Goal: Information Seeking & Learning: Learn about a topic

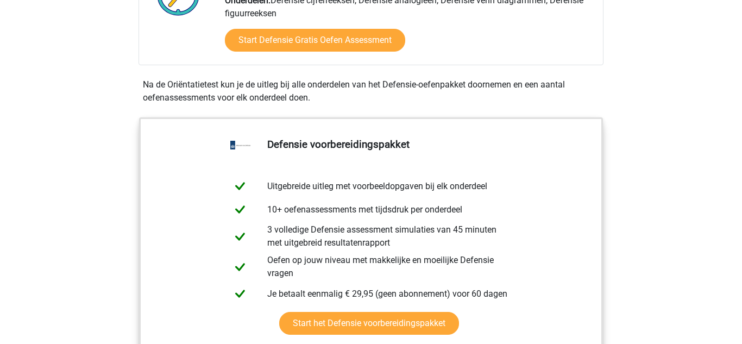
scroll to position [428, 0]
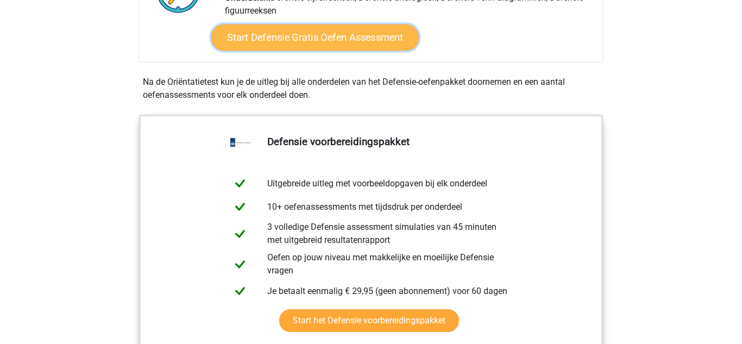
click at [370, 40] on link "Start Defensie Gratis Oefen Assessment" at bounding box center [314, 37] width 207 height 26
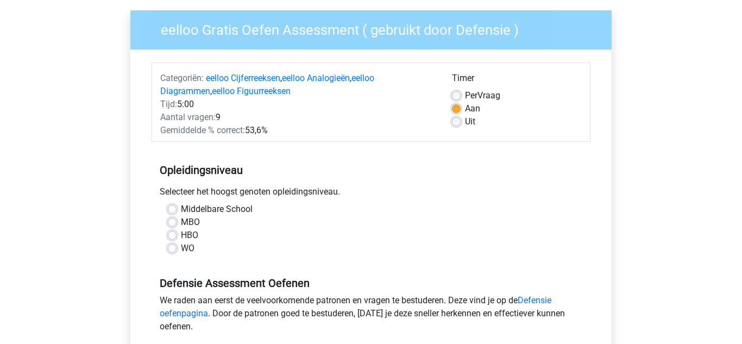
scroll to position [80, 0]
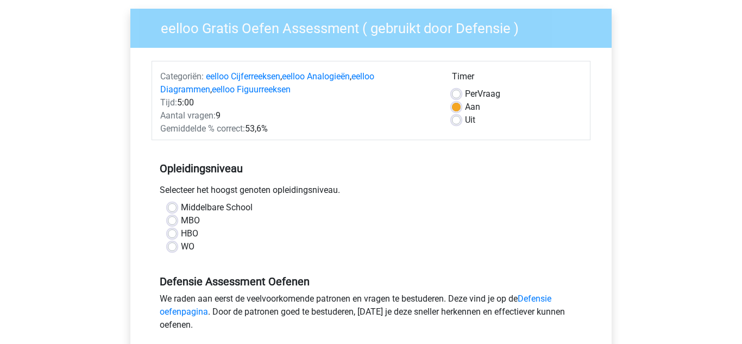
click at [181, 206] on label "Middelbare School" at bounding box center [217, 207] width 72 height 13
click at [174, 206] on input "Middelbare School" at bounding box center [172, 206] width 9 height 11
radio input "true"
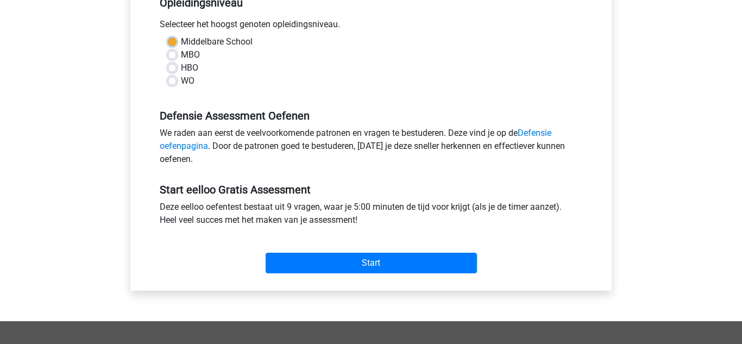
scroll to position [248, 0]
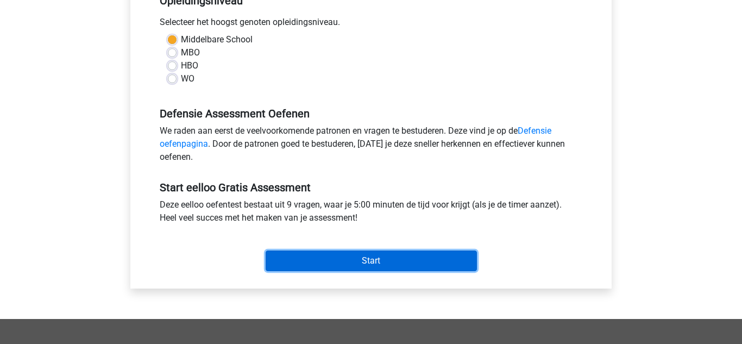
click at [422, 263] on input "Start" at bounding box center [371, 260] width 211 height 21
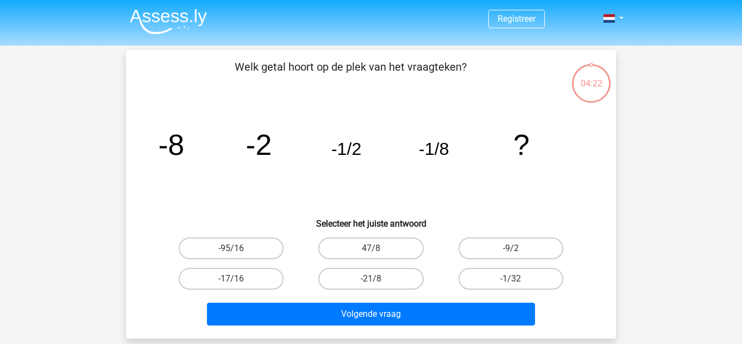
click at [528, 269] on label "-1/32" at bounding box center [510, 279] width 105 height 22
click at [518, 279] on input "-1/32" at bounding box center [514, 282] width 7 height 7
radio input "true"
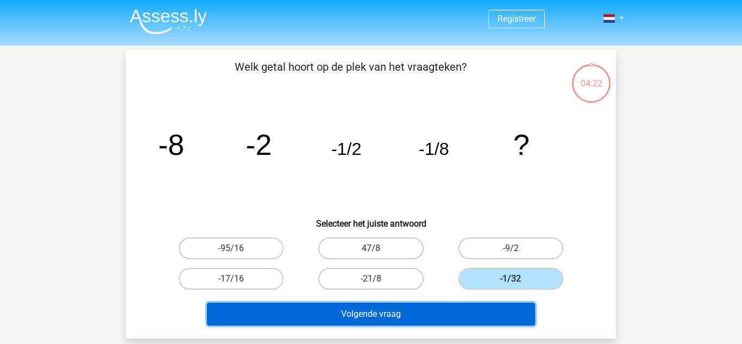
click at [478, 325] on button "Volgende vraag" at bounding box center [371, 314] width 329 height 23
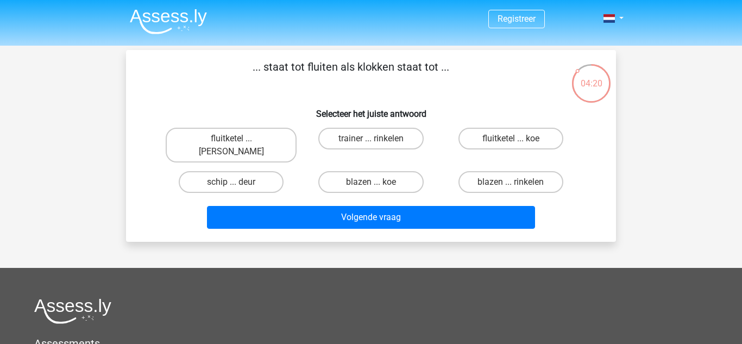
scroll to position [1, 0]
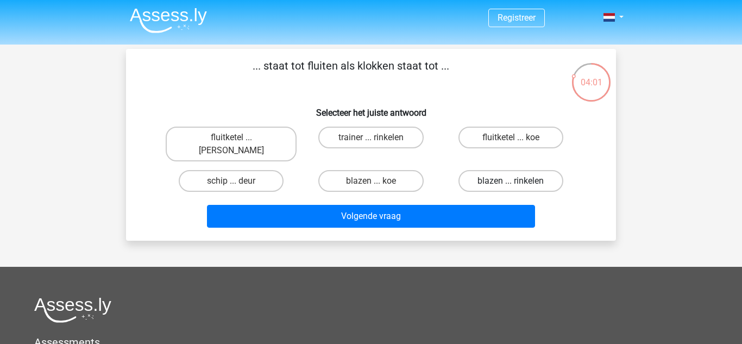
click at [545, 170] on label "blazen ... rinkelen" at bounding box center [510, 181] width 105 height 22
click at [518, 181] on input "blazen ... rinkelen" at bounding box center [514, 184] width 7 height 7
radio input "true"
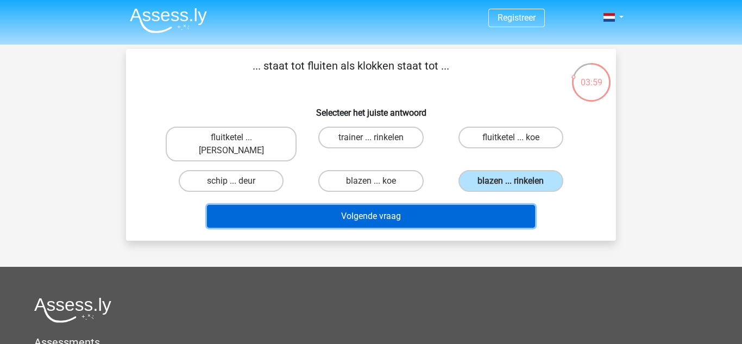
click at [431, 208] on button "Volgende vraag" at bounding box center [371, 216] width 329 height 23
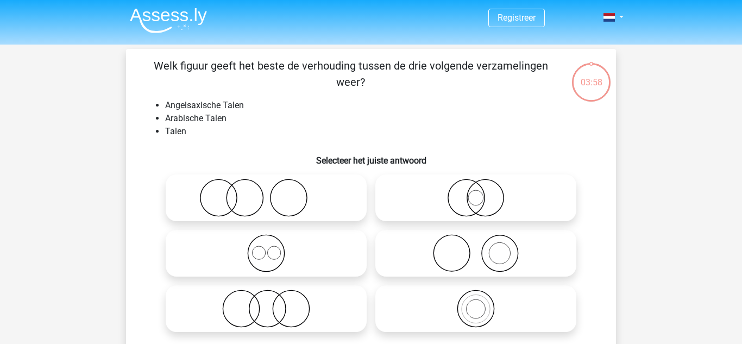
scroll to position [50, 0]
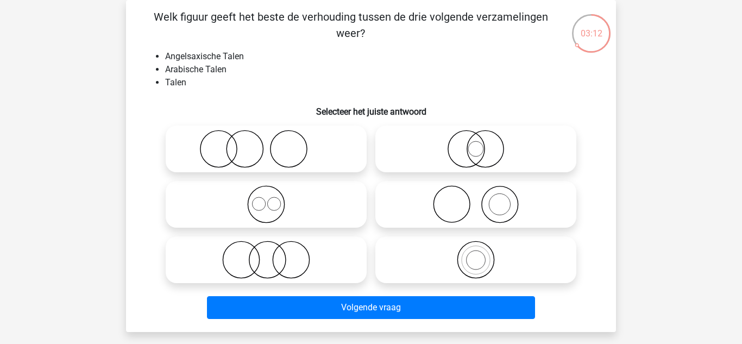
click at [301, 190] on icon at bounding box center [266, 204] width 192 height 38
click at [273, 192] on input "radio" at bounding box center [269, 195] width 7 height 7
radio input "true"
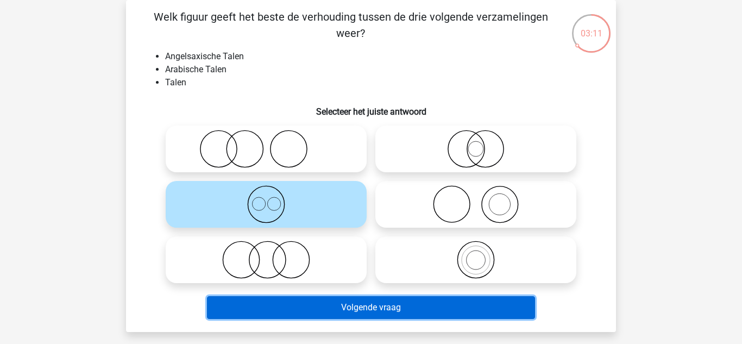
click at [327, 307] on button "Volgende vraag" at bounding box center [371, 307] width 329 height 23
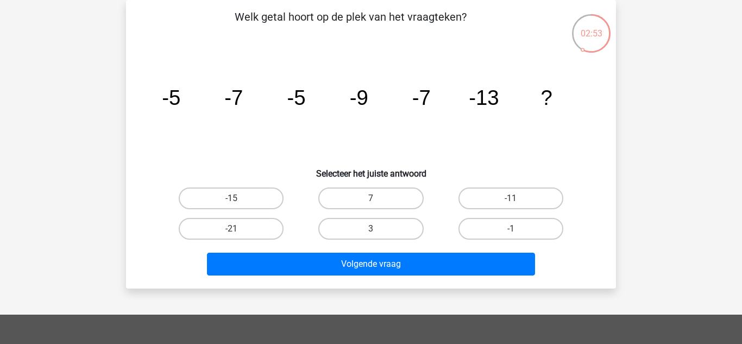
click at [517, 201] on input "-11" at bounding box center [514, 201] width 7 height 7
radio input "true"
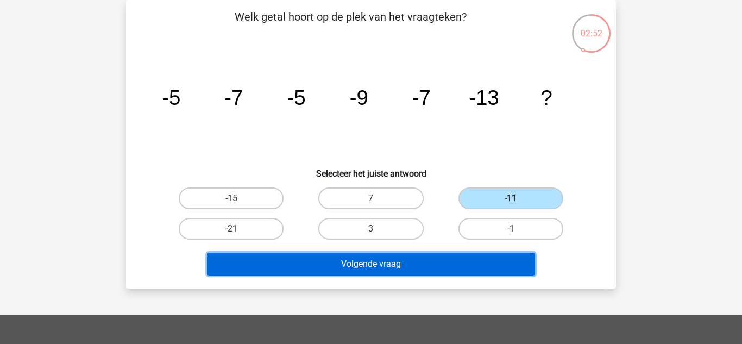
click at [448, 269] on button "Volgende vraag" at bounding box center [371, 264] width 329 height 23
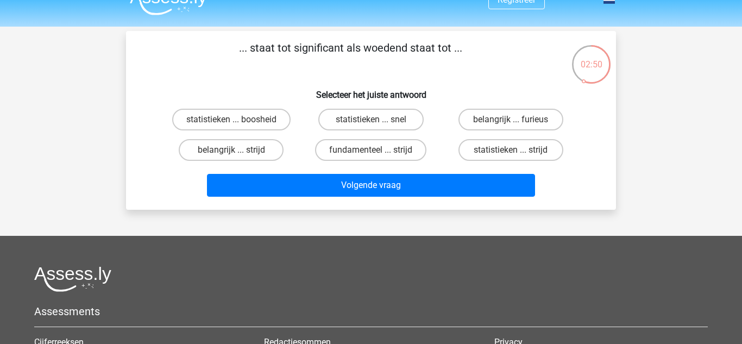
scroll to position [0, 0]
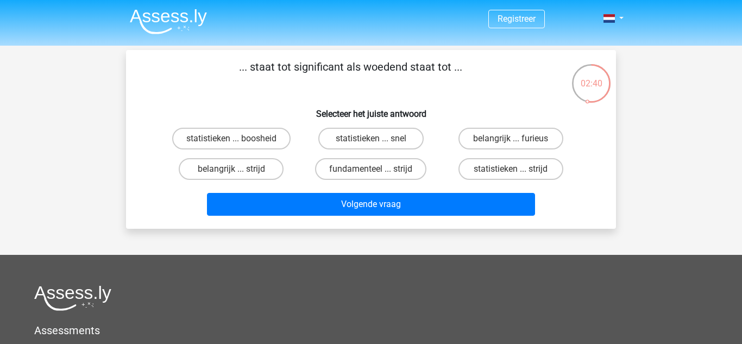
click at [542, 135] on label "belangrijk ... furieus" at bounding box center [510, 139] width 105 height 22
click at [518, 139] on input "belangrijk ... furieus" at bounding box center [514, 142] width 7 height 7
radio input "true"
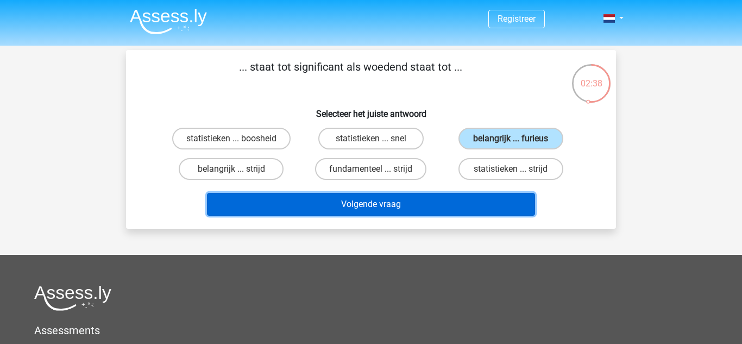
click at [473, 211] on button "Volgende vraag" at bounding box center [371, 204] width 329 height 23
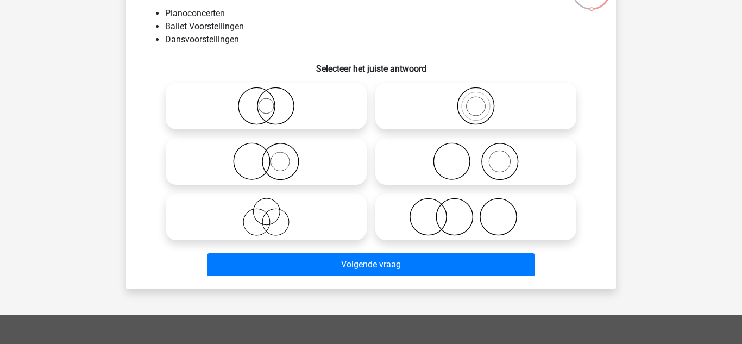
scroll to position [92, 0]
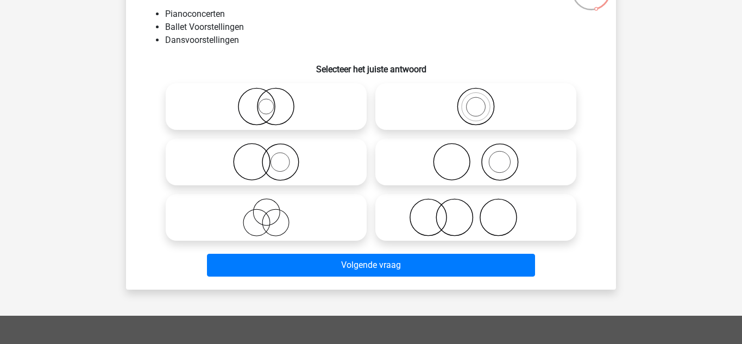
click at [537, 210] on icon at bounding box center [476, 217] width 192 height 38
click at [483, 210] on input "radio" at bounding box center [479, 208] width 7 height 7
radio input "true"
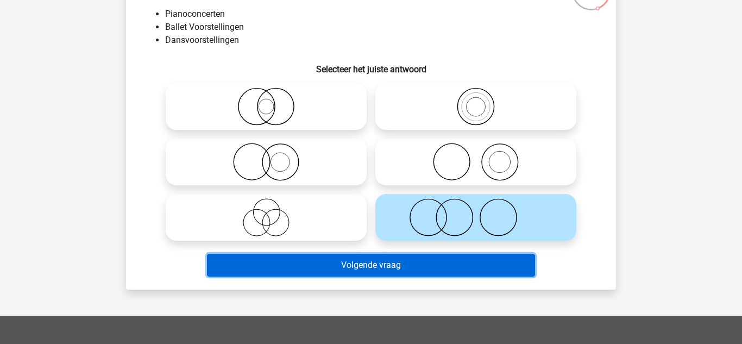
click at [477, 270] on button "Volgende vraag" at bounding box center [371, 265] width 329 height 23
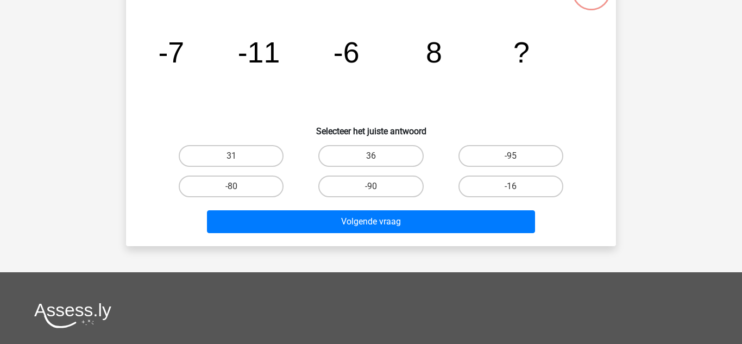
scroll to position [50, 0]
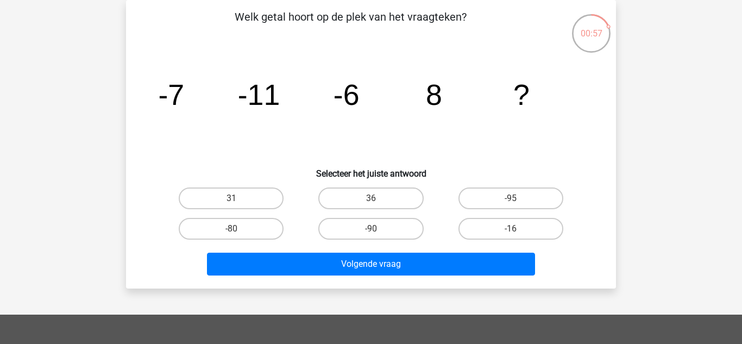
click at [521, 234] on label "-16" at bounding box center [510, 229] width 105 height 22
click at [518, 234] on input "-16" at bounding box center [514, 232] width 7 height 7
radio input "true"
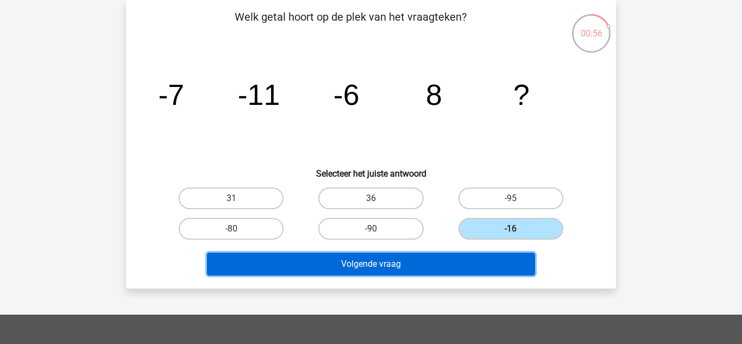
click at [507, 267] on button "Volgende vraag" at bounding box center [371, 264] width 329 height 23
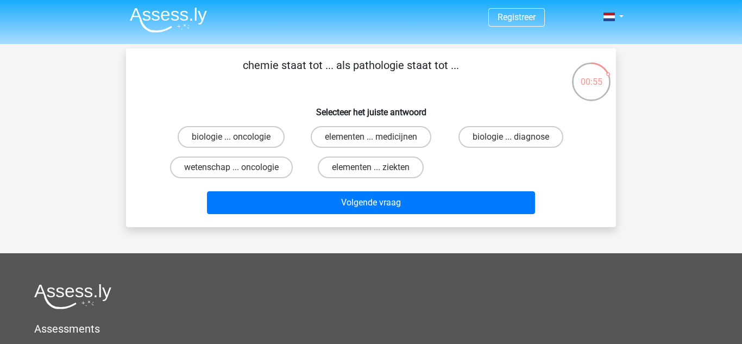
scroll to position [0, 0]
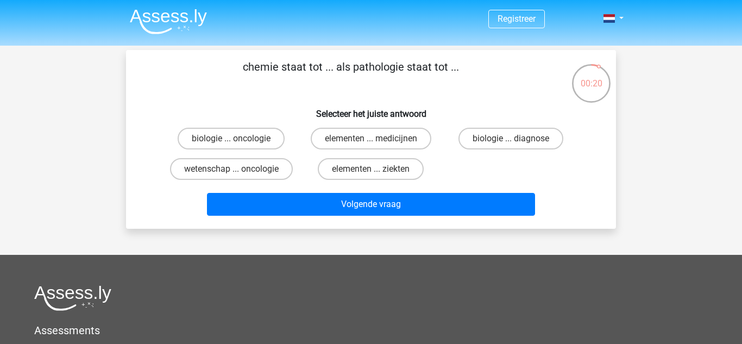
click at [276, 171] on label "wetenschap ... oncologie" at bounding box center [231, 169] width 123 height 22
click at [238, 171] on input "wetenschap ... oncologie" at bounding box center [234, 172] width 7 height 7
radio input "true"
click at [274, 166] on label "wetenschap ... oncologie" at bounding box center [231, 169] width 123 height 22
click at [238, 169] on input "wetenschap ... oncologie" at bounding box center [234, 172] width 7 height 7
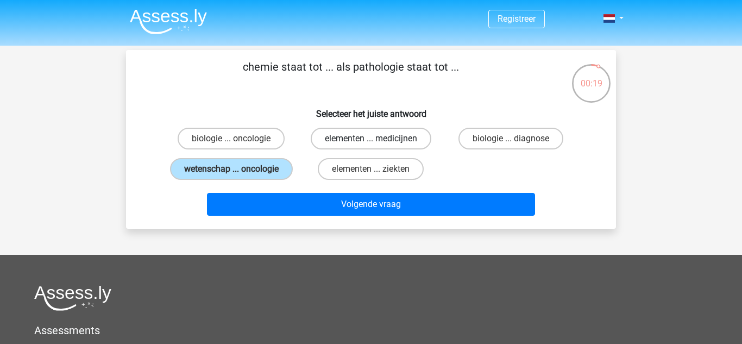
click at [343, 146] on label "elementen ... medicijnen" at bounding box center [371, 139] width 121 height 22
click at [371, 146] on input "elementen ... medicijnen" at bounding box center [374, 142] width 7 height 7
radio input "true"
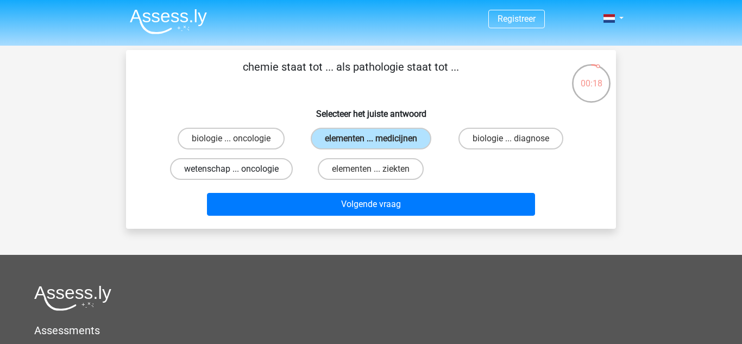
click at [278, 165] on label "wetenschap ... oncologie" at bounding box center [231, 169] width 123 height 22
click at [238, 169] on input "wetenschap ... oncologie" at bounding box center [234, 172] width 7 height 7
radio input "true"
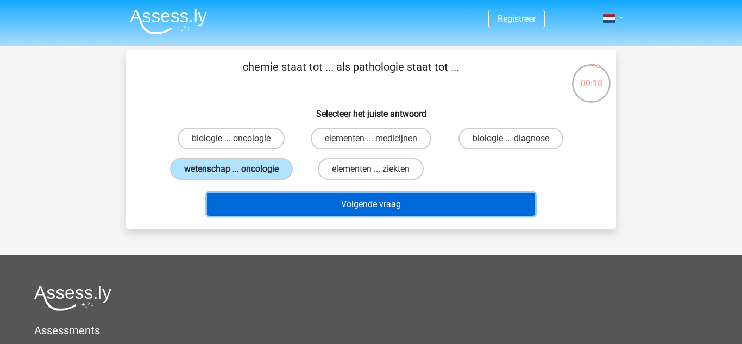
click at [301, 204] on button "Volgende vraag" at bounding box center [371, 204] width 329 height 23
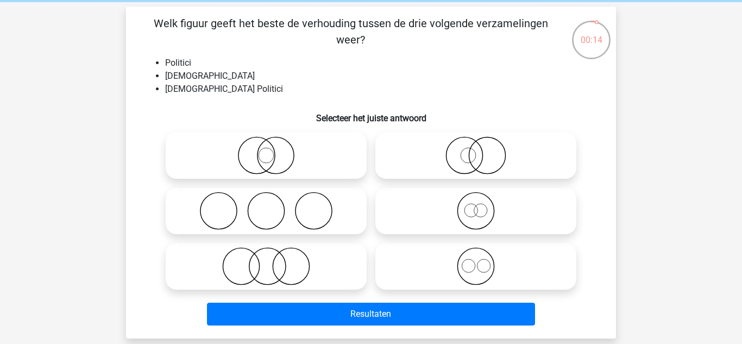
scroll to position [47, 0]
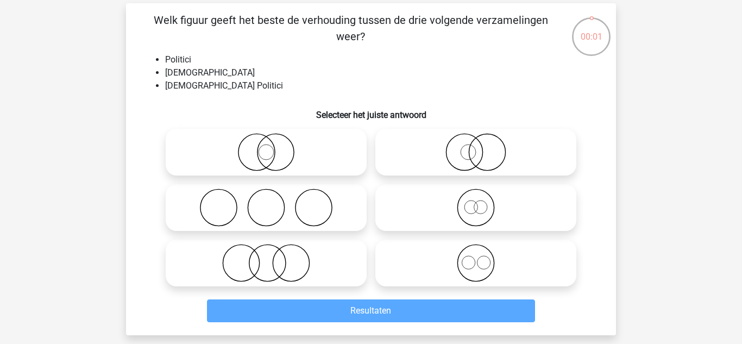
click at [488, 205] on icon at bounding box center [476, 207] width 192 height 38
click at [483, 202] on input "radio" at bounding box center [479, 198] width 7 height 7
radio input "true"
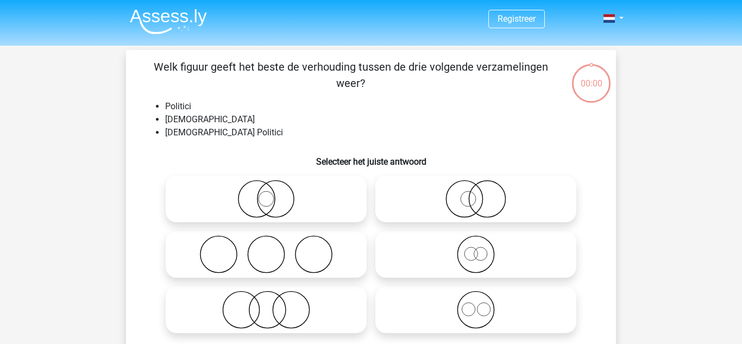
scroll to position [47, 0]
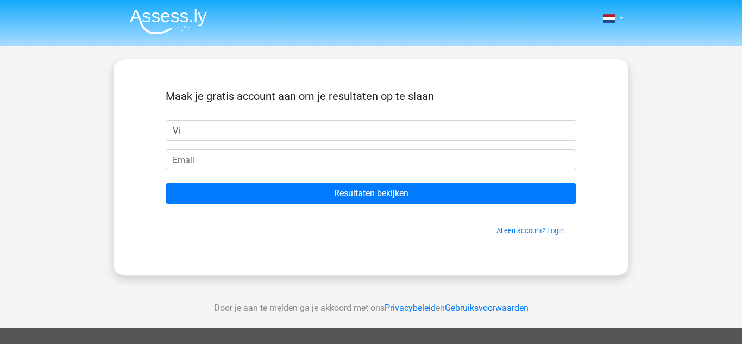
type input "[PERSON_NAME]"
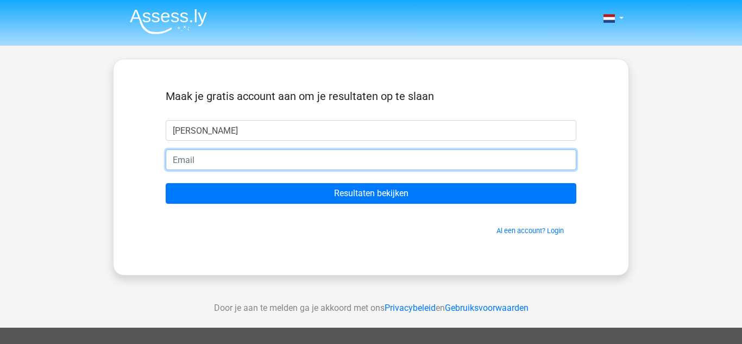
click at [261, 162] on input "email" at bounding box center [371, 159] width 411 height 21
type input "[EMAIL_ADDRESS][DOMAIN_NAME]"
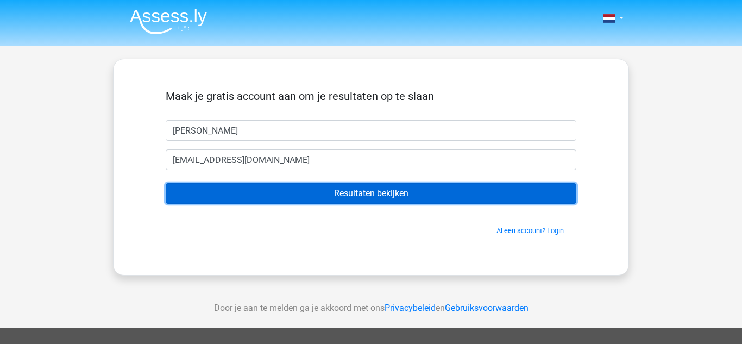
click at [336, 199] on input "Resultaten bekijken" at bounding box center [371, 193] width 411 height 21
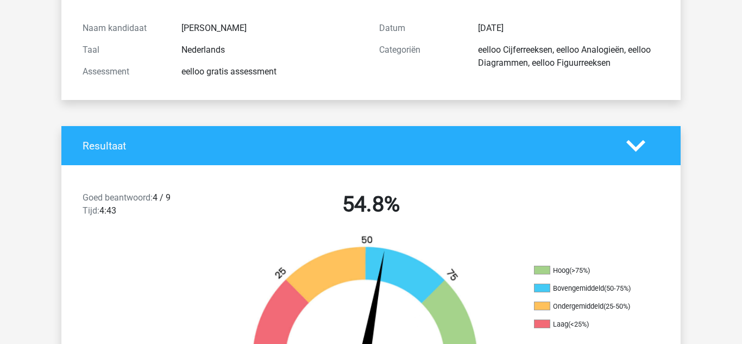
scroll to position [111, 0]
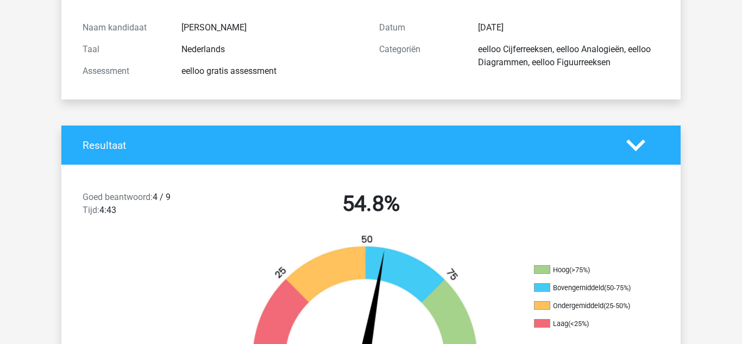
click at [645, 153] on icon at bounding box center [635, 145] width 19 height 19
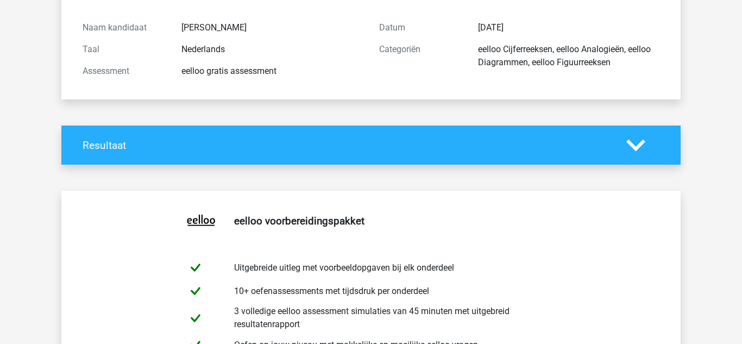
click at [639, 149] on icon at bounding box center [635, 145] width 19 height 19
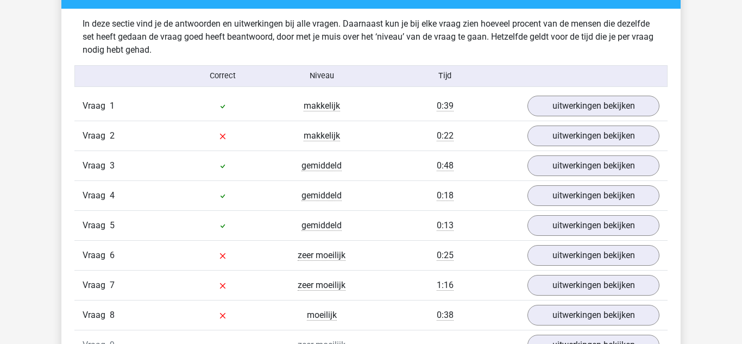
scroll to position [1151, 0]
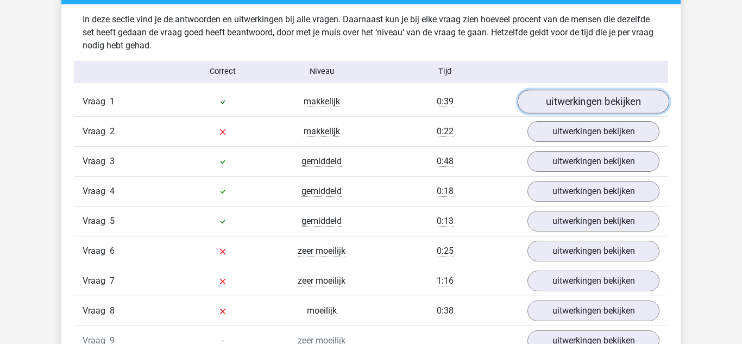
click at [637, 98] on link "uitwerkingen bekijken" at bounding box center [594, 102] width 152 height 24
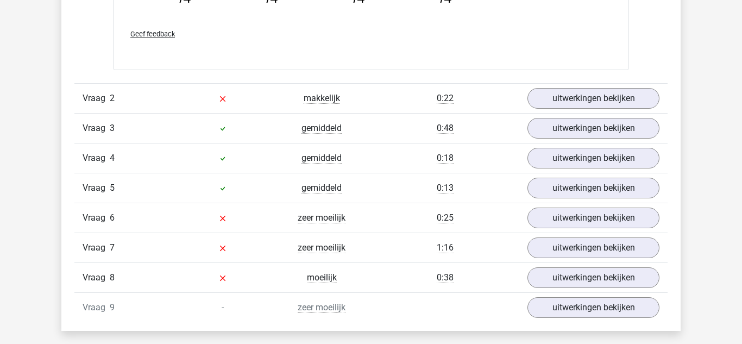
scroll to position [1660, 0]
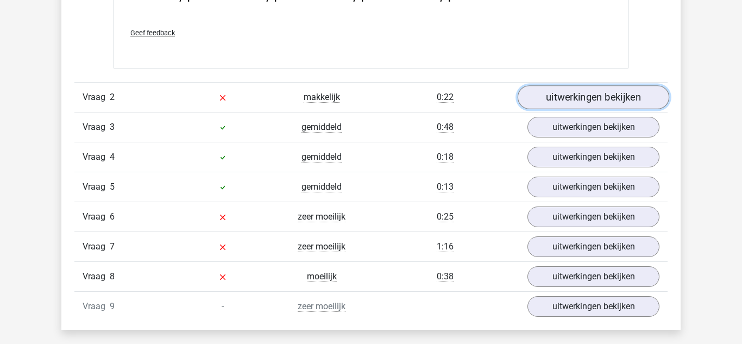
click at [614, 89] on link "uitwerkingen bekijken" at bounding box center [594, 97] width 152 height 24
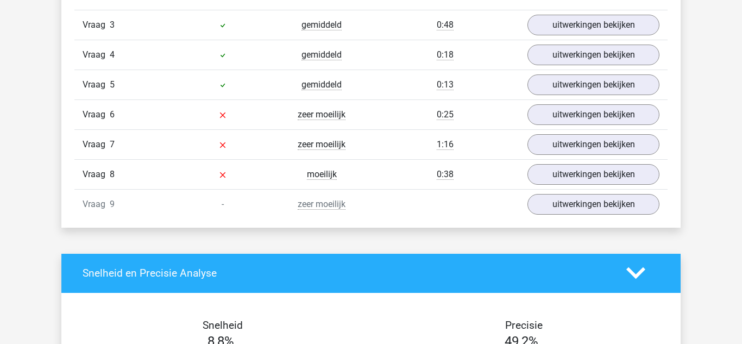
scroll to position [2008, 0]
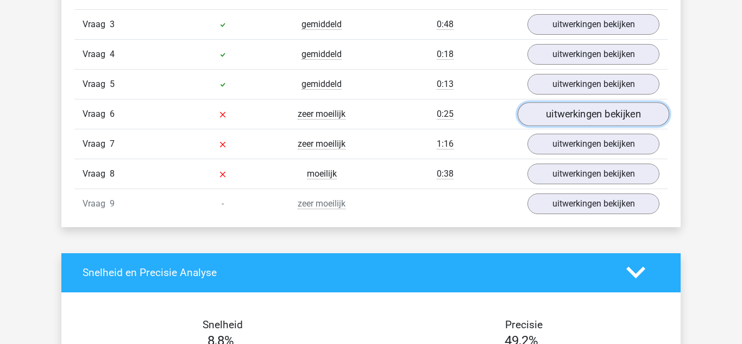
click at [597, 116] on link "uitwerkingen bekijken" at bounding box center [594, 114] width 152 height 24
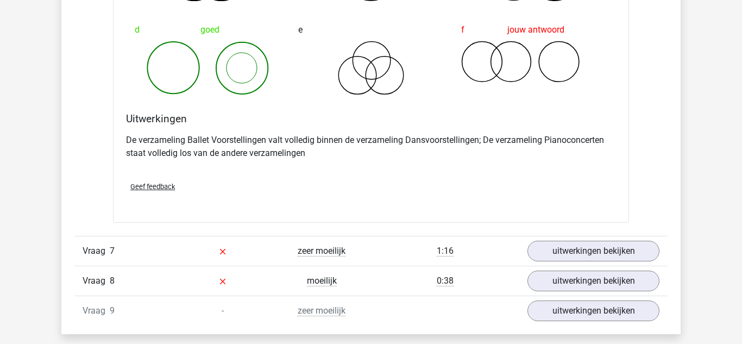
scroll to position [2324, 0]
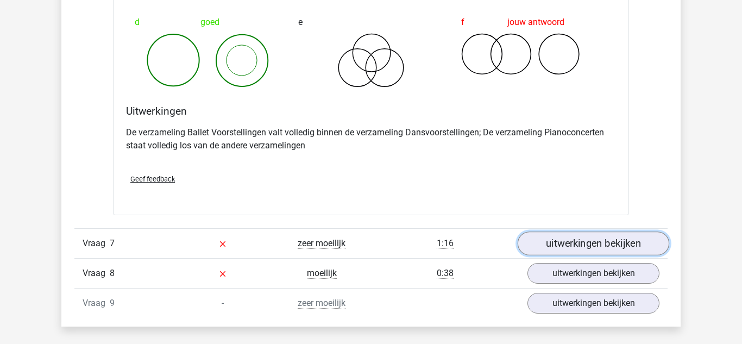
click at [595, 246] on link "uitwerkingen bekijken" at bounding box center [594, 243] width 152 height 24
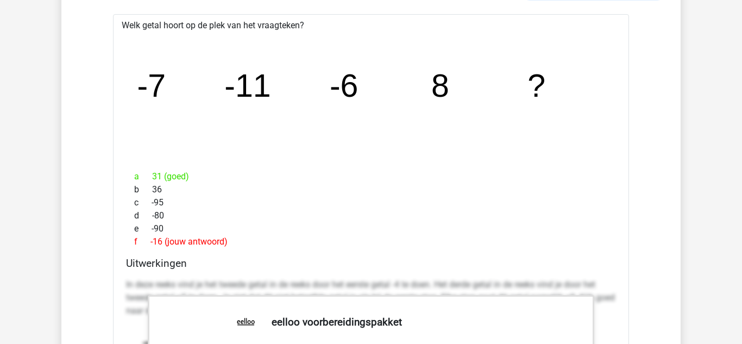
scroll to position [2580, 0]
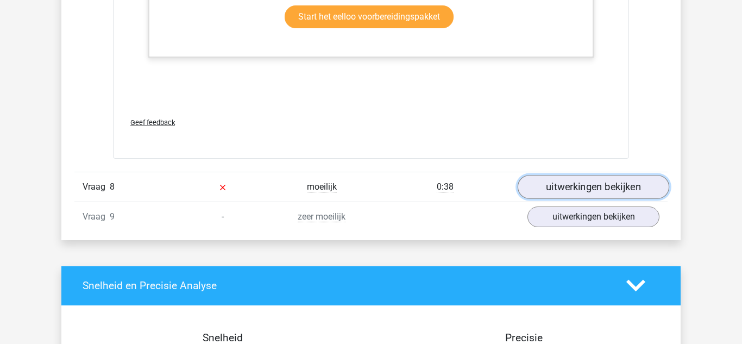
click at [602, 179] on link "uitwerkingen bekijken" at bounding box center [594, 187] width 152 height 24
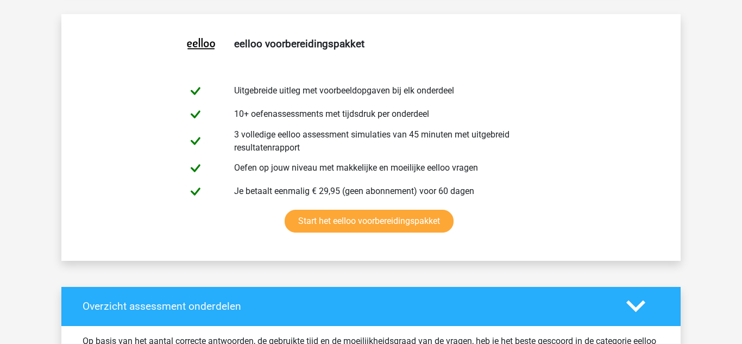
scroll to position [566, 0]
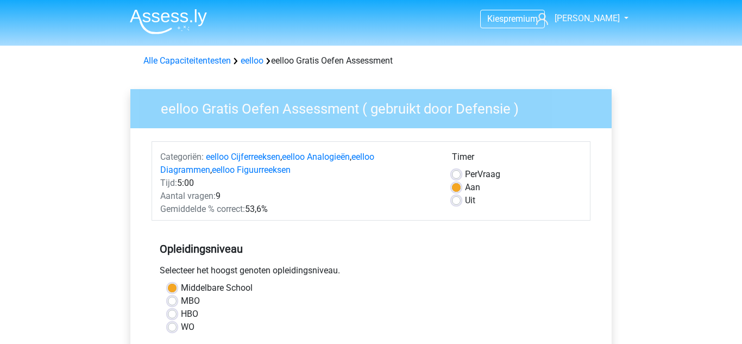
scroll to position [248, 0]
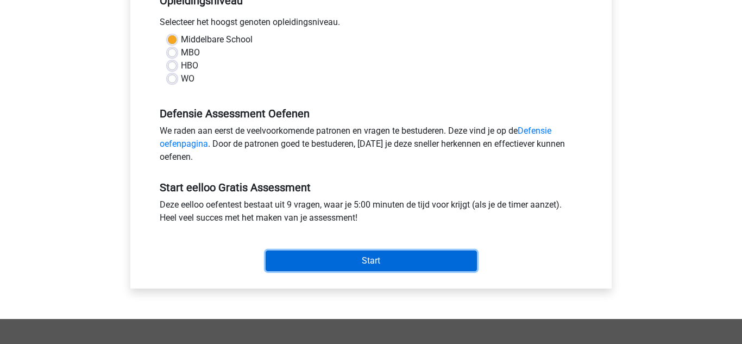
click at [404, 263] on input "Start" at bounding box center [371, 260] width 211 height 21
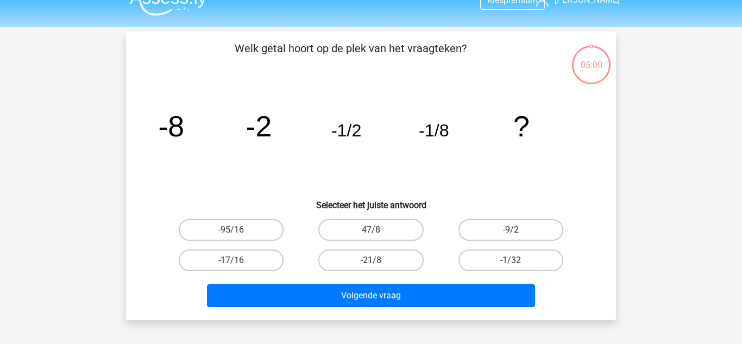
scroll to position [29, 0]
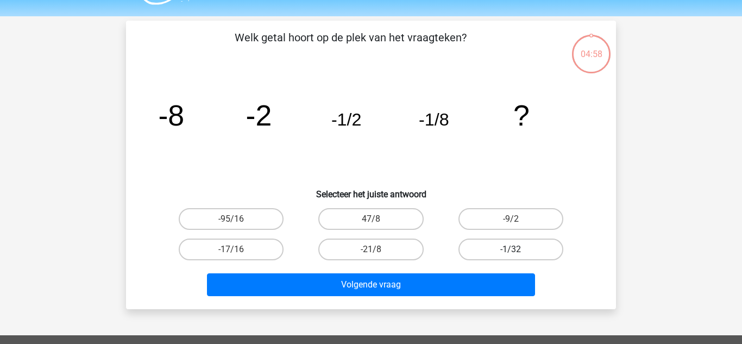
click at [518, 246] on label "-1/32" at bounding box center [510, 249] width 105 height 22
click at [518, 249] on input "-1/32" at bounding box center [514, 252] width 7 height 7
radio input "true"
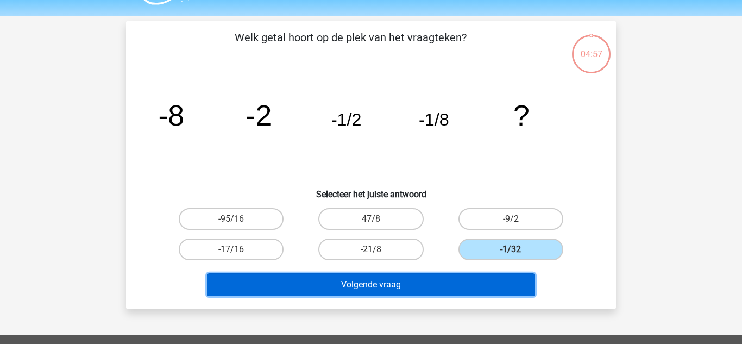
click at [453, 294] on button "Volgende vraag" at bounding box center [371, 284] width 329 height 23
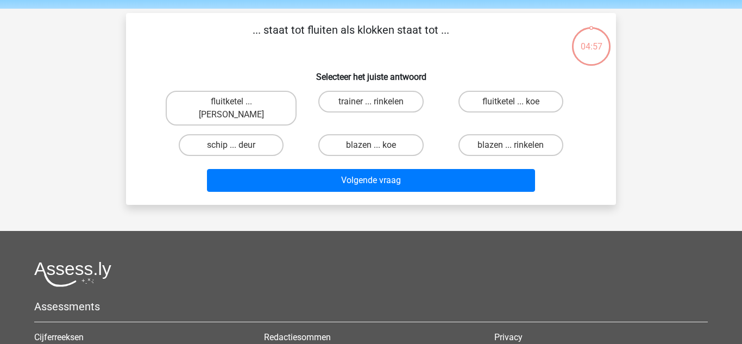
scroll to position [0, 0]
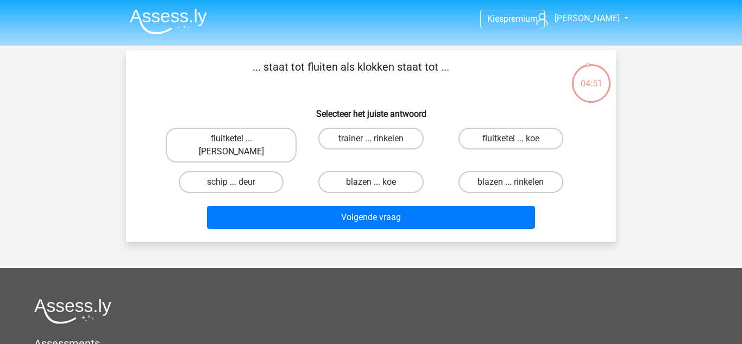
click at [266, 131] on label "fluitketel ... luiden" at bounding box center [231, 145] width 131 height 35
click at [238, 139] on input "fluitketel ... luiden" at bounding box center [234, 142] width 7 height 7
radio input "true"
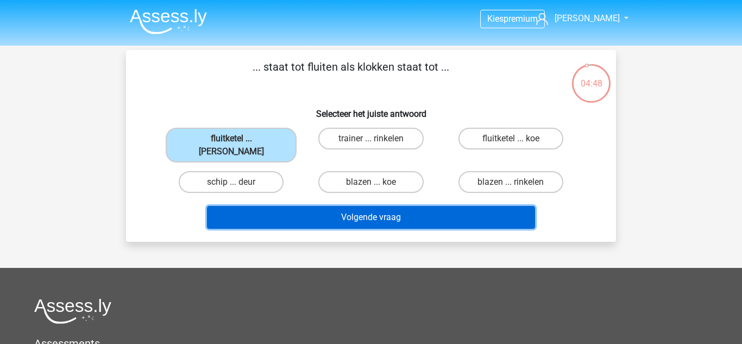
click at [480, 206] on button "Volgende vraag" at bounding box center [371, 217] width 329 height 23
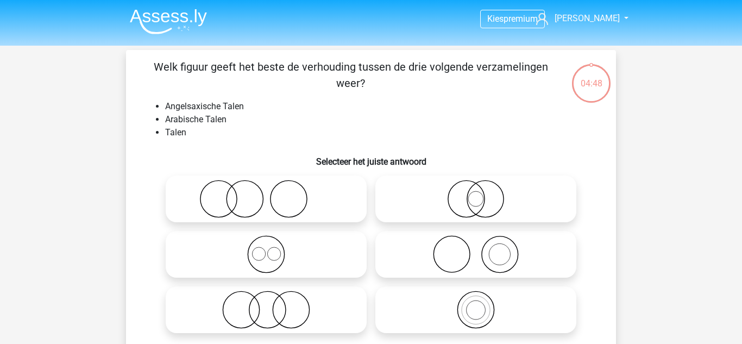
scroll to position [50, 0]
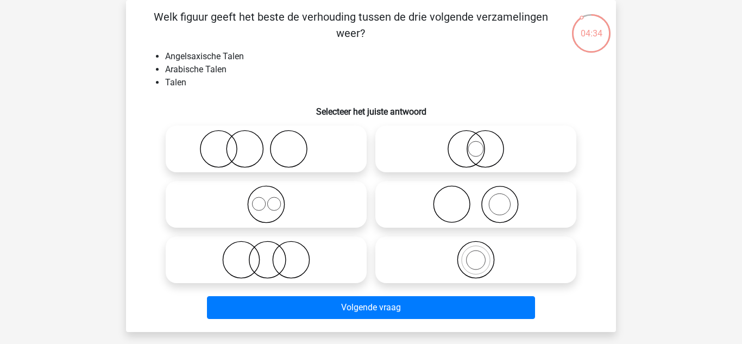
click at [268, 206] on circle at bounding box center [273, 203] width 13 height 13
click at [268, 199] on input "radio" at bounding box center [269, 195] width 7 height 7
radio input "true"
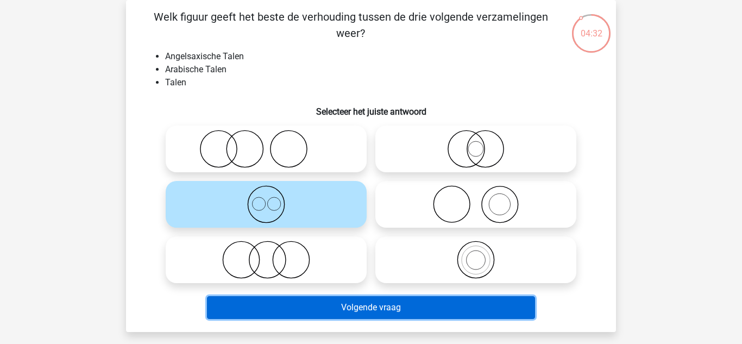
click at [354, 318] on button "Volgende vraag" at bounding box center [371, 307] width 329 height 23
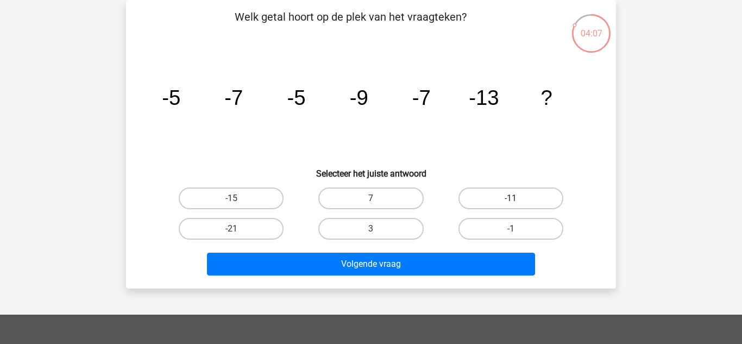
click at [499, 193] on label "-11" at bounding box center [510, 198] width 105 height 22
click at [511, 198] on input "-11" at bounding box center [514, 201] width 7 height 7
radio input "true"
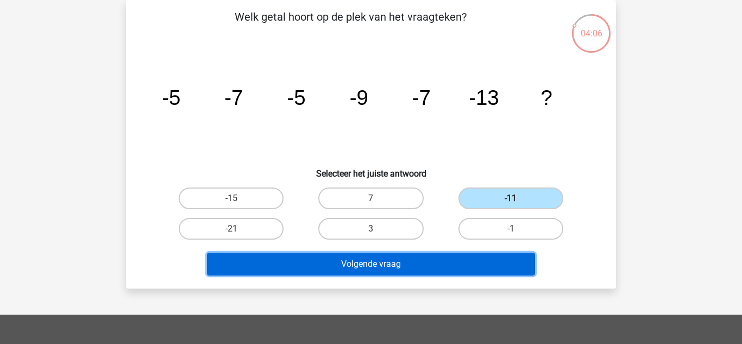
click at [444, 266] on button "Volgende vraag" at bounding box center [371, 264] width 329 height 23
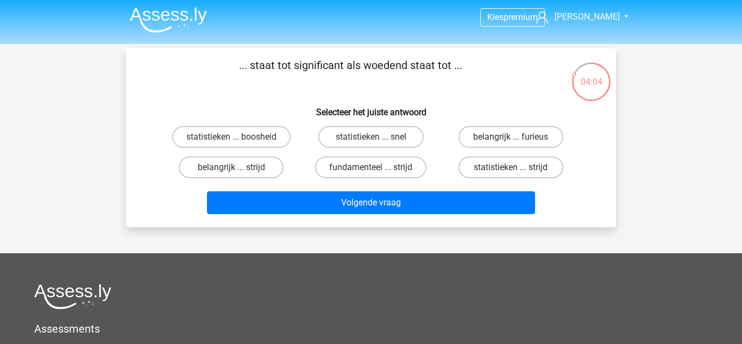
scroll to position [0, 0]
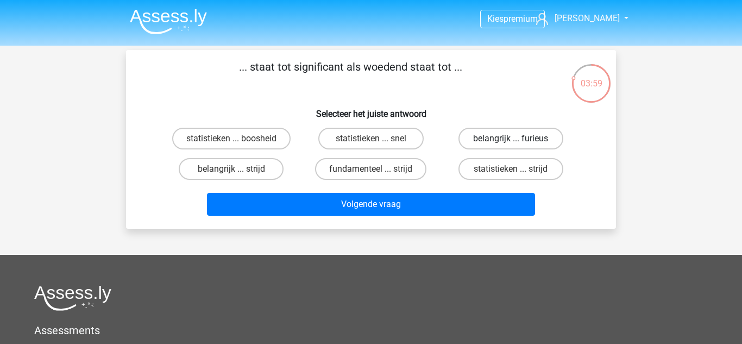
click at [539, 131] on label "belangrijk ... furieus" at bounding box center [510, 139] width 105 height 22
click at [518, 139] on input "belangrijk ... furieus" at bounding box center [514, 142] width 7 height 7
radio input "true"
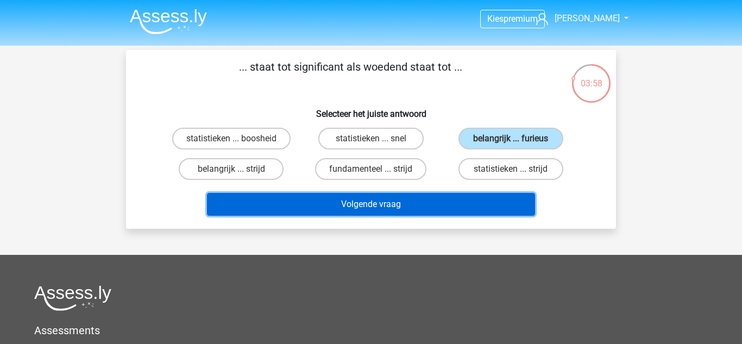
click at [483, 213] on button "Volgende vraag" at bounding box center [371, 204] width 329 height 23
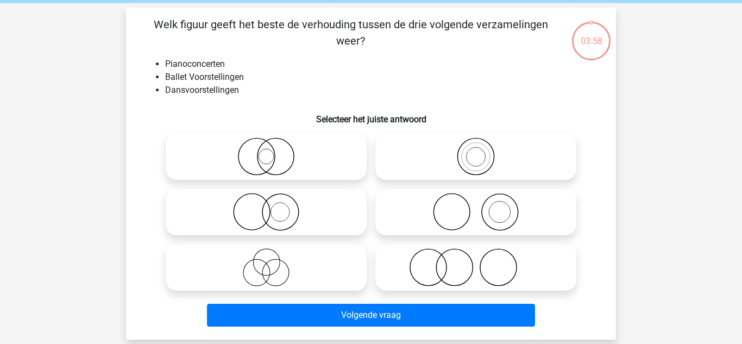
scroll to position [50, 0]
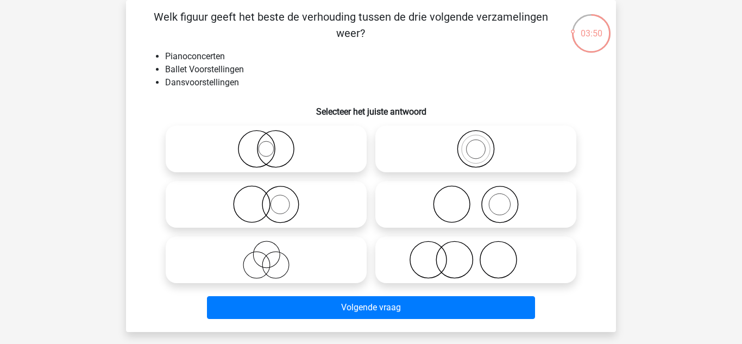
click at [432, 197] on icon at bounding box center [476, 204] width 192 height 38
click at [476, 197] on input "radio" at bounding box center [479, 195] width 7 height 7
radio input "true"
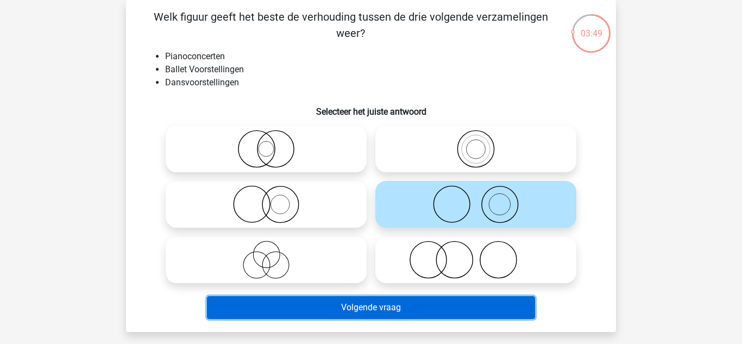
click at [377, 318] on button "Volgende vraag" at bounding box center [371, 307] width 329 height 23
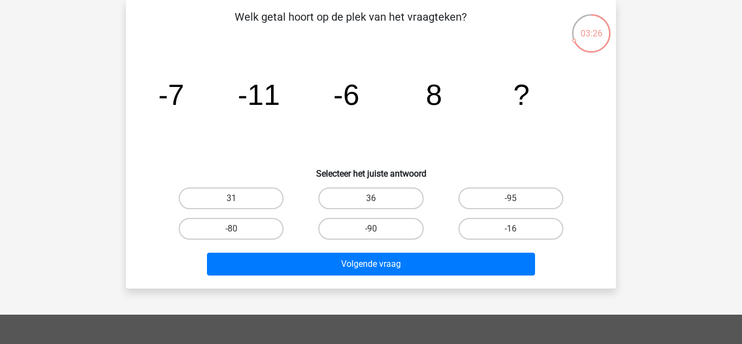
click at [268, 200] on label "31" at bounding box center [231, 198] width 105 height 22
click at [238, 200] on input "31" at bounding box center [234, 201] width 7 height 7
radio input "true"
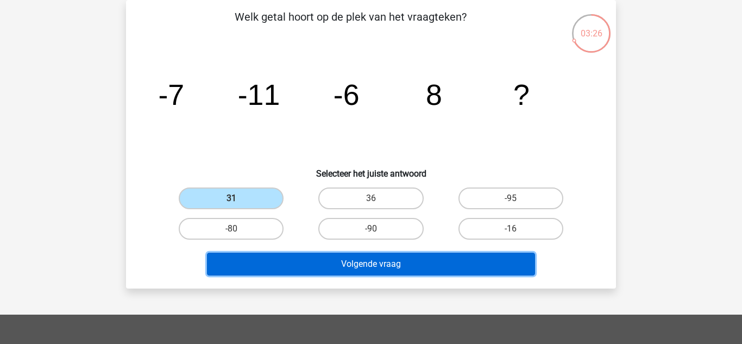
click at [432, 262] on button "Volgende vraag" at bounding box center [371, 264] width 329 height 23
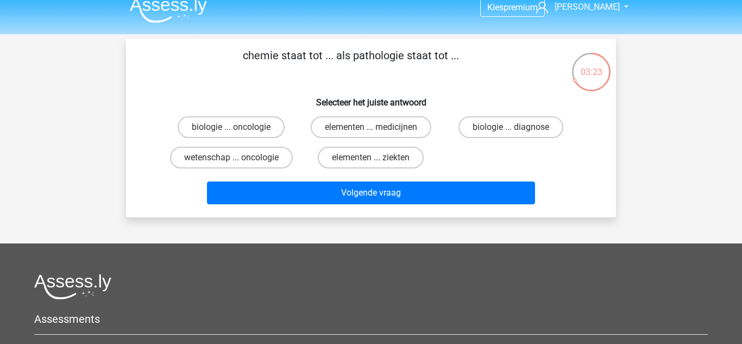
scroll to position [0, 0]
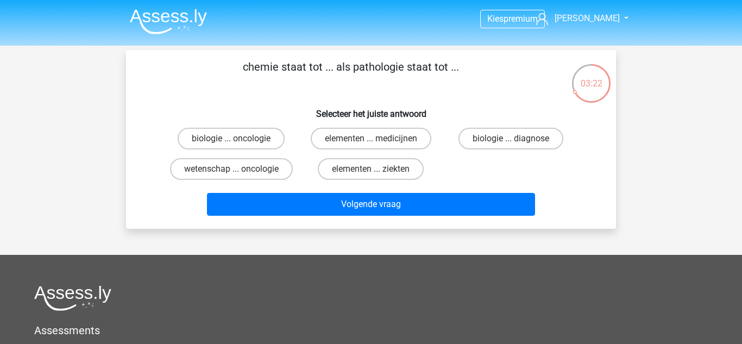
click at [403, 169] on label "elementen ... ziekten" at bounding box center [371, 169] width 106 height 22
click at [378, 169] on input "elementen ... ziekten" at bounding box center [374, 172] width 7 height 7
radio input "true"
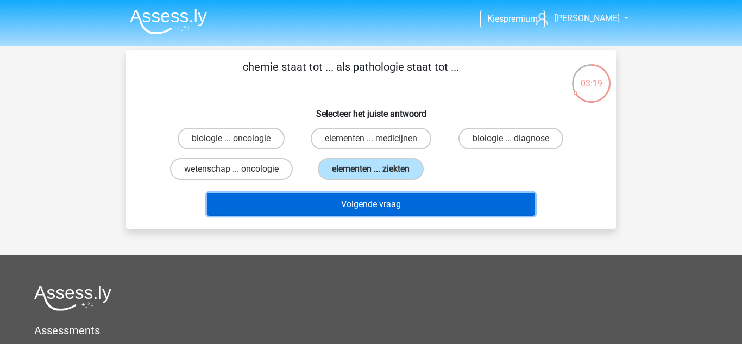
click at [449, 200] on button "Volgende vraag" at bounding box center [371, 204] width 329 height 23
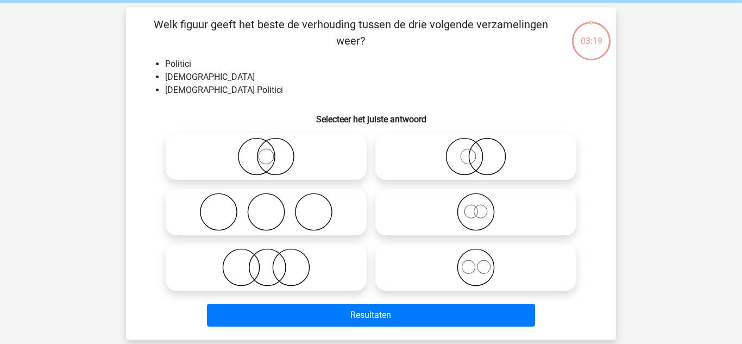
scroll to position [50, 0]
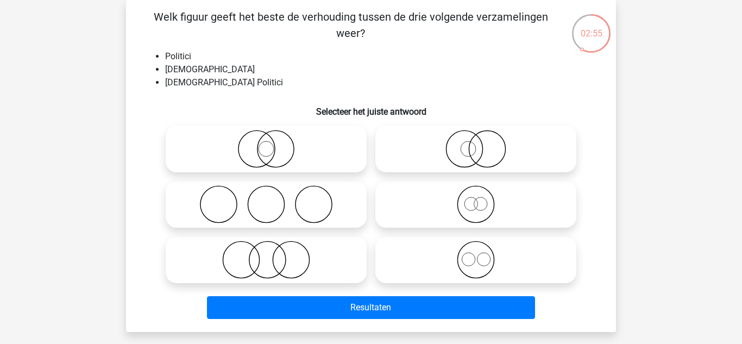
click at [289, 134] on icon at bounding box center [266, 149] width 192 height 38
click at [273, 136] on input "radio" at bounding box center [269, 139] width 7 height 7
radio input "true"
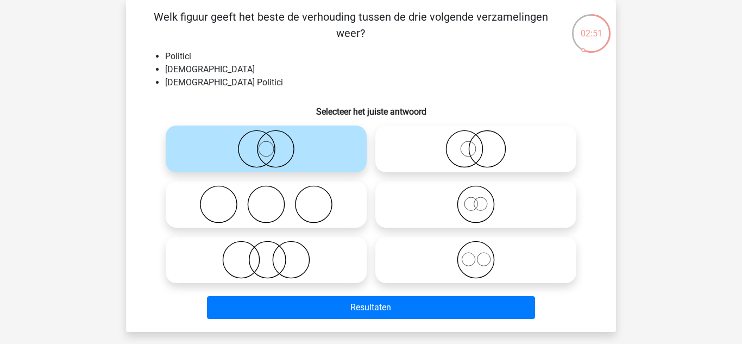
click at [398, 152] on icon at bounding box center [476, 149] width 192 height 38
click at [476, 143] on input "radio" at bounding box center [479, 139] width 7 height 7
radio input "true"
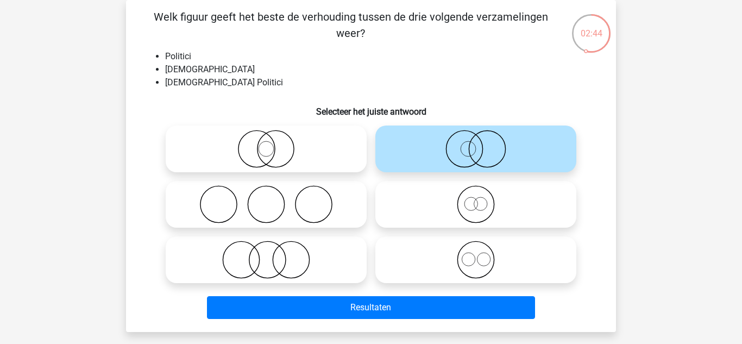
click at [461, 210] on icon at bounding box center [476, 204] width 192 height 38
click at [476, 199] on input "radio" at bounding box center [479, 195] width 7 height 7
radio input "true"
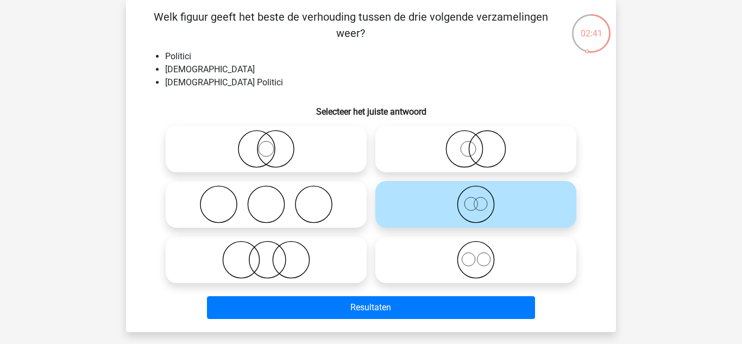
click at [518, 157] on icon at bounding box center [476, 149] width 192 height 38
click at [483, 143] on input "radio" at bounding box center [479, 139] width 7 height 7
radio input "true"
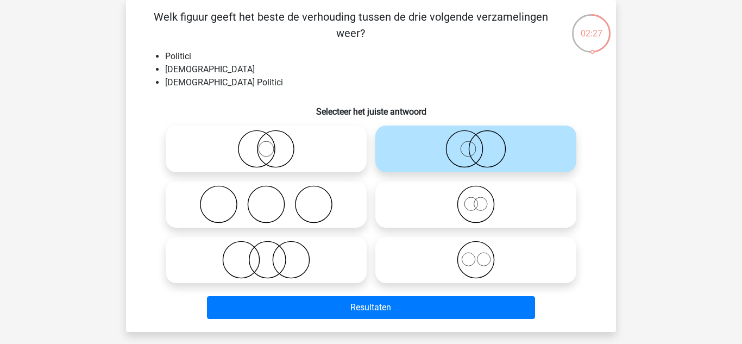
click at [311, 147] on icon at bounding box center [266, 149] width 192 height 38
click at [273, 143] on input "radio" at bounding box center [269, 139] width 7 height 7
radio input "true"
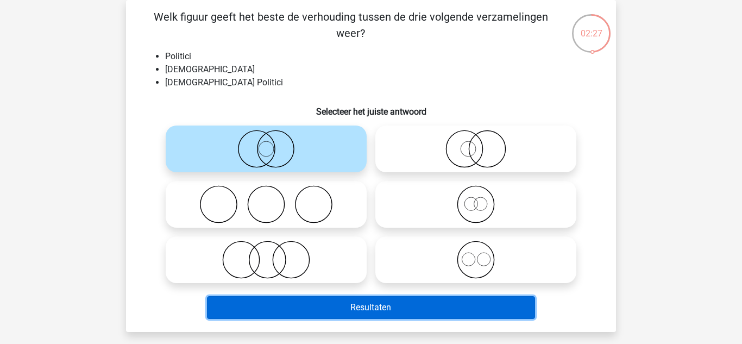
click at [407, 314] on button "Resultaten" at bounding box center [371, 307] width 329 height 23
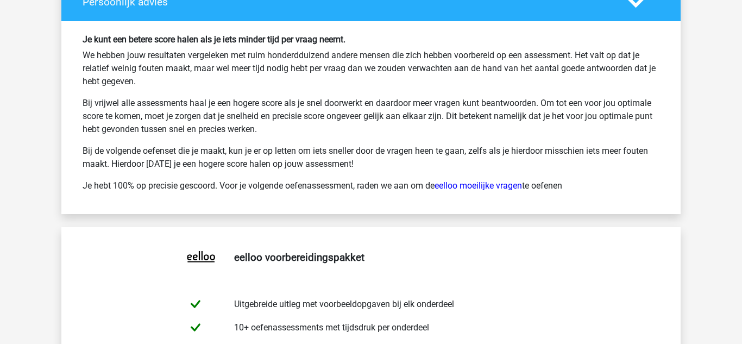
scroll to position [1929, 0]
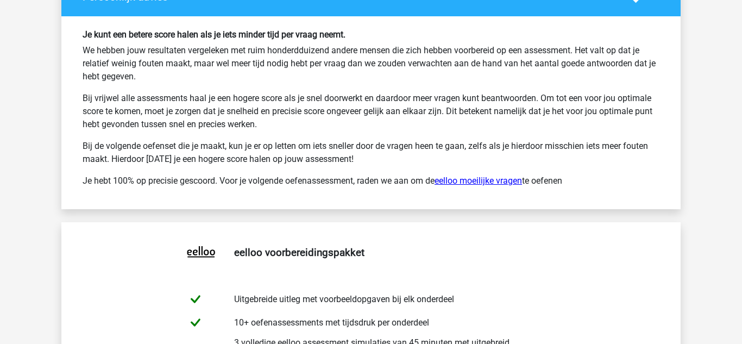
click at [492, 179] on link "eelloo moeilijke vragen" at bounding box center [478, 180] width 87 height 10
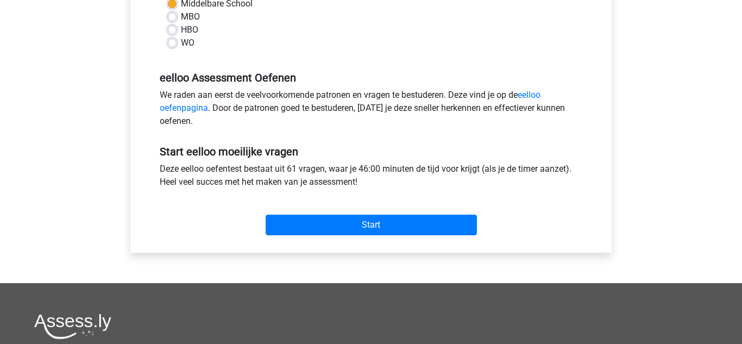
scroll to position [285, 0]
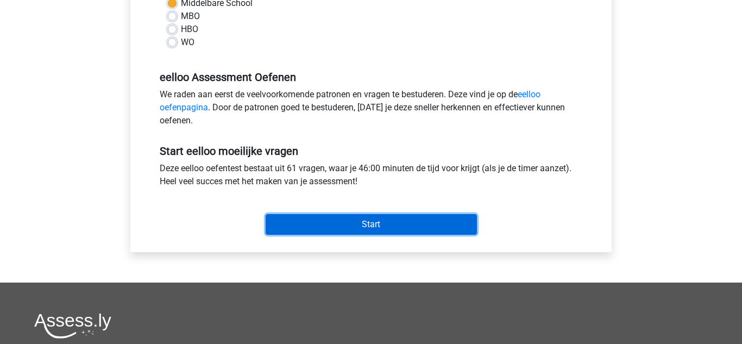
click at [409, 225] on input "Start" at bounding box center [371, 224] width 211 height 21
click at [326, 226] on input "Start" at bounding box center [371, 224] width 211 height 21
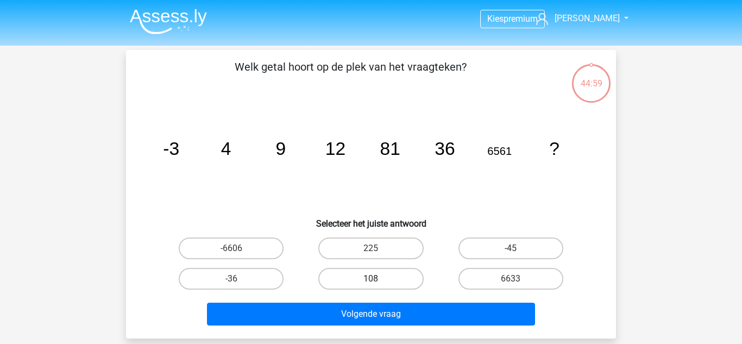
click at [353, 284] on label "108" at bounding box center [370, 279] width 105 height 22
click at [371, 284] on input "108" at bounding box center [374, 282] width 7 height 7
radio input "true"
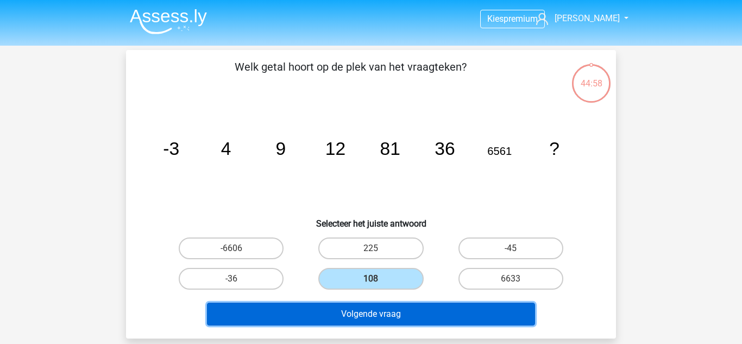
click at [359, 316] on button "Volgende vraag" at bounding box center [371, 314] width 329 height 23
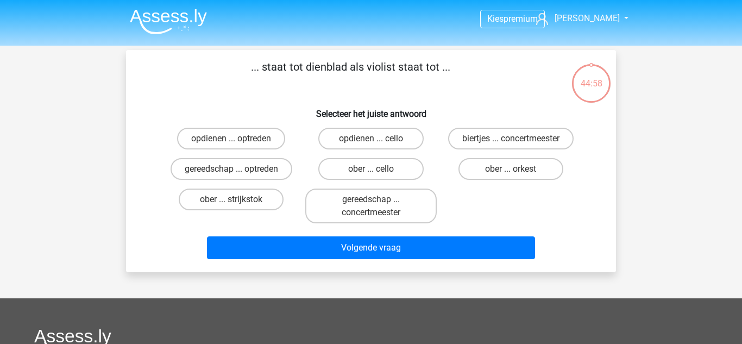
scroll to position [50, 0]
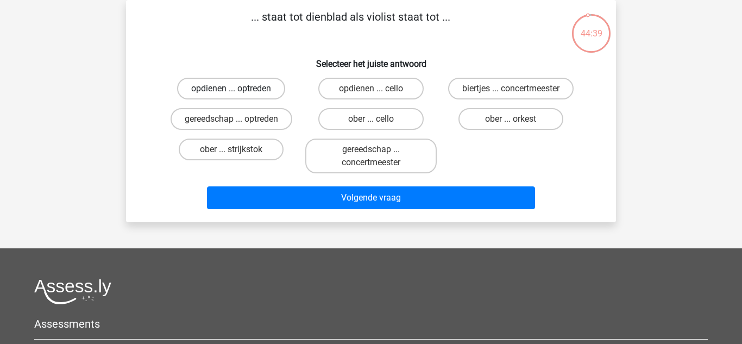
click at [267, 91] on label "opdienen ... optreden" at bounding box center [231, 89] width 108 height 22
click at [238, 91] on input "opdienen ... optreden" at bounding box center [234, 92] width 7 height 7
radio input "true"
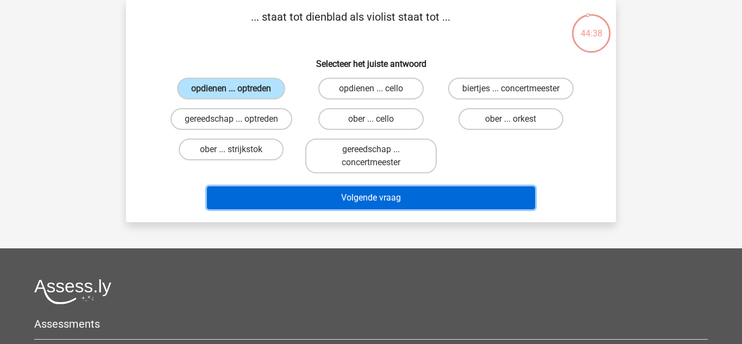
click at [472, 193] on button "Volgende vraag" at bounding box center [371, 197] width 329 height 23
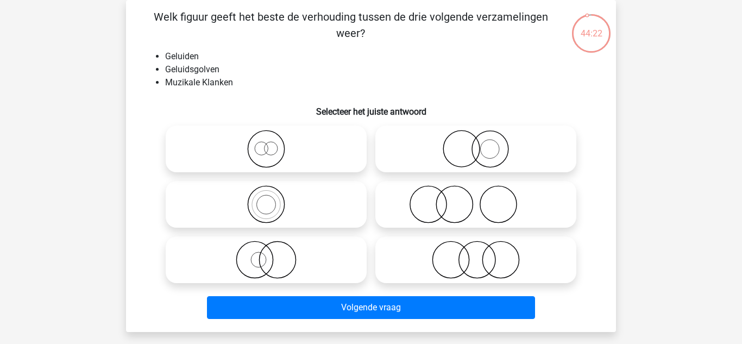
click at [311, 191] on icon at bounding box center [266, 204] width 192 height 38
click at [273, 192] on input "radio" at bounding box center [269, 195] width 7 height 7
radio input "true"
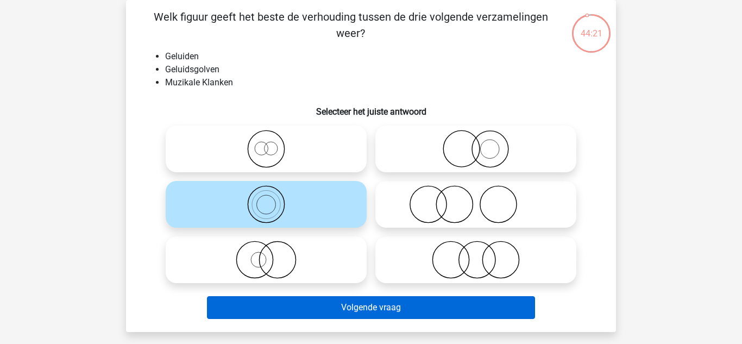
click at [505, 304] on button "Volgende vraag" at bounding box center [371, 307] width 329 height 23
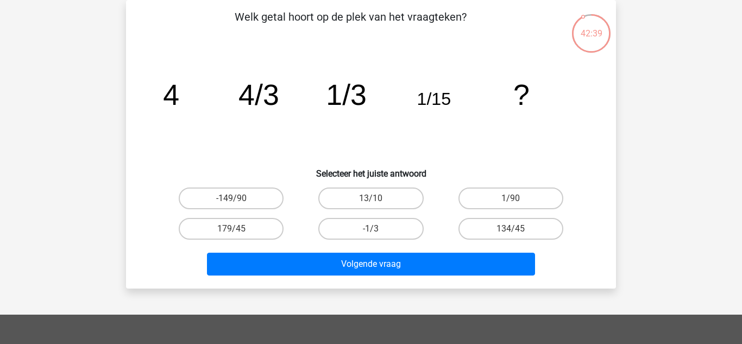
click at [188, 225] on label "179/45" at bounding box center [231, 229] width 105 height 22
click at [231, 229] on input "179/45" at bounding box center [234, 232] width 7 height 7
radio input "true"
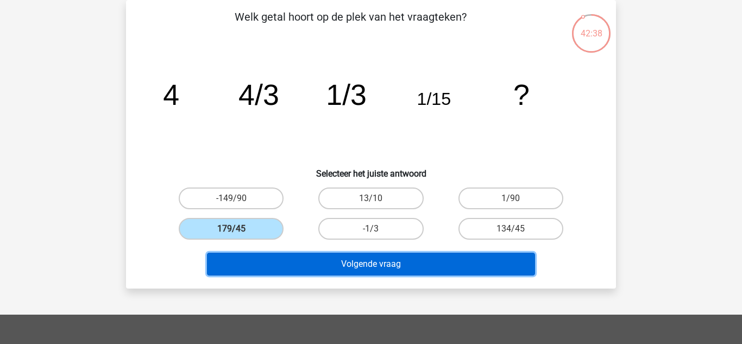
click at [233, 272] on button "Volgende vraag" at bounding box center [371, 264] width 329 height 23
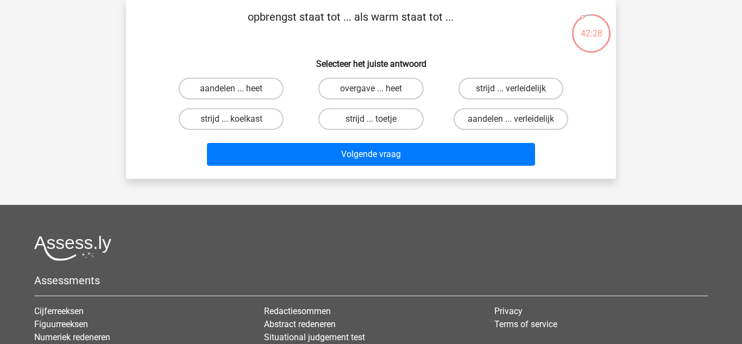
click at [262, 91] on label "aandelen ... heet" at bounding box center [231, 89] width 105 height 22
click at [238, 91] on input "aandelen ... heet" at bounding box center [234, 92] width 7 height 7
radio input "true"
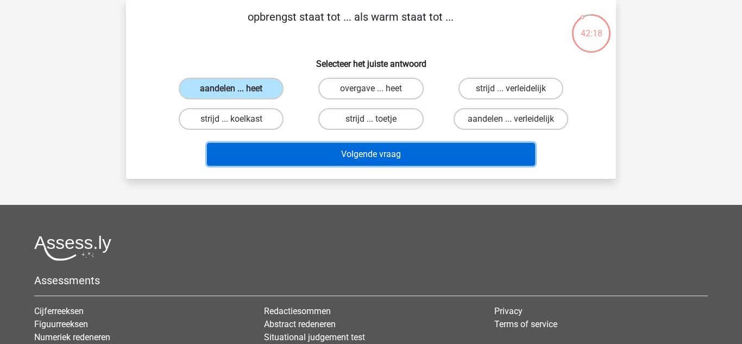
click at [442, 159] on button "Volgende vraag" at bounding box center [371, 154] width 329 height 23
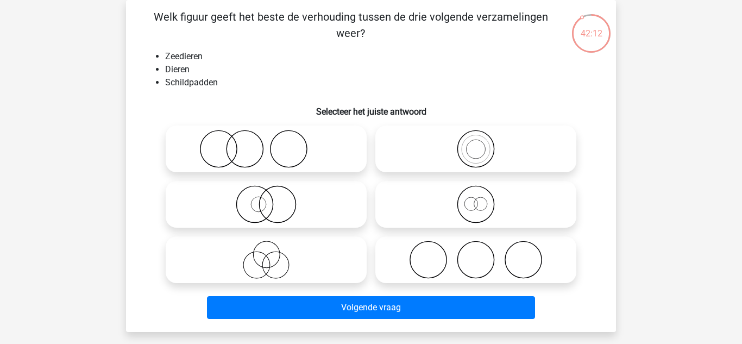
click at [495, 153] on icon at bounding box center [476, 149] width 192 height 38
click at [483, 143] on input "radio" at bounding box center [479, 139] width 7 height 7
radio input "true"
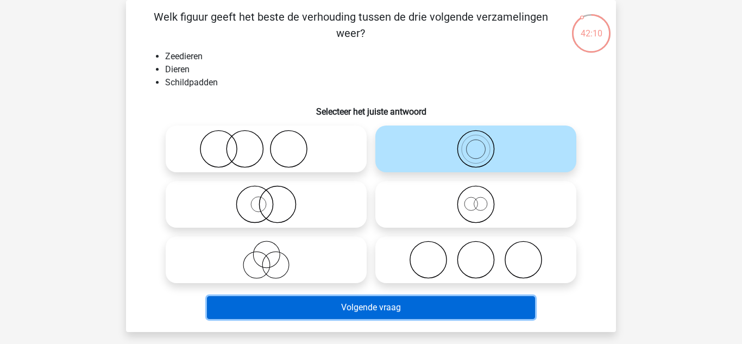
click at [451, 303] on button "Volgende vraag" at bounding box center [371, 307] width 329 height 23
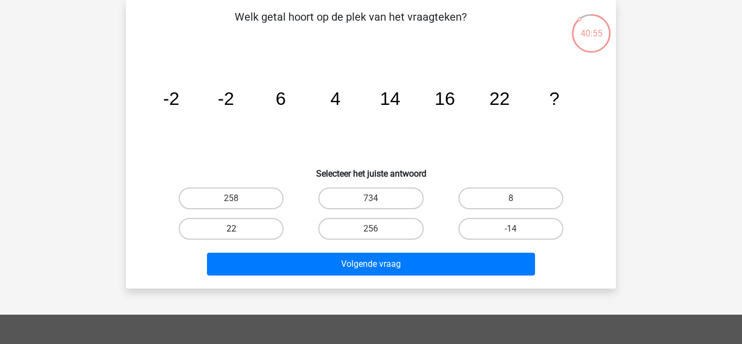
click at [274, 231] on label "22" at bounding box center [231, 229] width 105 height 22
click at [238, 231] on input "22" at bounding box center [234, 232] width 7 height 7
radio input "true"
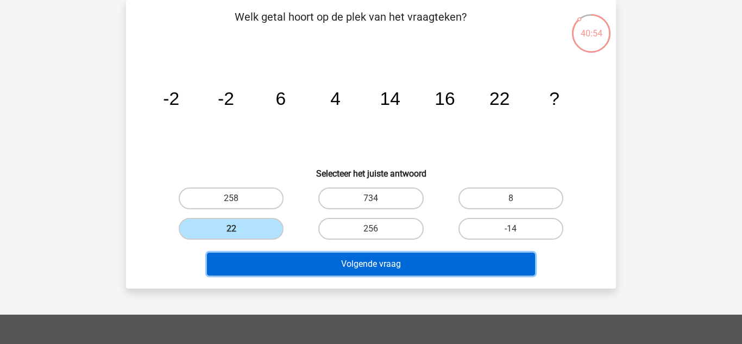
click at [292, 273] on button "Volgende vraag" at bounding box center [371, 264] width 329 height 23
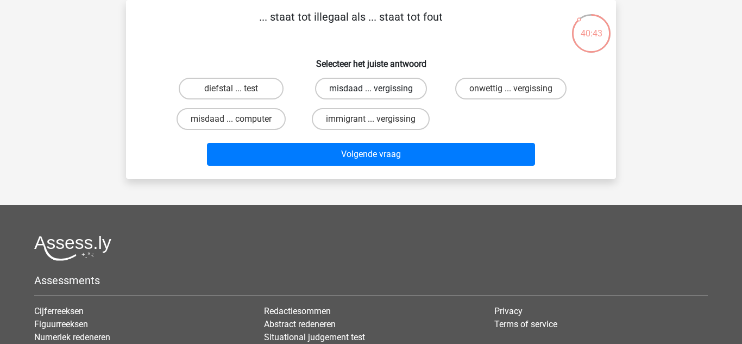
click at [403, 89] on label "misdaad ... vergissing" at bounding box center [371, 89] width 112 height 22
click at [378, 89] on input "misdaad ... vergissing" at bounding box center [374, 92] width 7 height 7
radio input "true"
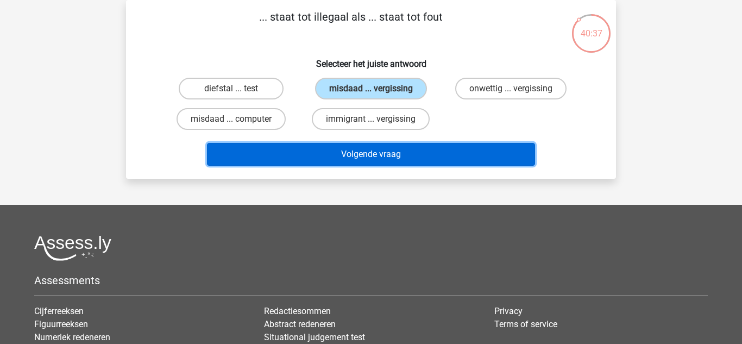
click at [391, 158] on button "Volgende vraag" at bounding box center [371, 154] width 329 height 23
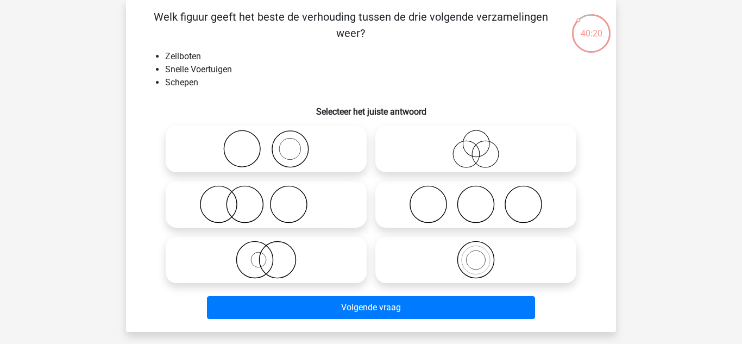
click at [326, 263] on icon at bounding box center [266, 260] width 192 height 38
click at [273, 254] on input "radio" at bounding box center [269, 250] width 7 height 7
radio input "true"
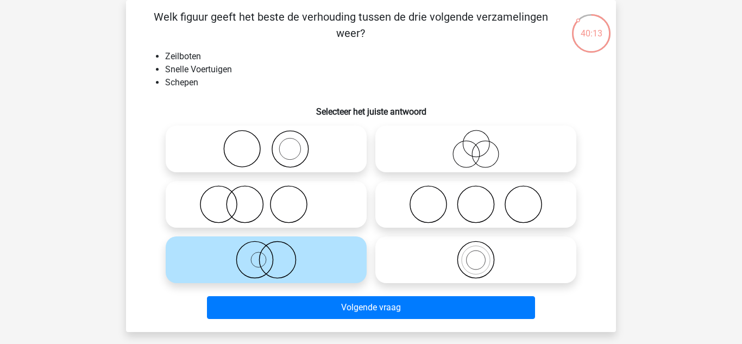
click at [329, 204] on icon at bounding box center [266, 204] width 192 height 38
click at [273, 199] on input "radio" at bounding box center [269, 195] width 7 height 7
radio input "true"
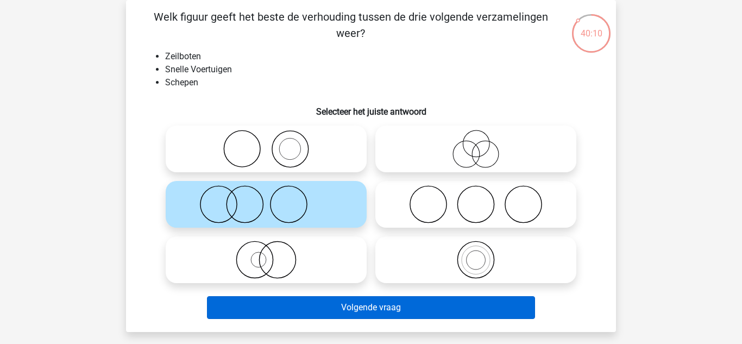
click at [340, 311] on button "Volgende vraag" at bounding box center [371, 307] width 329 height 23
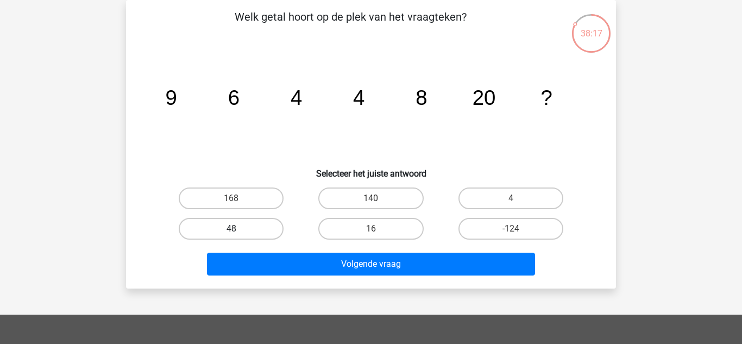
click at [239, 220] on label "48" at bounding box center [231, 229] width 105 height 22
click at [238, 229] on input "48" at bounding box center [234, 232] width 7 height 7
radio input "true"
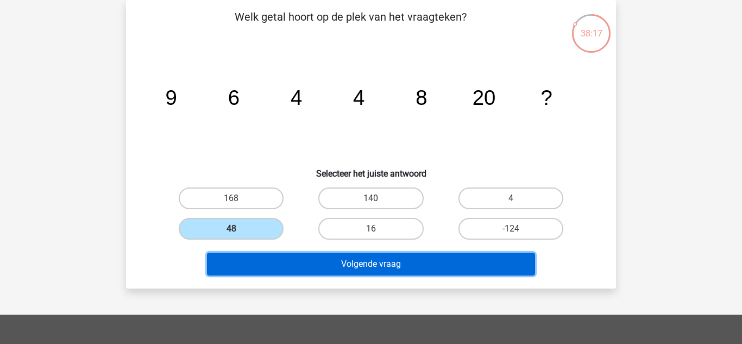
click at [360, 272] on button "Volgende vraag" at bounding box center [371, 264] width 329 height 23
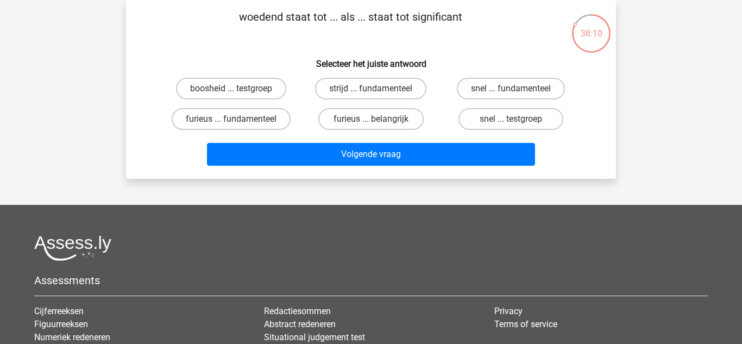
click at [364, 115] on label "furieus ... belangrijk" at bounding box center [370, 119] width 105 height 22
click at [371, 119] on input "furieus ... belangrijk" at bounding box center [374, 122] width 7 height 7
radio input "true"
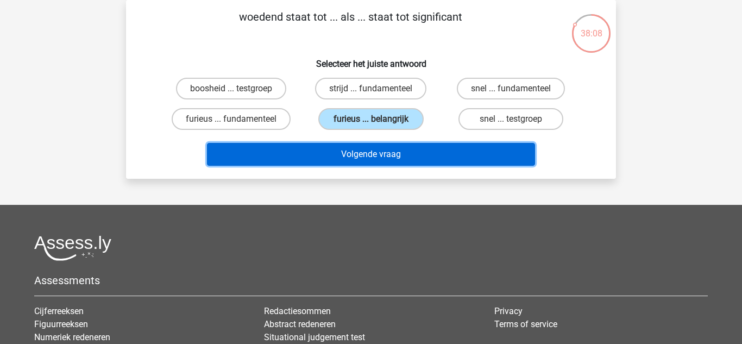
click at [379, 159] on button "Volgende vraag" at bounding box center [371, 154] width 329 height 23
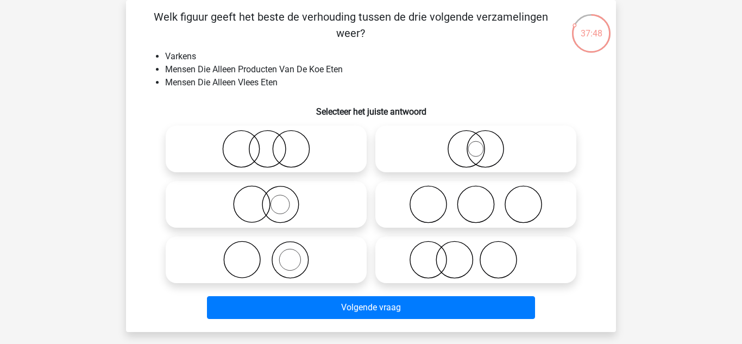
click at [320, 202] on icon at bounding box center [266, 204] width 192 height 38
click at [273, 199] on input "radio" at bounding box center [269, 195] width 7 height 7
radio input "true"
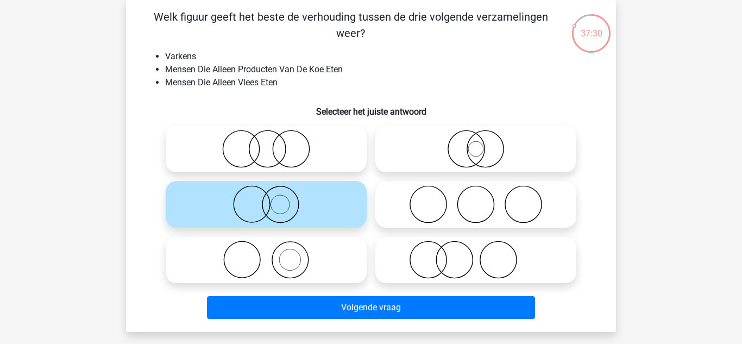
click at [330, 142] on icon at bounding box center [266, 149] width 192 height 38
click at [273, 142] on input "radio" at bounding box center [269, 139] width 7 height 7
radio input "true"
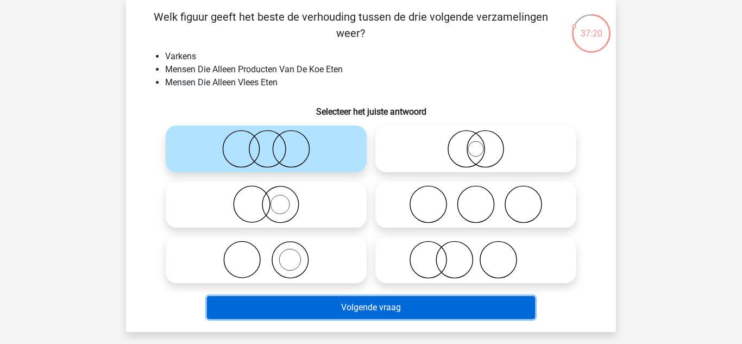
click at [414, 312] on button "Volgende vraag" at bounding box center [371, 307] width 329 height 23
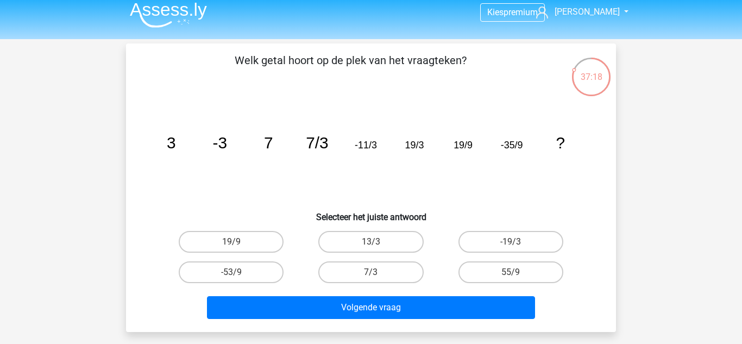
scroll to position [0, 0]
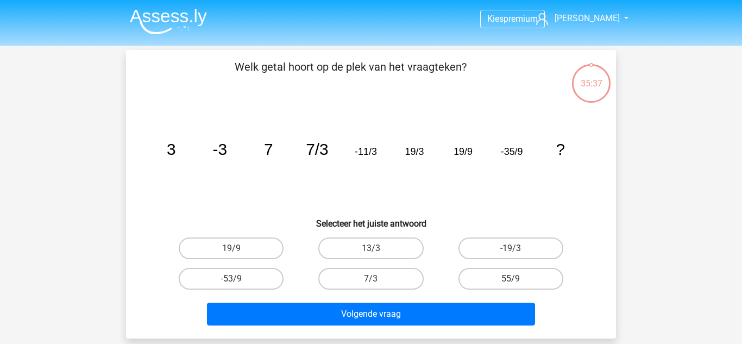
click at [231, 285] on input "-53/9" at bounding box center [234, 282] width 7 height 7
radio input "true"
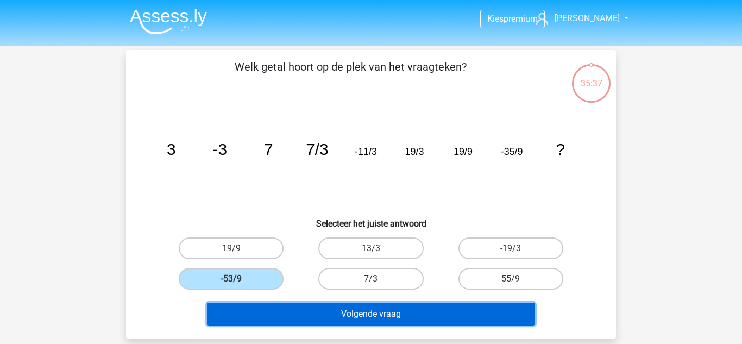
click at [246, 305] on button "Volgende vraag" at bounding box center [371, 314] width 329 height 23
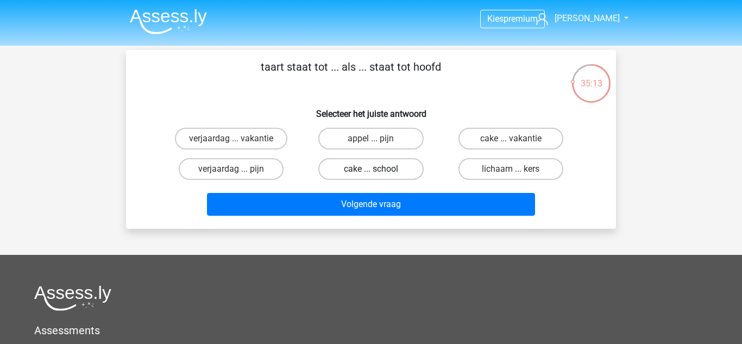
click at [400, 177] on label "cake ... school" at bounding box center [370, 169] width 105 height 22
click at [378, 176] on input "cake ... school" at bounding box center [374, 172] width 7 height 7
radio input "true"
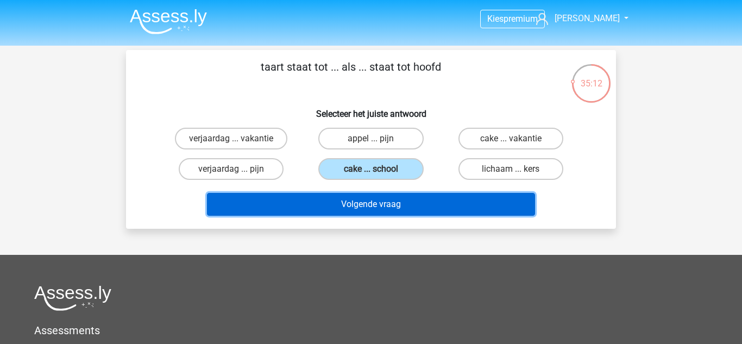
click at [440, 211] on button "Volgende vraag" at bounding box center [371, 204] width 329 height 23
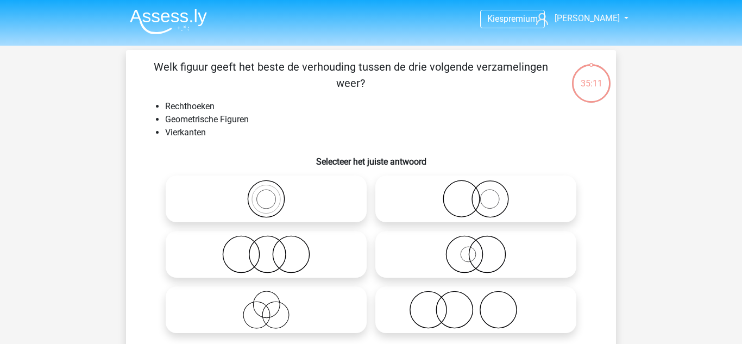
scroll to position [50, 0]
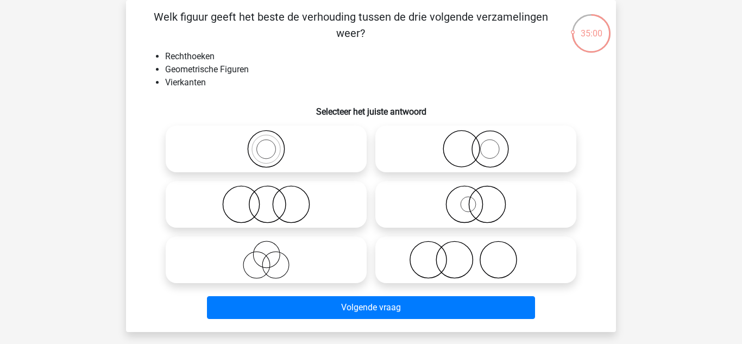
click at [287, 143] on icon at bounding box center [266, 149] width 192 height 38
click at [273, 143] on input "radio" at bounding box center [269, 139] width 7 height 7
radio input "true"
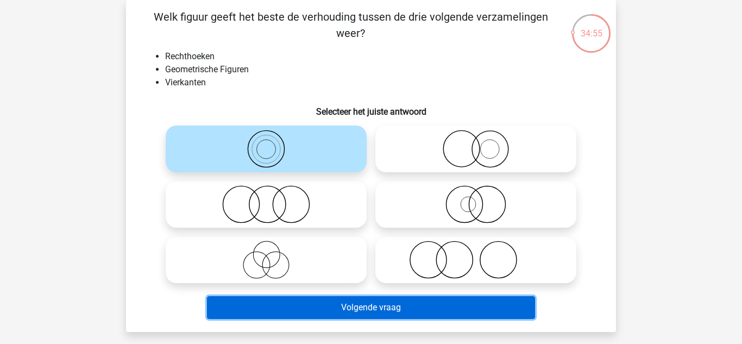
click at [466, 314] on button "Volgende vraag" at bounding box center [371, 307] width 329 height 23
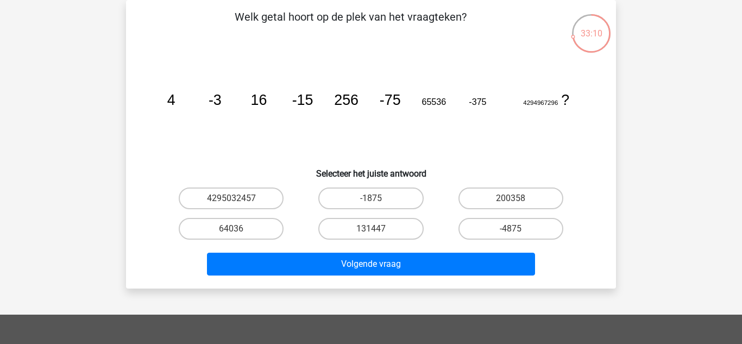
click at [391, 191] on label "-1875" at bounding box center [370, 198] width 105 height 22
click at [378, 198] on input "-1875" at bounding box center [374, 201] width 7 height 7
radio input "true"
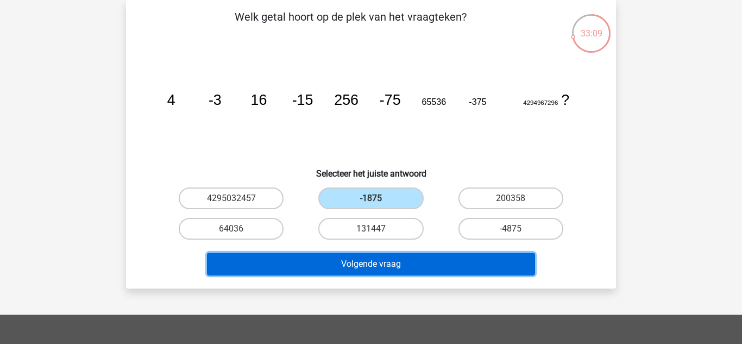
click at [399, 266] on button "Volgende vraag" at bounding box center [371, 264] width 329 height 23
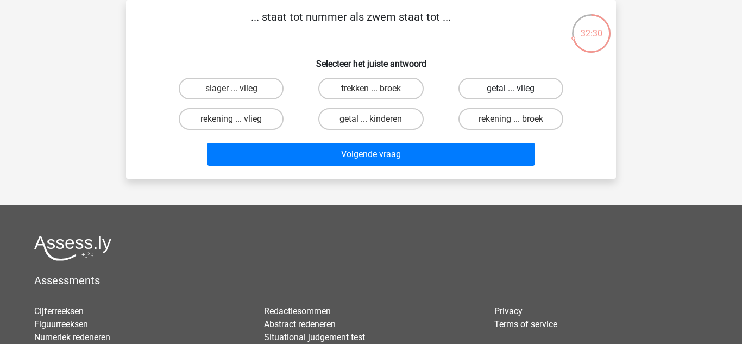
click at [542, 82] on label "getal ... vlieg" at bounding box center [510, 89] width 105 height 22
click at [518, 89] on input "getal ... vlieg" at bounding box center [514, 92] width 7 height 7
radio input "true"
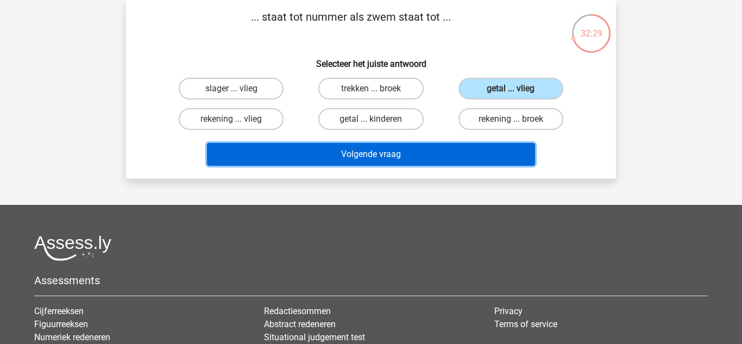
click at [473, 162] on button "Volgende vraag" at bounding box center [371, 154] width 329 height 23
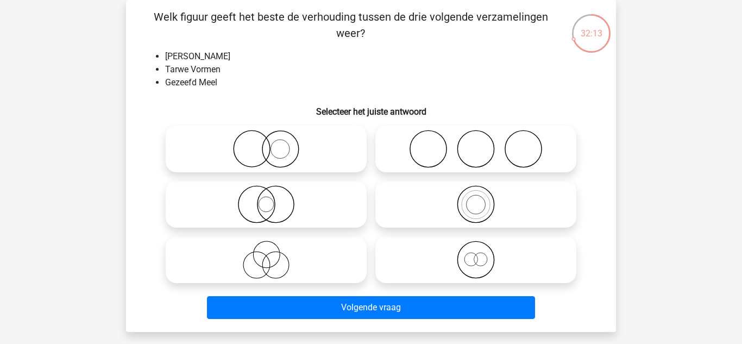
click at [484, 266] on icon at bounding box center [476, 260] width 192 height 38
click at [483, 254] on input "radio" at bounding box center [479, 250] width 7 height 7
radio input "true"
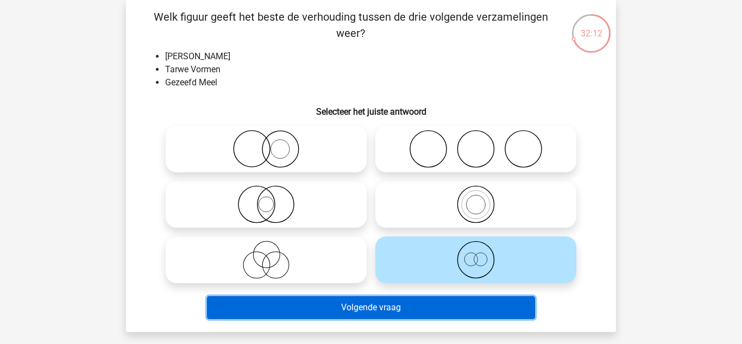
click at [469, 307] on button "Volgende vraag" at bounding box center [371, 307] width 329 height 23
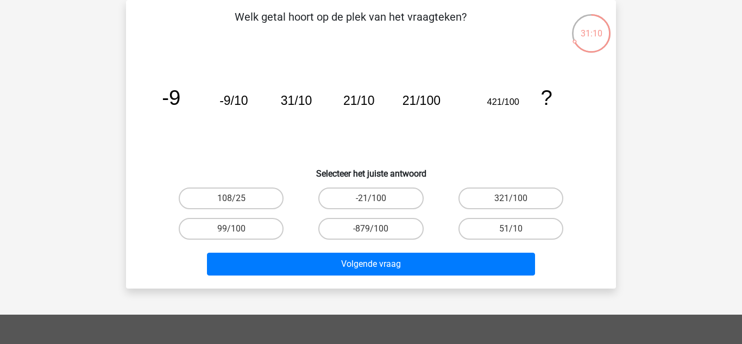
click at [523, 189] on label "321/100" at bounding box center [510, 198] width 105 height 22
click at [518, 198] on input "321/100" at bounding box center [514, 201] width 7 height 7
radio input "true"
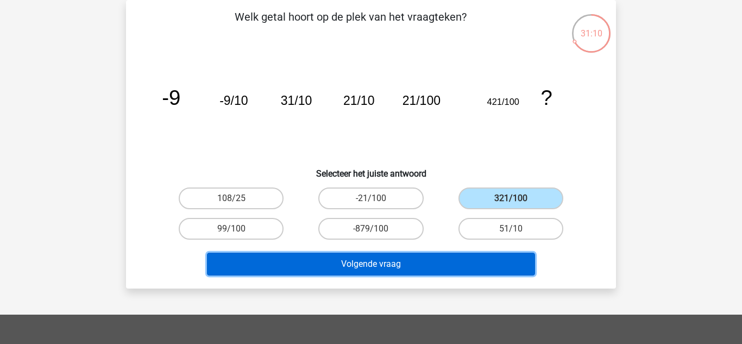
click at [495, 262] on button "Volgende vraag" at bounding box center [371, 264] width 329 height 23
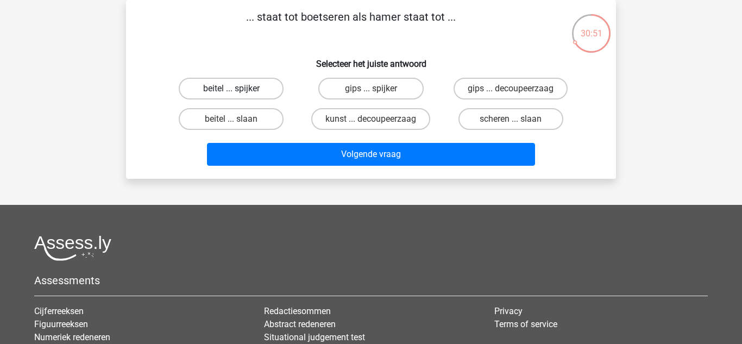
click at [225, 85] on label "beitel ... spijker" at bounding box center [231, 89] width 105 height 22
click at [231, 89] on input "beitel ... spijker" at bounding box center [234, 92] width 7 height 7
radio input "true"
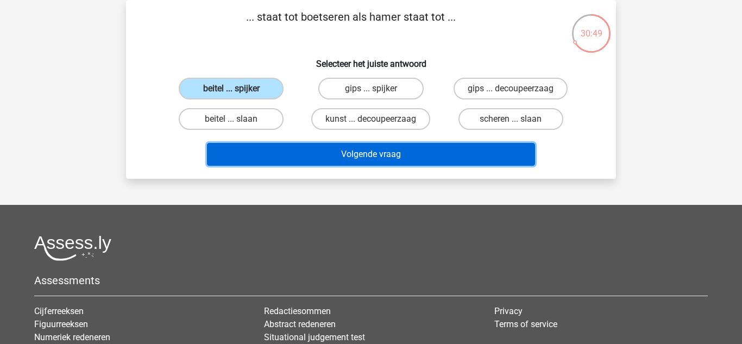
click at [257, 157] on button "Volgende vraag" at bounding box center [371, 154] width 329 height 23
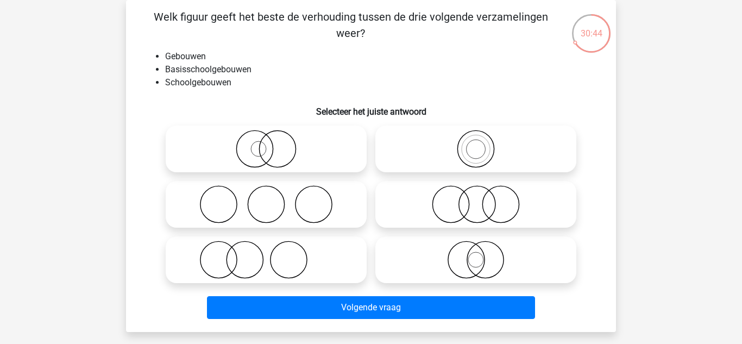
click at [476, 153] on icon at bounding box center [476, 149] width 192 height 38
click at [476, 143] on input "radio" at bounding box center [479, 139] width 7 height 7
radio input "true"
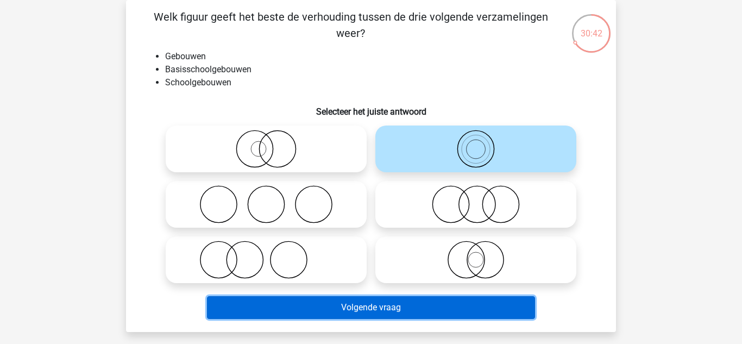
click at [350, 310] on button "Volgende vraag" at bounding box center [371, 307] width 329 height 23
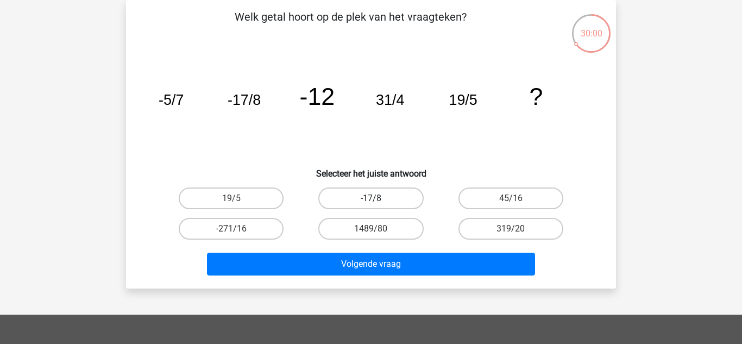
click at [405, 191] on label "-17/8" at bounding box center [370, 198] width 105 height 22
click at [378, 198] on input "-17/8" at bounding box center [374, 201] width 7 height 7
radio input "true"
click at [255, 204] on label "19/5" at bounding box center [231, 198] width 105 height 22
click at [238, 204] on input "19/5" at bounding box center [234, 201] width 7 height 7
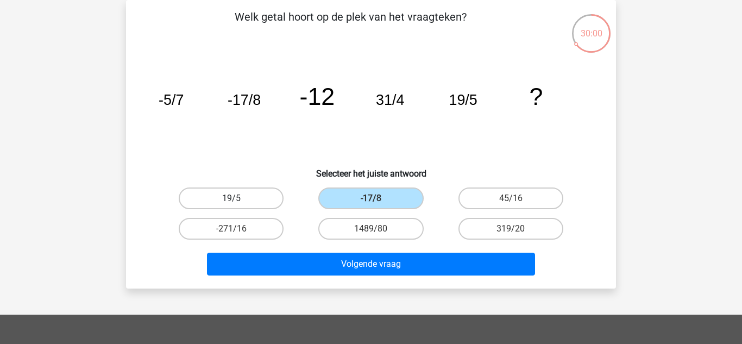
radio input "true"
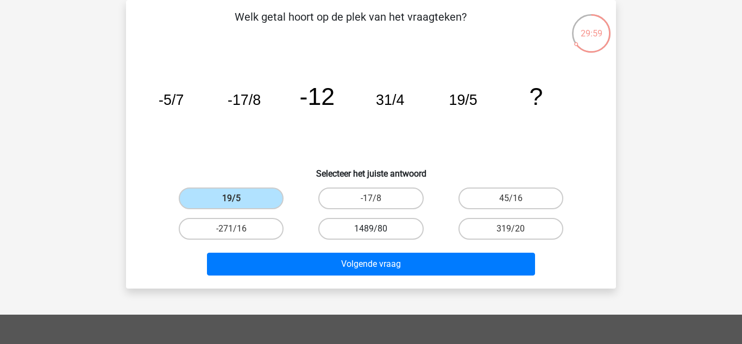
click at [418, 238] on label "1489/80" at bounding box center [370, 229] width 105 height 22
click at [378, 236] on input "1489/80" at bounding box center [374, 232] width 7 height 7
radio input "true"
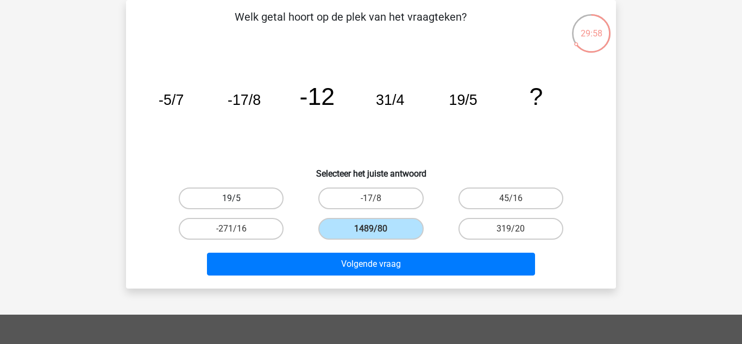
click at [282, 198] on label "19/5" at bounding box center [231, 198] width 105 height 22
click at [238, 198] on input "19/5" at bounding box center [234, 201] width 7 height 7
radio input "true"
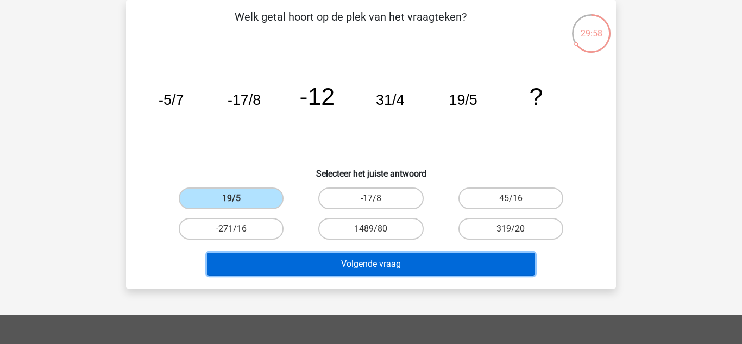
click at [379, 265] on button "Volgende vraag" at bounding box center [371, 264] width 329 height 23
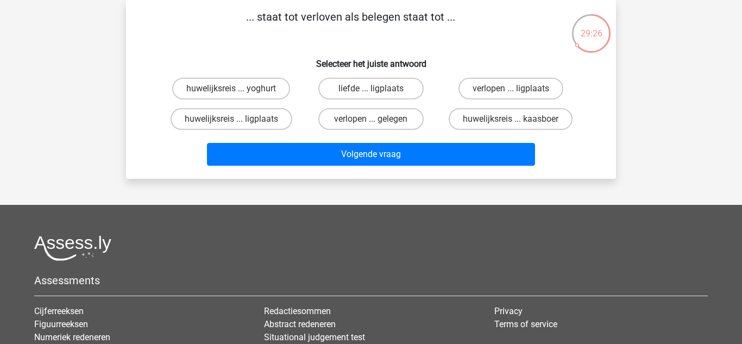
click at [403, 97] on label "liefde ... ligplaats" at bounding box center [370, 89] width 105 height 22
click at [378, 96] on input "liefde ... ligplaats" at bounding box center [374, 92] width 7 height 7
radio input "true"
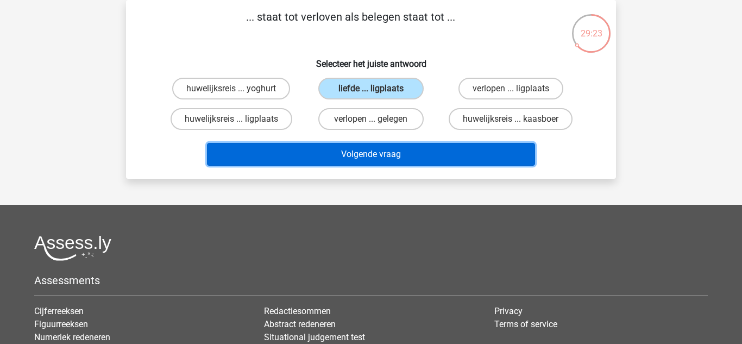
click at [339, 155] on button "Volgende vraag" at bounding box center [371, 154] width 329 height 23
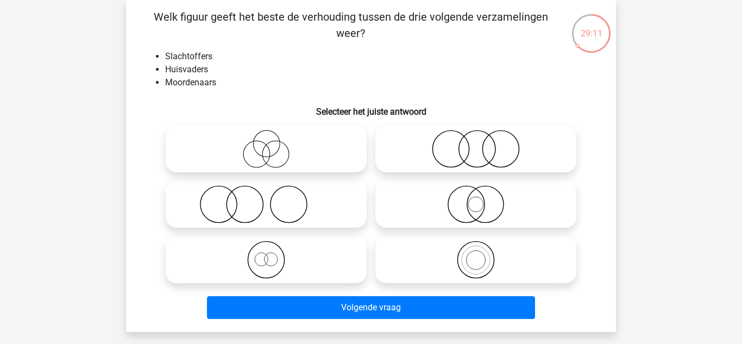
click at [319, 209] on icon at bounding box center [266, 204] width 192 height 38
click at [273, 199] on input "radio" at bounding box center [269, 195] width 7 height 7
radio input "true"
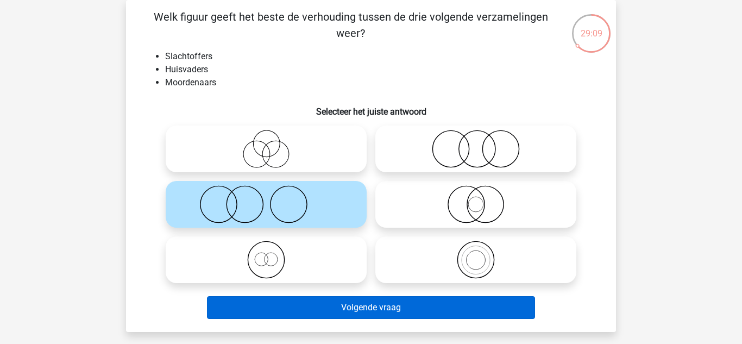
click at [272, 310] on button "Volgende vraag" at bounding box center [371, 307] width 329 height 23
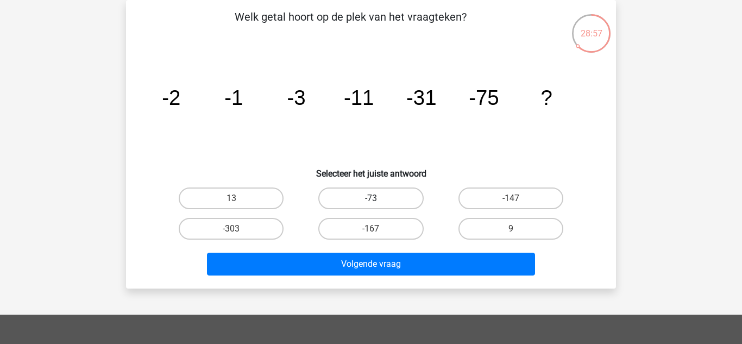
click at [401, 206] on label "-73" at bounding box center [370, 198] width 105 height 22
click at [378, 205] on input "-73" at bounding box center [374, 201] width 7 height 7
radio input "true"
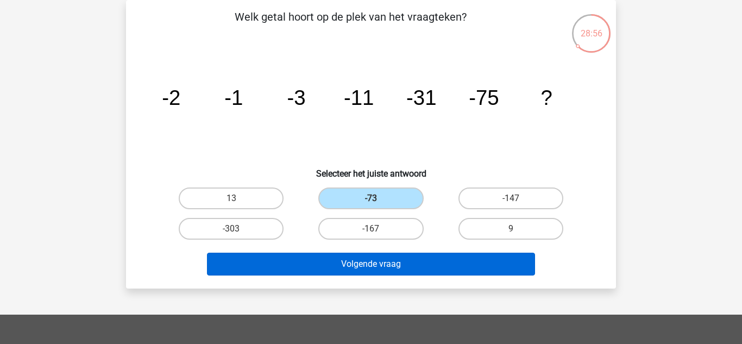
click at [435, 259] on button "Volgende vraag" at bounding box center [371, 264] width 329 height 23
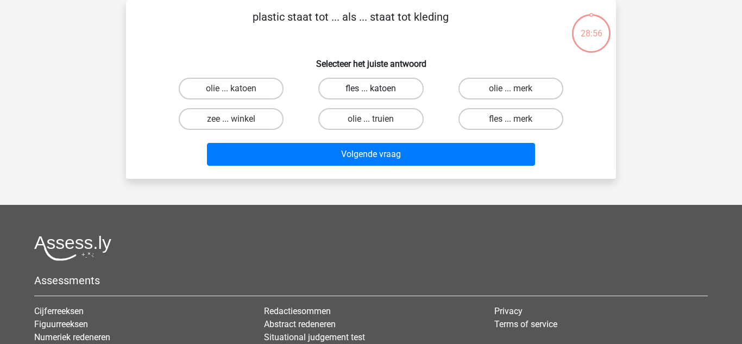
click at [332, 87] on label "fles ... katoen" at bounding box center [370, 89] width 105 height 22
click at [371, 89] on input "fles ... katoen" at bounding box center [374, 92] width 7 height 7
radio input "true"
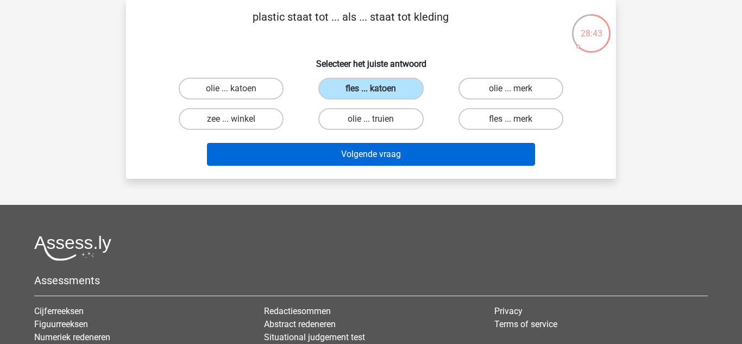
click at [520, 159] on button "Volgende vraag" at bounding box center [371, 154] width 329 height 23
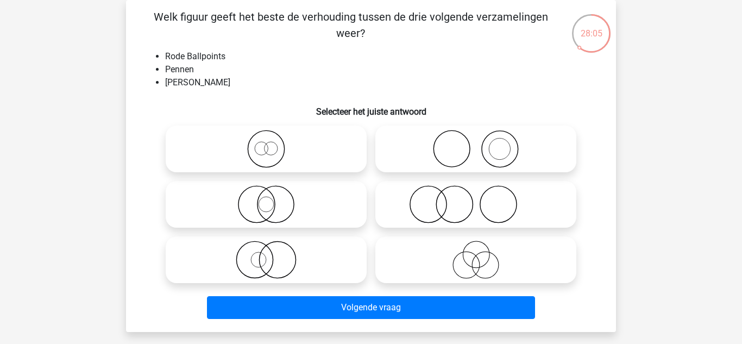
click at [305, 219] on icon at bounding box center [266, 204] width 192 height 38
click at [273, 199] on input "radio" at bounding box center [269, 195] width 7 height 7
radio input "true"
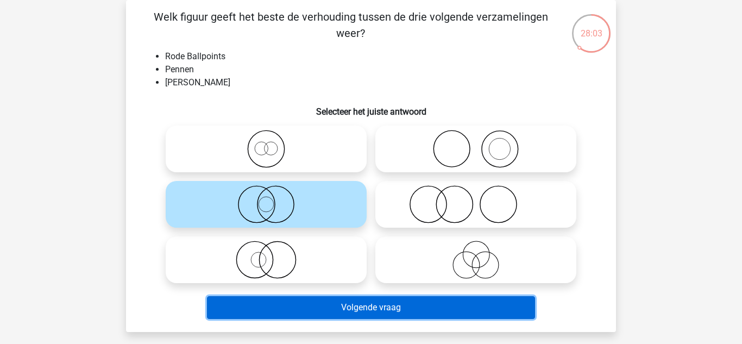
click at [283, 305] on button "Volgende vraag" at bounding box center [371, 307] width 329 height 23
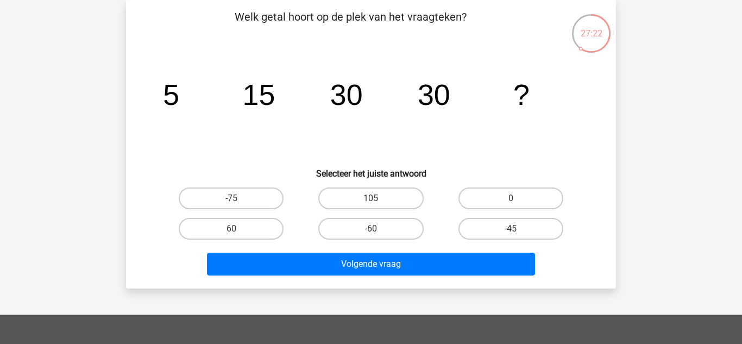
click at [266, 194] on label "-75" at bounding box center [231, 198] width 105 height 22
click at [238, 198] on input "-75" at bounding box center [234, 201] width 7 height 7
radio input "true"
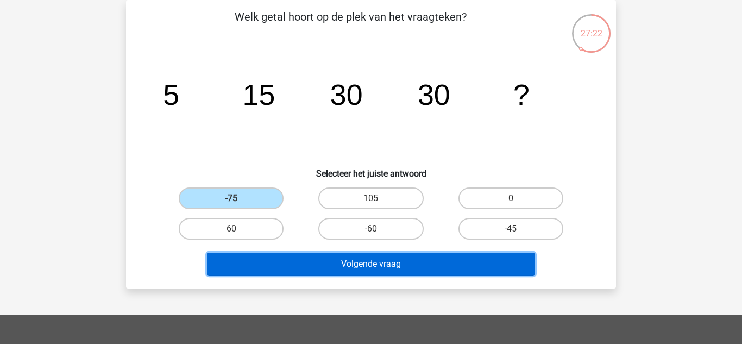
click at [338, 275] on button "Volgende vraag" at bounding box center [371, 264] width 329 height 23
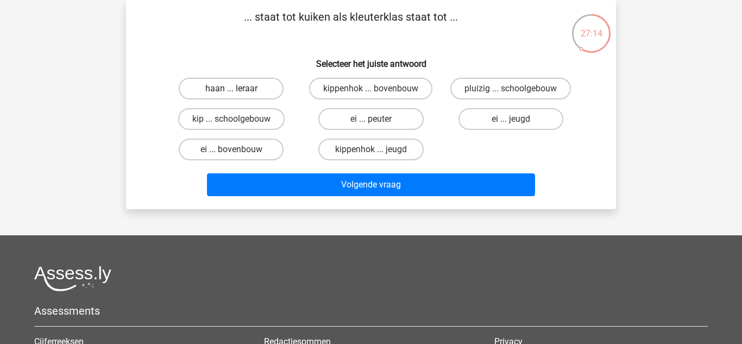
click at [254, 84] on label "haan ... leraar" at bounding box center [231, 89] width 105 height 22
click at [238, 89] on input "haan ... leraar" at bounding box center [234, 92] width 7 height 7
radio input "true"
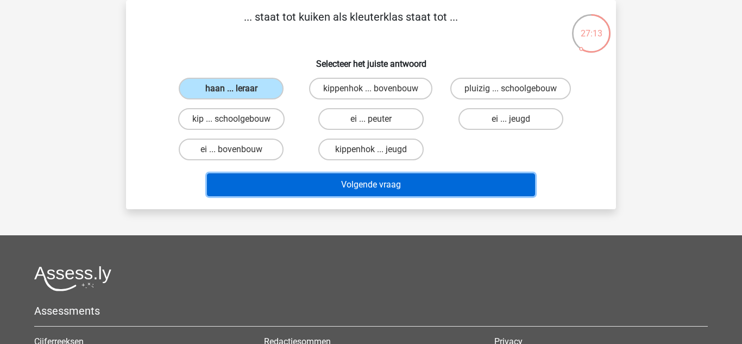
click at [457, 190] on button "Volgende vraag" at bounding box center [371, 184] width 329 height 23
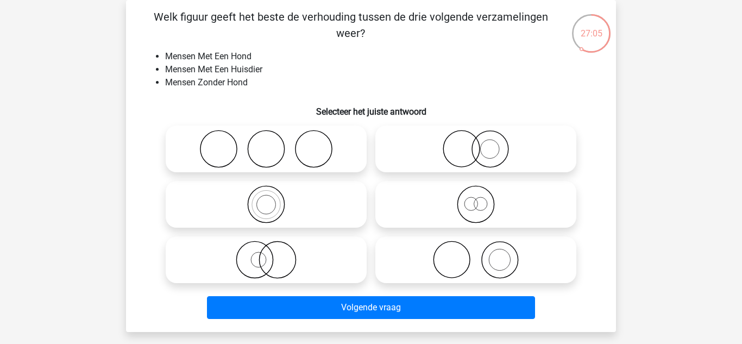
click at [518, 262] on circle at bounding box center [500, 260] width 36 height 36
click at [483, 254] on input "radio" at bounding box center [479, 250] width 7 height 7
radio input "true"
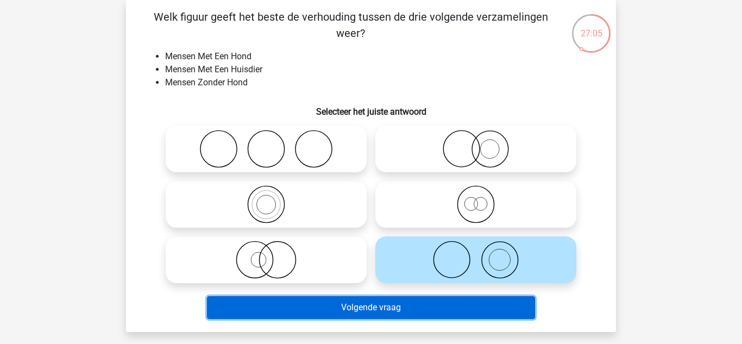
click at [505, 311] on button "Volgende vraag" at bounding box center [371, 307] width 329 height 23
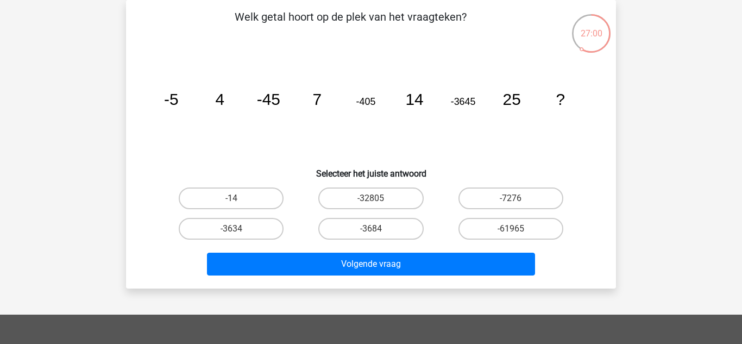
click at [375, 229] on input "-3684" at bounding box center [374, 232] width 7 height 7
radio input "true"
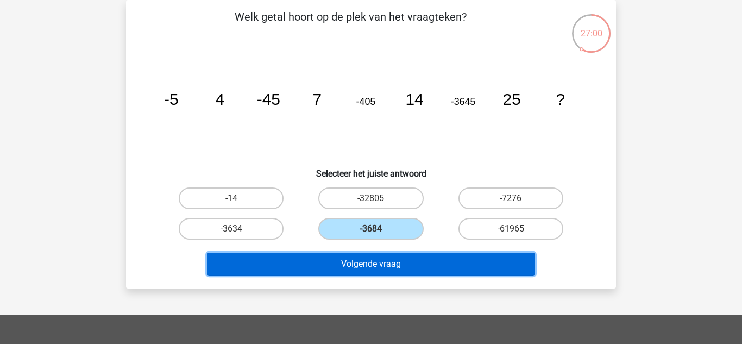
click at [389, 256] on button "Volgende vraag" at bounding box center [371, 264] width 329 height 23
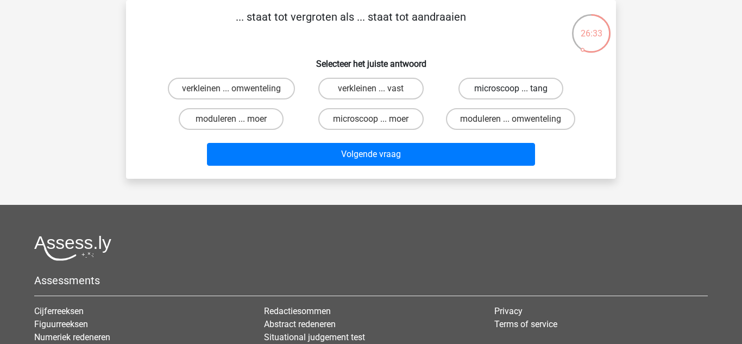
click at [532, 91] on label "microscoop ... tang" at bounding box center [510, 89] width 105 height 22
click at [518, 91] on input "microscoop ... tang" at bounding box center [514, 92] width 7 height 7
radio input "true"
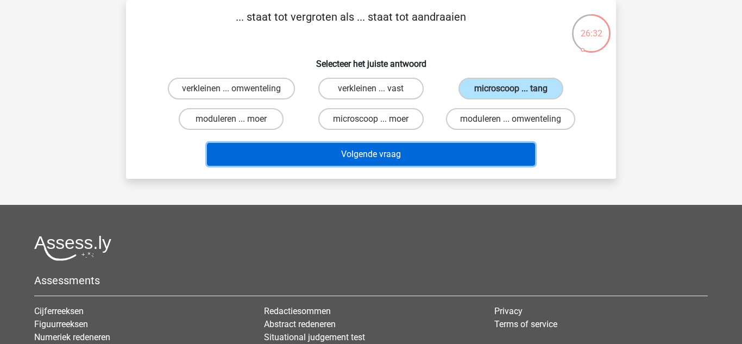
click at [451, 163] on button "Volgende vraag" at bounding box center [371, 154] width 329 height 23
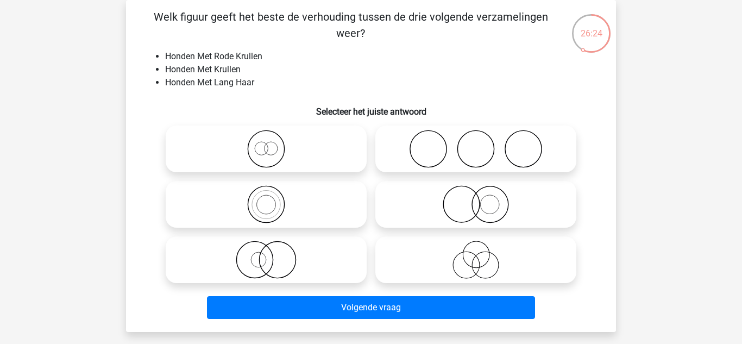
click at [451, 207] on icon at bounding box center [476, 204] width 192 height 38
click at [476, 199] on input "radio" at bounding box center [479, 195] width 7 height 7
radio input "true"
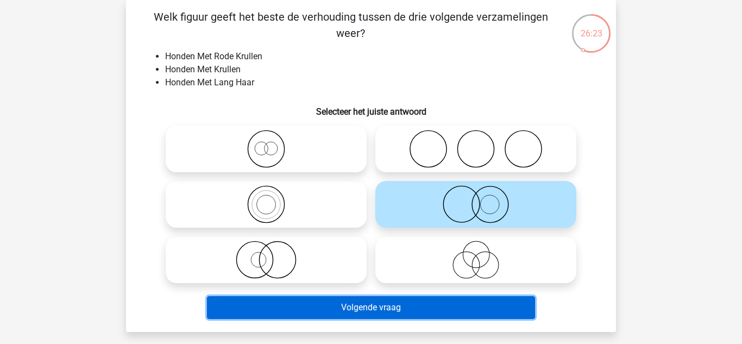
click at [419, 313] on button "Volgende vraag" at bounding box center [371, 307] width 329 height 23
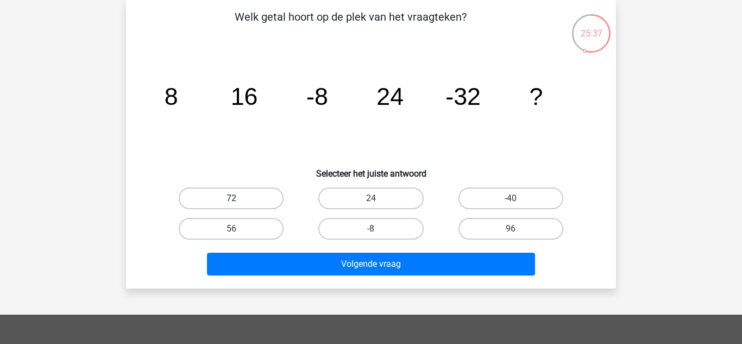
click at [207, 200] on label "72" at bounding box center [231, 198] width 105 height 22
click at [231, 200] on input "72" at bounding box center [234, 201] width 7 height 7
radio input "true"
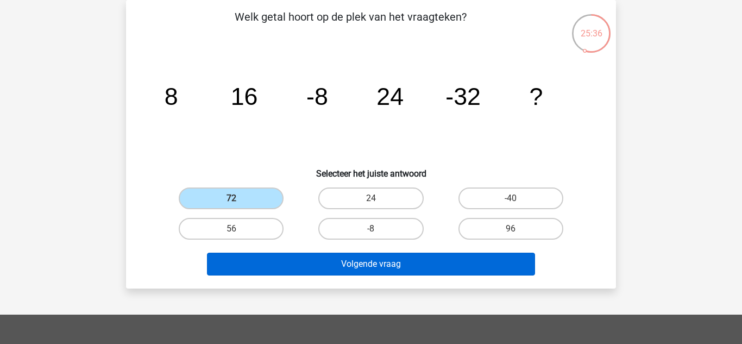
click at [268, 260] on button "Volgende vraag" at bounding box center [371, 264] width 329 height 23
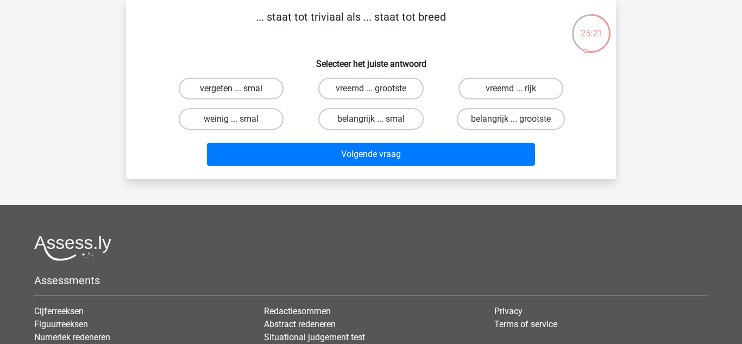
click at [247, 90] on label "vergeten ... smal" at bounding box center [231, 89] width 105 height 22
click at [238, 90] on input "vergeten ... smal" at bounding box center [234, 92] width 7 height 7
radio input "true"
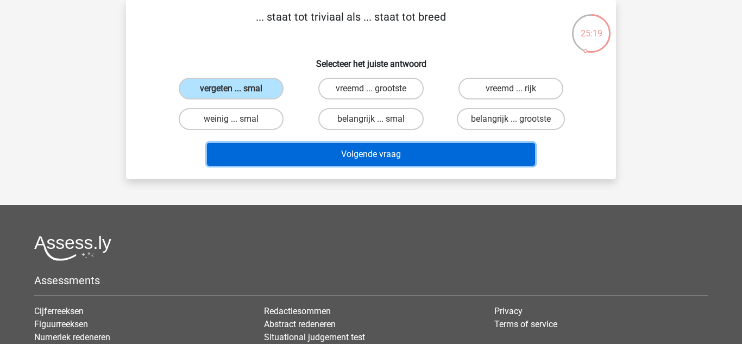
click at [306, 154] on button "Volgende vraag" at bounding box center [371, 154] width 329 height 23
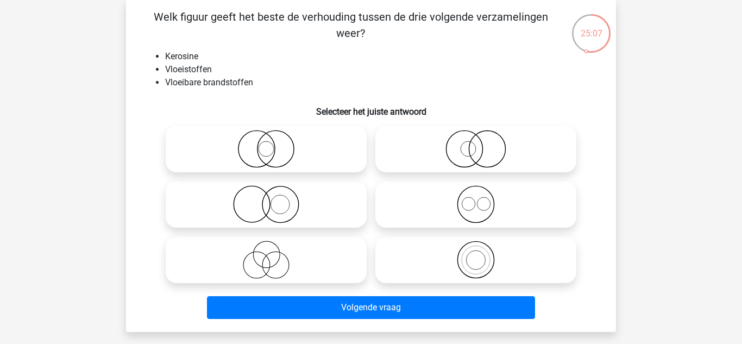
click at [468, 278] on icon at bounding box center [476, 260] width 192 height 38
click at [476, 254] on input "radio" at bounding box center [479, 250] width 7 height 7
radio input "true"
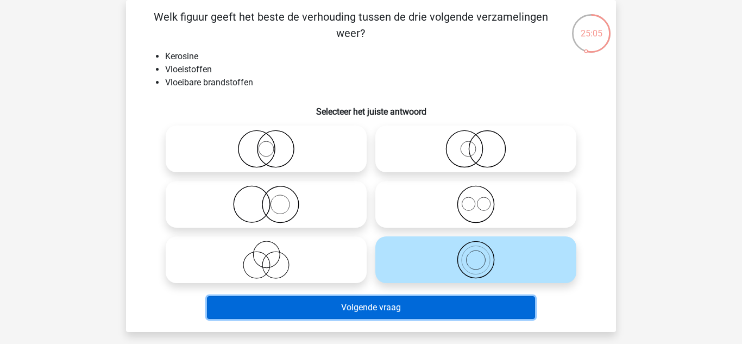
click at [427, 311] on button "Volgende vraag" at bounding box center [371, 307] width 329 height 23
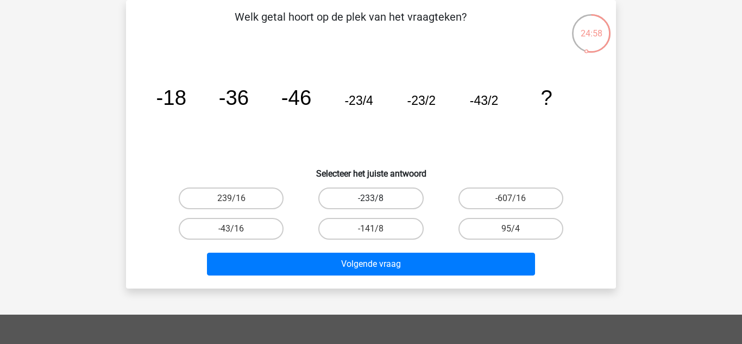
click at [340, 197] on label "-233/8" at bounding box center [370, 198] width 105 height 22
click at [371, 198] on input "-233/8" at bounding box center [374, 201] width 7 height 7
radio input "true"
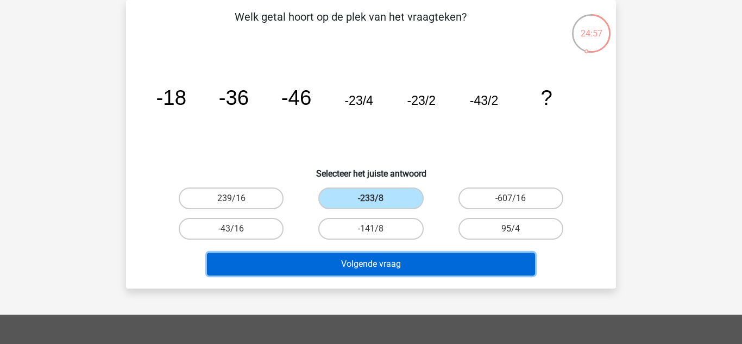
click at [345, 267] on button "Volgende vraag" at bounding box center [371, 264] width 329 height 23
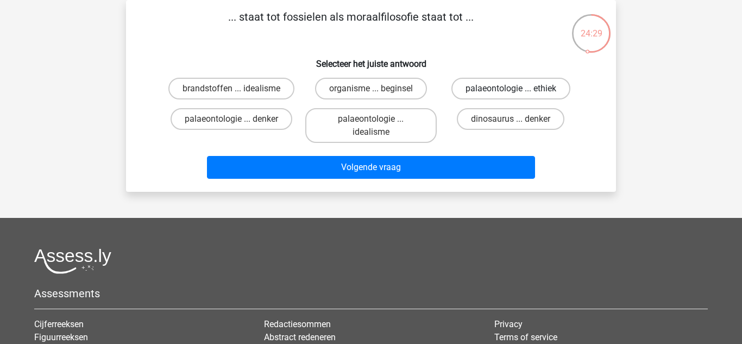
click at [554, 78] on label "palaeontologie ... ethiek" at bounding box center [510, 89] width 119 height 22
click at [518, 89] on input "palaeontologie ... ethiek" at bounding box center [514, 92] width 7 height 7
radio input "true"
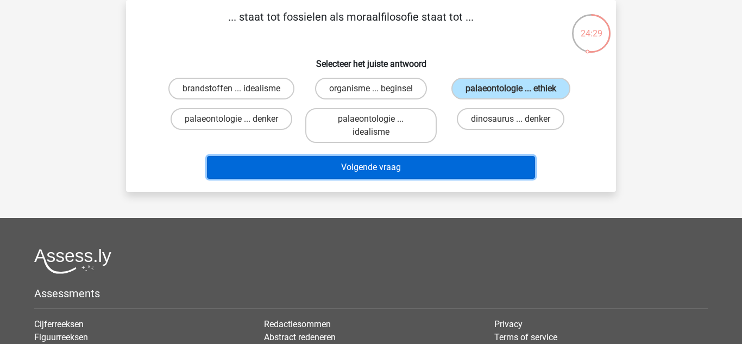
click at [505, 173] on button "Volgende vraag" at bounding box center [371, 167] width 329 height 23
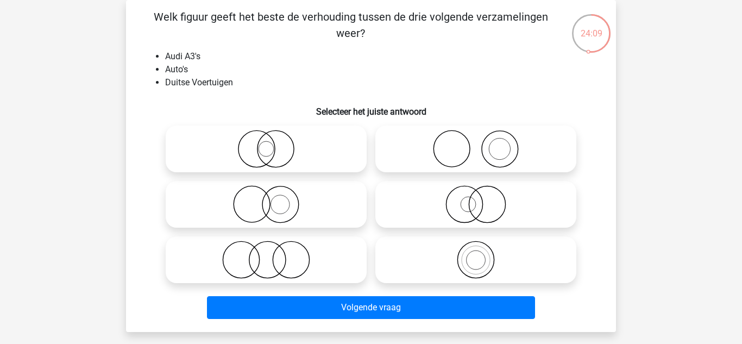
click at [316, 142] on icon at bounding box center [266, 149] width 192 height 38
click at [273, 142] on input "radio" at bounding box center [269, 139] width 7 height 7
radio input "true"
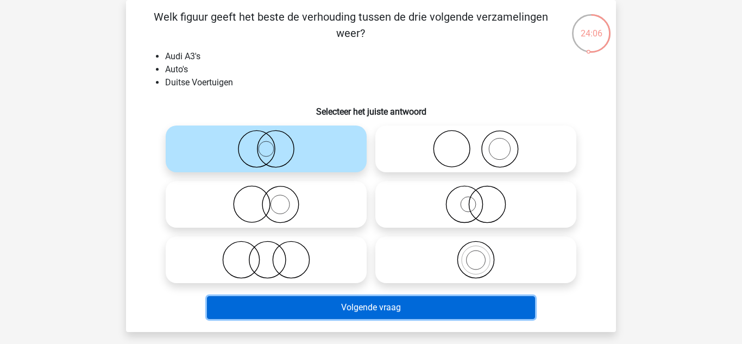
click at [353, 314] on button "Volgende vraag" at bounding box center [371, 307] width 329 height 23
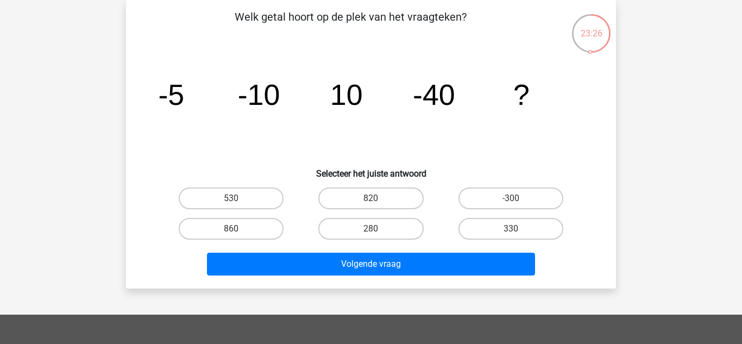
click at [403, 222] on label "280" at bounding box center [370, 229] width 105 height 22
click at [378, 229] on input "280" at bounding box center [374, 232] width 7 height 7
radio input "true"
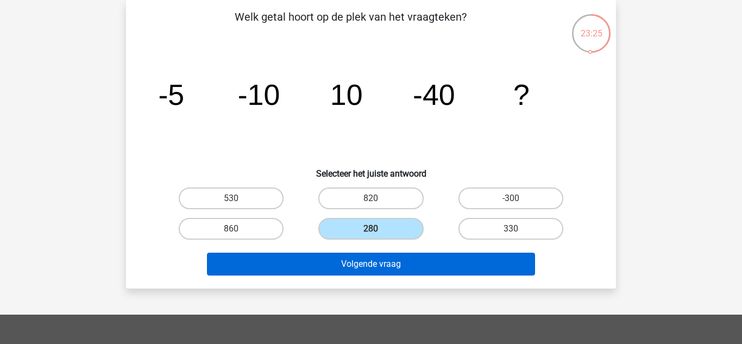
click at [422, 253] on button "Volgende vraag" at bounding box center [371, 264] width 329 height 23
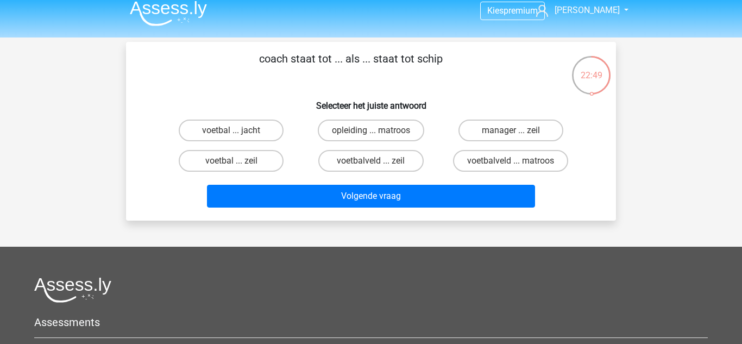
scroll to position [0, 0]
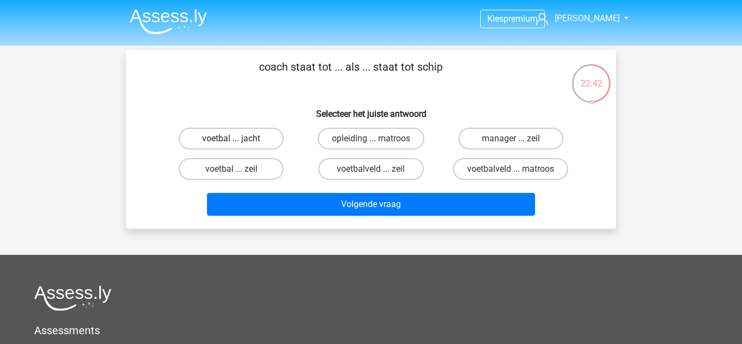
click at [267, 141] on label "voetbal ... jacht" at bounding box center [231, 139] width 105 height 22
click at [238, 141] on input "voetbal ... jacht" at bounding box center [234, 142] width 7 height 7
radio input "true"
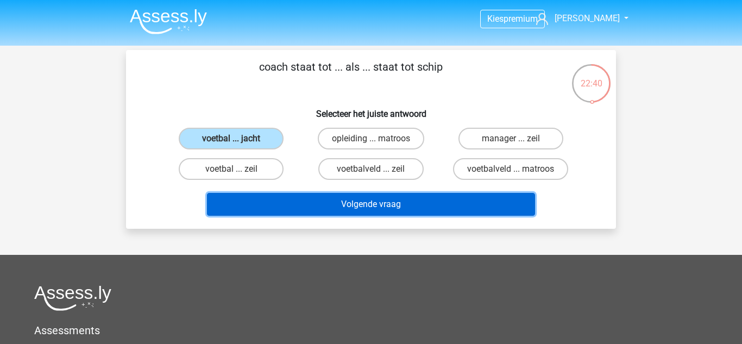
click at [335, 213] on button "Volgende vraag" at bounding box center [371, 204] width 329 height 23
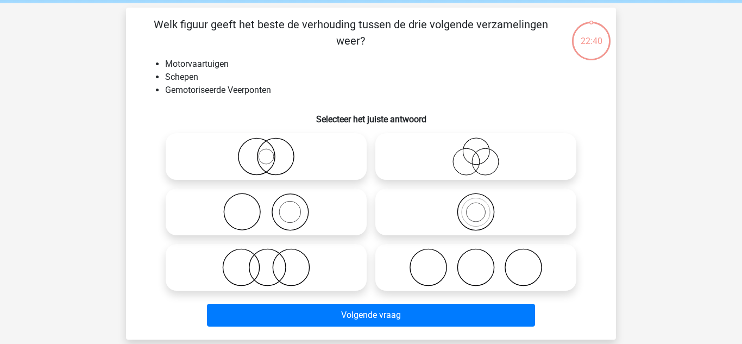
scroll to position [50, 0]
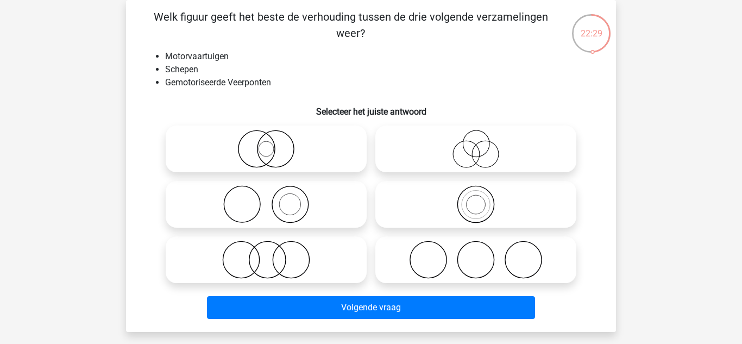
click at [311, 262] on icon at bounding box center [266, 260] width 192 height 38
click at [273, 254] on input "radio" at bounding box center [269, 250] width 7 height 7
radio input "true"
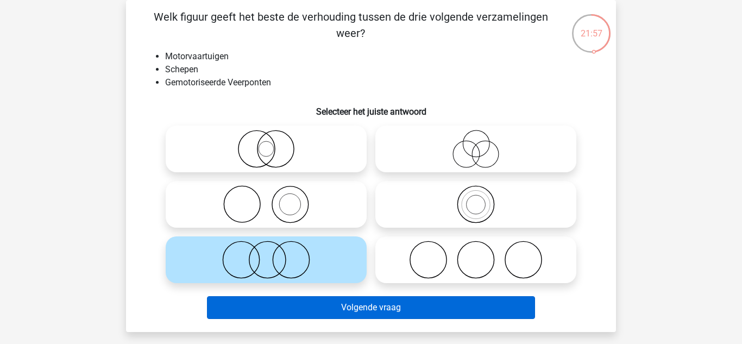
click at [312, 310] on button "Volgende vraag" at bounding box center [371, 307] width 329 height 23
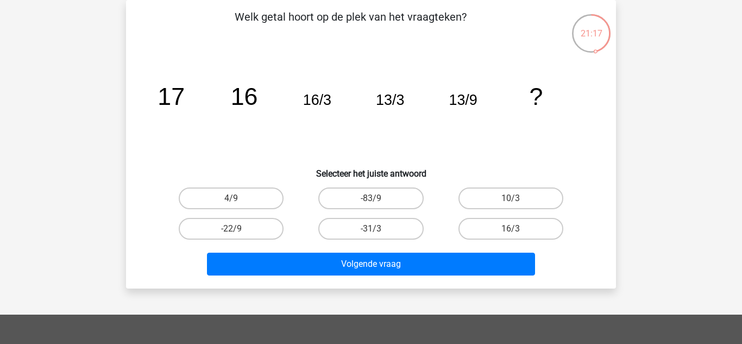
click at [249, 188] on label "4/9" at bounding box center [231, 198] width 105 height 22
click at [238, 198] on input "4/9" at bounding box center [234, 201] width 7 height 7
radio input "true"
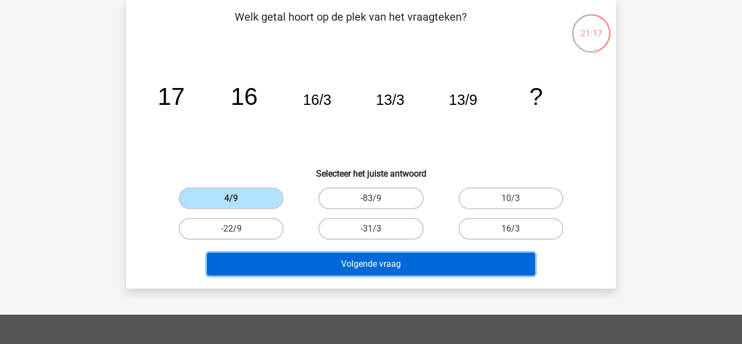
click at [275, 257] on button "Volgende vraag" at bounding box center [371, 264] width 329 height 23
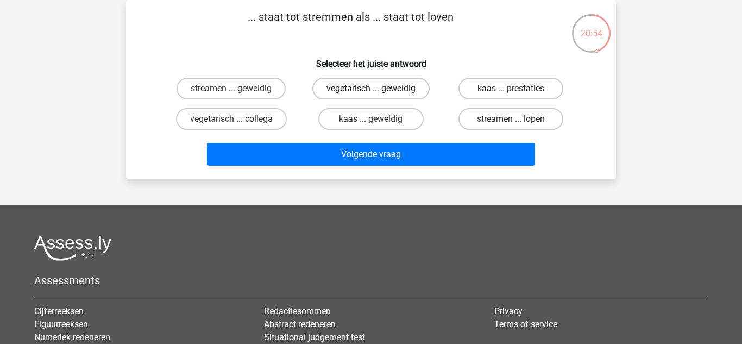
click at [342, 80] on label "vegetarisch ... geweldig" at bounding box center [370, 89] width 117 height 22
click at [371, 89] on input "vegetarisch ... geweldig" at bounding box center [374, 92] width 7 height 7
radio input "true"
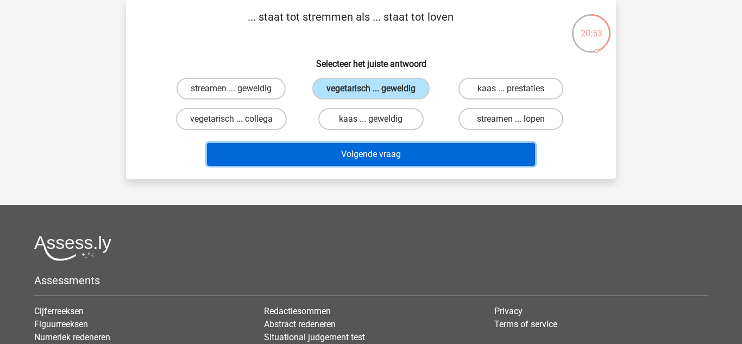
click at [327, 156] on button "Volgende vraag" at bounding box center [371, 154] width 329 height 23
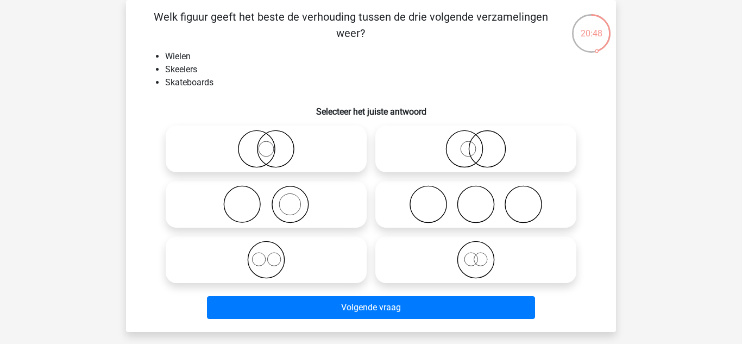
click at [288, 257] on icon at bounding box center [266, 260] width 192 height 38
click at [273, 254] on input "radio" at bounding box center [269, 250] width 7 height 7
radio input "true"
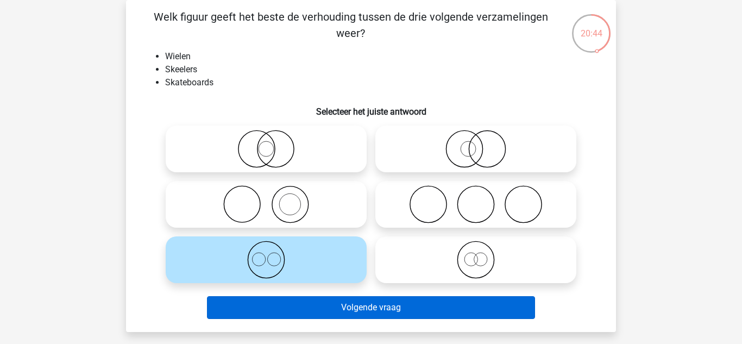
click at [326, 313] on button "Volgende vraag" at bounding box center [371, 307] width 329 height 23
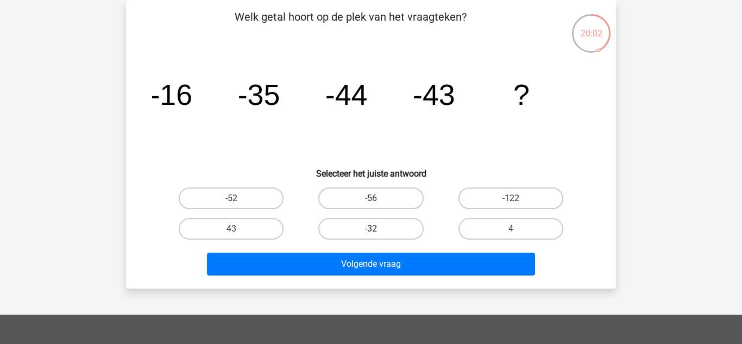
click at [394, 228] on label "-32" at bounding box center [370, 229] width 105 height 22
click at [378, 229] on input "-32" at bounding box center [374, 232] width 7 height 7
radio input "true"
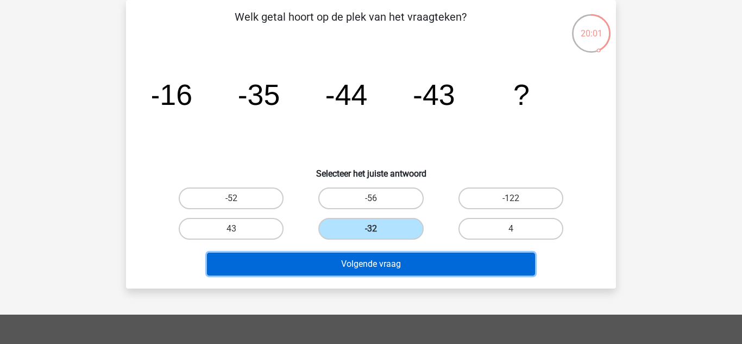
click at [375, 273] on button "Volgende vraag" at bounding box center [371, 264] width 329 height 23
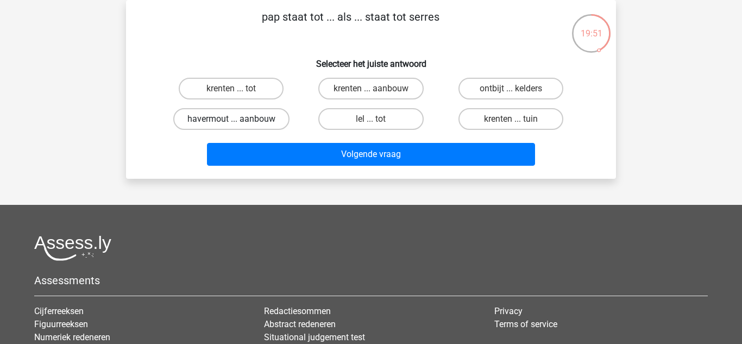
click at [239, 128] on label "havermout ... aanbouw" at bounding box center [231, 119] width 116 height 22
click at [238, 126] on input "havermout ... aanbouw" at bounding box center [234, 122] width 7 height 7
radio input "true"
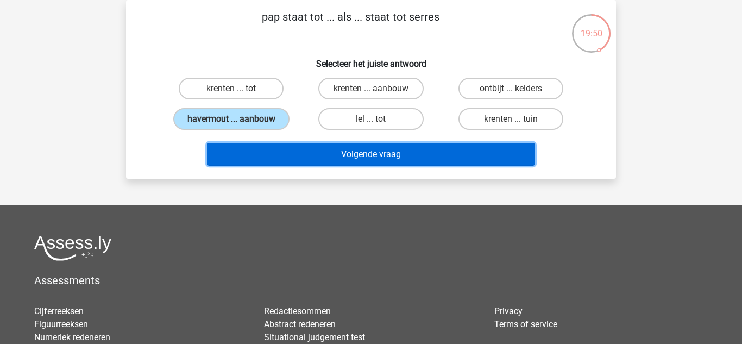
click at [280, 152] on button "Volgende vraag" at bounding box center [371, 154] width 329 height 23
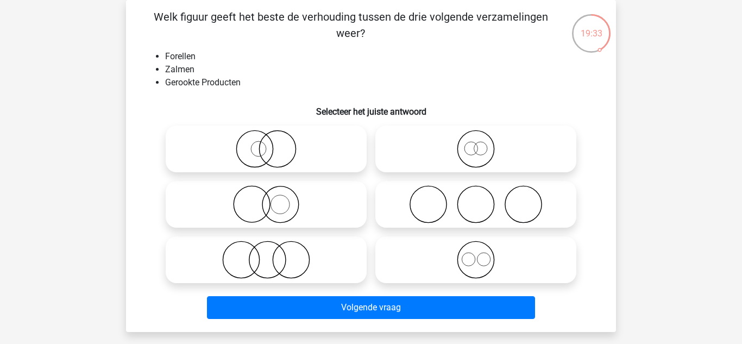
click at [471, 259] on icon at bounding box center [476, 260] width 192 height 38
click at [476, 254] on input "radio" at bounding box center [479, 250] width 7 height 7
radio input "true"
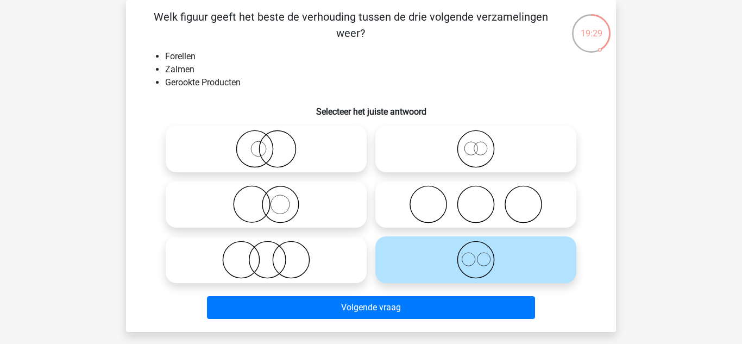
click at [341, 264] on icon at bounding box center [266, 260] width 192 height 38
click at [273, 254] on input "radio" at bounding box center [269, 250] width 7 height 7
radio input "true"
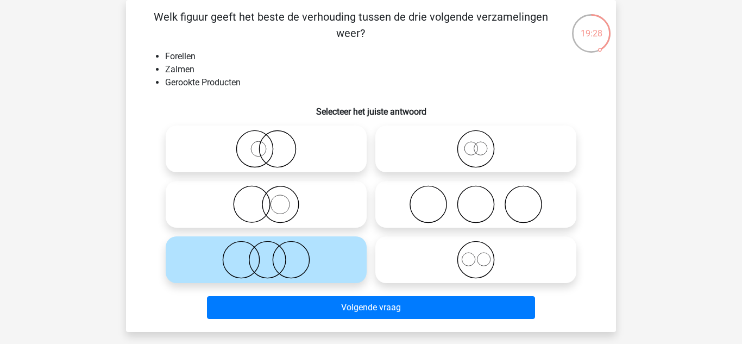
click at [423, 263] on icon at bounding box center [476, 260] width 192 height 38
click at [476, 254] on input "radio" at bounding box center [479, 250] width 7 height 7
radio input "true"
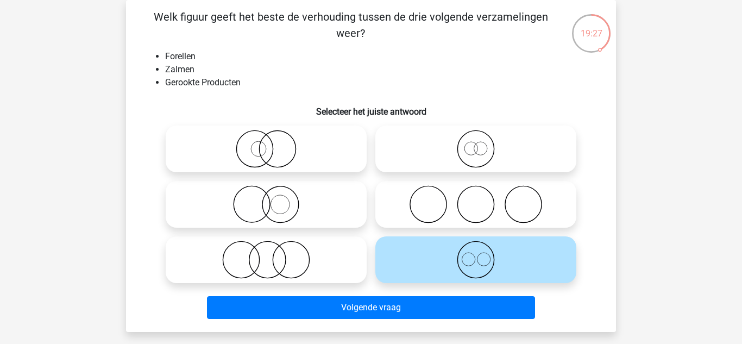
click at [346, 274] on icon at bounding box center [266, 260] width 192 height 38
click at [273, 254] on input "radio" at bounding box center [269, 250] width 7 height 7
radio input "true"
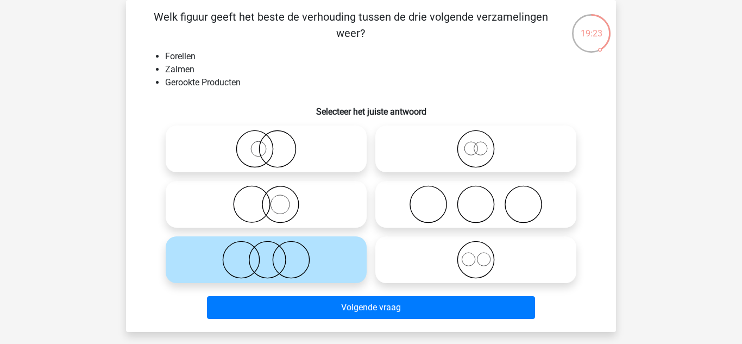
click at [329, 207] on icon at bounding box center [266, 204] width 192 height 38
click at [273, 199] on input "radio" at bounding box center [269, 195] width 7 height 7
radio input "true"
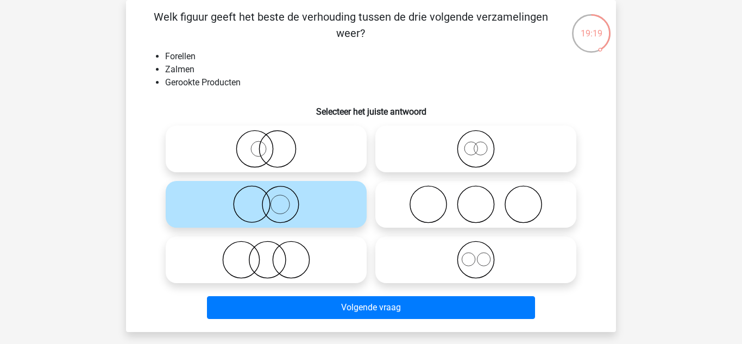
click at [328, 263] on icon at bounding box center [266, 260] width 192 height 38
click at [273, 254] on input "radio" at bounding box center [269, 250] width 7 height 7
radio input "true"
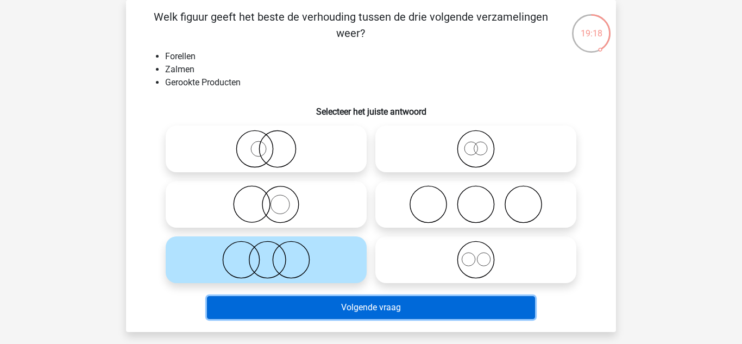
click at [332, 305] on button "Volgende vraag" at bounding box center [371, 307] width 329 height 23
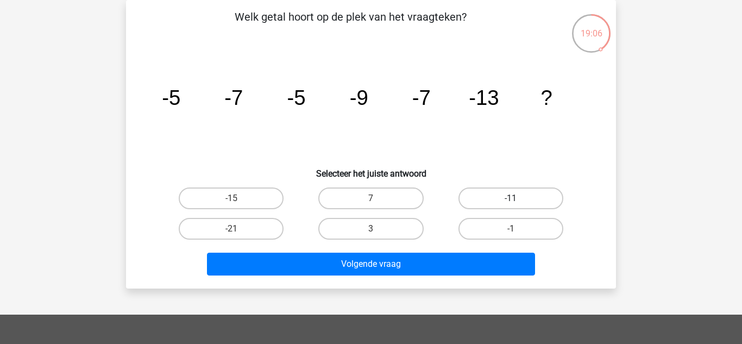
click at [506, 205] on label "-11" at bounding box center [510, 198] width 105 height 22
click at [511, 205] on input "-11" at bounding box center [514, 201] width 7 height 7
radio input "true"
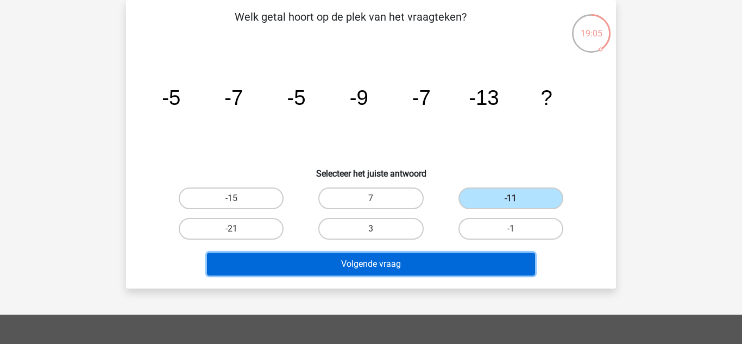
click at [453, 265] on button "Volgende vraag" at bounding box center [371, 264] width 329 height 23
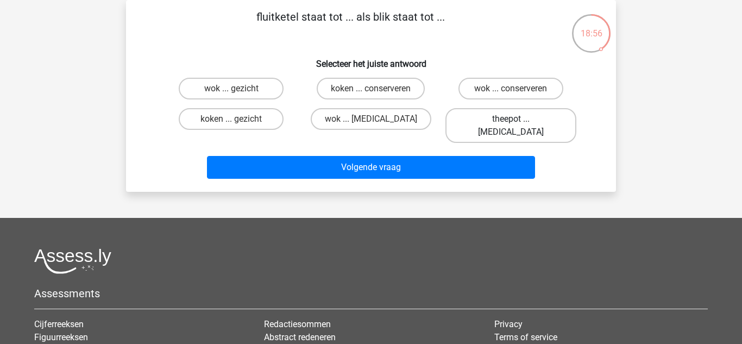
click at [525, 121] on label "theepot ... ogen" at bounding box center [510, 125] width 131 height 35
click at [518, 121] on input "theepot ... ogen" at bounding box center [514, 122] width 7 height 7
radio input "true"
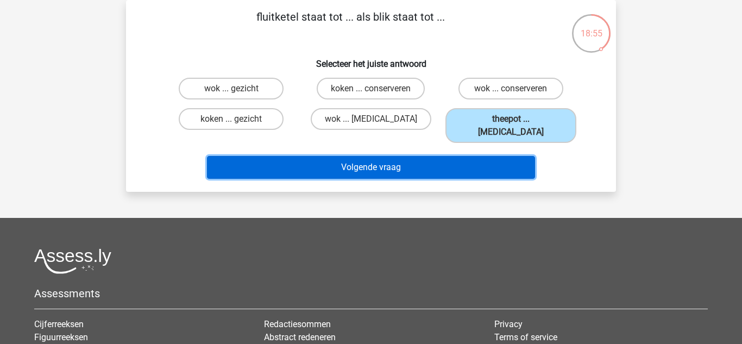
click at [498, 156] on button "Volgende vraag" at bounding box center [371, 167] width 329 height 23
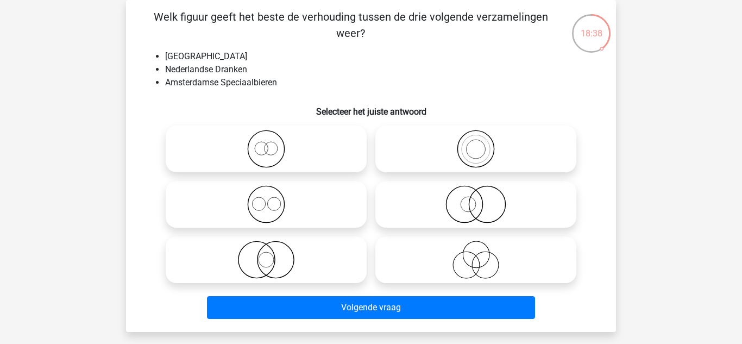
click at [301, 263] on icon at bounding box center [266, 260] width 192 height 38
click at [273, 254] on input "radio" at bounding box center [269, 250] width 7 height 7
radio input "true"
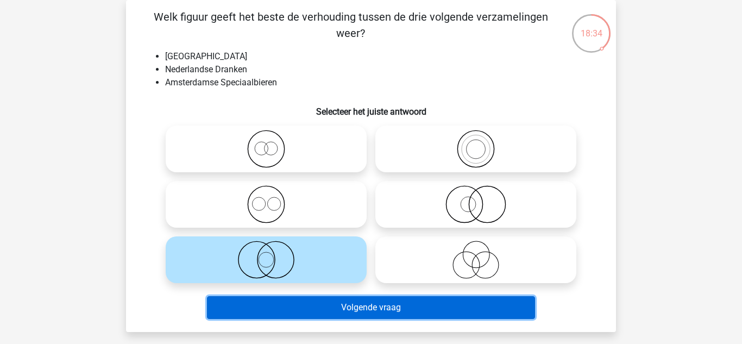
click at [317, 304] on button "Volgende vraag" at bounding box center [371, 307] width 329 height 23
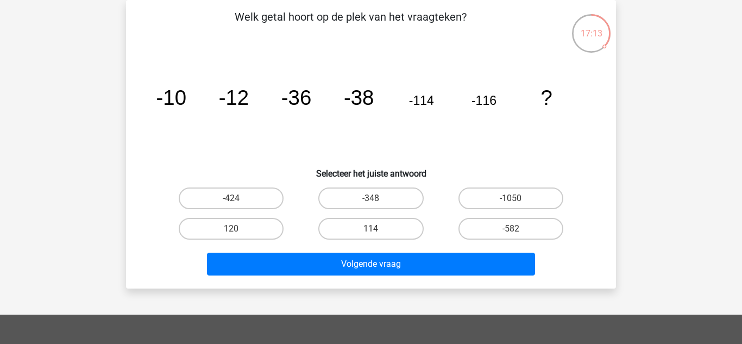
click at [264, 193] on label "-424" at bounding box center [231, 198] width 105 height 22
click at [238, 198] on input "-424" at bounding box center [234, 201] width 7 height 7
radio input "true"
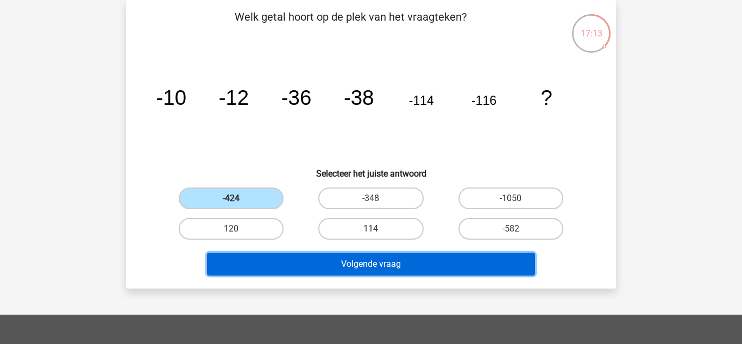
click at [303, 255] on button "Volgende vraag" at bounding box center [371, 264] width 329 height 23
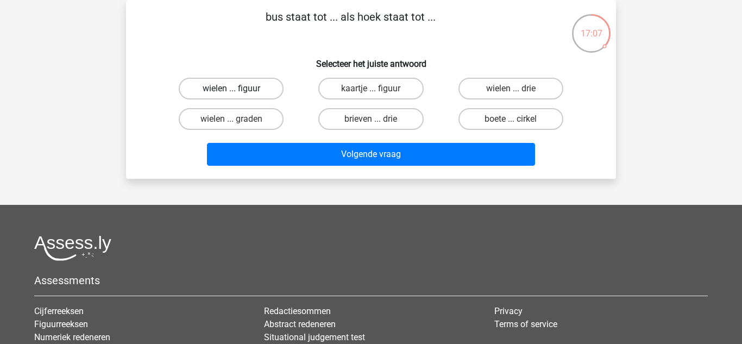
click at [249, 84] on label "wielen ... figuur" at bounding box center [231, 89] width 105 height 22
click at [238, 89] on input "wielen ... figuur" at bounding box center [234, 92] width 7 height 7
radio input "true"
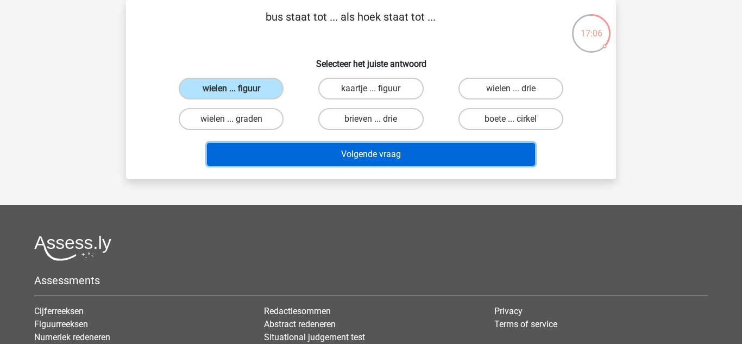
click at [322, 162] on button "Volgende vraag" at bounding box center [371, 154] width 329 height 23
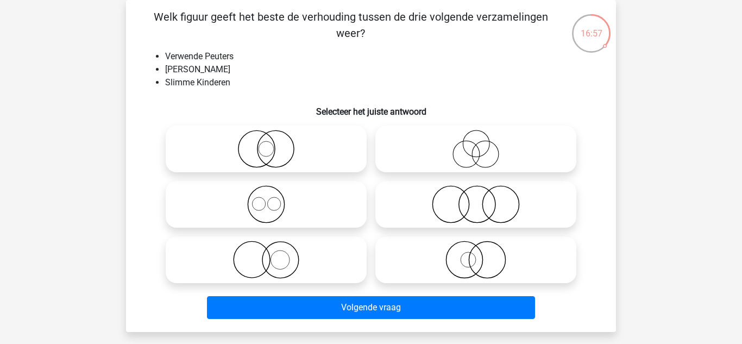
click at [486, 143] on icon at bounding box center [476, 149] width 192 height 38
click at [483, 143] on input "radio" at bounding box center [479, 139] width 7 height 7
radio input "true"
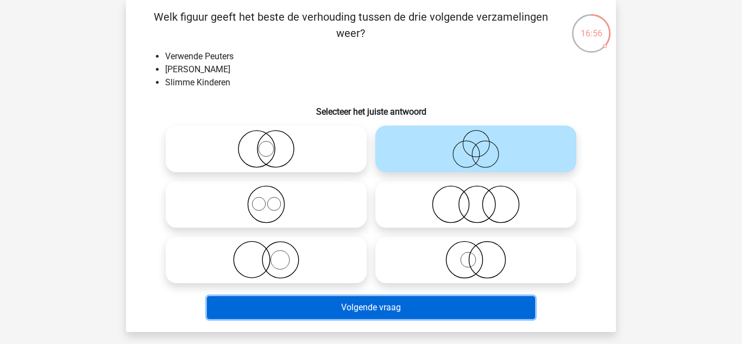
click at [316, 297] on button "Volgende vraag" at bounding box center [371, 307] width 329 height 23
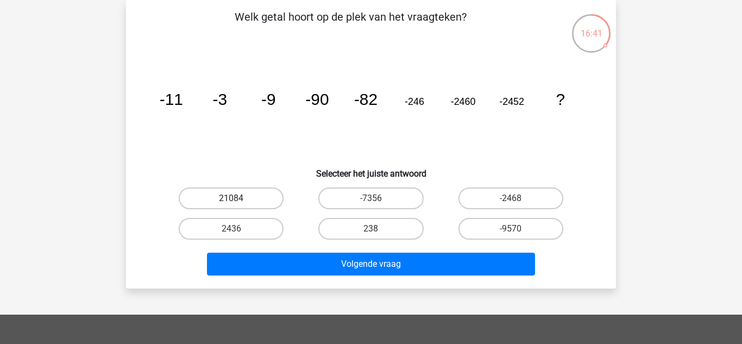
click at [254, 196] on label "21084" at bounding box center [231, 198] width 105 height 22
click at [238, 198] on input "21084" at bounding box center [234, 201] width 7 height 7
radio input "true"
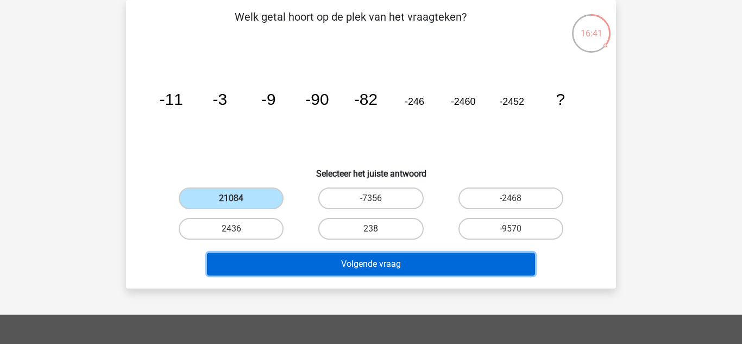
click at [279, 271] on button "Volgende vraag" at bounding box center [371, 264] width 329 height 23
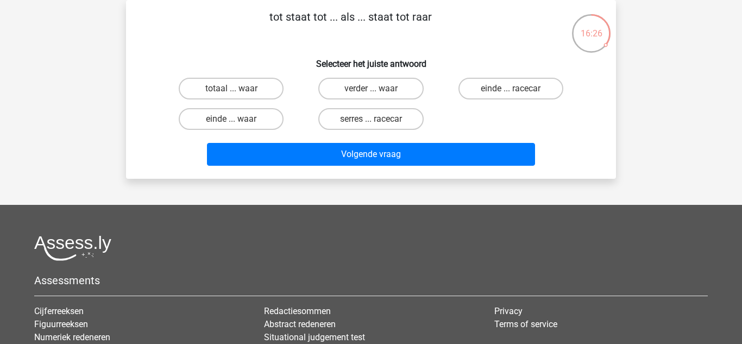
click at [235, 88] on label "totaal ... waar" at bounding box center [231, 89] width 105 height 22
click at [235, 89] on input "totaal ... waar" at bounding box center [234, 92] width 7 height 7
radio input "true"
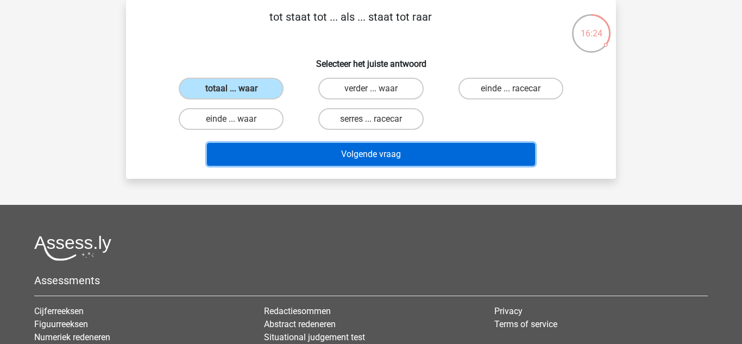
click at [358, 154] on button "Volgende vraag" at bounding box center [371, 154] width 329 height 23
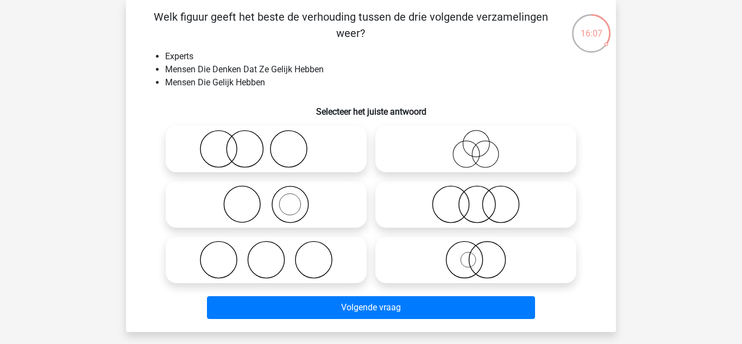
click at [462, 198] on icon at bounding box center [476, 204] width 192 height 38
click at [476, 198] on input "radio" at bounding box center [479, 195] width 7 height 7
radio input "true"
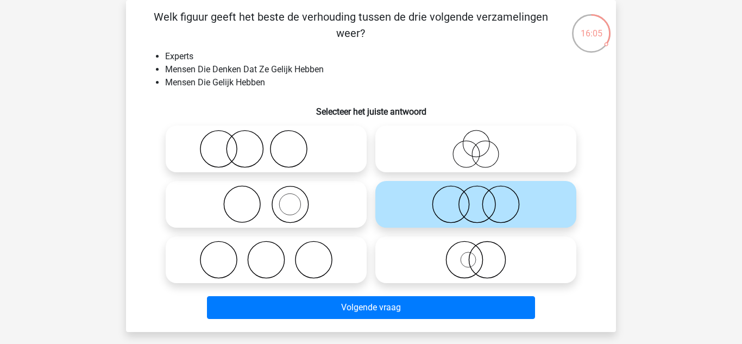
click at [459, 140] on icon at bounding box center [476, 149] width 192 height 38
click at [476, 140] on input "radio" at bounding box center [479, 139] width 7 height 7
radio input "true"
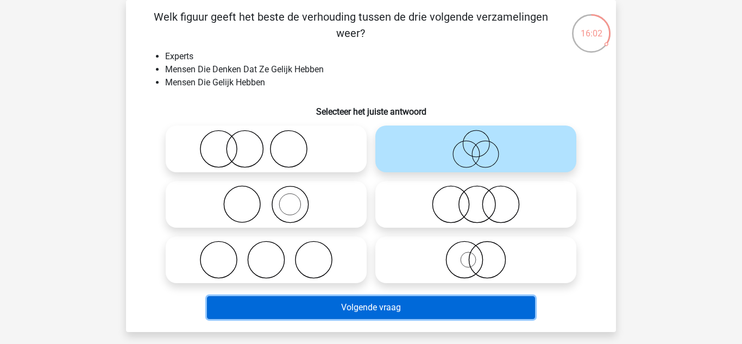
click at [369, 315] on button "Volgende vraag" at bounding box center [371, 307] width 329 height 23
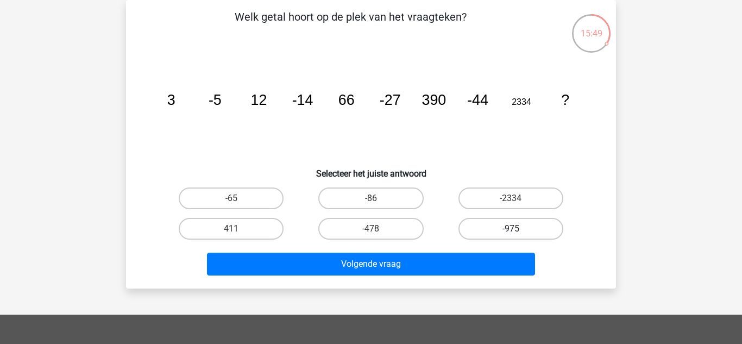
click at [481, 229] on label "-975" at bounding box center [510, 229] width 105 height 22
click at [511, 229] on input "-975" at bounding box center [514, 232] width 7 height 7
radio input "true"
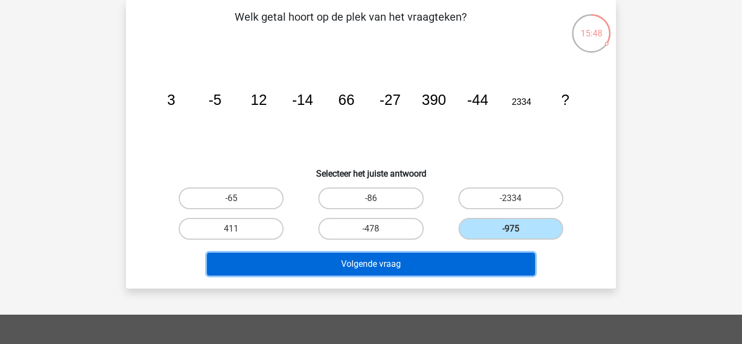
click at [441, 254] on button "Volgende vraag" at bounding box center [371, 264] width 329 height 23
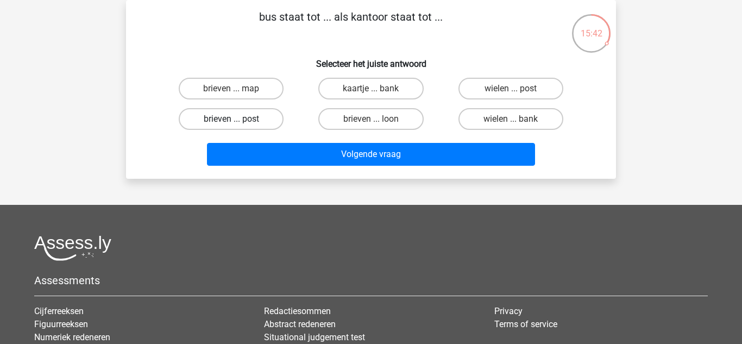
click at [261, 116] on label "brieven ... post" at bounding box center [231, 119] width 105 height 22
click at [238, 119] on input "brieven ... post" at bounding box center [234, 122] width 7 height 7
radio input "true"
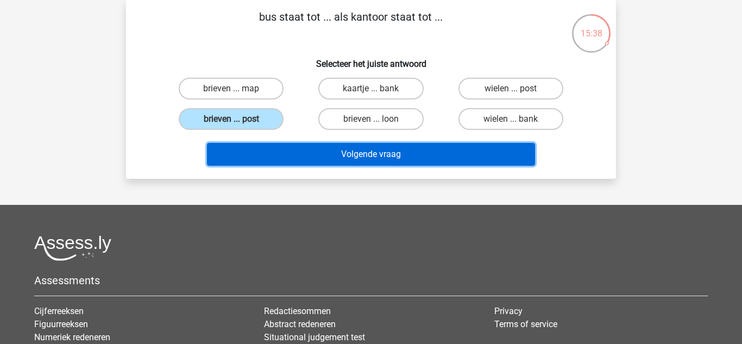
click at [343, 160] on button "Volgende vraag" at bounding box center [371, 154] width 329 height 23
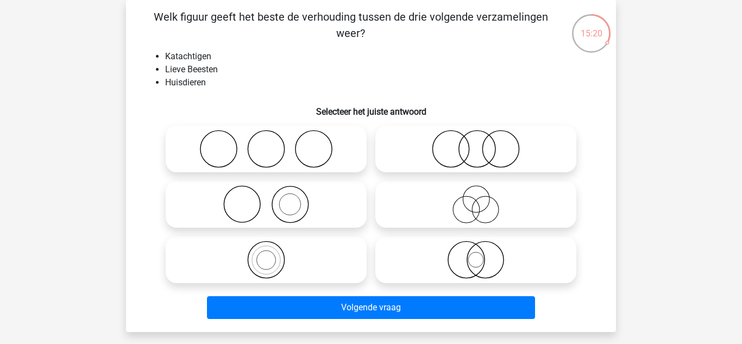
click at [324, 207] on icon at bounding box center [266, 204] width 192 height 38
click at [273, 199] on input "radio" at bounding box center [269, 195] width 7 height 7
radio input "true"
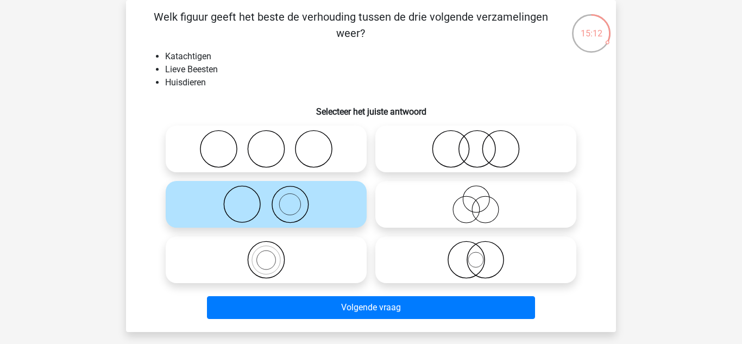
click at [485, 107] on h6 "Selecteer het juiste antwoord" at bounding box center [370, 107] width 455 height 19
click at [483, 148] on circle at bounding box center [500, 149] width 36 height 36
click at [483, 143] on input "radio" at bounding box center [479, 139] width 7 height 7
radio input "true"
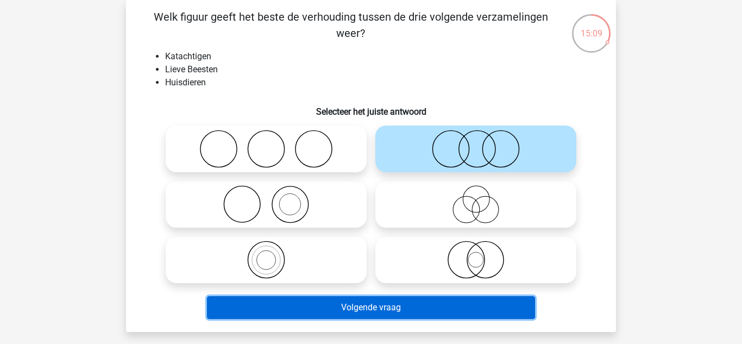
click at [459, 297] on button "Volgende vraag" at bounding box center [371, 307] width 329 height 23
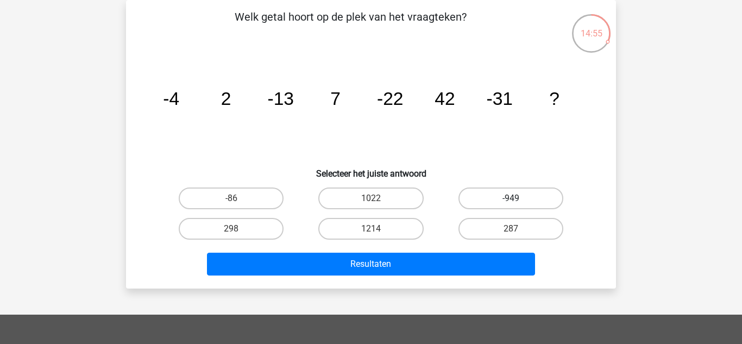
click at [515, 190] on label "-949" at bounding box center [510, 198] width 105 height 22
click at [515, 198] on input "-949" at bounding box center [514, 201] width 7 height 7
radio input "true"
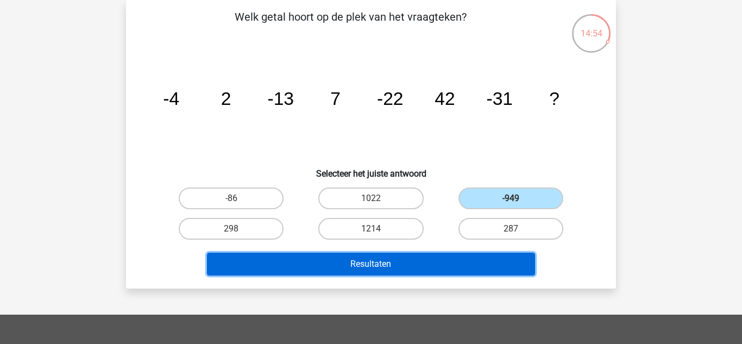
click at [482, 273] on button "Resultaten" at bounding box center [371, 264] width 329 height 23
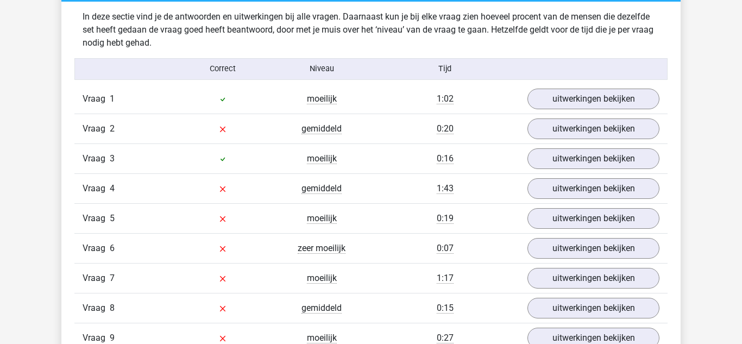
scroll to position [1155, 0]
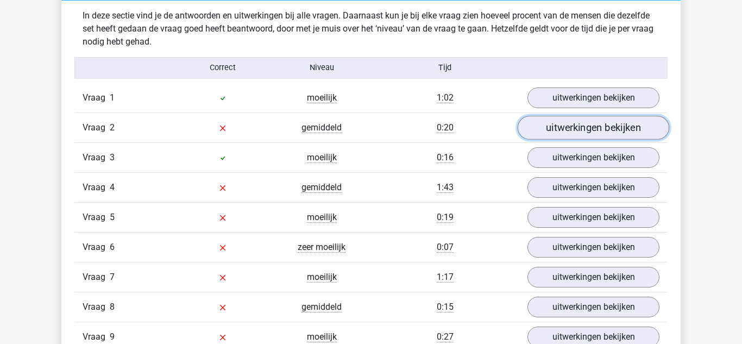
click at [626, 135] on link "uitwerkingen bekijken" at bounding box center [594, 128] width 152 height 24
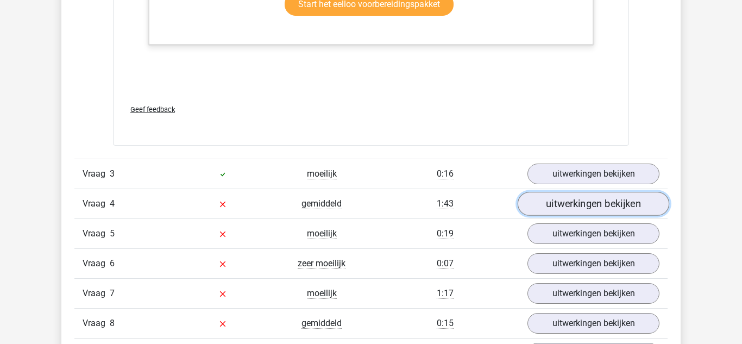
click at [634, 197] on link "uitwerkingen bekijken" at bounding box center [594, 204] width 152 height 24
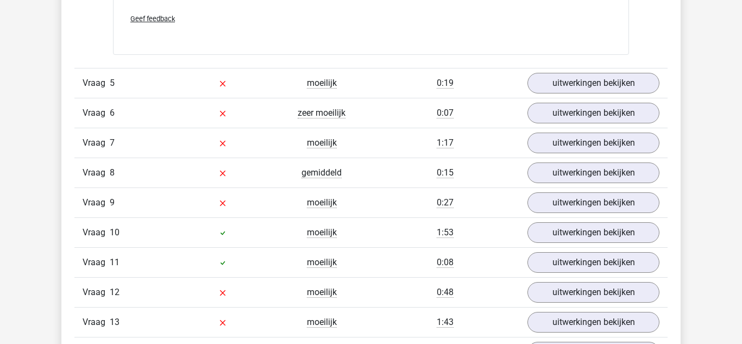
scroll to position [2512, 0]
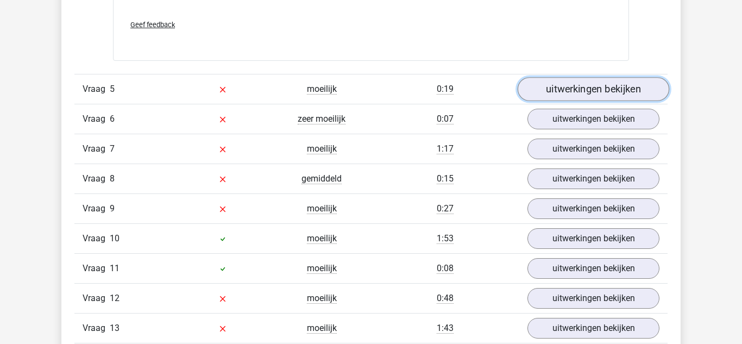
click at [641, 93] on link "uitwerkingen bekijken" at bounding box center [594, 89] width 152 height 24
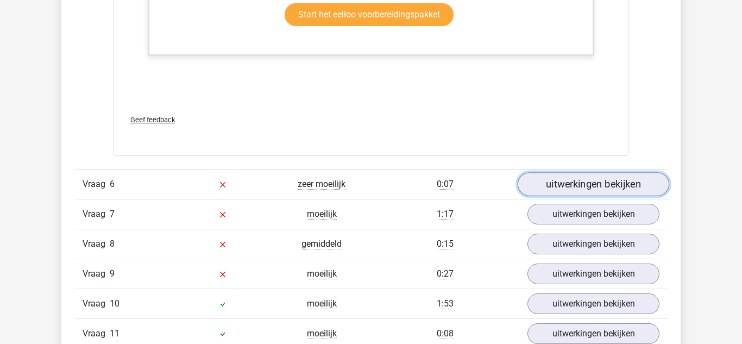
click at [631, 187] on link "uitwerkingen bekijken" at bounding box center [594, 184] width 152 height 24
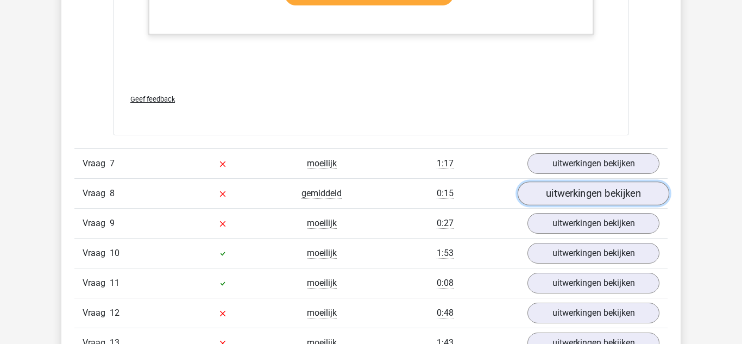
click at [638, 199] on link "uitwerkingen bekijken" at bounding box center [594, 194] width 152 height 24
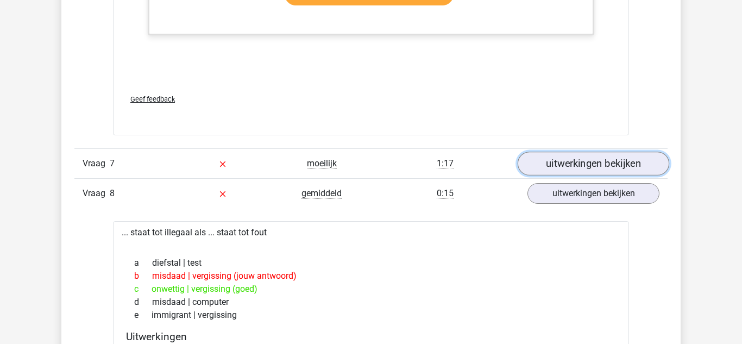
click at [643, 157] on link "uitwerkingen bekijken" at bounding box center [594, 164] width 152 height 24
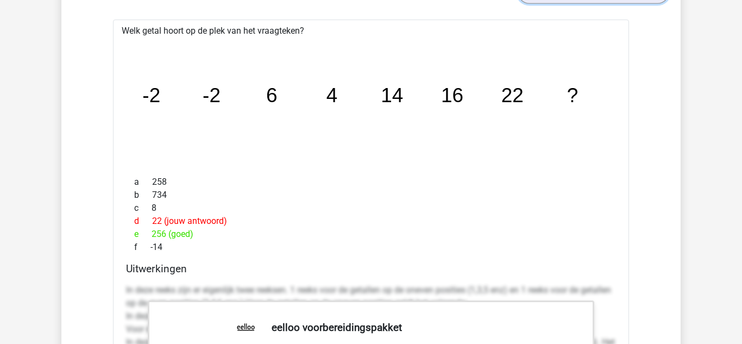
scroll to position [3921, 0]
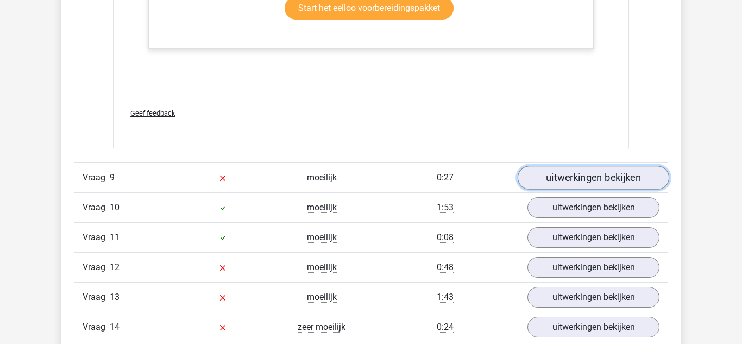
click at [638, 187] on link "uitwerkingen bekijken" at bounding box center [594, 178] width 152 height 24
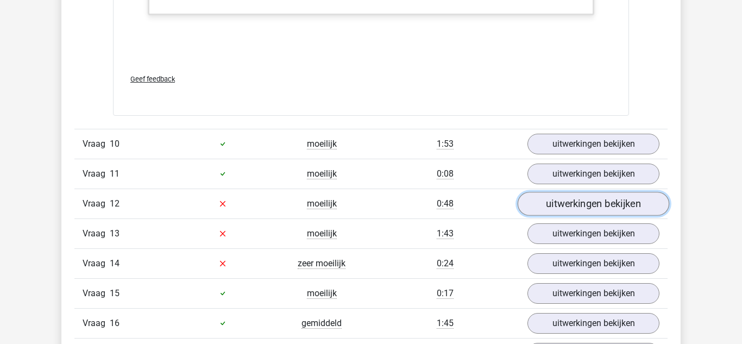
click at [637, 209] on link "uitwerkingen bekijken" at bounding box center [594, 204] width 152 height 24
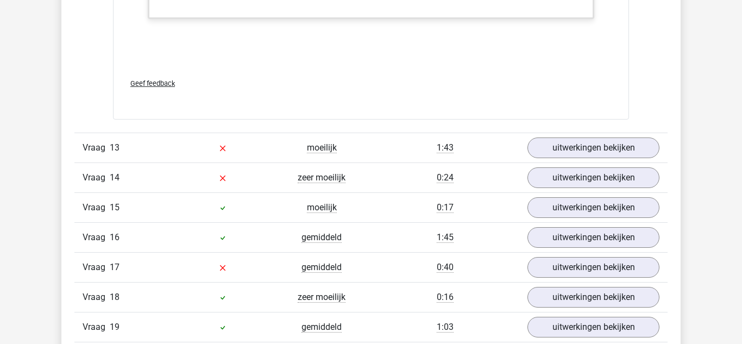
scroll to position [6526, 0]
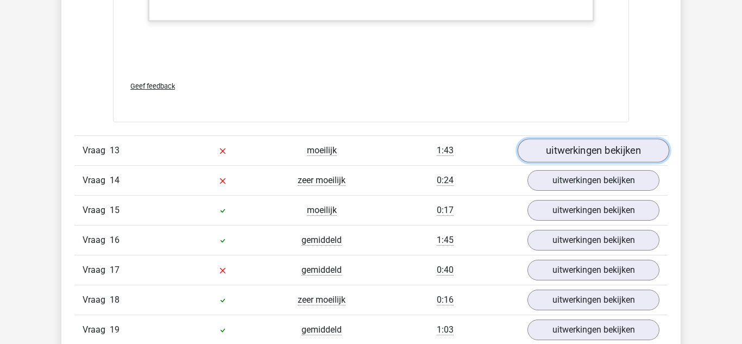
click at [639, 158] on link "uitwerkingen bekijken" at bounding box center [594, 151] width 152 height 24
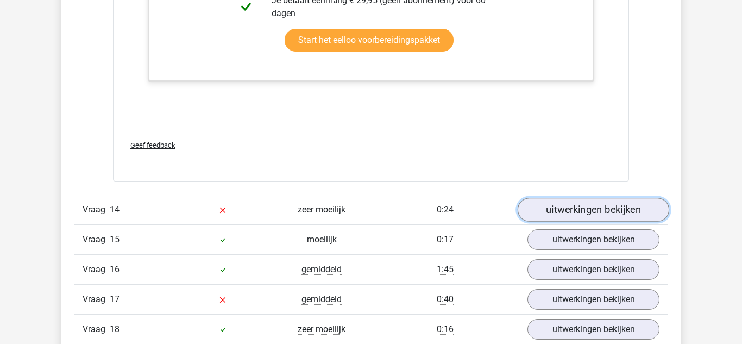
click at [626, 203] on link "uitwerkingen bekijken" at bounding box center [594, 210] width 152 height 24
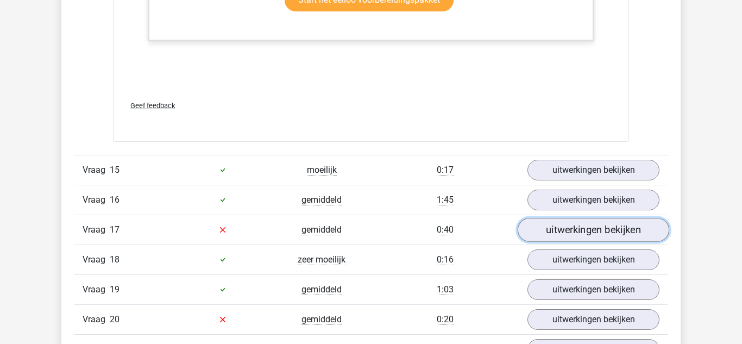
click at [634, 235] on link "uitwerkingen bekijken" at bounding box center [594, 230] width 152 height 24
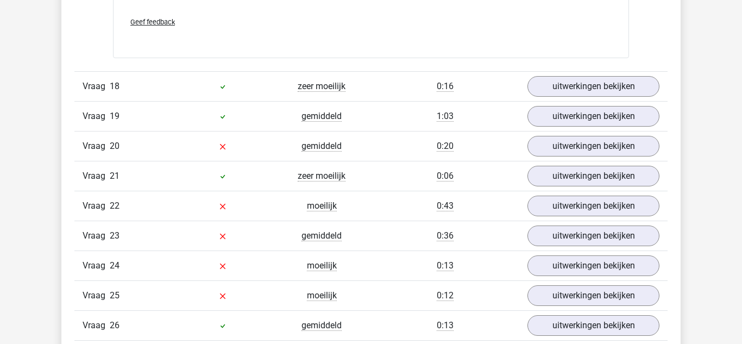
scroll to position [8496, 0]
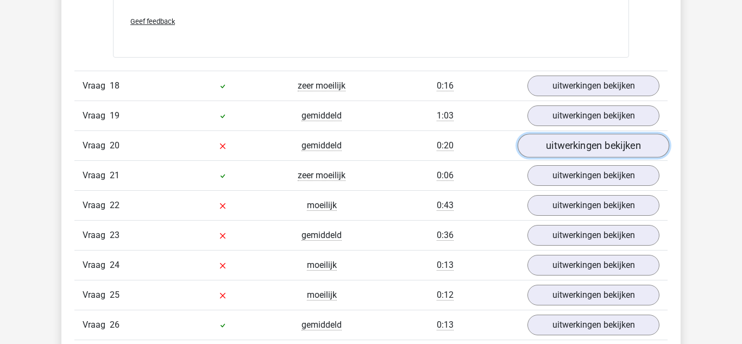
click at [645, 146] on link "uitwerkingen bekijken" at bounding box center [594, 146] width 152 height 24
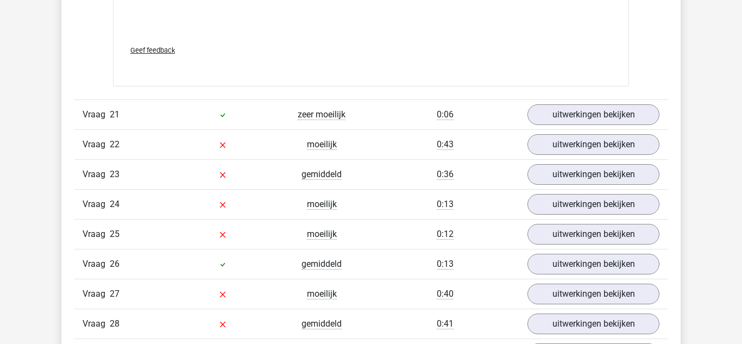
scroll to position [9100, 0]
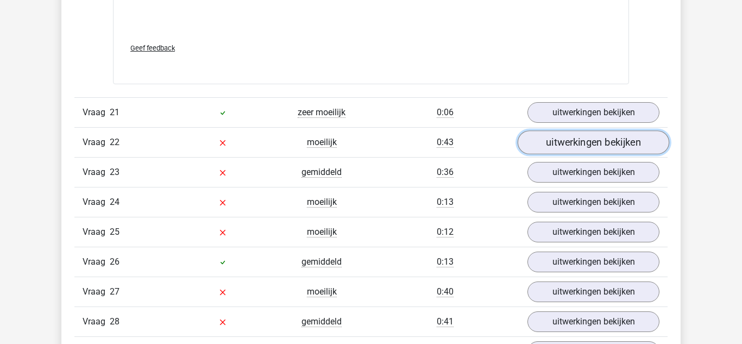
click at [646, 144] on link "uitwerkingen bekijken" at bounding box center [594, 142] width 152 height 24
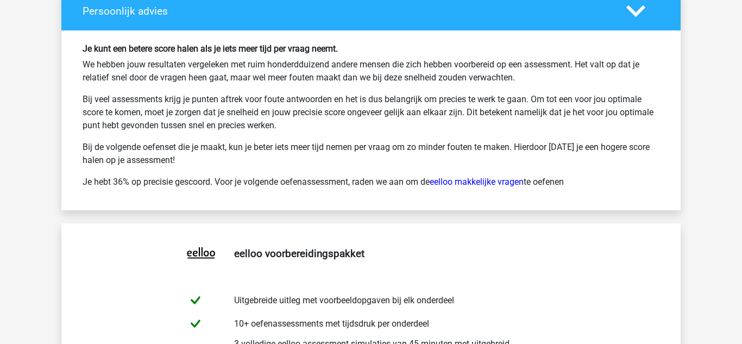
scroll to position [11496, 0]
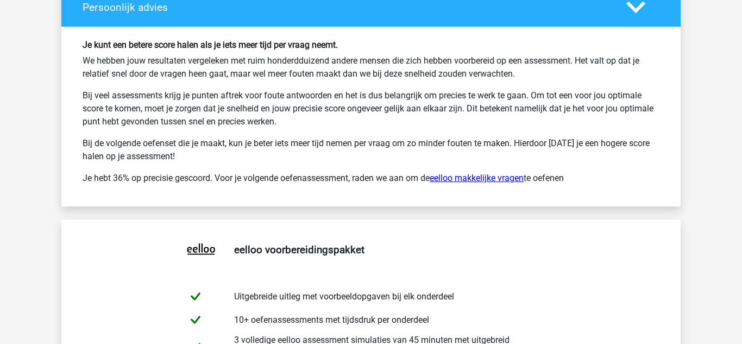
click at [493, 175] on link "eelloo makkelijke vragen" at bounding box center [477, 178] width 94 height 10
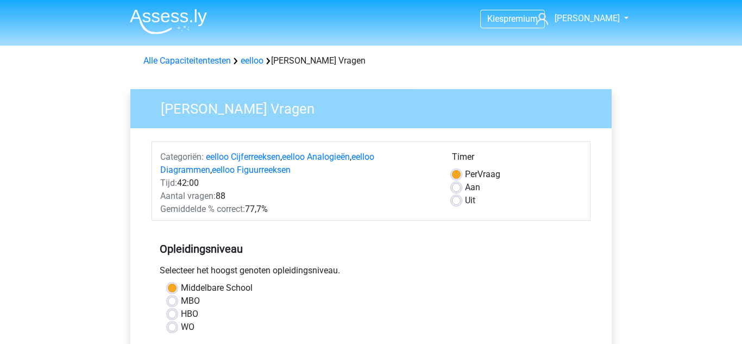
click at [465, 191] on label "Aan" at bounding box center [472, 187] width 15 height 13
click at [457, 191] on input "Aan" at bounding box center [456, 186] width 9 height 11
radio input "true"
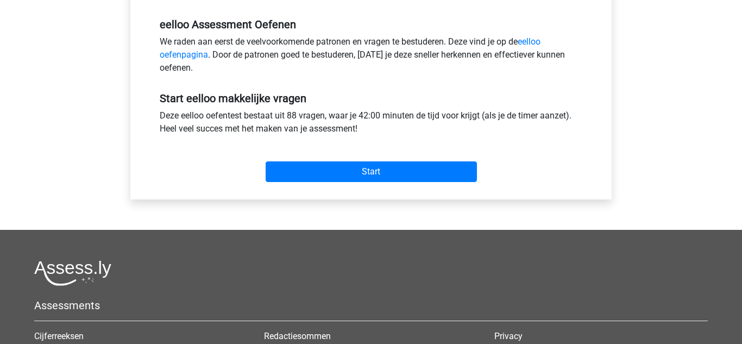
scroll to position [341, 0]
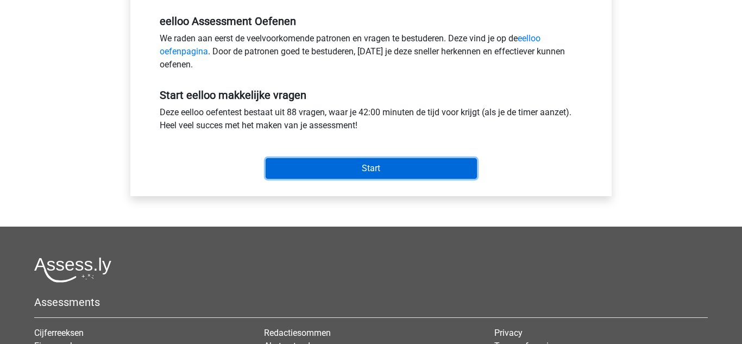
click at [427, 165] on input "Start" at bounding box center [371, 168] width 211 height 21
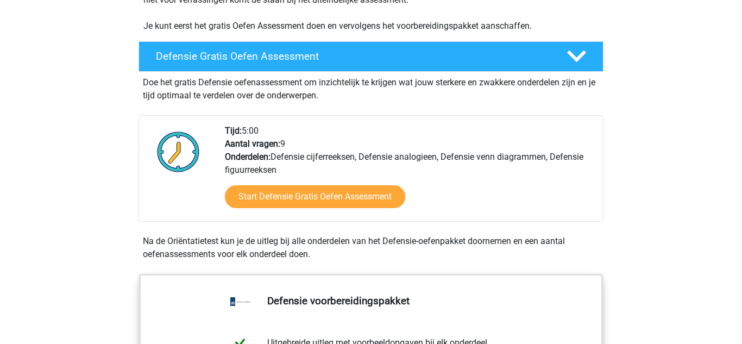
scroll to position [269, 0]
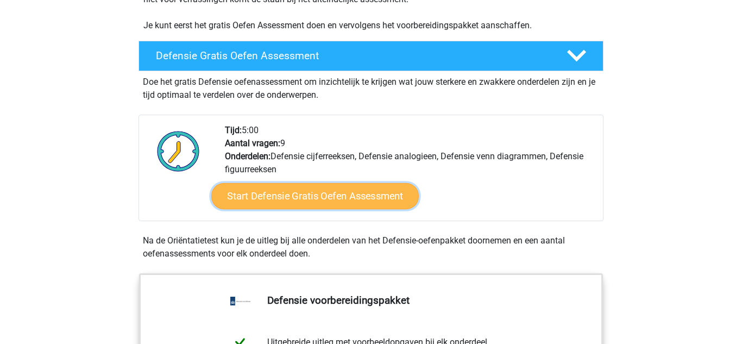
click at [393, 196] on link "Start Defensie Gratis Oefen Assessment" at bounding box center [314, 196] width 207 height 26
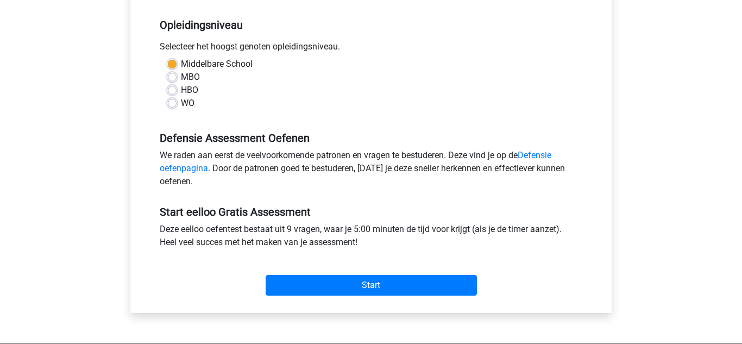
scroll to position [228, 0]
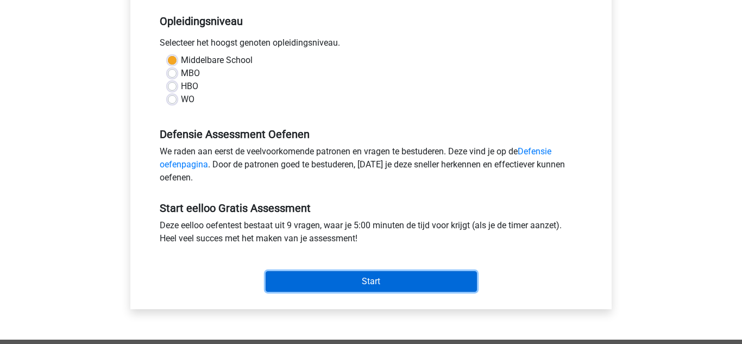
click at [407, 288] on input "Start" at bounding box center [371, 281] width 211 height 21
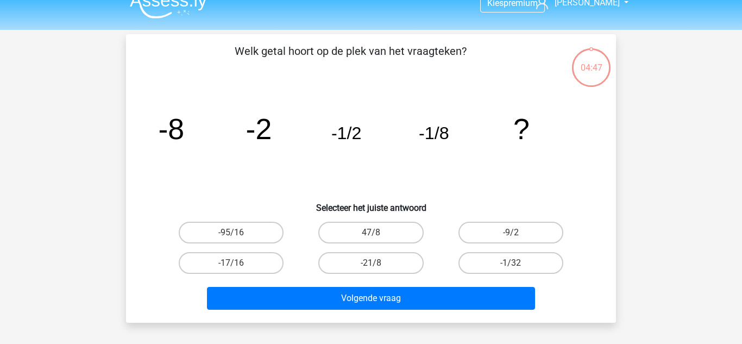
scroll to position [13, 0]
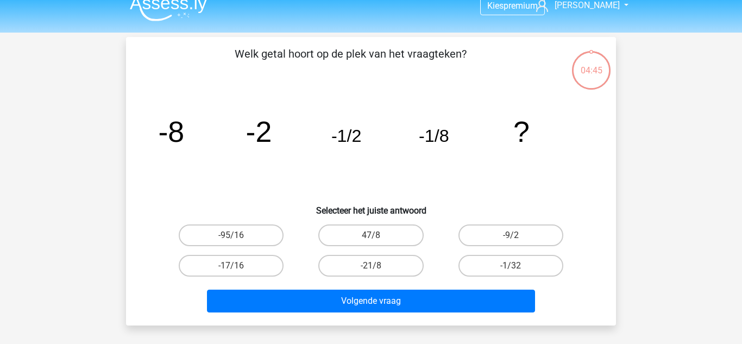
click at [555, 272] on label "-1/32" at bounding box center [510, 266] width 105 height 22
click at [518, 272] on input "-1/32" at bounding box center [514, 269] width 7 height 7
radio input "true"
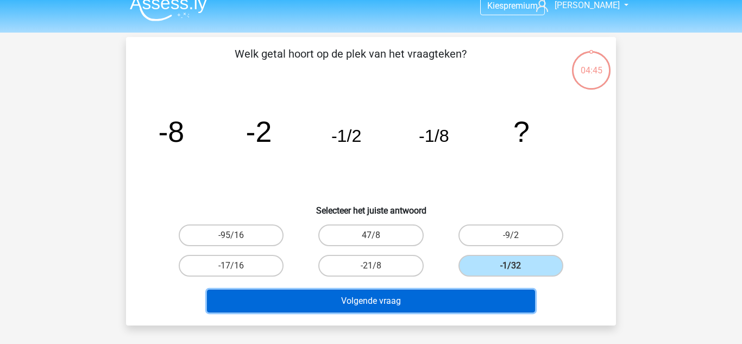
click at [514, 311] on button "Volgende vraag" at bounding box center [371, 301] width 329 height 23
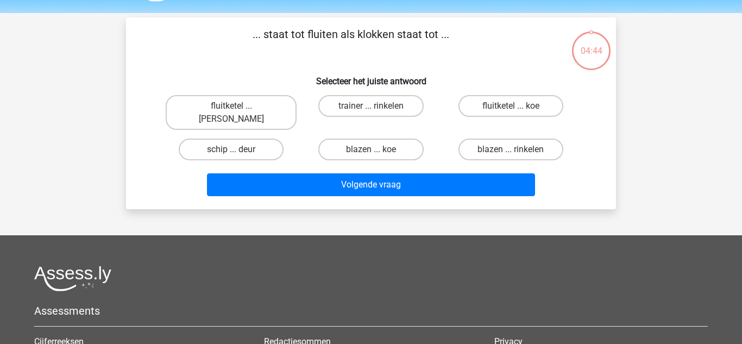
scroll to position [0, 0]
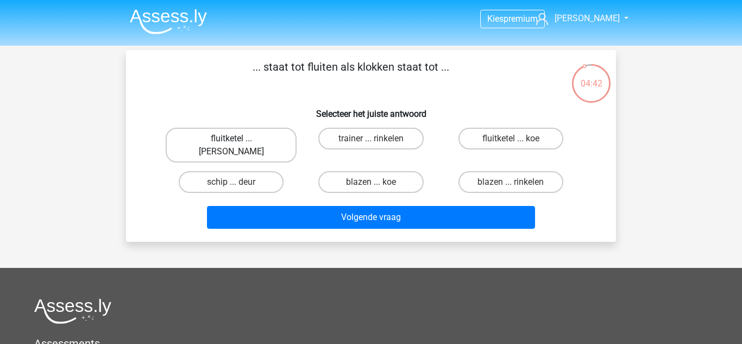
click at [236, 131] on label "fluitketel ... luiden" at bounding box center [231, 145] width 131 height 35
click at [236, 139] on input "fluitketel ... luiden" at bounding box center [234, 142] width 7 height 7
radio input "true"
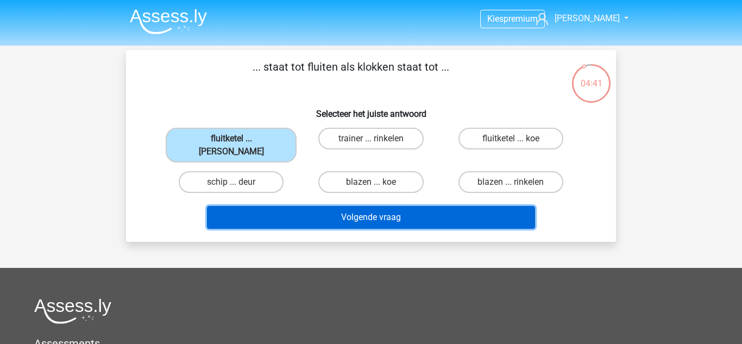
click at [313, 213] on button "Volgende vraag" at bounding box center [371, 217] width 329 height 23
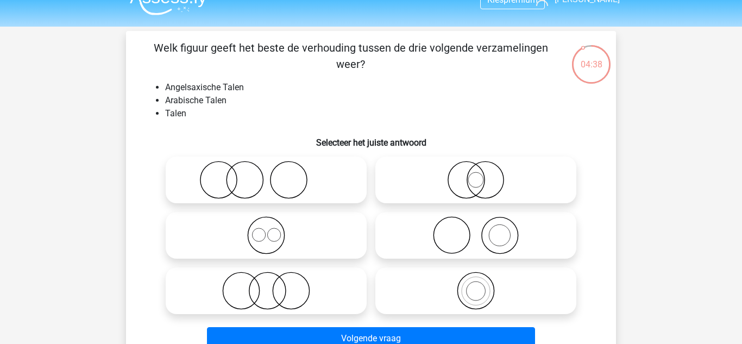
scroll to position [17, 0]
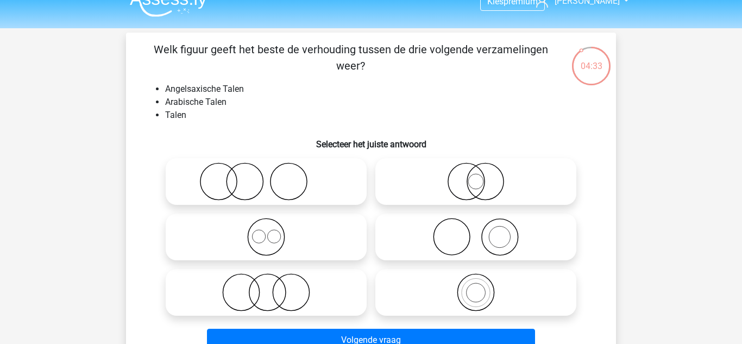
click at [292, 232] on icon at bounding box center [266, 237] width 192 height 38
click at [273, 231] on input "radio" at bounding box center [269, 227] width 7 height 7
radio input "true"
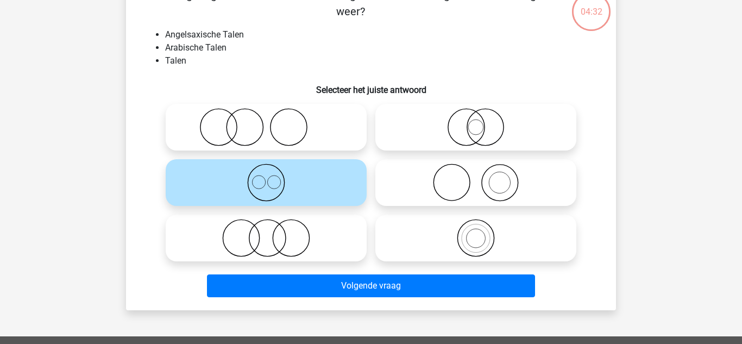
scroll to position [70, 0]
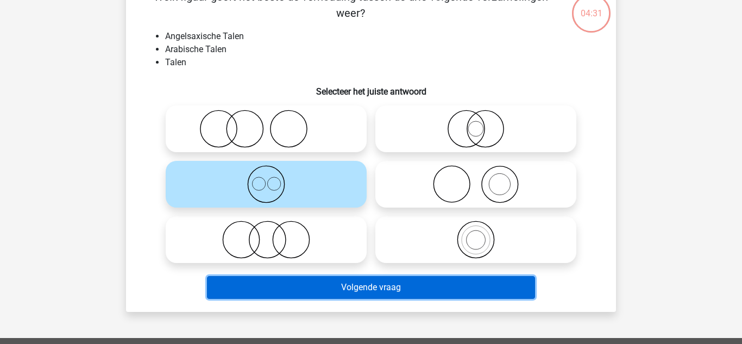
click at [361, 297] on button "Volgende vraag" at bounding box center [371, 287] width 329 height 23
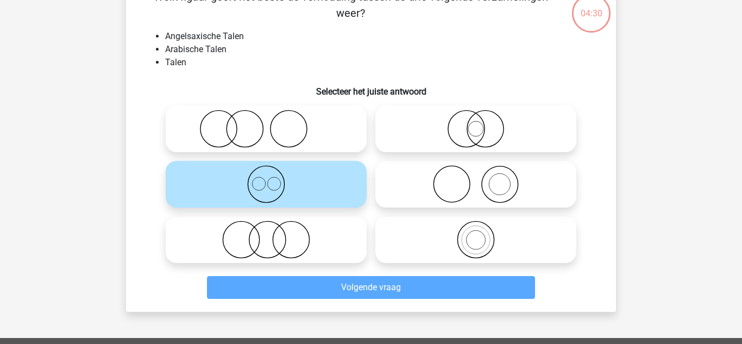
scroll to position [50, 0]
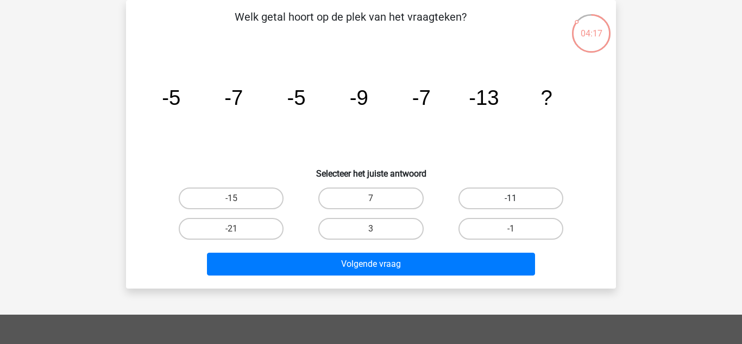
click at [538, 206] on label "-11" at bounding box center [510, 198] width 105 height 22
click at [518, 205] on input "-11" at bounding box center [514, 201] width 7 height 7
radio input "true"
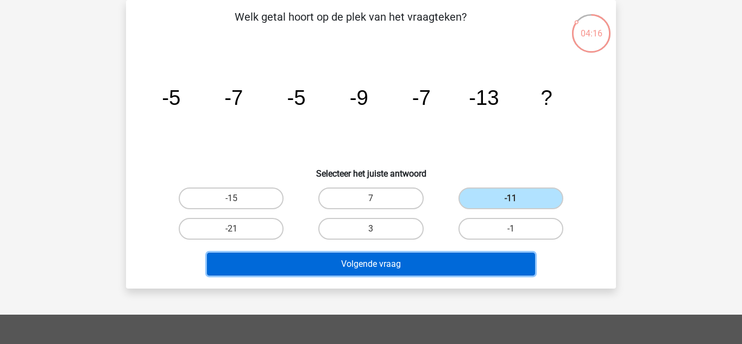
click at [442, 268] on button "Volgende vraag" at bounding box center [371, 264] width 329 height 23
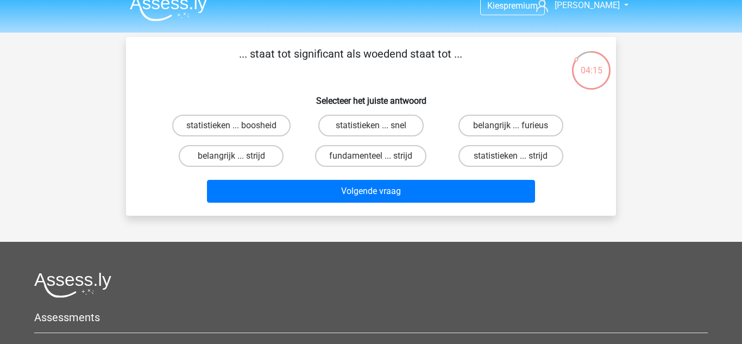
scroll to position [0, 0]
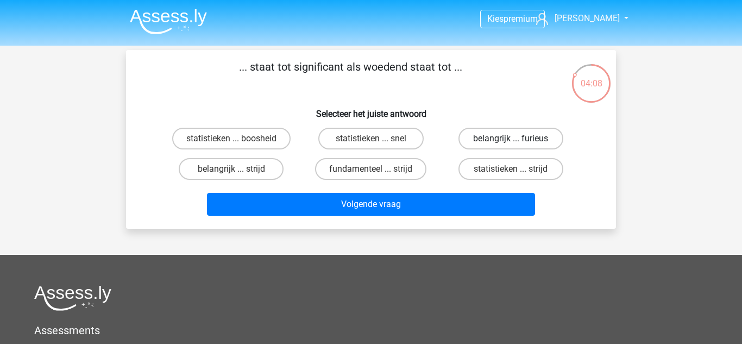
click at [505, 130] on label "belangrijk ... furieus" at bounding box center [510, 139] width 105 height 22
click at [511, 139] on input "belangrijk ... furieus" at bounding box center [514, 142] width 7 height 7
radio input "true"
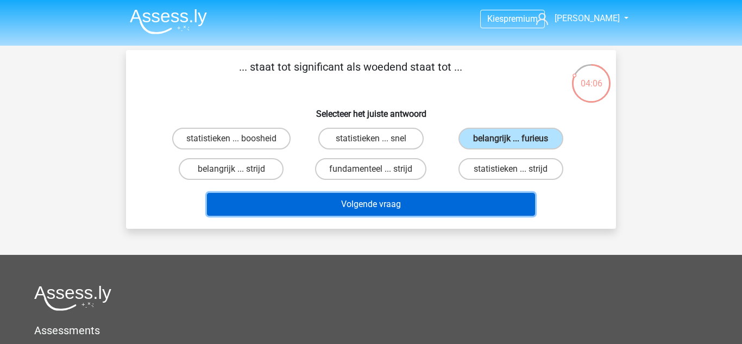
click at [426, 213] on button "Volgende vraag" at bounding box center [371, 204] width 329 height 23
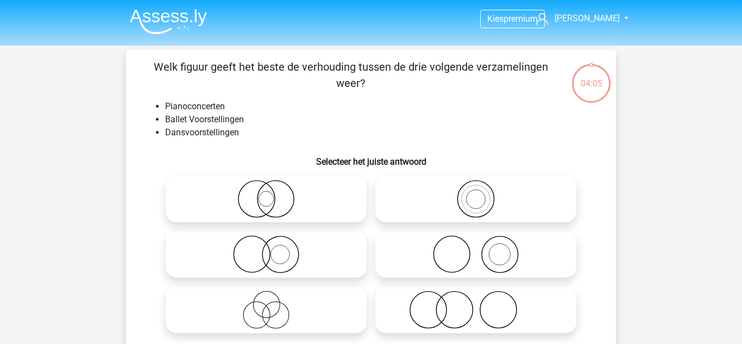
scroll to position [50, 0]
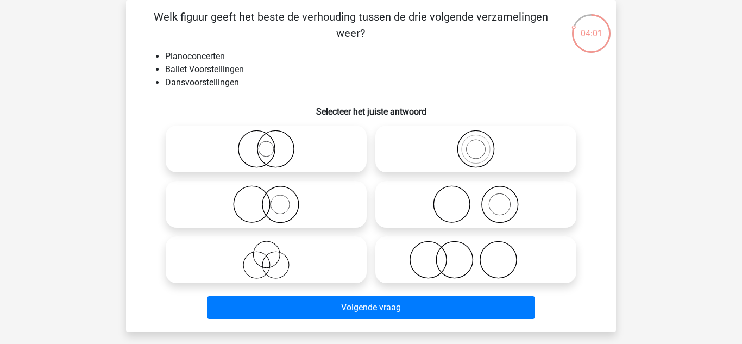
click at [459, 199] on icon at bounding box center [476, 204] width 192 height 38
click at [476, 199] on input "radio" at bounding box center [479, 195] width 7 height 7
radio input "true"
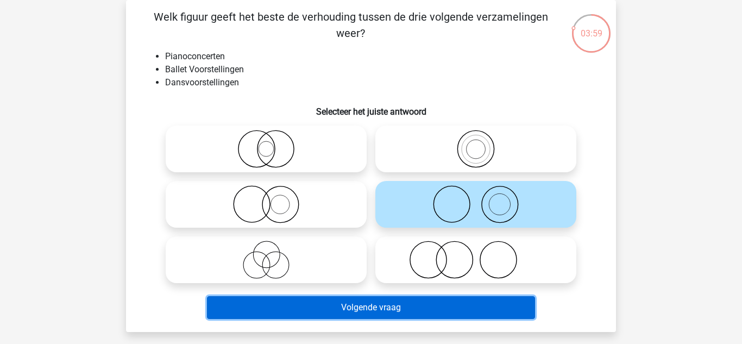
click at [398, 318] on button "Volgende vraag" at bounding box center [371, 307] width 329 height 23
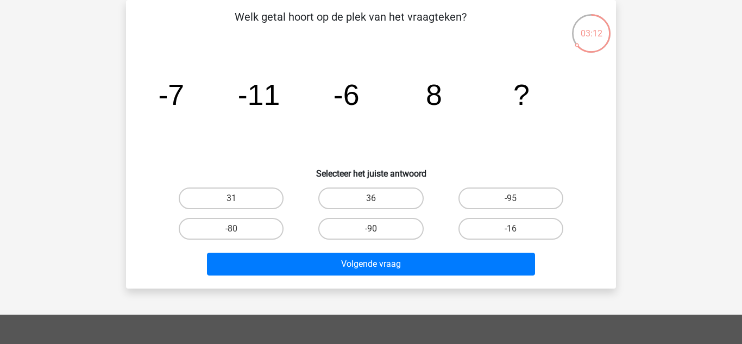
click at [235, 202] on input "31" at bounding box center [234, 201] width 7 height 7
radio input "true"
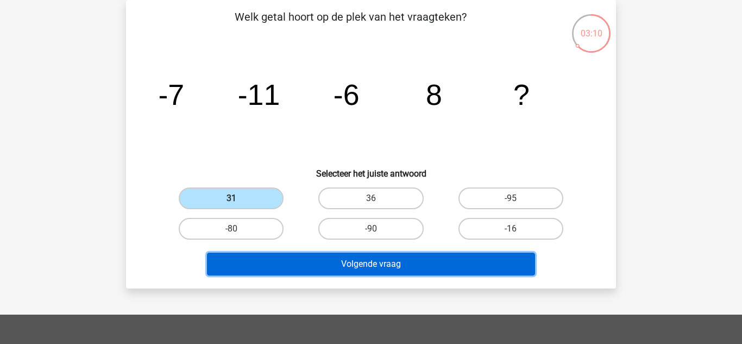
click at [387, 263] on button "Volgende vraag" at bounding box center [371, 264] width 329 height 23
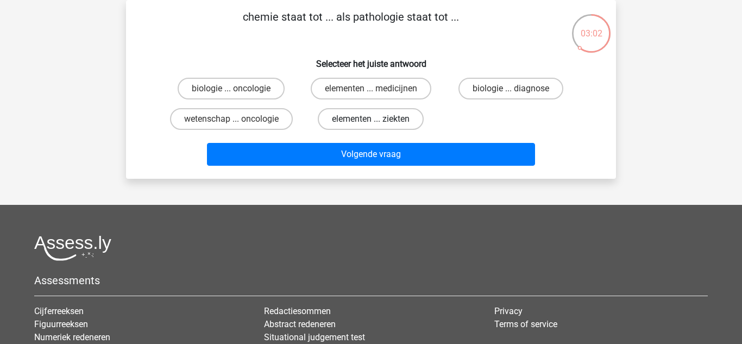
click at [345, 121] on label "elementen ... ziekten" at bounding box center [371, 119] width 106 height 22
click at [371, 121] on input "elementen ... ziekten" at bounding box center [374, 122] width 7 height 7
radio input "true"
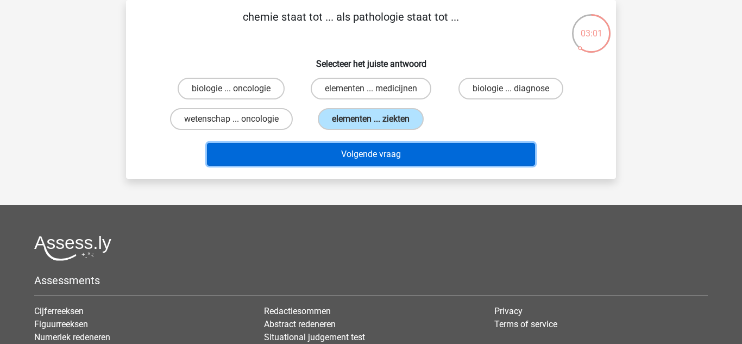
click at [360, 158] on button "Volgende vraag" at bounding box center [371, 154] width 329 height 23
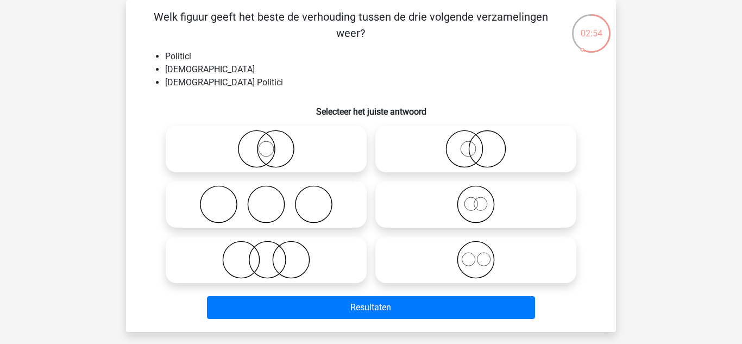
click at [333, 151] on icon at bounding box center [266, 149] width 192 height 38
click at [273, 143] on input "radio" at bounding box center [269, 139] width 7 height 7
radio input "true"
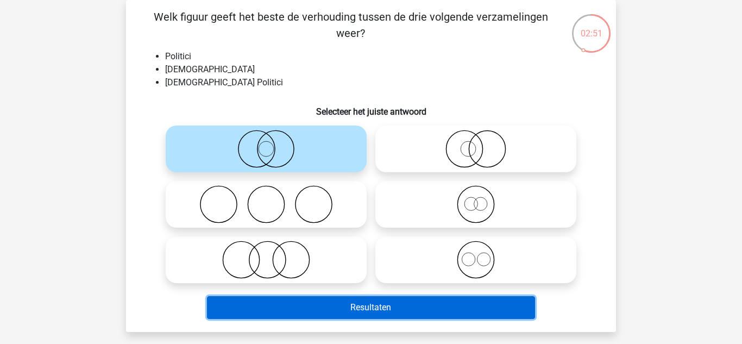
click at [290, 318] on button "Resultaten" at bounding box center [371, 307] width 329 height 23
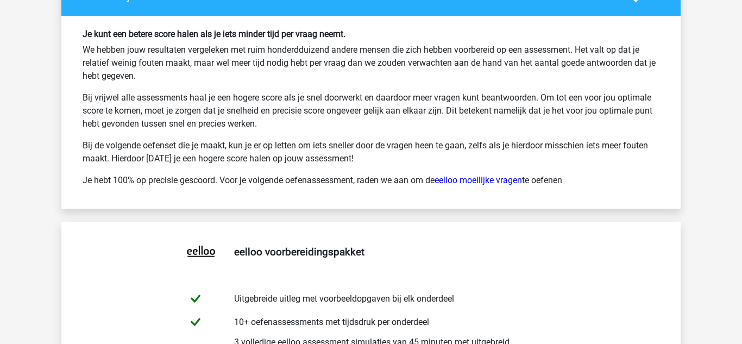
scroll to position [1914, 0]
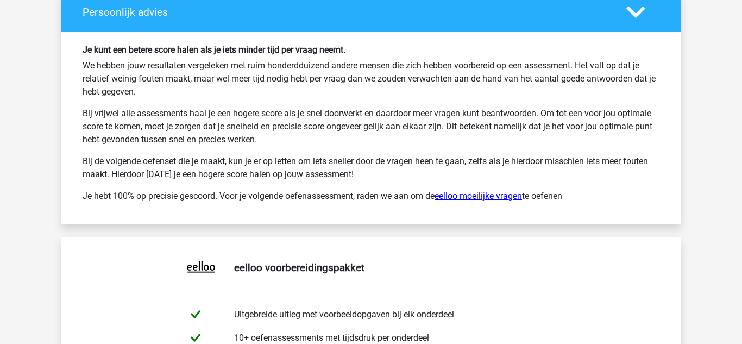
click at [507, 199] on link "eelloo moeilijke vragen" at bounding box center [478, 196] width 87 height 10
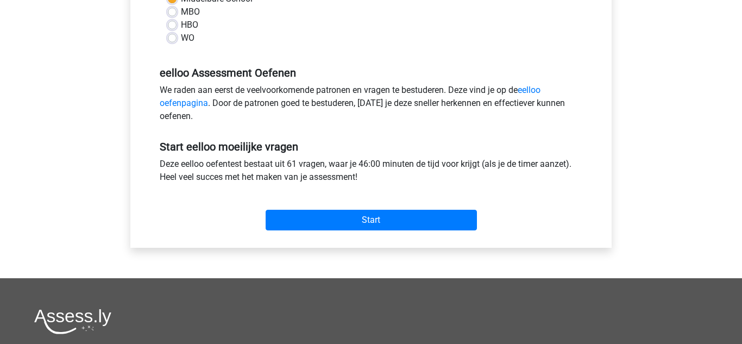
scroll to position [303, 0]
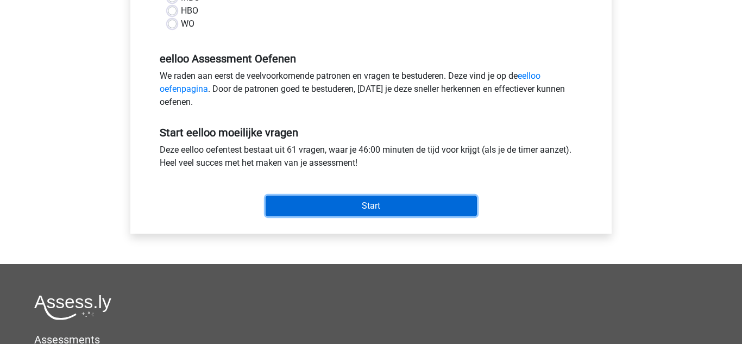
click at [430, 212] on input "Start" at bounding box center [371, 206] width 211 height 21
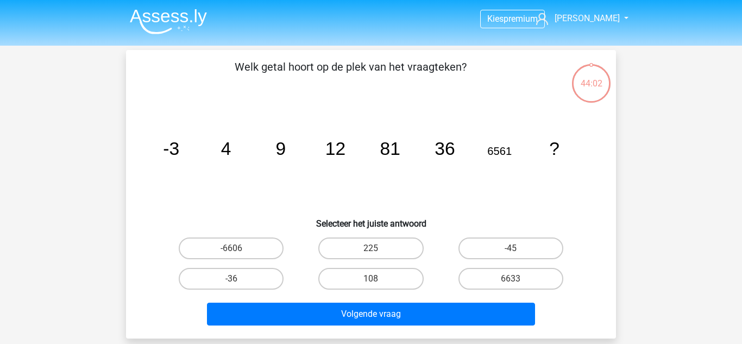
click at [171, 169] on icon "image/svg+xml -3 4 9 12 81 36 6561 ?" at bounding box center [371, 155] width 438 height 110
click at [345, 287] on label "108" at bounding box center [370, 279] width 105 height 22
click at [371, 286] on input "108" at bounding box center [374, 282] width 7 height 7
radio input "true"
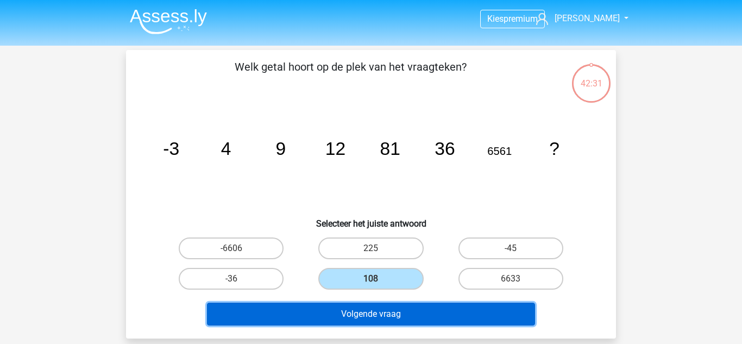
click at [319, 310] on button "Volgende vraag" at bounding box center [371, 314] width 329 height 23
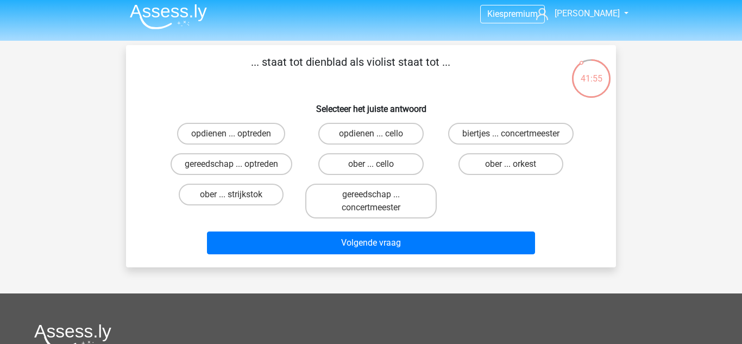
scroll to position [8, 0]
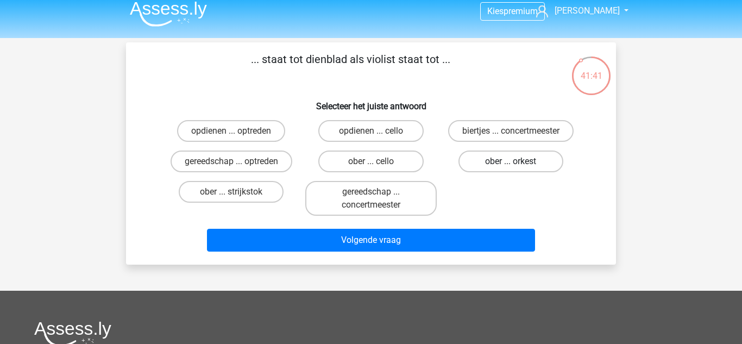
click at [505, 163] on label "ober ... orkest" at bounding box center [510, 161] width 105 height 22
click at [511, 163] on input "ober ... orkest" at bounding box center [514, 164] width 7 height 7
radio input "true"
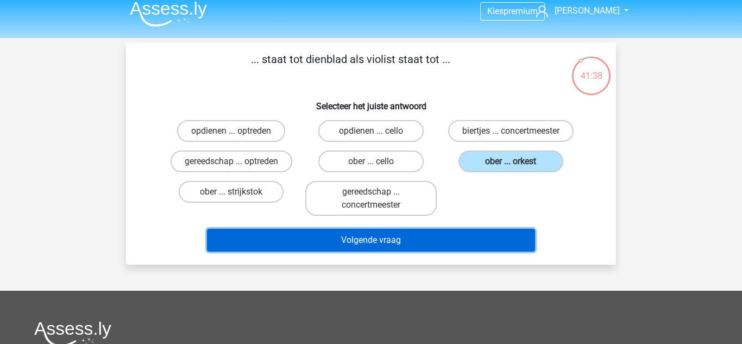
click at [383, 247] on button "Volgende vraag" at bounding box center [371, 240] width 329 height 23
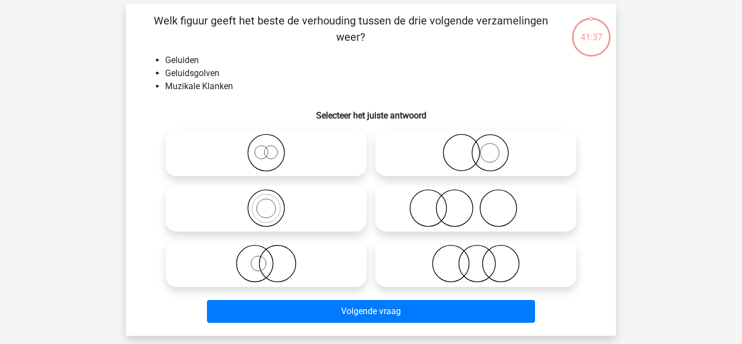
scroll to position [50, 0]
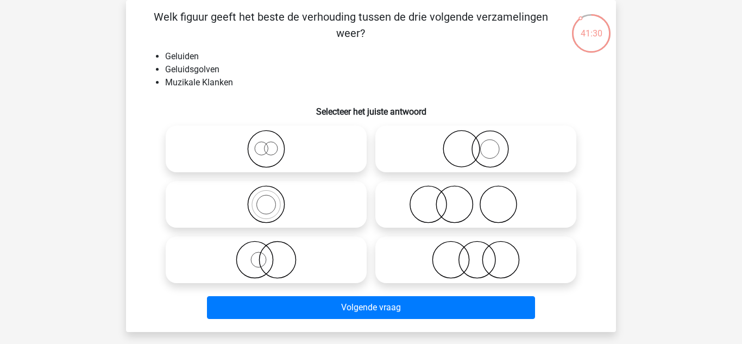
click at [315, 221] on icon at bounding box center [266, 204] width 192 height 38
click at [273, 199] on input "radio" at bounding box center [269, 195] width 7 height 7
radio input "true"
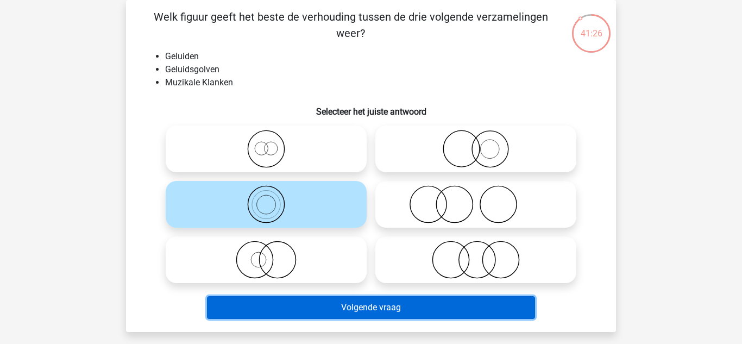
click at [342, 319] on button "Volgende vraag" at bounding box center [371, 307] width 329 height 23
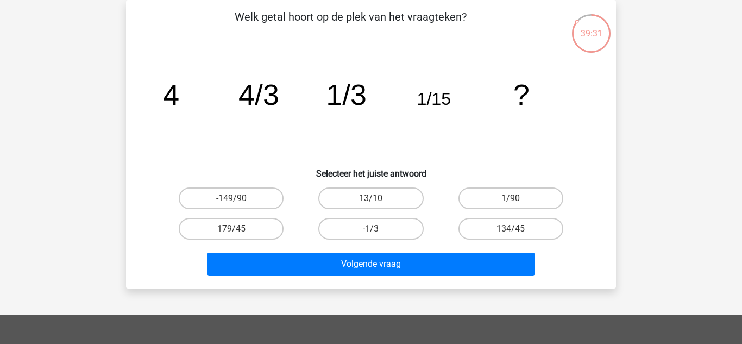
click at [486, 188] on label "1/90" at bounding box center [510, 198] width 105 height 22
click at [511, 198] on input "1/90" at bounding box center [514, 201] width 7 height 7
radio input "true"
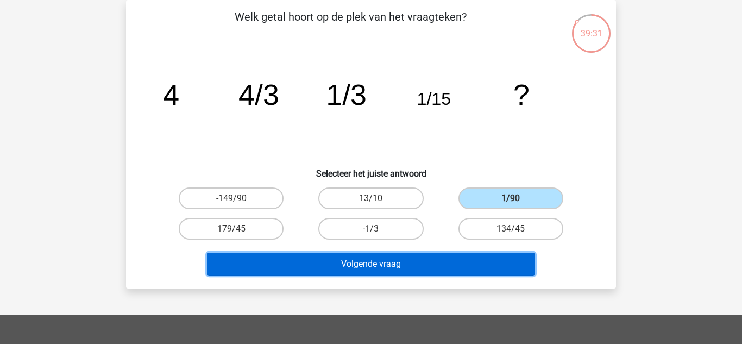
click at [461, 261] on button "Volgende vraag" at bounding box center [371, 264] width 329 height 23
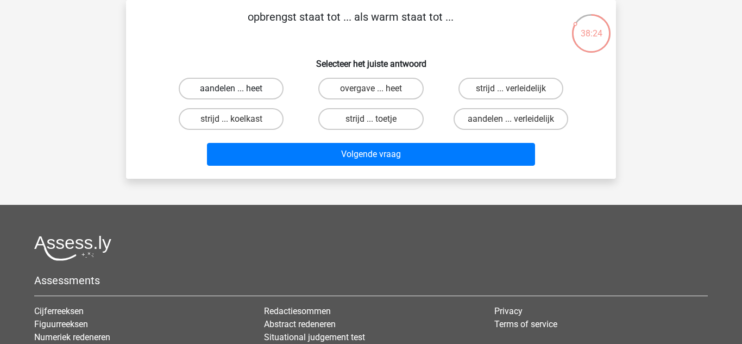
click at [223, 83] on label "aandelen ... heet" at bounding box center [231, 89] width 105 height 22
click at [231, 89] on input "aandelen ... heet" at bounding box center [234, 92] width 7 height 7
radio input "true"
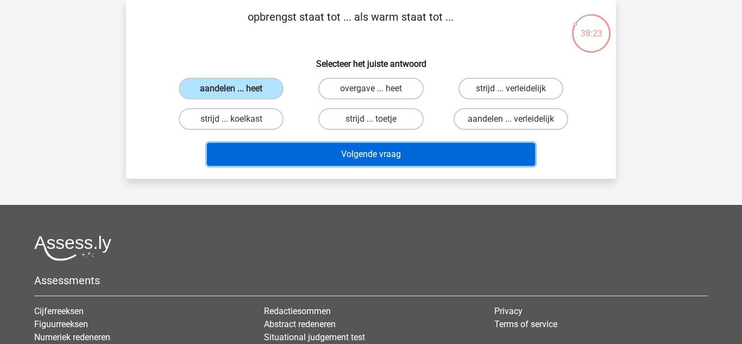
click at [233, 162] on button "Volgende vraag" at bounding box center [371, 154] width 329 height 23
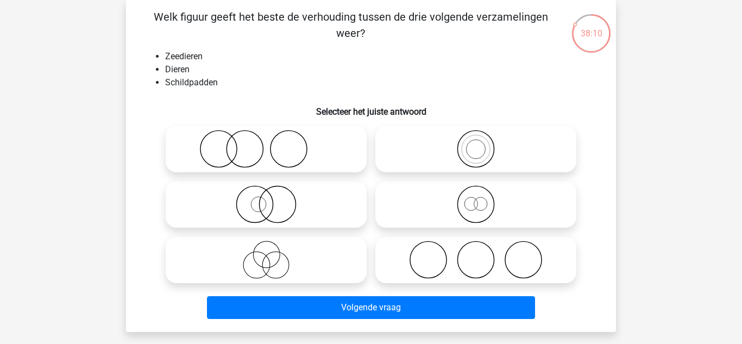
click at [513, 149] on icon at bounding box center [476, 149] width 192 height 38
click at [483, 143] on input "radio" at bounding box center [479, 139] width 7 height 7
radio input "true"
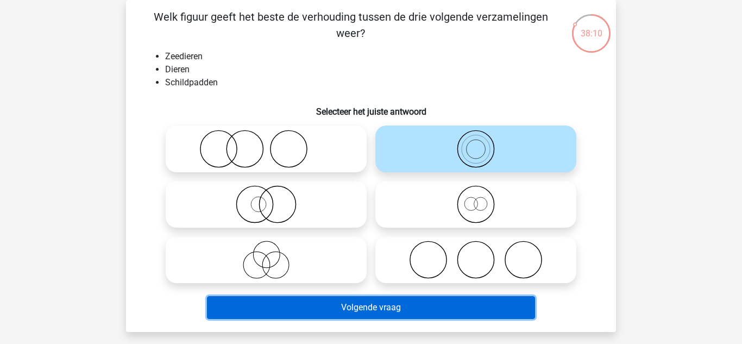
click at [421, 312] on button "Volgende vraag" at bounding box center [371, 307] width 329 height 23
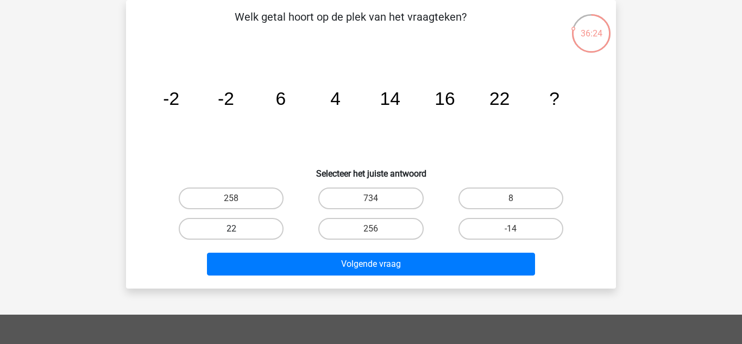
click at [255, 230] on label "22" at bounding box center [231, 229] width 105 height 22
click at [238, 230] on input "22" at bounding box center [234, 232] width 7 height 7
radio input "true"
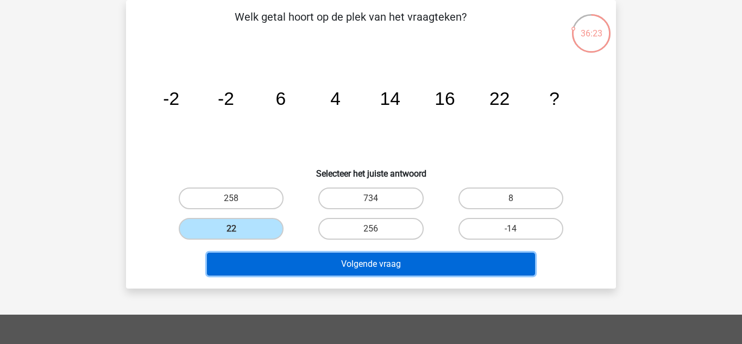
click at [325, 265] on button "Volgende vraag" at bounding box center [371, 264] width 329 height 23
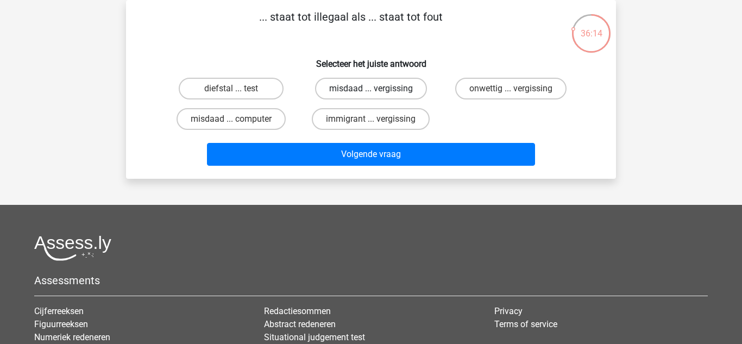
click at [400, 84] on label "misdaad ... vergissing" at bounding box center [371, 89] width 112 height 22
click at [378, 89] on input "misdaad ... vergissing" at bounding box center [374, 92] width 7 height 7
radio input "true"
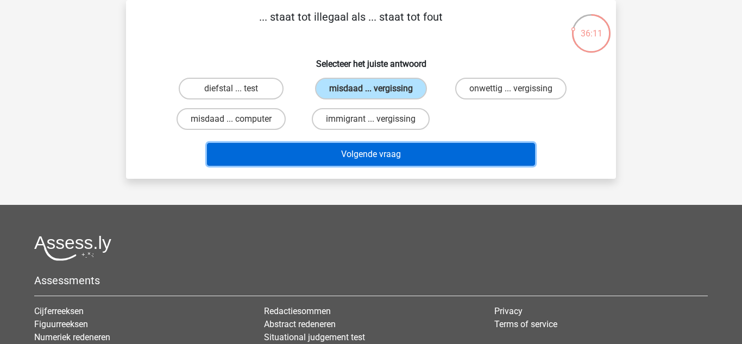
click at [517, 161] on button "Volgende vraag" at bounding box center [371, 154] width 329 height 23
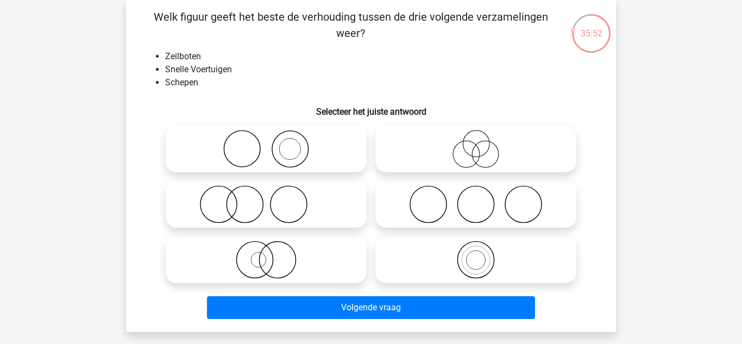
click at [484, 197] on icon at bounding box center [476, 204] width 192 height 38
click at [483, 197] on input "radio" at bounding box center [479, 195] width 7 height 7
radio input "true"
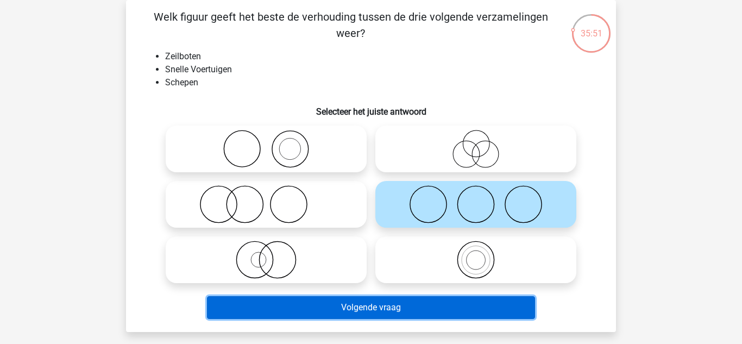
click at [429, 316] on button "Volgende vraag" at bounding box center [371, 307] width 329 height 23
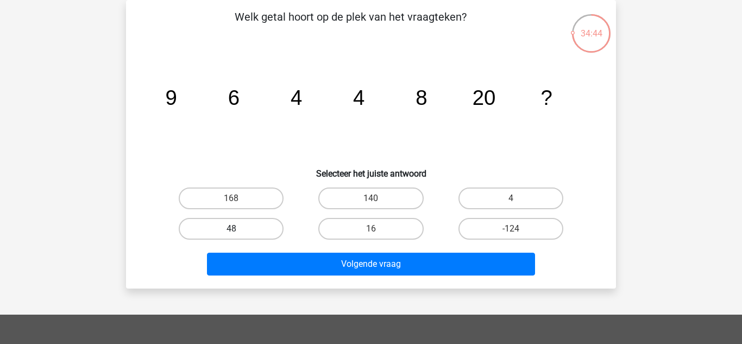
click at [259, 223] on label "48" at bounding box center [231, 229] width 105 height 22
click at [238, 229] on input "48" at bounding box center [234, 232] width 7 height 7
radio input "true"
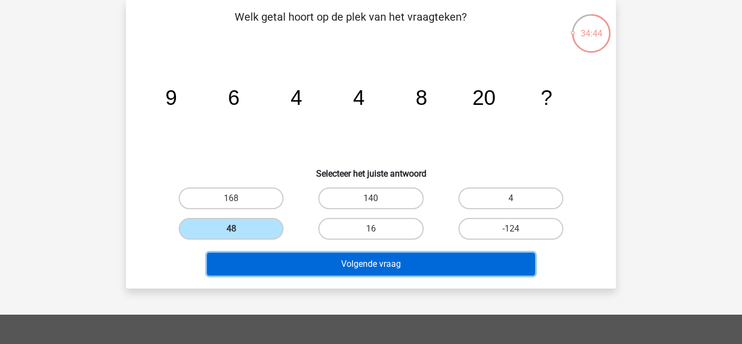
click at [320, 267] on button "Volgende vraag" at bounding box center [371, 264] width 329 height 23
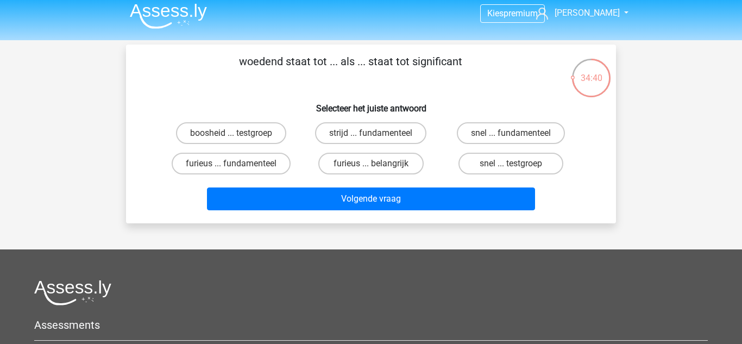
scroll to position [0, 0]
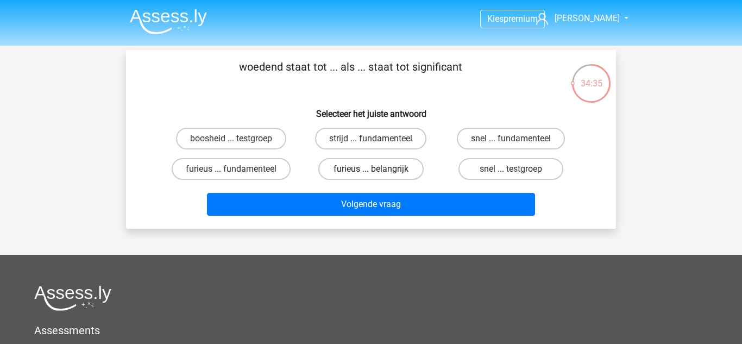
click at [398, 168] on label "furieus ... belangrijk" at bounding box center [370, 169] width 105 height 22
click at [378, 169] on input "furieus ... belangrijk" at bounding box center [374, 172] width 7 height 7
radio input "true"
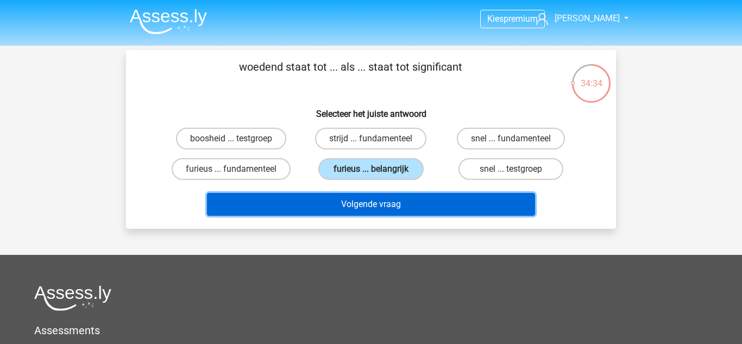
click at [391, 194] on button "Volgende vraag" at bounding box center [371, 204] width 329 height 23
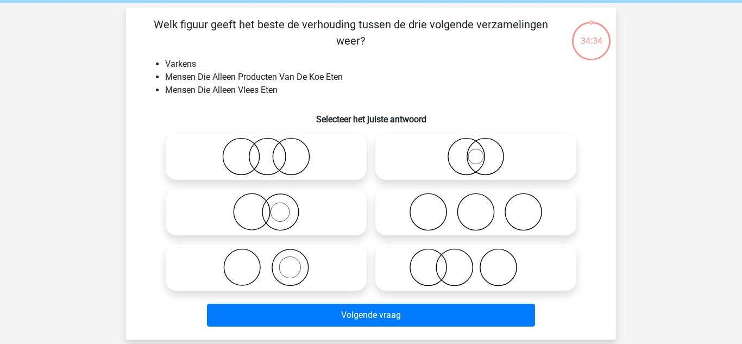
scroll to position [50, 0]
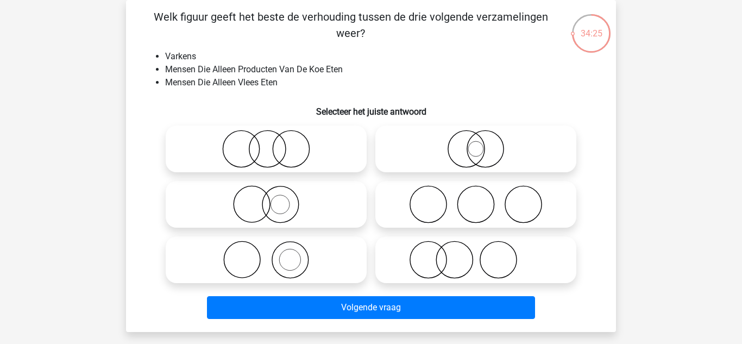
click at [348, 215] on icon at bounding box center [266, 204] width 192 height 38
click at [273, 199] on input "radio" at bounding box center [269, 195] width 7 height 7
radio input "true"
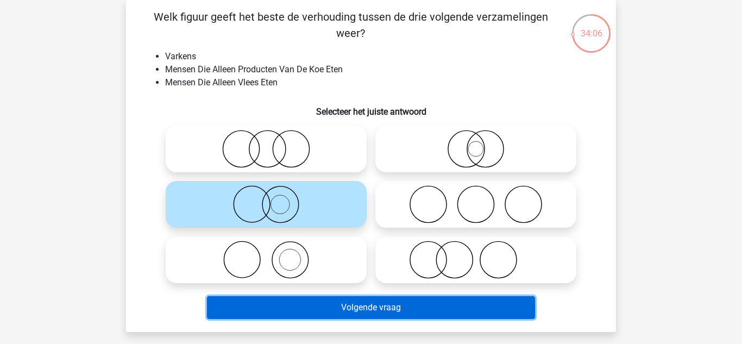
click at [295, 309] on button "Volgende vraag" at bounding box center [371, 307] width 329 height 23
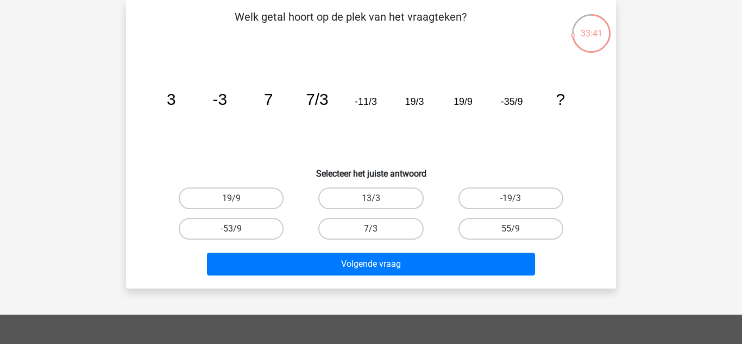
click at [359, 223] on label "7/3" at bounding box center [370, 229] width 105 height 22
click at [371, 229] on input "7/3" at bounding box center [374, 232] width 7 height 7
radio input "true"
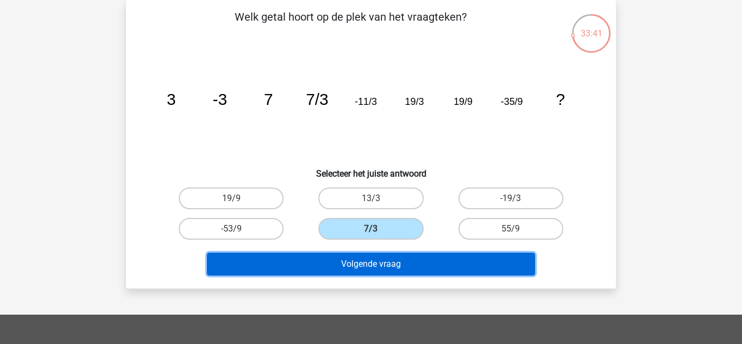
click at [344, 256] on button "Volgende vraag" at bounding box center [371, 264] width 329 height 23
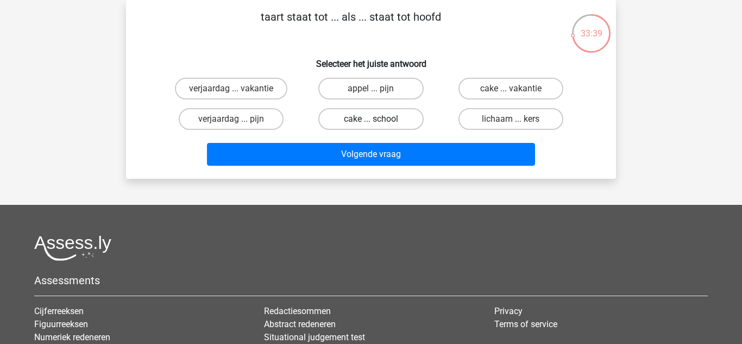
click at [409, 124] on label "cake ... school" at bounding box center [370, 119] width 105 height 22
click at [378, 124] on input "cake ... school" at bounding box center [374, 122] width 7 height 7
radio input "true"
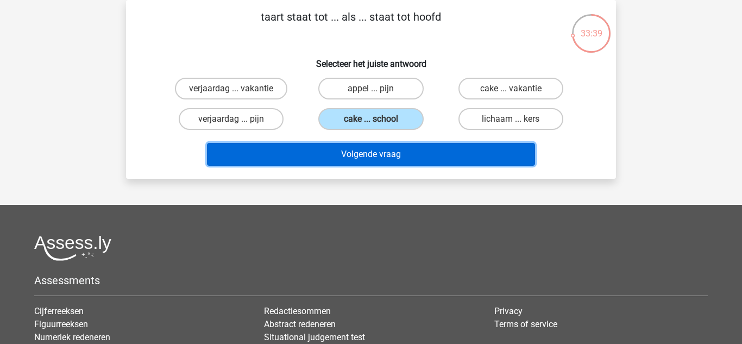
click at [411, 144] on button "Volgende vraag" at bounding box center [371, 154] width 329 height 23
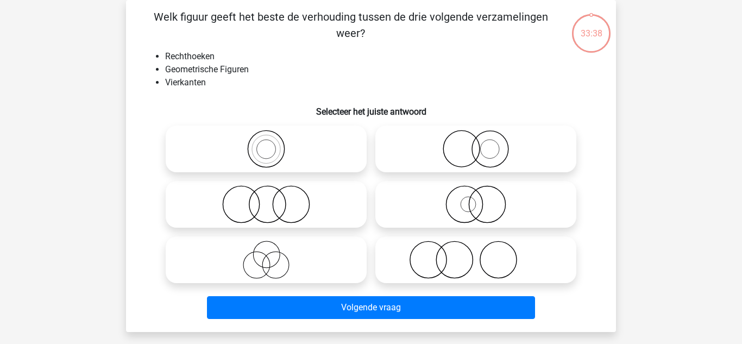
click at [361, 185] on label at bounding box center [266, 204] width 201 height 47
click at [273, 192] on input "radio" at bounding box center [269, 195] width 7 height 7
radio input "true"
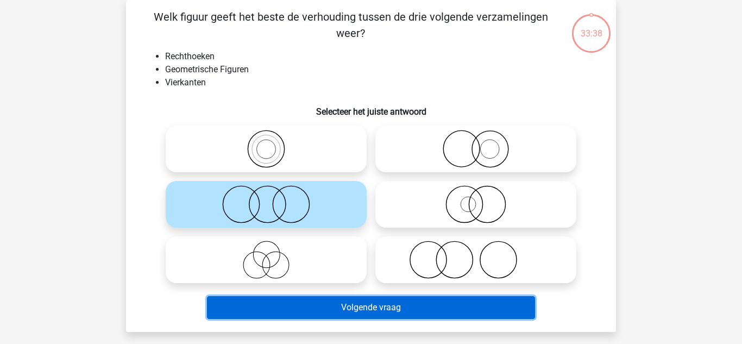
click at [371, 297] on button "Volgende vraag" at bounding box center [371, 307] width 329 height 23
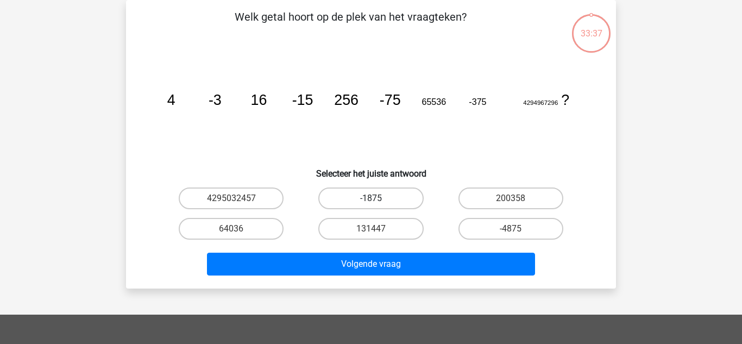
click at [373, 193] on label "-1875" at bounding box center [370, 198] width 105 height 22
click at [373, 198] on input "-1875" at bounding box center [374, 201] width 7 height 7
radio input "true"
click at [370, 224] on label "131447" at bounding box center [370, 229] width 105 height 22
click at [371, 229] on input "131447" at bounding box center [374, 232] width 7 height 7
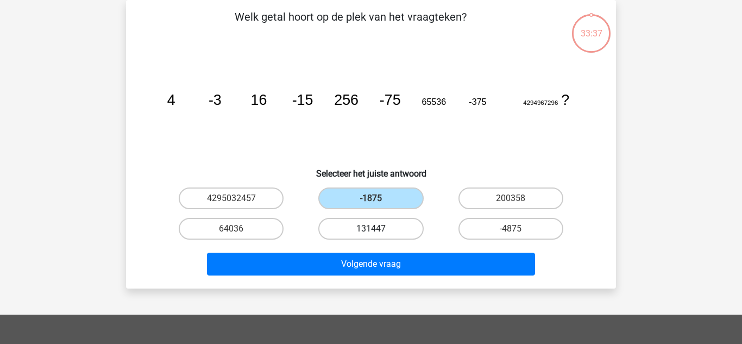
radio input "true"
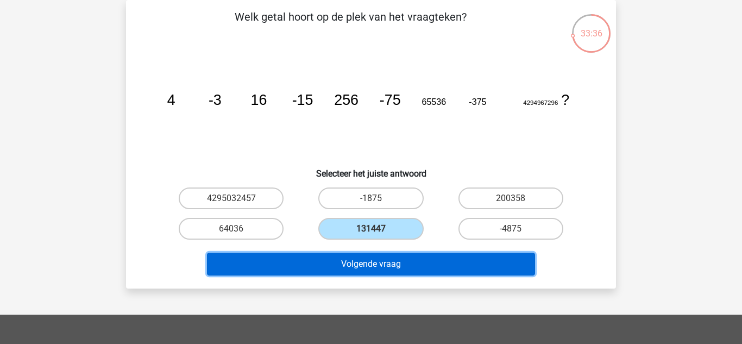
click at [367, 257] on button "Volgende vraag" at bounding box center [371, 264] width 329 height 23
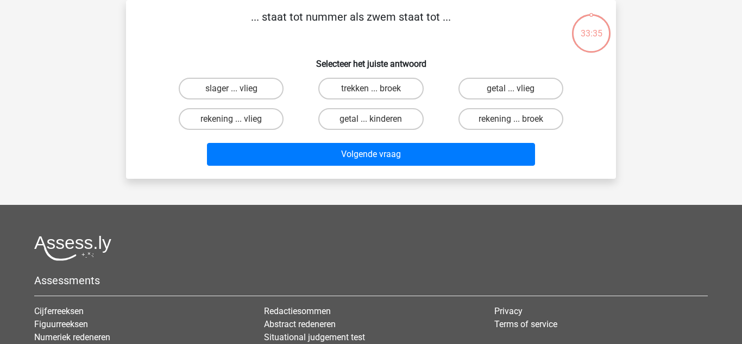
click at [370, 203] on div "Kies premium Vince vrossenaar@gmail.com" at bounding box center [371, 221] width 742 height 542
click at [394, 121] on label "getal ... kinderen" at bounding box center [370, 119] width 105 height 22
click at [378, 121] on input "getal ... kinderen" at bounding box center [374, 122] width 7 height 7
radio input "true"
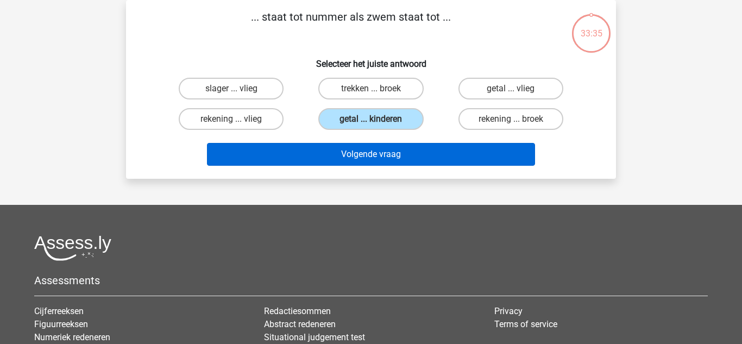
click at [391, 144] on button "Volgende vraag" at bounding box center [371, 154] width 329 height 23
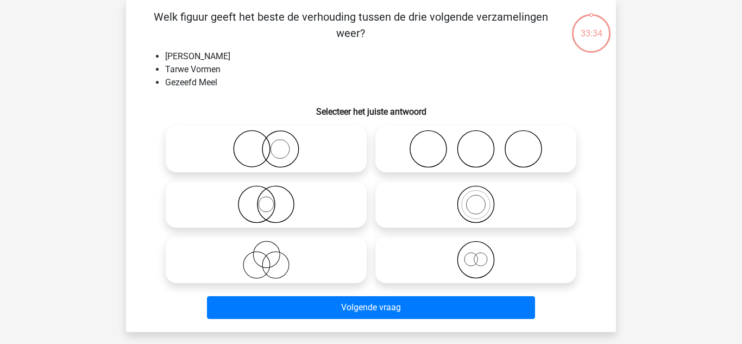
click at [393, 169] on label at bounding box center [475, 148] width 201 height 47
click at [476, 143] on input "radio" at bounding box center [479, 139] width 7 height 7
radio input "true"
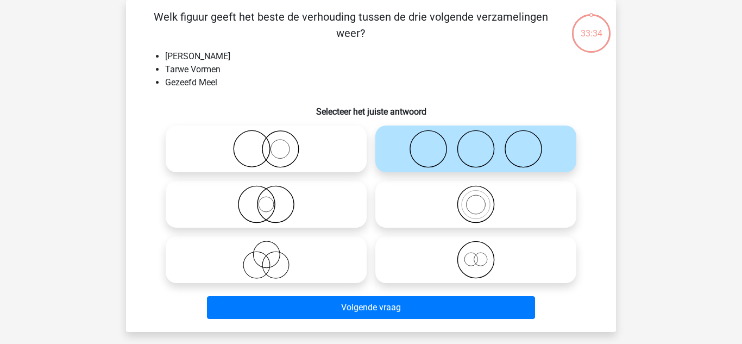
click at [398, 265] on icon at bounding box center [476, 260] width 192 height 38
click at [476, 254] on input "radio" at bounding box center [479, 250] width 7 height 7
radio input "true"
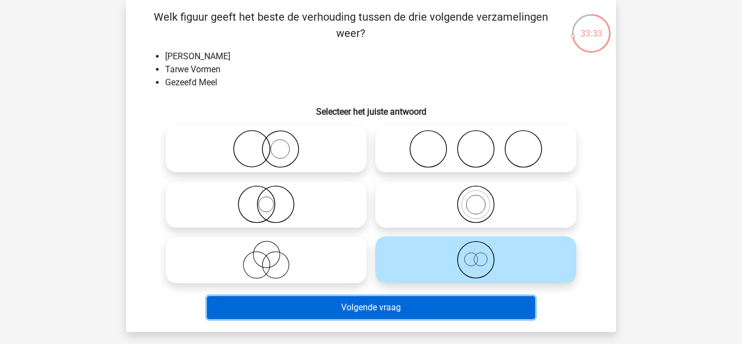
click at [387, 318] on button "Volgende vraag" at bounding box center [371, 307] width 329 height 23
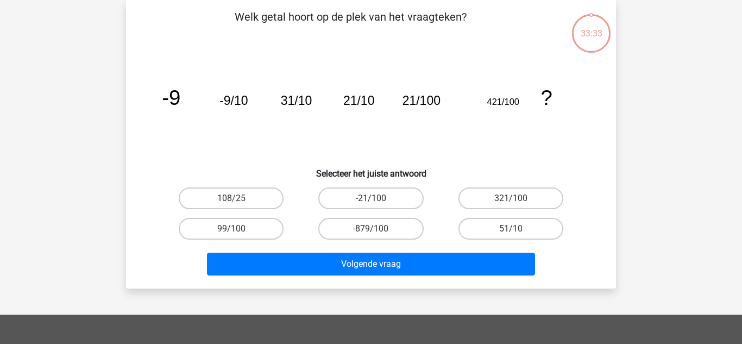
click at [387, 199] on label "-21/100" at bounding box center [370, 198] width 105 height 22
click at [378, 199] on input "-21/100" at bounding box center [374, 201] width 7 height 7
radio input "true"
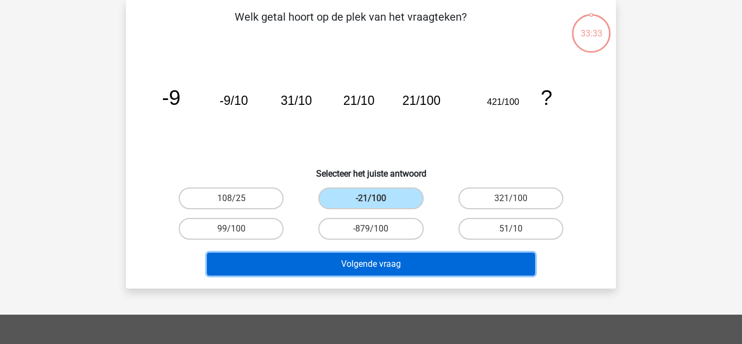
click at [387, 271] on button "Volgende vraag" at bounding box center [371, 264] width 329 height 23
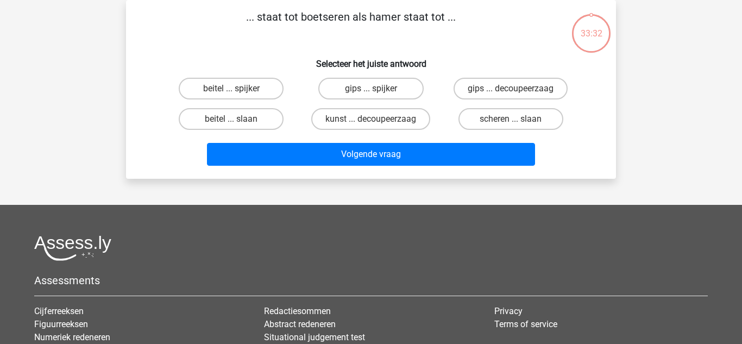
click at [392, 123] on label "kunst ... decoupeerzaag" at bounding box center [370, 119] width 119 height 22
click at [378, 123] on input "kunst ... decoupeerzaag" at bounding box center [374, 122] width 7 height 7
radio input "true"
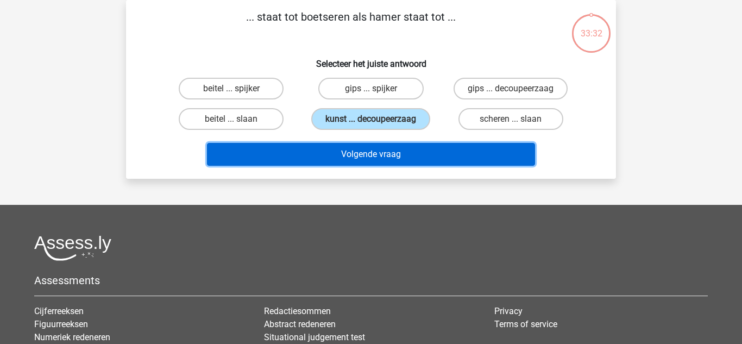
click at [394, 146] on button "Volgende vraag" at bounding box center [371, 154] width 329 height 23
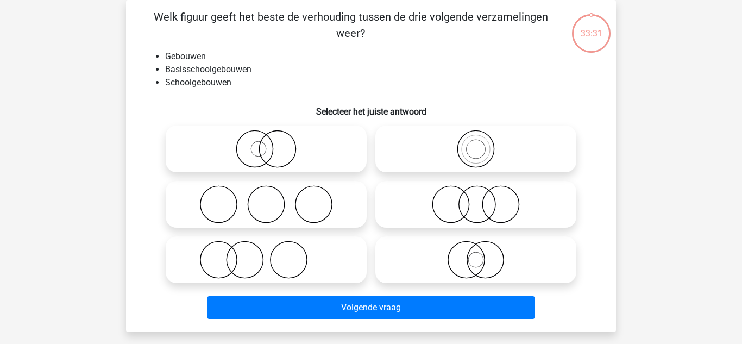
click at [441, 163] on icon at bounding box center [476, 149] width 192 height 38
click at [476, 143] on input "radio" at bounding box center [479, 139] width 7 height 7
radio input "true"
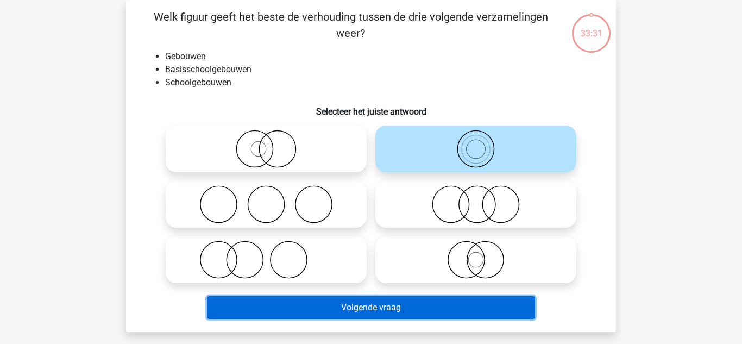
click at [398, 297] on button "Volgende vraag" at bounding box center [371, 307] width 329 height 23
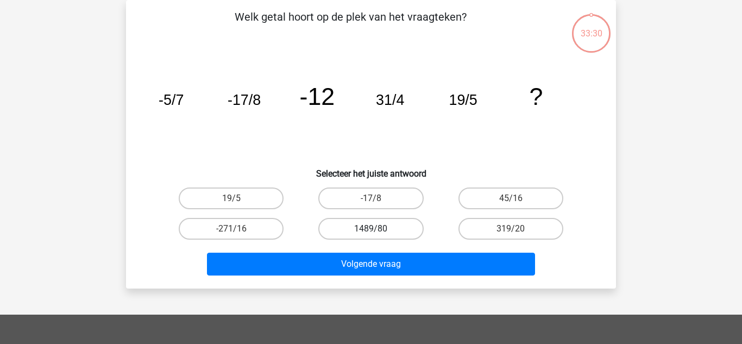
click at [416, 222] on label "1489/80" at bounding box center [370, 229] width 105 height 22
click at [378, 229] on input "1489/80" at bounding box center [374, 232] width 7 height 7
radio input "true"
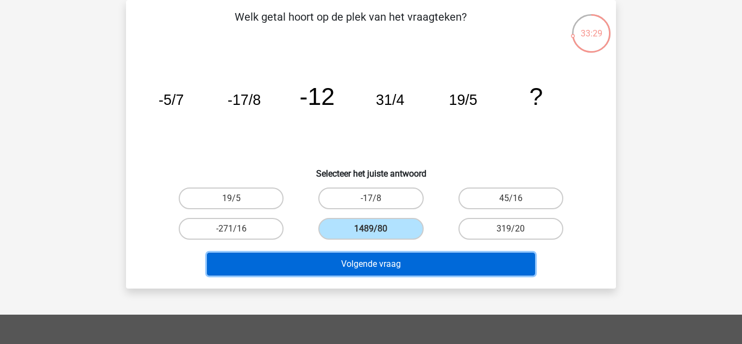
click at [394, 260] on button "Volgende vraag" at bounding box center [371, 264] width 329 height 23
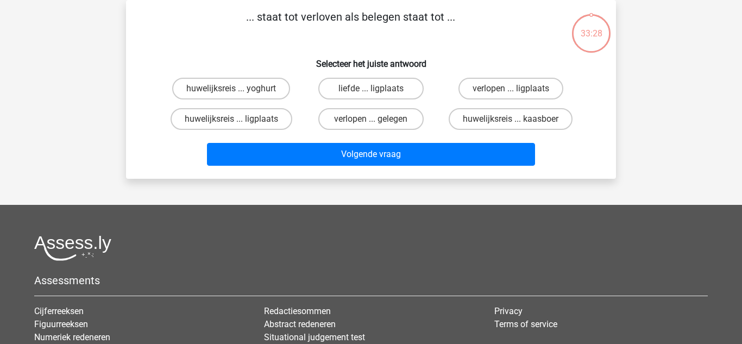
click at [297, 99] on div "verlopen ... gelegen" at bounding box center [231, 89] width 131 height 22
click at [409, 118] on label "verlopen ... gelegen" at bounding box center [370, 119] width 105 height 22
click at [378, 119] on input "verlopen ... gelegen" at bounding box center [374, 122] width 7 height 7
radio input "true"
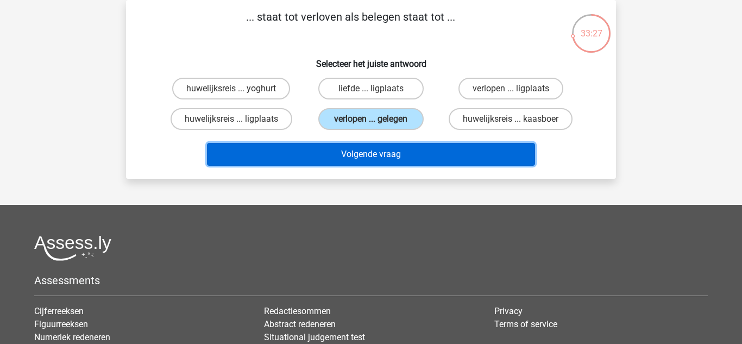
click at [403, 156] on button "Volgende vraag" at bounding box center [371, 154] width 329 height 23
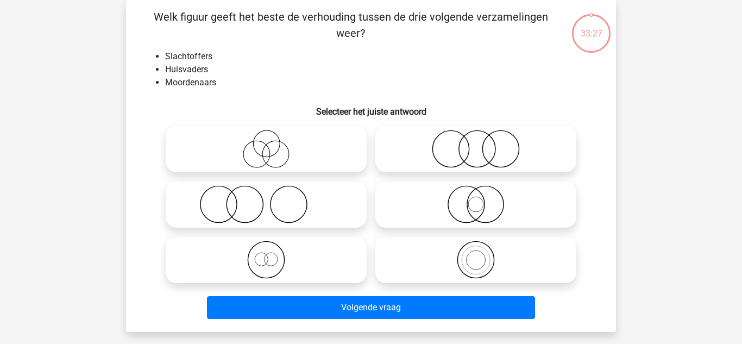
click at [457, 224] on label at bounding box center [475, 204] width 201 height 47
click at [476, 199] on input "radio" at bounding box center [479, 195] width 7 height 7
radio input "true"
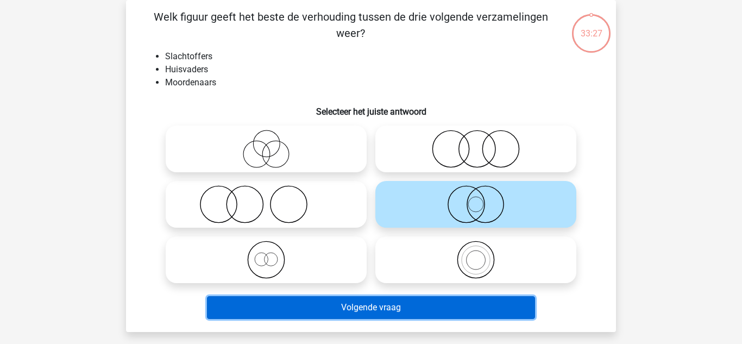
click at [415, 299] on button "Volgende vraag" at bounding box center [371, 307] width 329 height 23
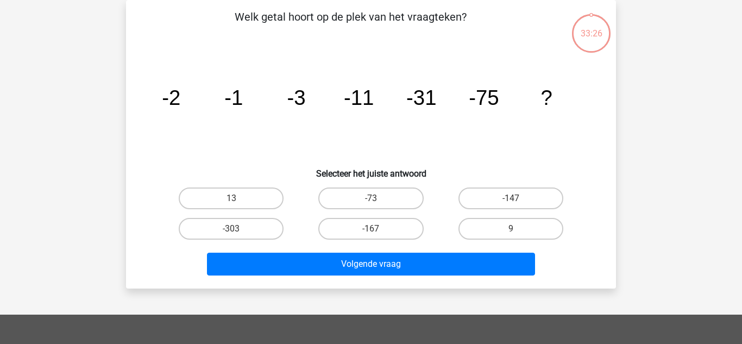
click at [297, 209] on div "-147" at bounding box center [231, 198] width 131 height 22
click at [469, 207] on label "-147" at bounding box center [510, 198] width 105 height 22
click at [511, 205] on input "-147" at bounding box center [514, 201] width 7 height 7
radio input "true"
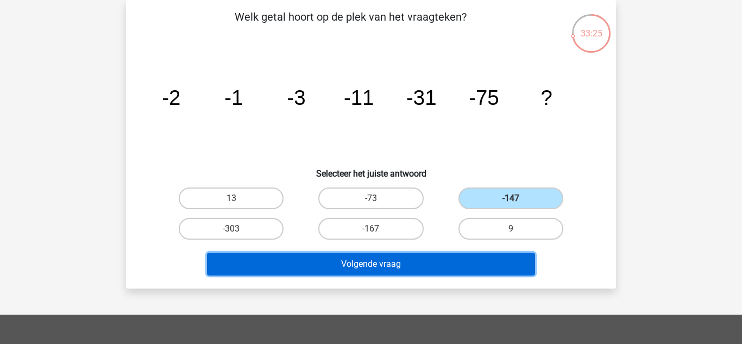
click at [420, 271] on button "Volgende vraag" at bounding box center [371, 264] width 329 height 23
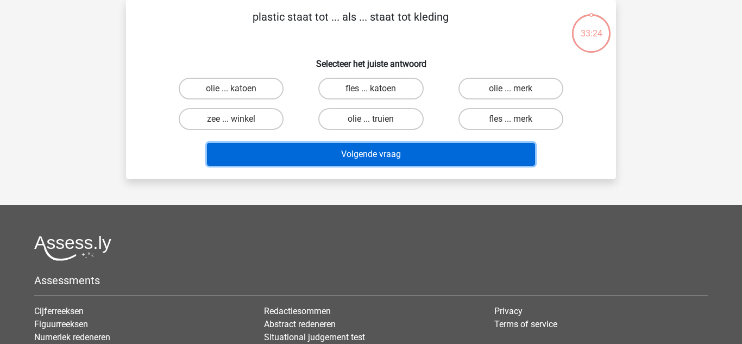
click at [278, 147] on button "Volgende vraag" at bounding box center [371, 154] width 329 height 23
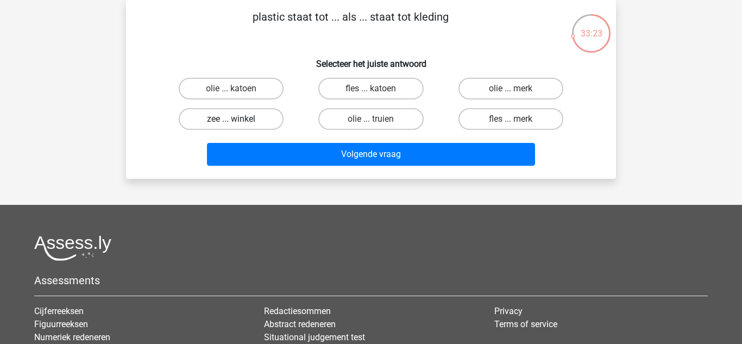
click at [215, 115] on label "zee ... winkel" at bounding box center [231, 119] width 105 height 22
click at [231, 119] on input "zee ... winkel" at bounding box center [234, 122] width 7 height 7
radio input "true"
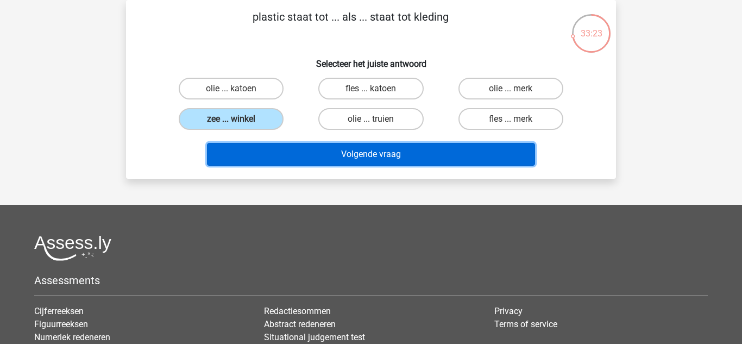
click at [313, 146] on button "Volgende vraag" at bounding box center [371, 154] width 329 height 23
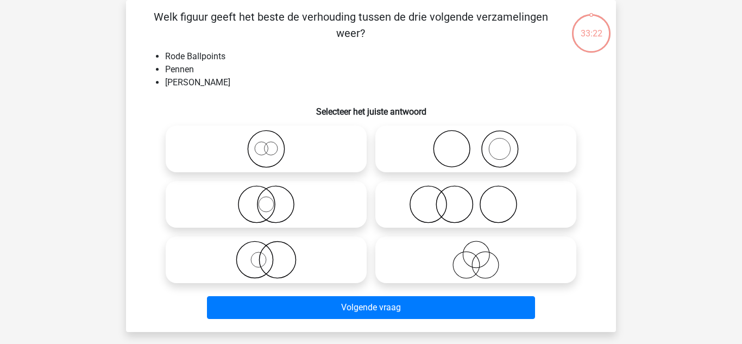
click at [302, 148] on icon at bounding box center [266, 149] width 192 height 38
click at [273, 143] on input "radio" at bounding box center [269, 139] width 7 height 7
radio input "true"
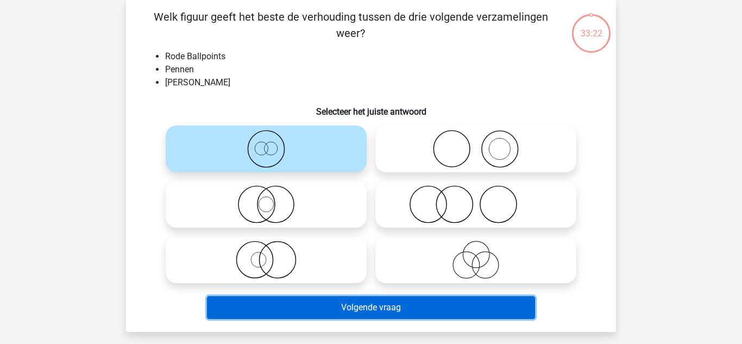
click at [278, 316] on button "Volgende vraag" at bounding box center [371, 307] width 329 height 23
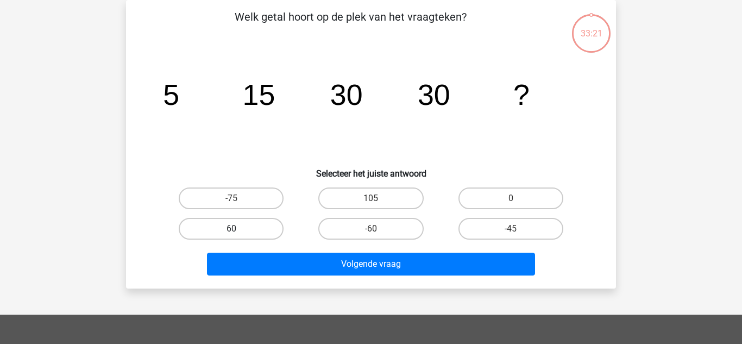
click at [262, 226] on label "60" at bounding box center [231, 229] width 105 height 22
click at [238, 229] on input "60" at bounding box center [234, 232] width 7 height 7
radio input "true"
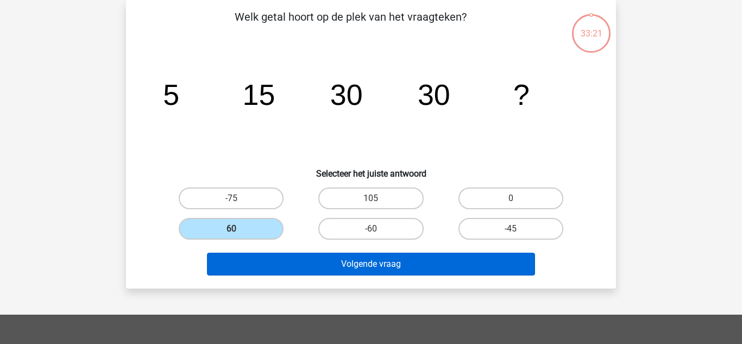
click at [298, 272] on button "Volgende vraag" at bounding box center [371, 264] width 329 height 23
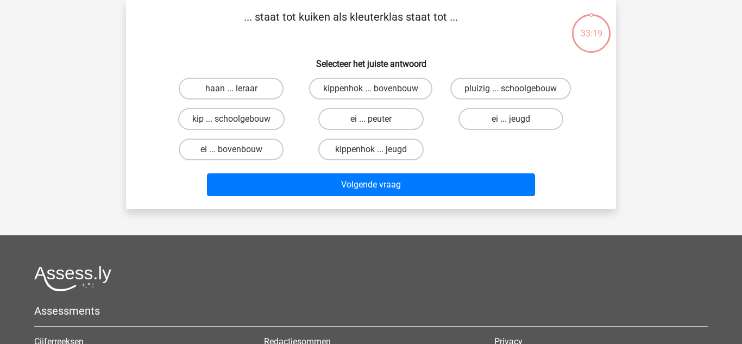
click at [360, 147] on label "kippenhok ... jeugd" at bounding box center [370, 150] width 105 height 22
click at [371, 149] on input "kippenhok ... jeugd" at bounding box center [374, 152] width 7 height 7
radio input "true"
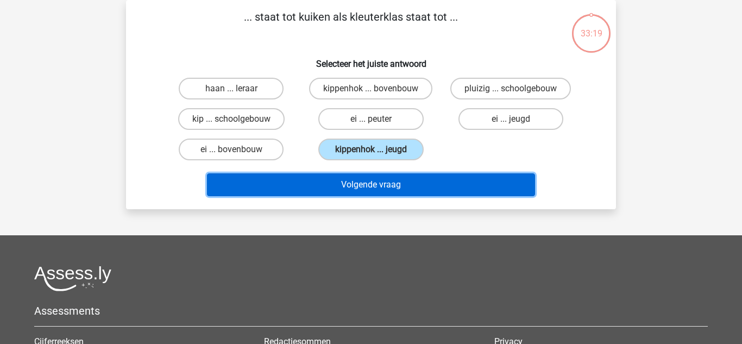
click at [338, 196] on button "Volgende vraag" at bounding box center [371, 184] width 329 height 23
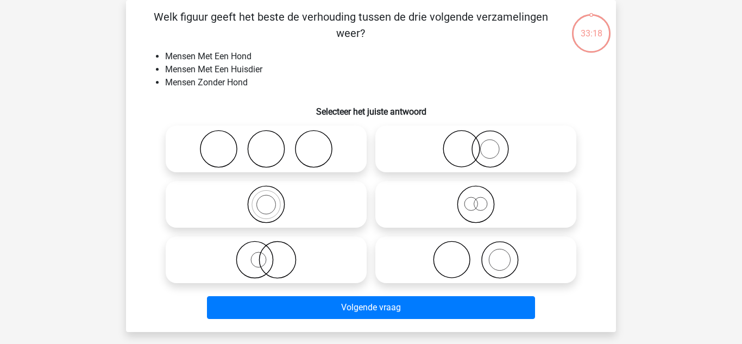
click at [378, 147] on label at bounding box center [475, 148] width 201 height 47
click at [476, 143] on input "radio" at bounding box center [479, 139] width 7 height 7
radio input "true"
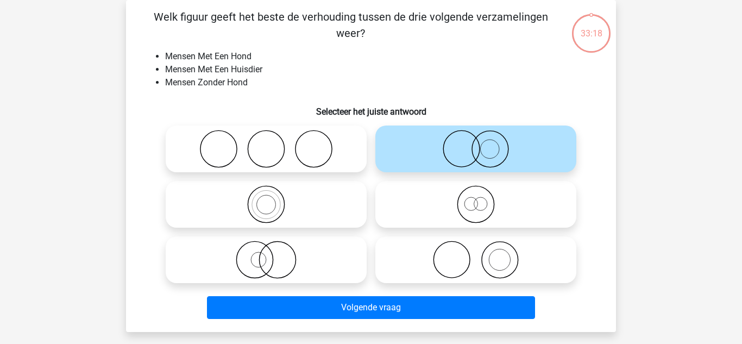
click at [364, 255] on label at bounding box center [266, 259] width 201 height 47
click at [273, 254] on input "radio" at bounding box center [269, 250] width 7 height 7
radio input "true"
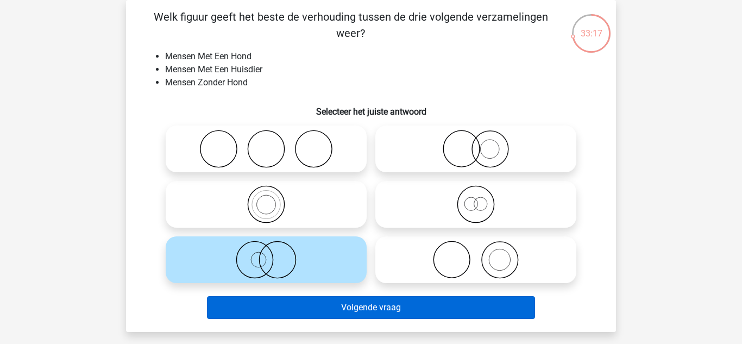
click at [342, 298] on button "Volgende vraag" at bounding box center [371, 307] width 329 height 23
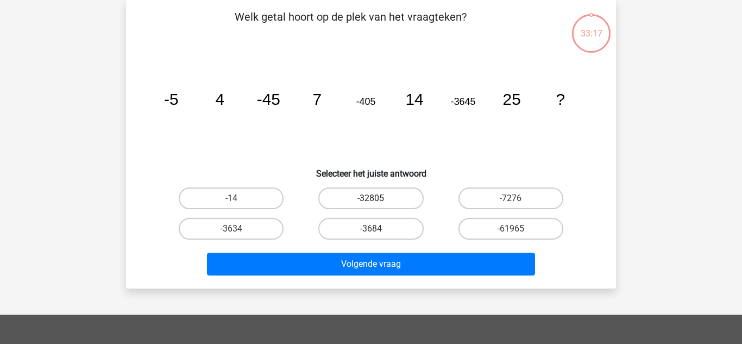
click at [350, 207] on label "-32805" at bounding box center [370, 198] width 105 height 22
click at [371, 205] on input "-32805" at bounding box center [374, 201] width 7 height 7
radio input "true"
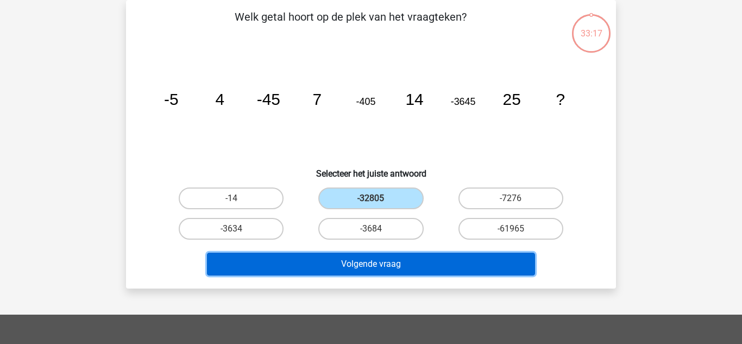
click at [344, 272] on button "Volgende vraag" at bounding box center [371, 264] width 329 height 23
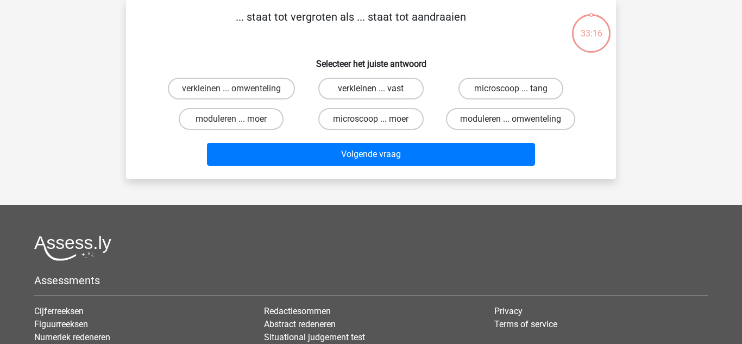
click at [412, 96] on label "verkleinen ... vast" at bounding box center [370, 89] width 105 height 22
click at [378, 96] on input "verkleinen ... vast" at bounding box center [374, 92] width 7 height 7
radio input "true"
click at [381, 191] on div "Kies premium Vince vrossenaar@gmail.com" at bounding box center [371, 221] width 742 height 542
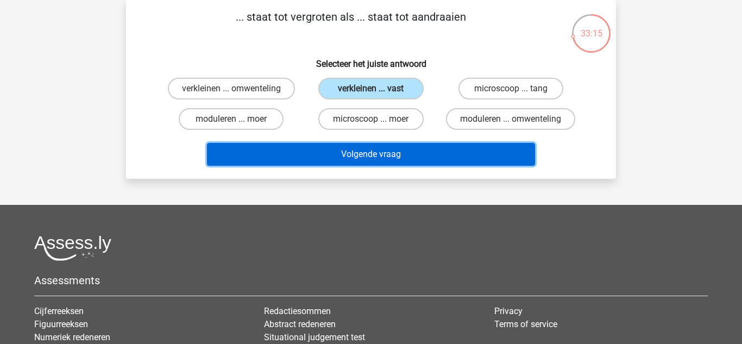
click at [382, 161] on button "Volgende vraag" at bounding box center [371, 154] width 329 height 23
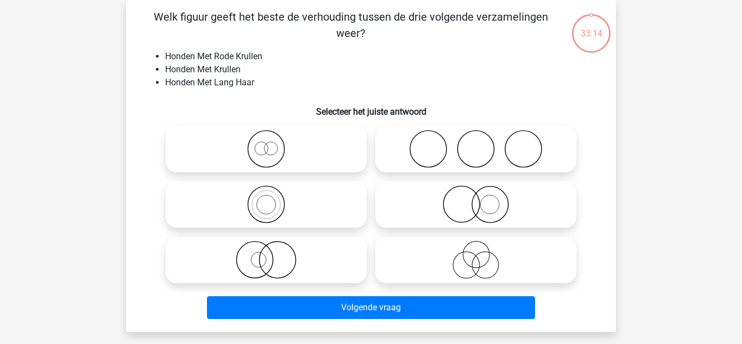
click at [335, 163] on icon at bounding box center [266, 149] width 192 height 38
click at [273, 143] on input "radio" at bounding box center [269, 139] width 7 height 7
radio input "true"
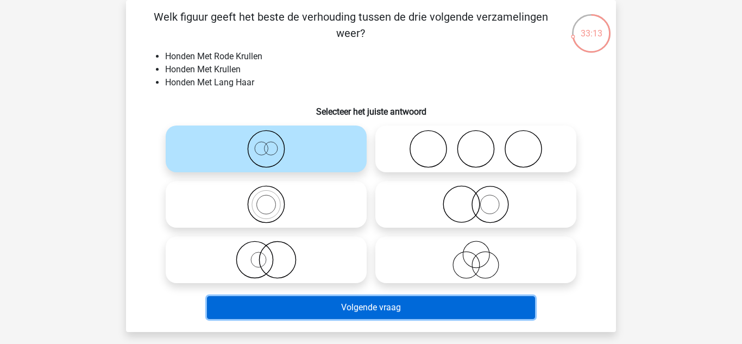
click at [313, 316] on button "Volgende vraag" at bounding box center [371, 307] width 329 height 23
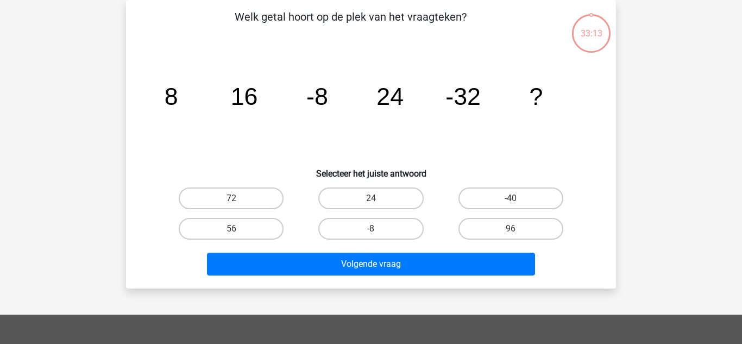
click at [352, 205] on label "24" at bounding box center [370, 198] width 105 height 22
click at [371, 205] on input "24" at bounding box center [374, 201] width 7 height 7
radio input "true"
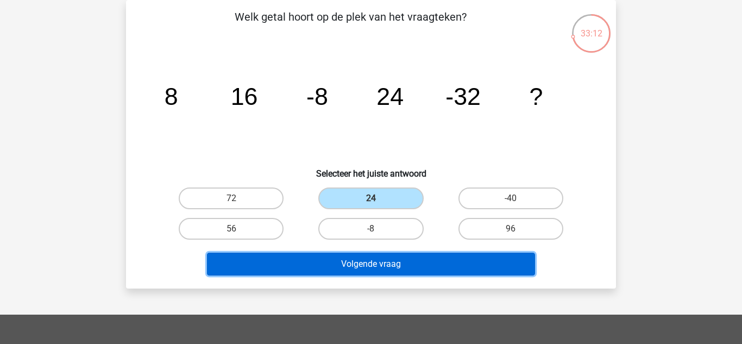
click at [349, 265] on button "Volgende vraag" at bounding box center [371, 264] width 329 height 23
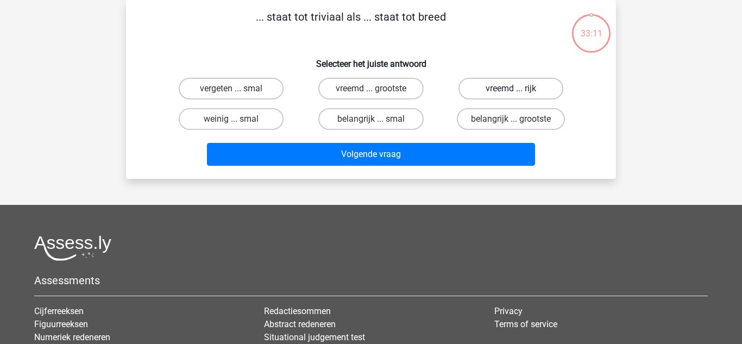
click at [491, 97] on label "vreemd ... rijk" at bounding box center [510, 89] width 105 height 22
click at [511, 96] on input "vreemd ... rijk" at bounding box center [514, 92] width 7 height 7
radio input "true"
click at [416, 176] on div "... staat tot triviaal als ... staat tot breed Selecteer het juiste antwoord ve…" at bounding box center [371, 89] width 490 height 179
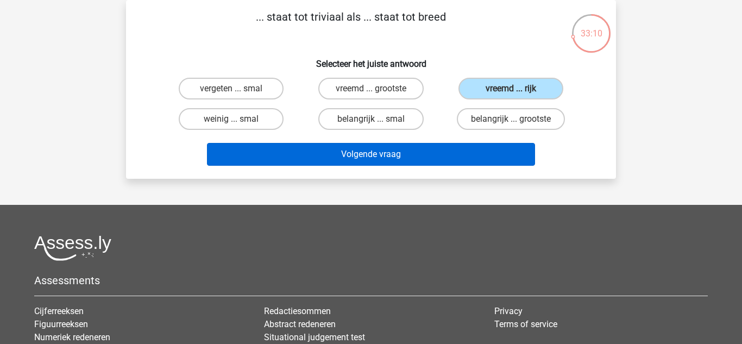
click at [411, 158] on button "Volgende vraag" at bounding box center [371, 154] width 329 height 23
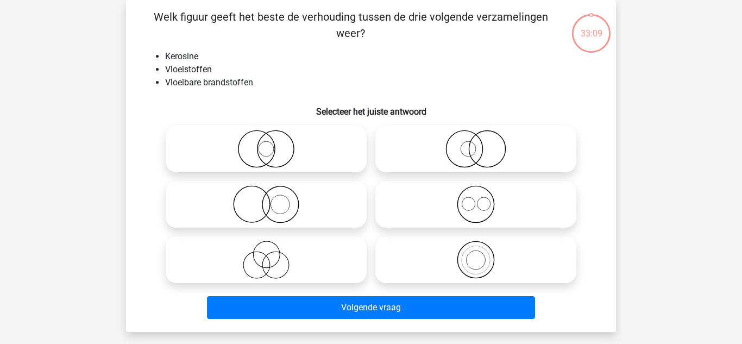
click at [329, 257] on icon at bounding box center [266, 260] width 192 height 38
click at [273, 254] on input "radio" at bounding box center [269, 250] width 7 height 7
radio input "true"
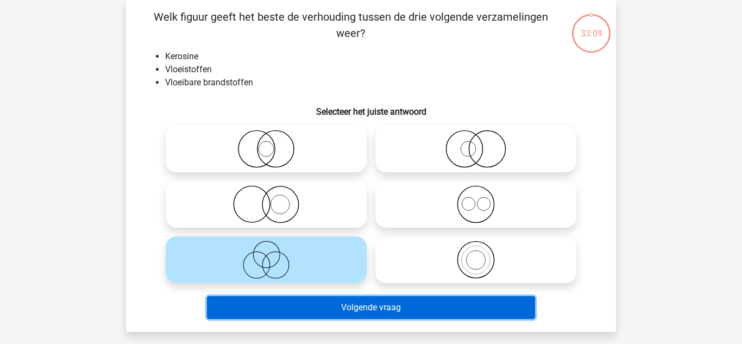
click at [337, 297] on button "Volgende vraag" at bounding box center [371, 307] width 329 height 23
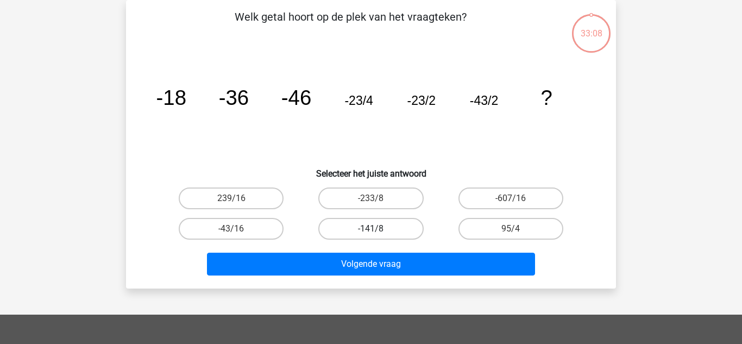
click at [386, 226] on label "-141/8" at bounding box center [370, 229] width 105 height 22
click at [378, 229] on input "-141/8" at bounding box center [374, 232] width 7 height 7
radio input "true"
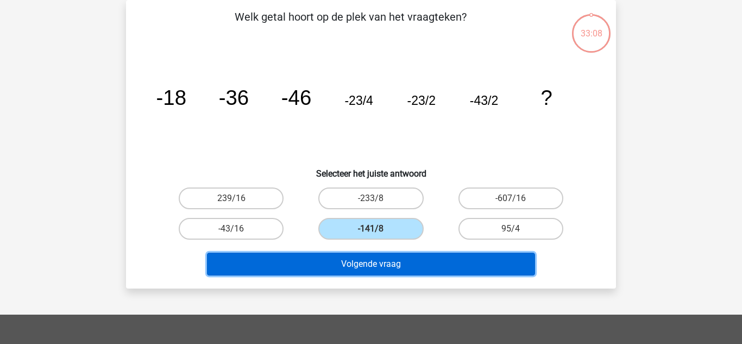
click at [370, 256] on button "Volgende vraag" at bounding box center [371, 264] width 329 height 23
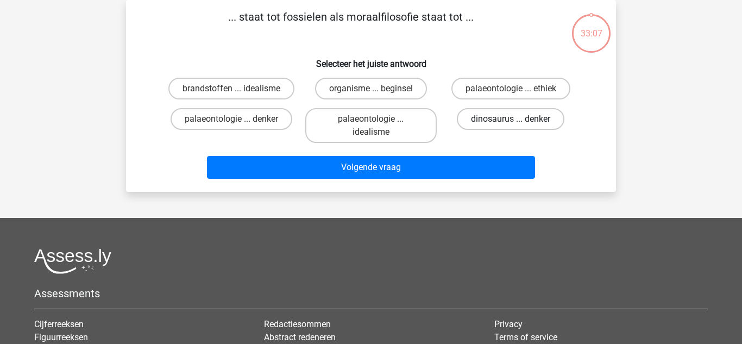
click at [492, 122] on label "dinosaurus ... denker" at bounding box center [511, 119] width 108 height 22
click at [511, 122] on input "dinosaurus ... denker" at bounding box center [514, 122] width 7 height 7
radio input "true"
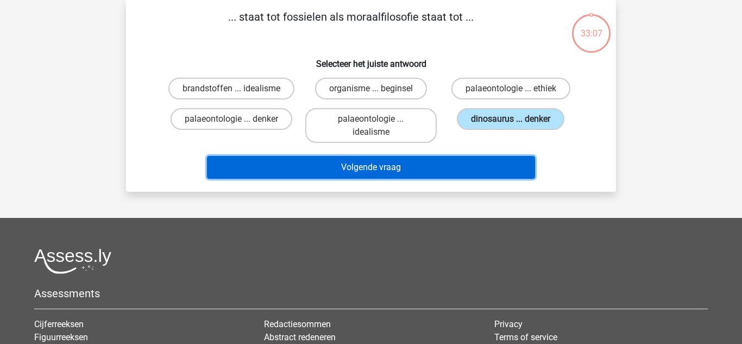
click at [442, 175] on button "Volgende vraag" at bounding box center [371, 167] width 329 height 23
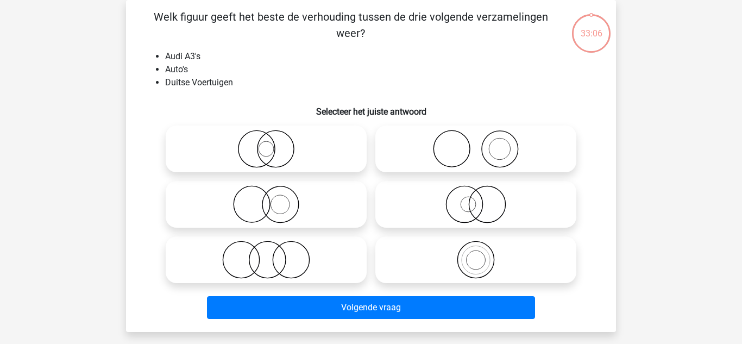
click at [481, 149] on icon at bounding box center [476, 149] width 192 height 38
click at [481, 143] on input "radio" at bounding box center [479, 139] width 7 height 7
radio input "true"
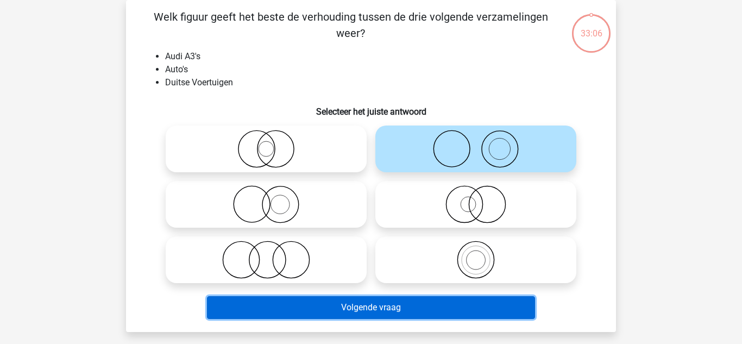
click at [416, 299] on button "Volgende vraag" at bounding box center [371, 307] width 329 height 23
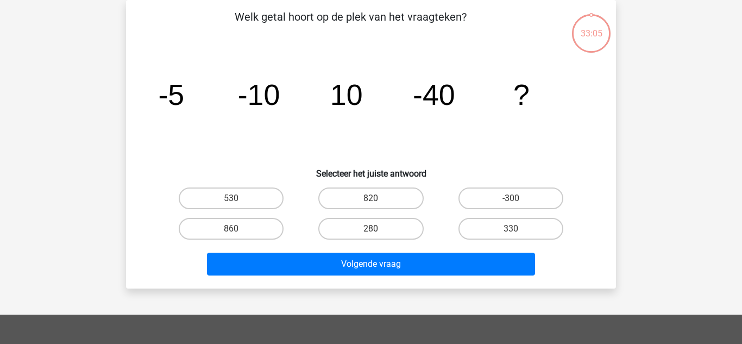
click at [515, 198] on input "-300" at bounding box center [514, 201] width 7 height 7
radio input "true"
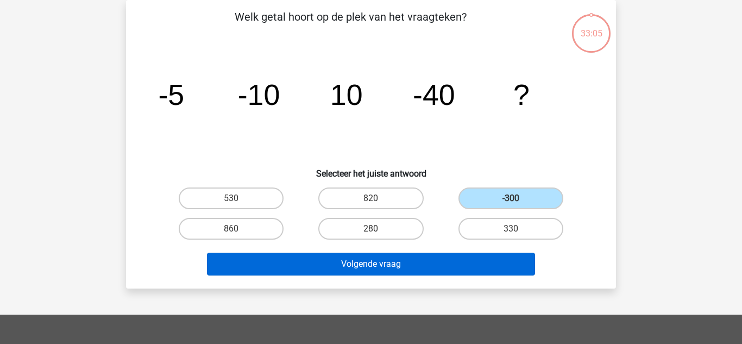
click at [462, 268] on button "Volgende vraag" at bounding box center [371, 264] width 329 height 23
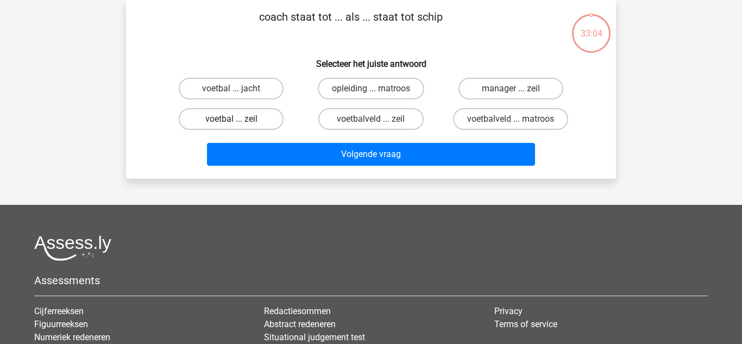
click at [240, 111] on label "voetbal ... zeil" at bounding box center [231, 119] width 105 height 22
click at [238, 119] on input "voetbal ... zeil" at bounding box center [234, 122] width 7 height 7
radio input "true"
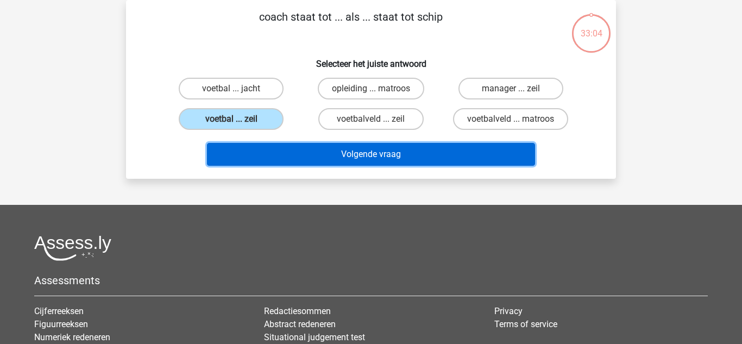
click at [305, 152] on button "Volgende vraag" at bounding box center [371, 154] width 329 height 23
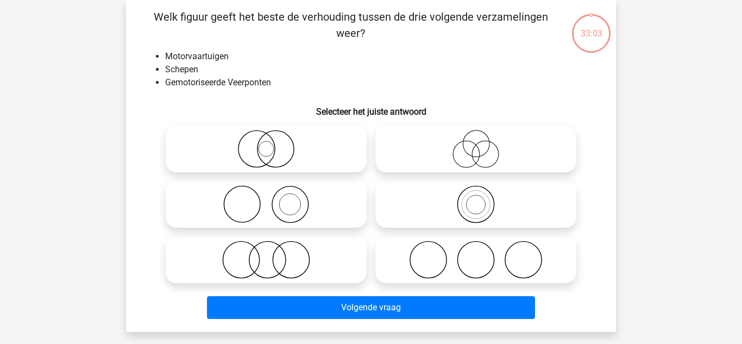
click at [318, 219] on icon at bounding box center [266, 204] width 192 height 38
click at [273, 199] on input "radio" at bounding box center [269, 195] width 7 height 7
radio input "true"
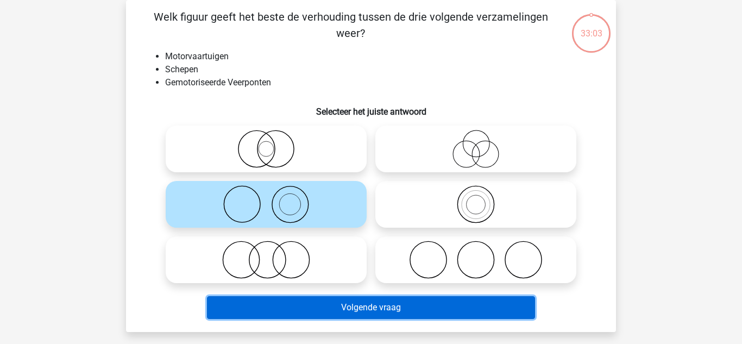
click at [348, 306] on button "Volgende vraag" at bounding box center [371, 307] width 329 height 23
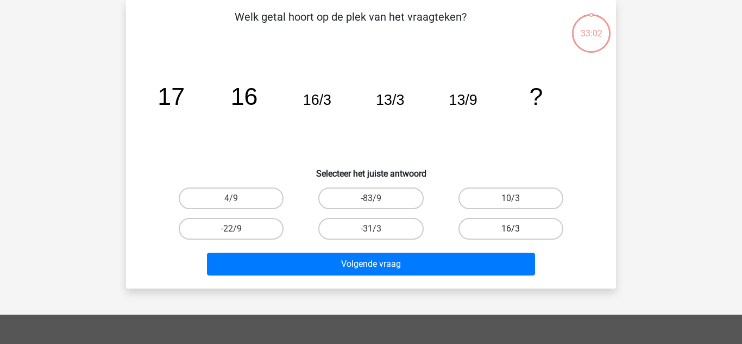
click at [494, 221] on label "16/3" at bounding box center [510, 229] width 105 height 22
click at [511, 229] on input "16/3" at bounding box center [514, 232] width 7 height 7
radio input "true"
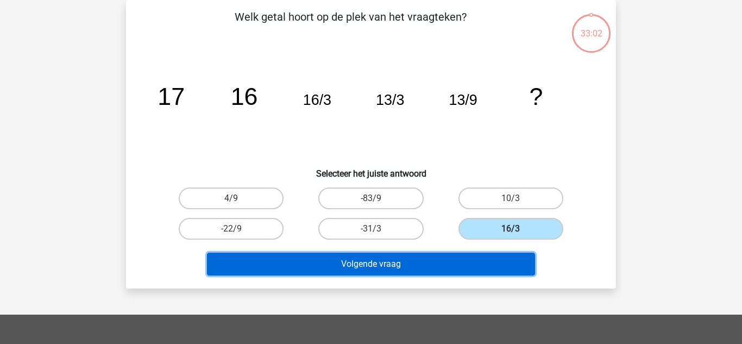
click at [451, 255] on button "Volgende vraag" at bounding box center [371, 264] width 329 height 23
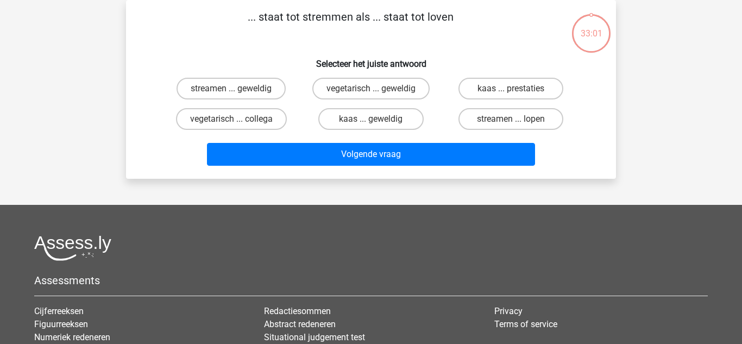
click at [249, 114] on label "vegetarisch ... collega" at bounding box center [231, 119] width 111 height 22
click at [238, 119] on input "vegetarisch ... collega" at bounding box center [234, 122] width 7 height 7
radio input "true"
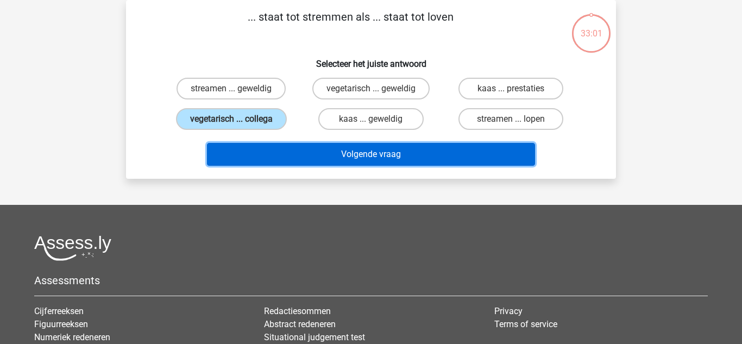
click at [320, 153] on button "Volgende vraag" at bounding box center [371, 154] width 329 height 23
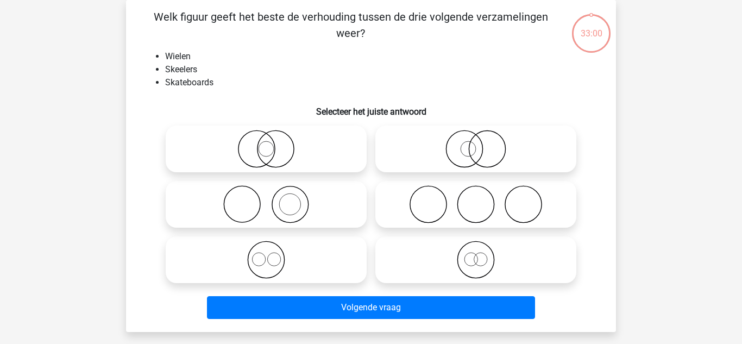
click at [479, 168] on icon at bounding box center [476, 149] width 192 height 38
click at [479, 143] on input "radio" at bounding box center [479, 139] width 7 height 7
radio input "true"
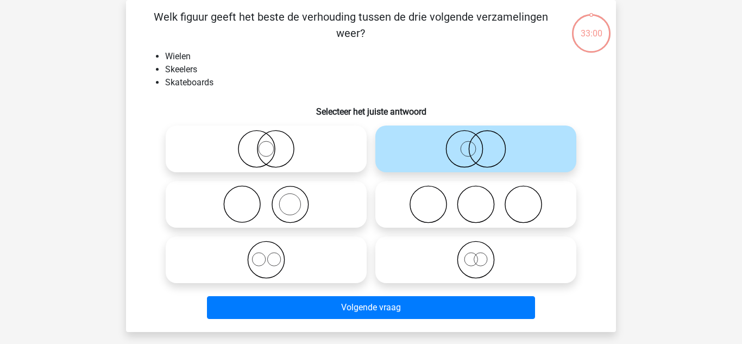
click at [447, 273] on icon at bounding box center [476, 260] width 192 height 38
click at [476, 254] on input "radio" at bounding box center [479, 250] width 7 height 7
radio input "true"
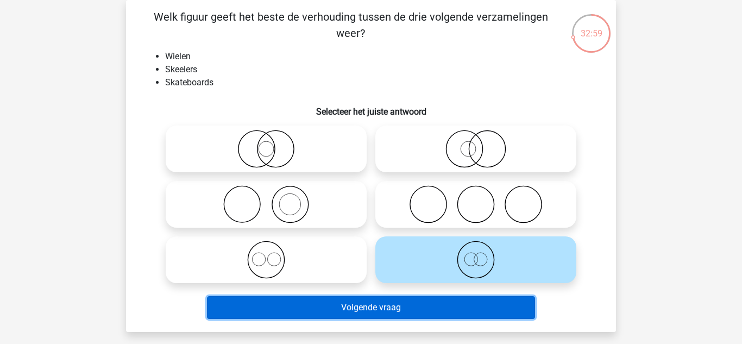
click at [420, 316] on button "Volgende vraag" at bounding box center [371, 307] width 329 height 23
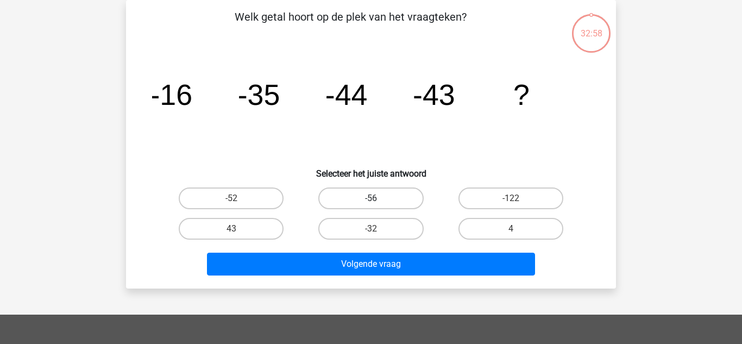
click at [376, 194] on label "-56" at bounding box center [370, 198] width 105 height 22
click at [376, 198] on input "-56" at bounding box center [374, 201] width 7 height 7
radio input "true"
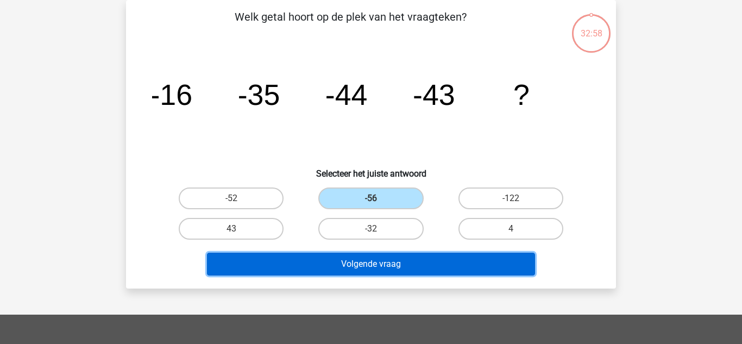
click at [387, 271] on button "Volgende vraag" at bounding box center [371, 264] width 329 height 23
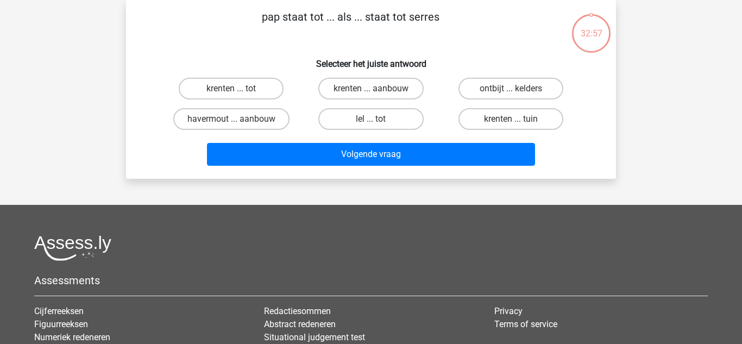
click at [499, 126] on label "krenten ... tuin" at bounding box center [510, 119] width 105 height 22
click at [511, 126] on input "krenten ... tuin" at bounding box center [514, 122] width 7 height 7
radio input "true"
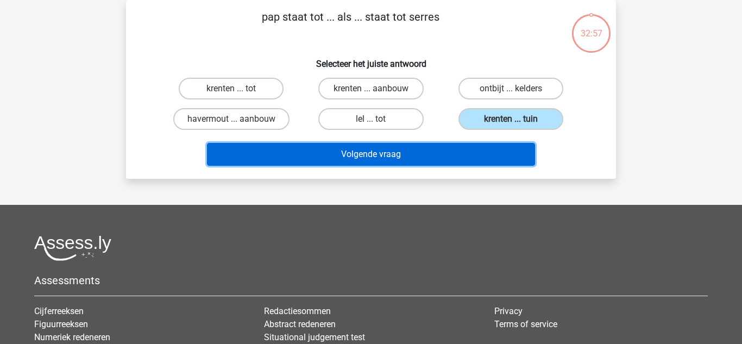
click at [466, 150] on button "Volgende vraag" at bounding box center [371, 154] width 329 height 23
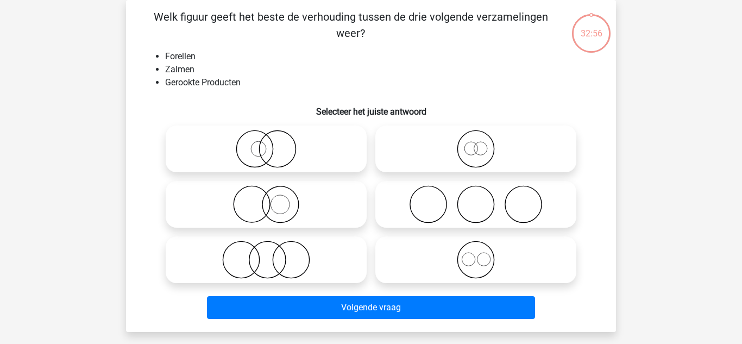
click at [357, 194] on icon at bounding box center [266, 204] width 192 height 38
click at [273, 194] on input "radio" at bounding box center [269, 195] width 7 height 7
radio input "true"
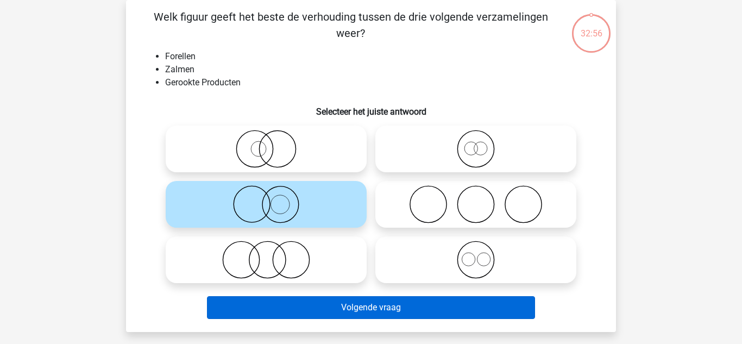
click at [368, 300] on button "Volgende vraag" at bounding box center [371, 307] width 329 height 23
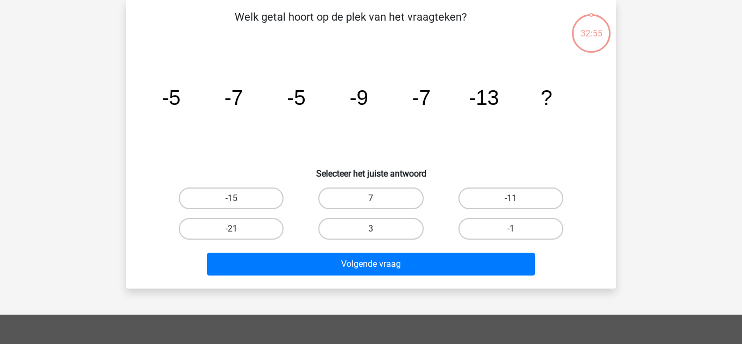
click at [488, 142] on icon "image/svg+xml -5 -7 -5 -9 -7 -13 ?" at bounding box center [371, 105] width 438 height 110
click at [485, 202] on label "-11" at bounding box center [510, 198] width 105 height 22
click at [511, 202] on input "-11" at bounding box center [514, 201] width 7 height 7
radio input "true"
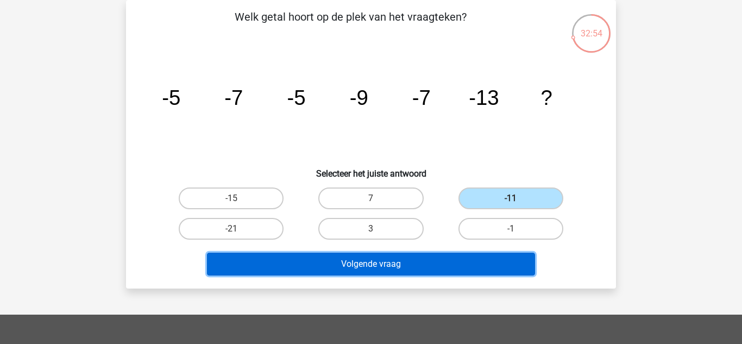
click at [464, 270] on button "Volgende vraag" at bounding box center [371, 264] width 329 height 23
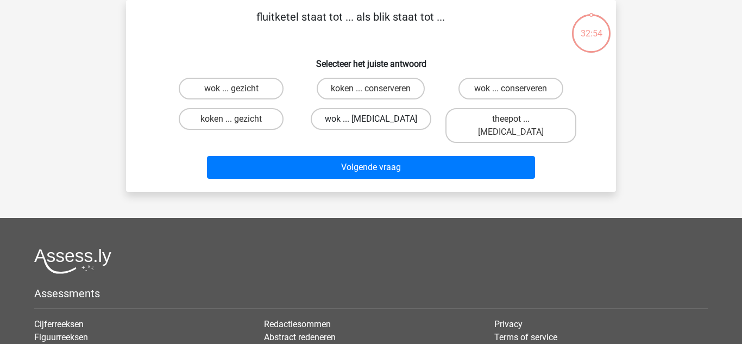
click at [387, 127] on label "wok ... ogen" at bounding box center [371, 119] width 121 height 22
click at [378, 126] on input "wok ... ogen" at bounding box center [374, 122] width 7 height 7
radio input "true"
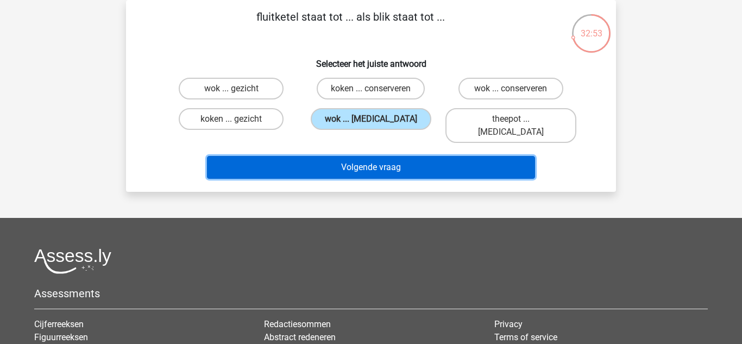
click at [397, 156] on button "Volgende vraag" at bounding box center [371, 167] width 329 height 23
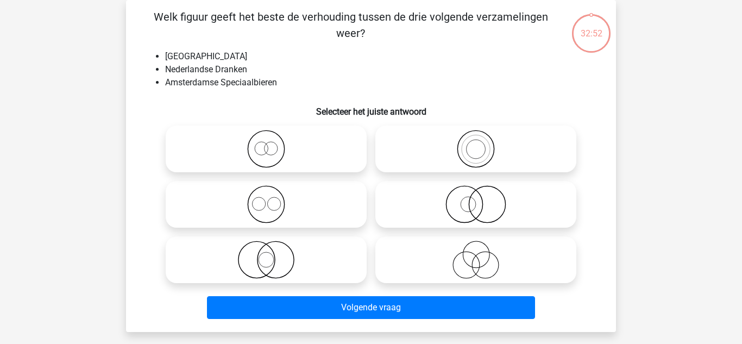
click at [413, 155] on icon at bounding box center [476, 149] width 192 height 38
click at [476, 143] on input "radio" at bounding box center [479, 139] width 7 height 7
radio input "true"
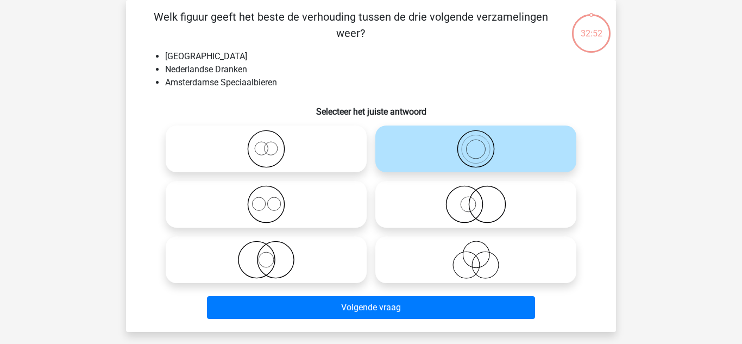
click at [416, 280] on label at bounding box center [475, 259] width 201 height 47
click at [476, 254] on input "radio" at bounding box center [479, 250] width 7 height 7
radio input "true"
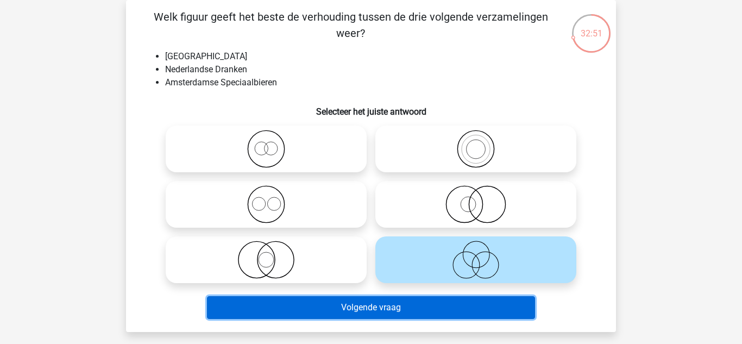
click at [407, 308] on button "Volgende vraag" at bounding box center [371, 307] width 329 height 23
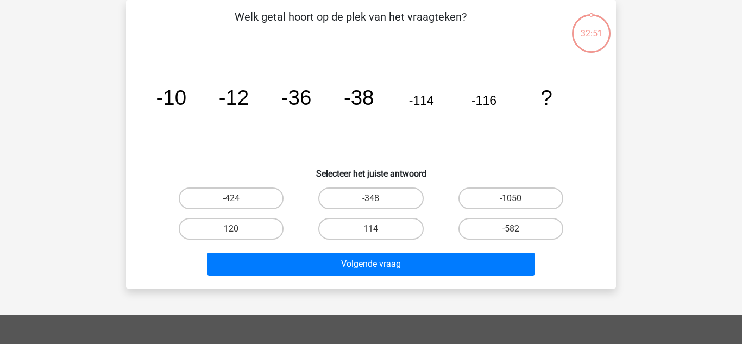
click at [213, 220] on label "120" at bounding box center [231, 229] width 105 height 22
click at [231, 229] on input "120" at bounding box center [234, 232] width 7 height 7
radio input "true"
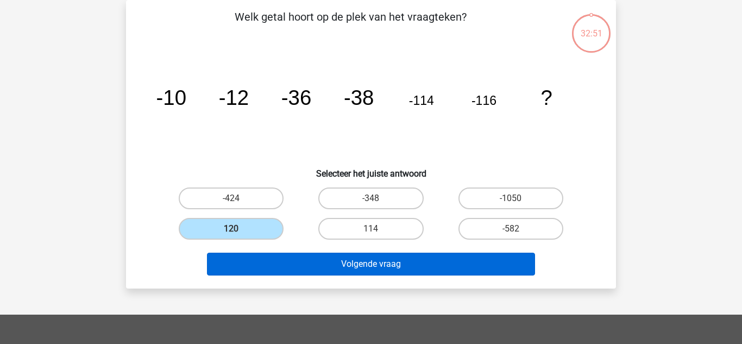
click at [432, 262] on button "Volgende vraag" at bounding box center [371, 264] width 329 height 23
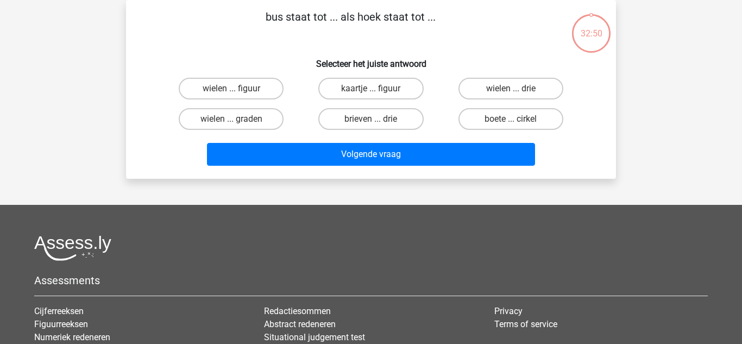
click at [358, 98] on label "kaartje ... figuur" at bounding box center [370, 89] width 105 height 22
click at [371, 96] on input "kaartje ... figuur" at bounding box center [374, 92] width 7 height 7
radio input "true"
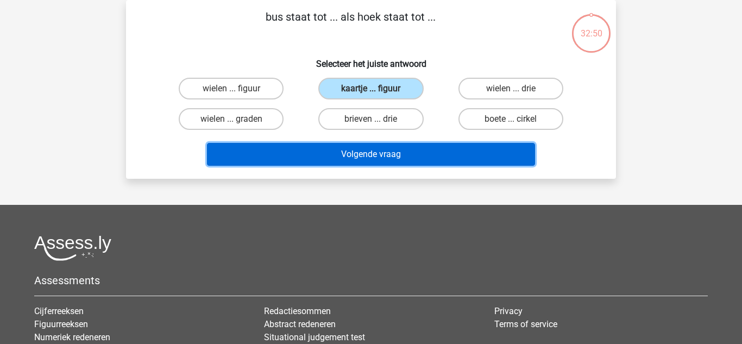
click at [485, 153] on button "Volgende vraag" at bounding box center [371, 154] width 329 height 23
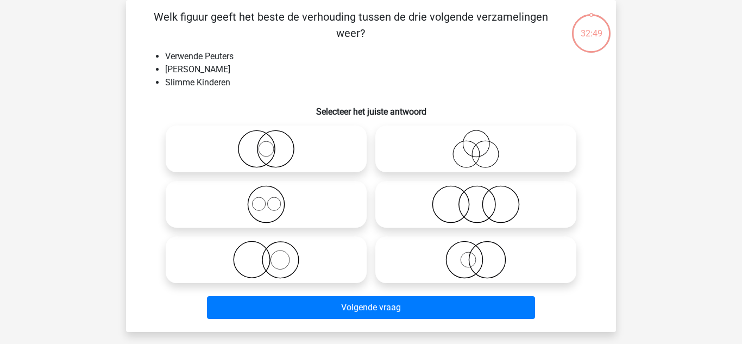
click at [425, 200] on icon at bounding box center [476, 204] width 192 height 38
click at [476, 199] on input "radio" at bounding box center [479, 195] width 7 height 7
radio input "true"
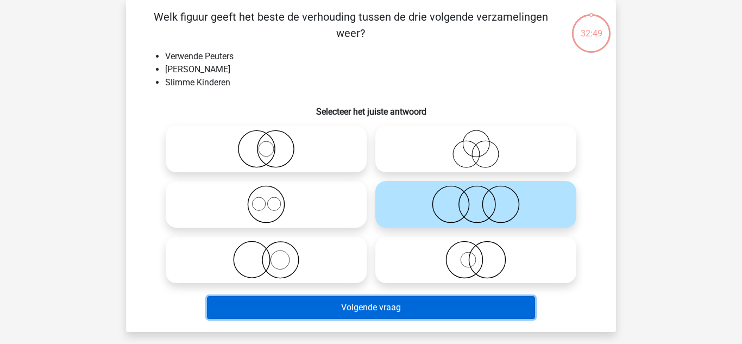
click at [458, 298] on button "Volgende vraag" at bounding box center [371, 307] width 329 height 23
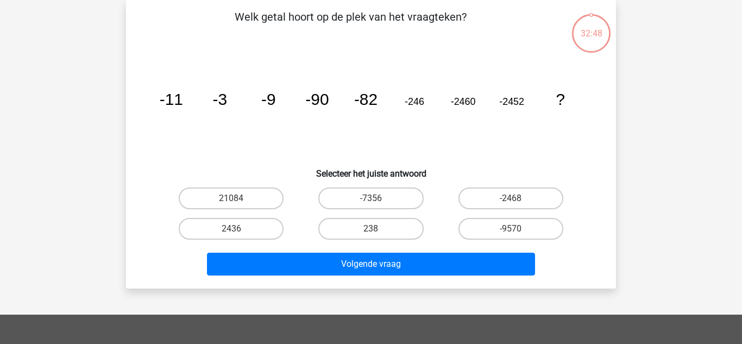
click at [265, 205] on label "21084" at bounding box center [231, 198] width 105 height 22
click at [238, 205] on input "21084" at bounding box center [234, 201] width 7 height 7
radio input "true"
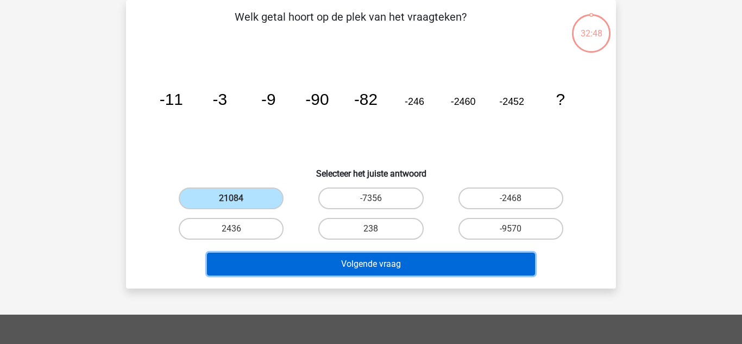
click at [460, 272] on button "Volgende vraag" at bounding box center [371, 264] width 329 height 23
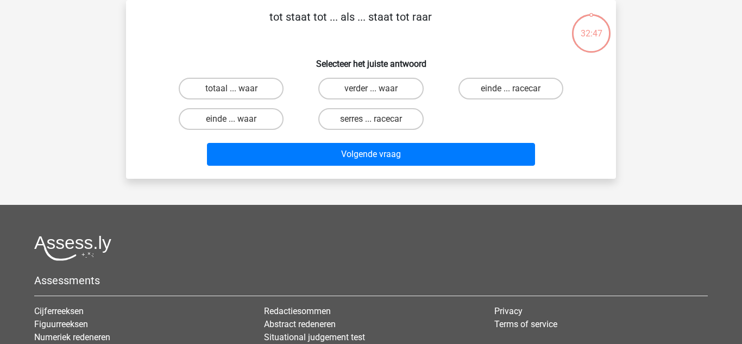
click at [336, 111] on label "serres ... racecar" at bounding box center [370, 119] width 105 height 22
click at [371, 119] on input "serres ... racecar" at bounding box center [374, 122] width 7 height 7
radio input "true"
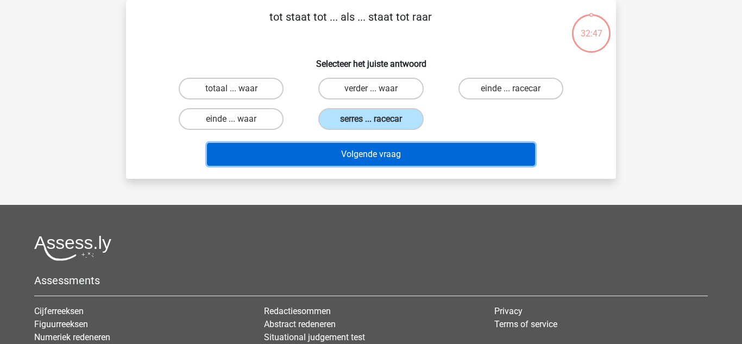
click at [483, 143] on button "Volgende vraag" at bounding box center [371, 154] width 329 height 23
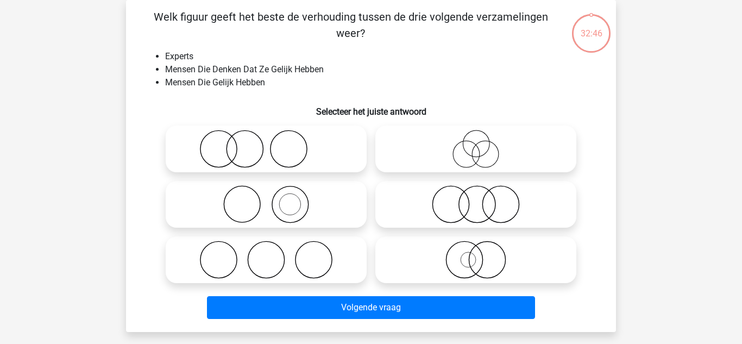
click at [292, 156] on icon at bounding box center [266, 149] width 192 height 38
click at [273, 143] on input "radio" at bounding box center [269, 139] width 7 height 7
radio input "true"
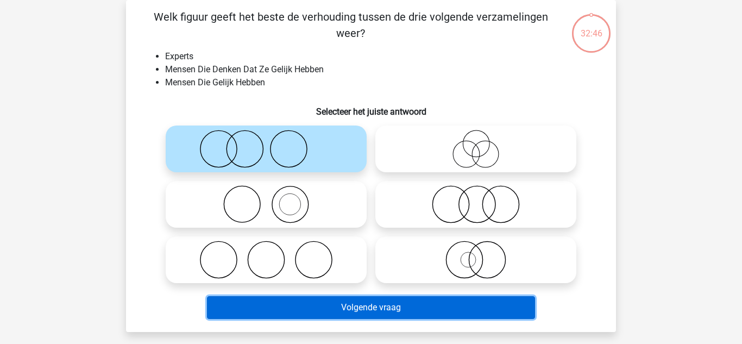
click at [456, 312] on button "Volgende vraag" at bounding box center [371, 307] width 329 height 23
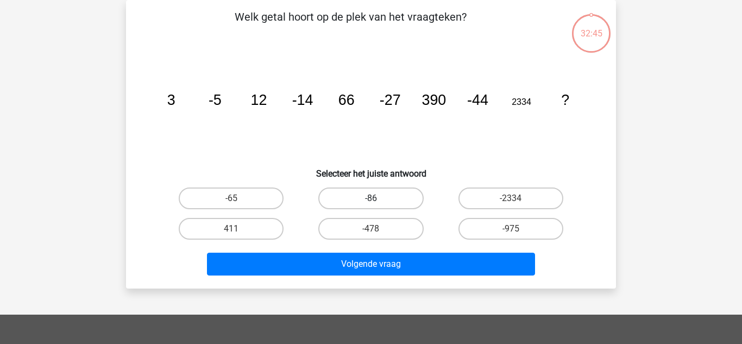
click at [352, 188] on label "-86" at bounding box center [370, 198] width 105 height 22
click at [371, 198] on input "-86" at bounding box center [374, 201] width 7 height 7
radio input "true"
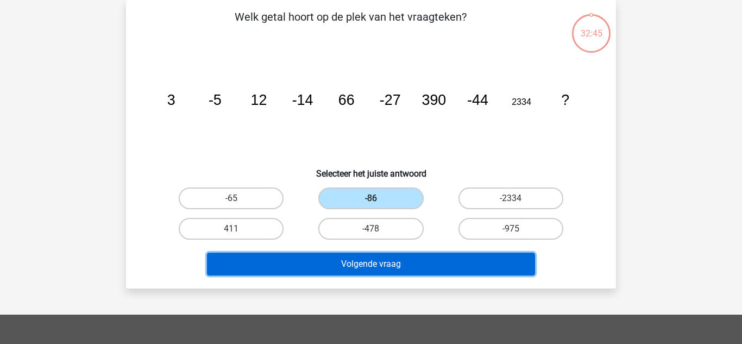
click at [456, 265] on button "Volgende vraag" at bounding box center [371, 264] width 329 height 23
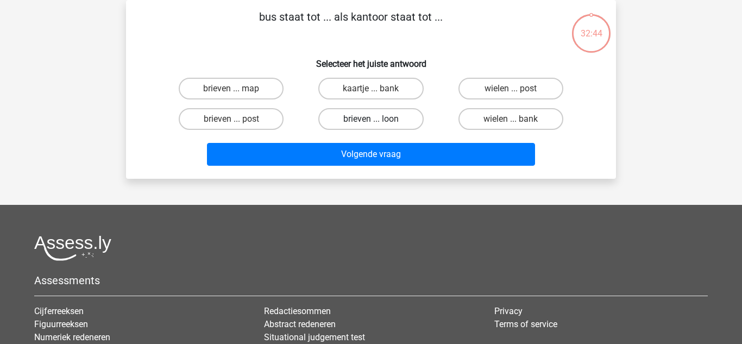
click at [330, 112] on label "brieven ... loon" at bounding box center [370, 119] width 105 height 22
click at [371, 119] on input "brieven ... loon" at bounding box center [374, 122] width 7 height 7
radio input "true"
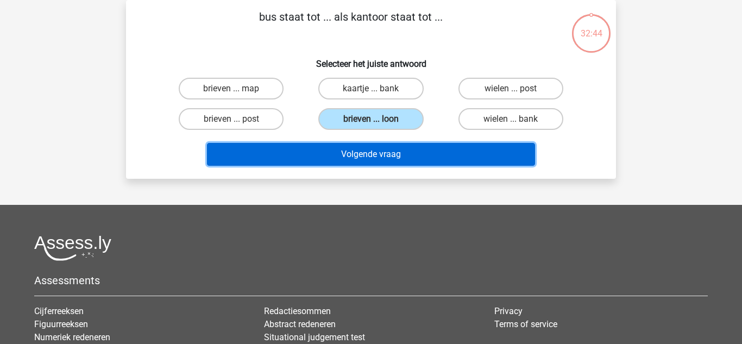
click at [475, 154] on button "Volgende vraag" at bounding box center [371, 154] width 329 height 23
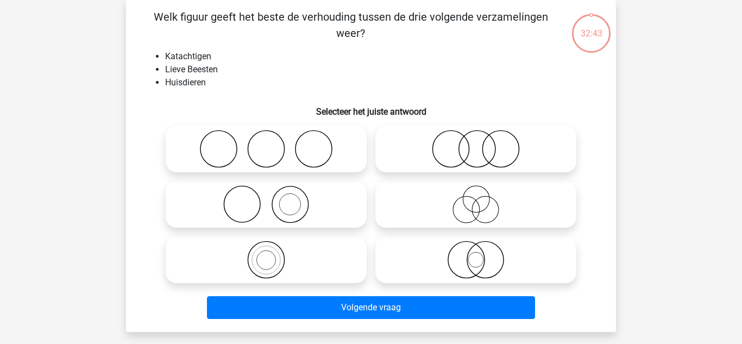
click at [418, 207] on icon at bounding box center [476, 204] width 192 height 38
click at [476, 199] on input "radio" at bounding box center [479, 195] width 7 height 7
radio input "true"
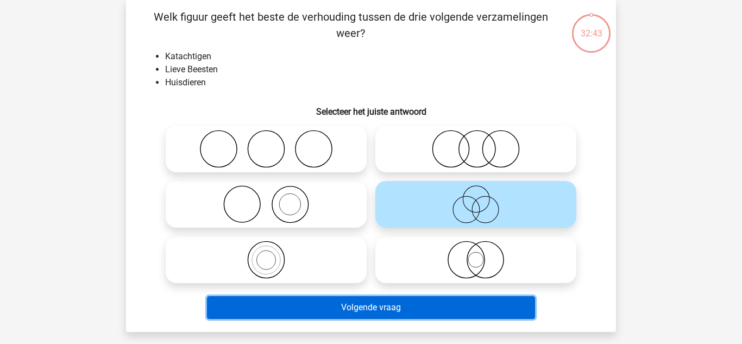
click at [444, 299] on button "Volgende vraag" at bounding box center [371, 307] width 329 height 23
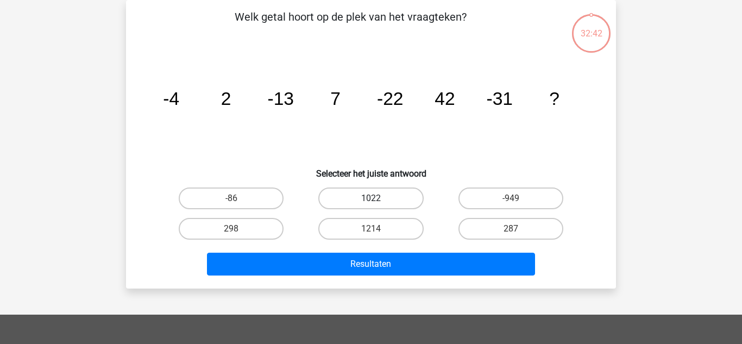
click at [356, 205] on label "1022" at bounding box center [370, 198] width 105 height 22
click at [371, 205] on input "1022" at bounding box center [374, 201] width 7 height 7
radio input "true"
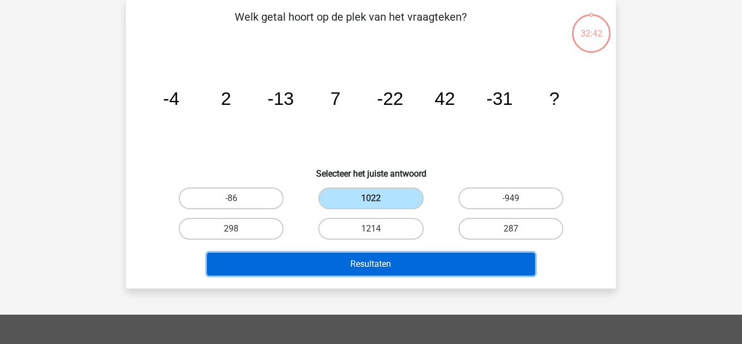
click at [453, 265] on button "Resultaten" at bounding box center [371, 264] width 329 height 23
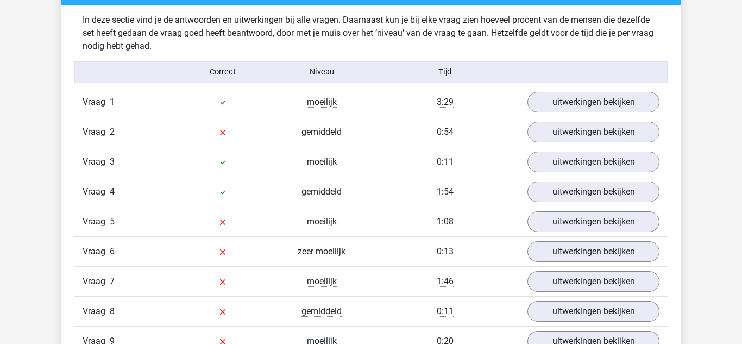
scroll to position [1154, 0]
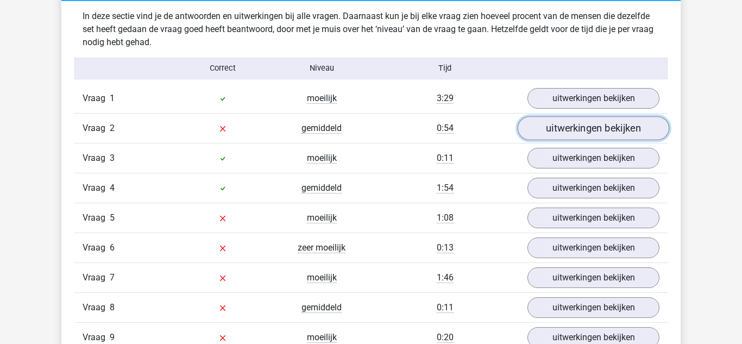
click at [593, 127] on link "uitwerkingen bekijken" at bounding box center [594, 128] width 152 height 24
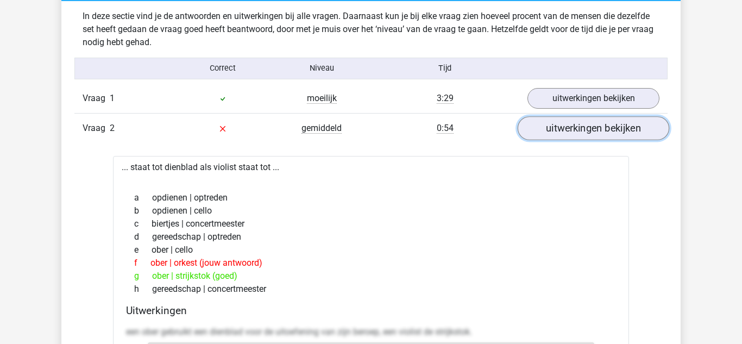
click at [586, 130] on link "uitwerkingen bekijken" at bounding box center [594, 128] width 152 height 24
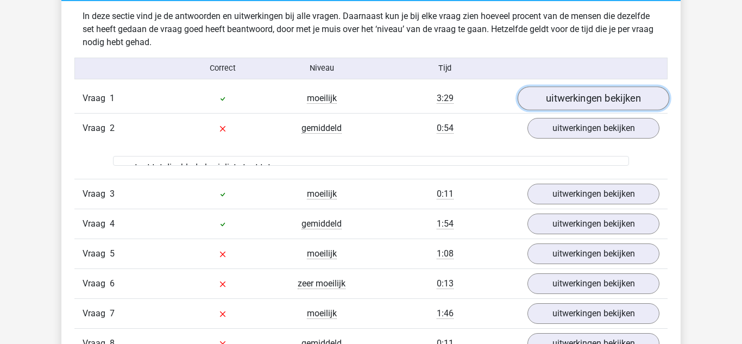
click at [580, 91] on link "uitwerkingen bekijken" at bounding box center [594, 98] width 152 height 24
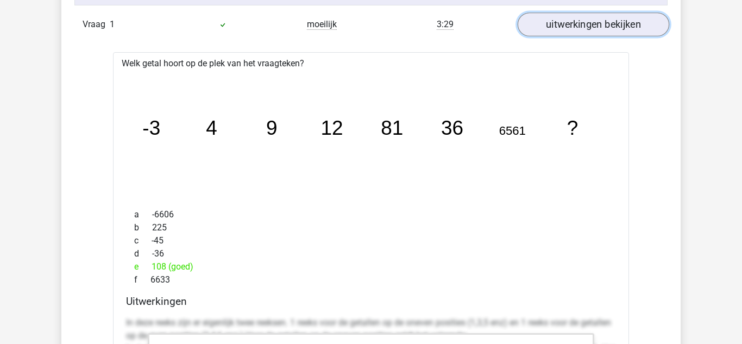
scroll to position [1230, 0]
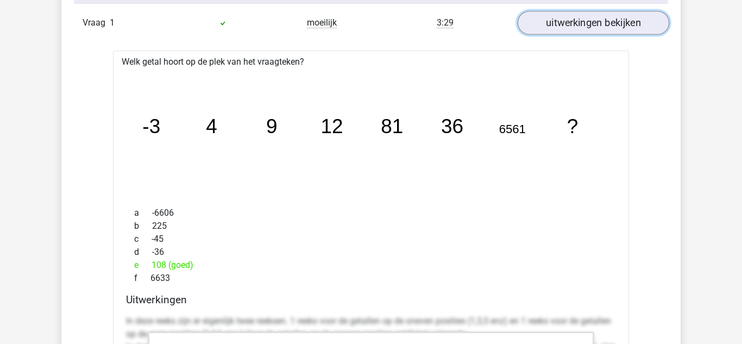
click at [584, 17] on link "uitwerkingen bekijken" at bounding box center [594, 23] width 152 height 24
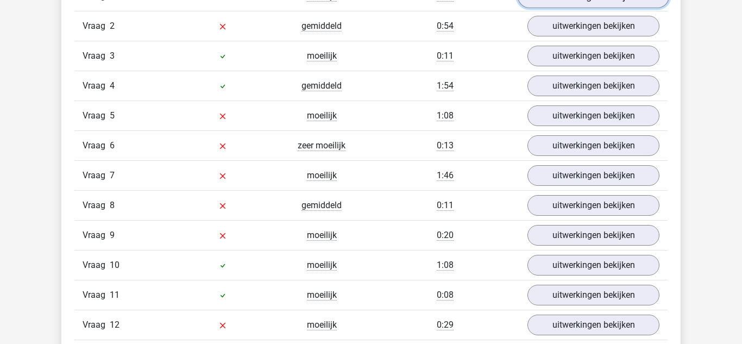
scroll to position [1280, 0]
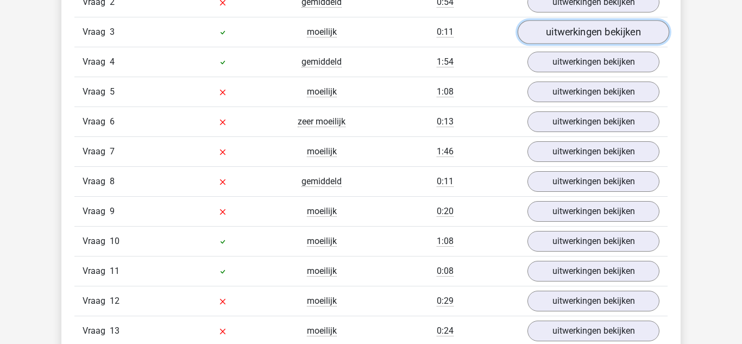
click at [595, 37] on link "uitwerkingen bekijken" at bounding box center [594, 32] width 152 height 24
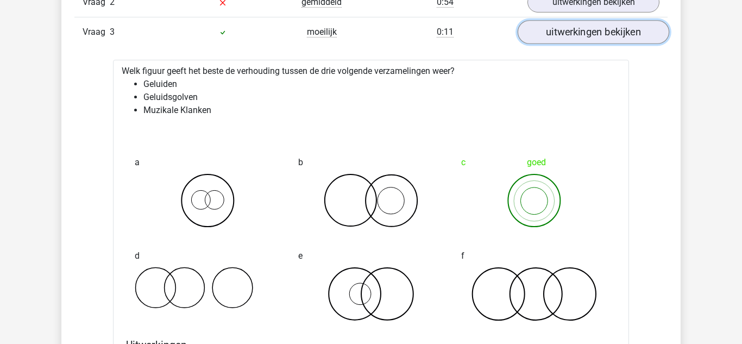
click at [599, 36] on link "uitwerkingen bekijken" at bounding box center [594, 32] width 152 height 24
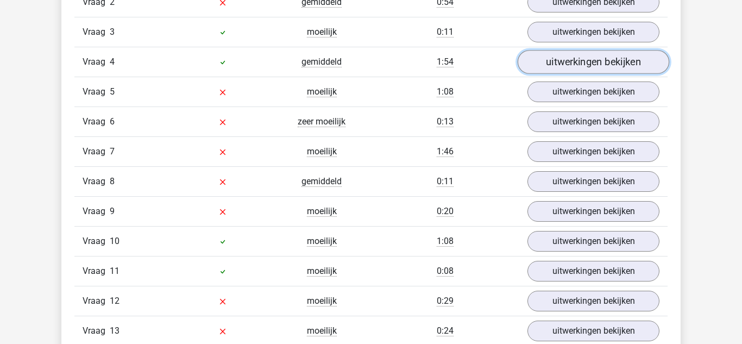
click at [603, 62] on link "uitwerkingen bekijken" at bounding box center [594, 62] width 152 height 24
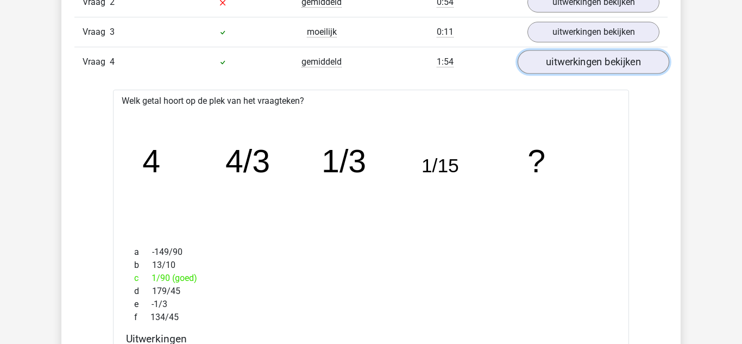
click at [604, 70] on link "uitwerkingen bekijken" at bounding box center [594, 62] width 152 height 24
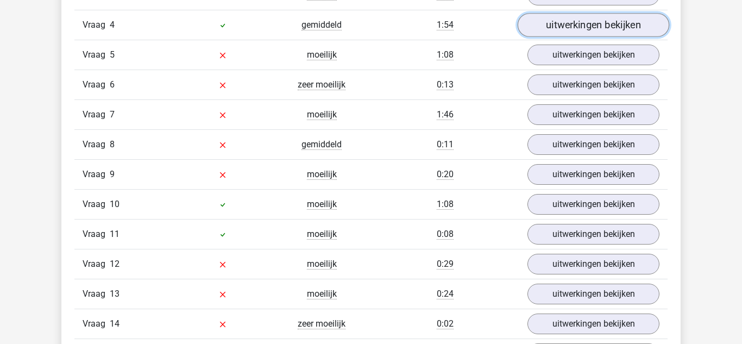
scroll to position [1318, 0]
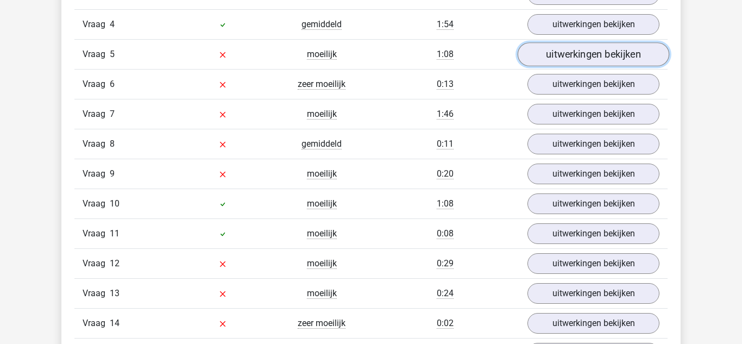
click at [583, 58] on link "uitwerkingen bekijken" at bounding box center [594, 54] width 152 height 24
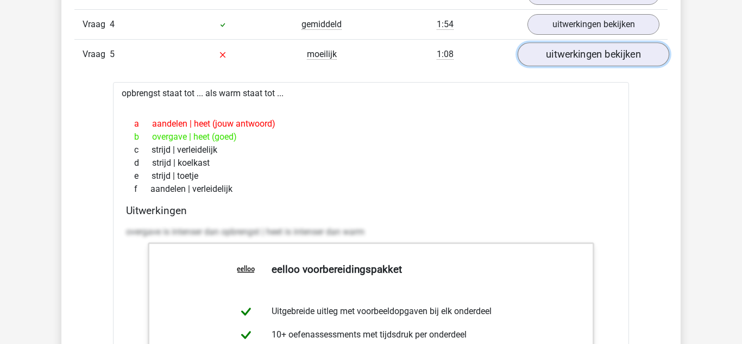
click at [590, 62] on link "uitwerkingen bekijken" at bounding box center [594, 54] width 152 height 24
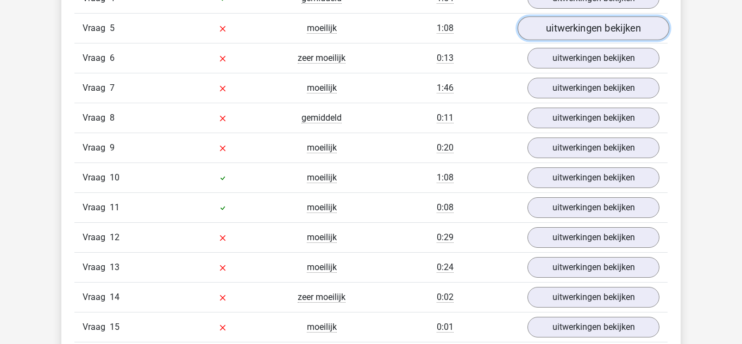
scroll to position [1345, 0]
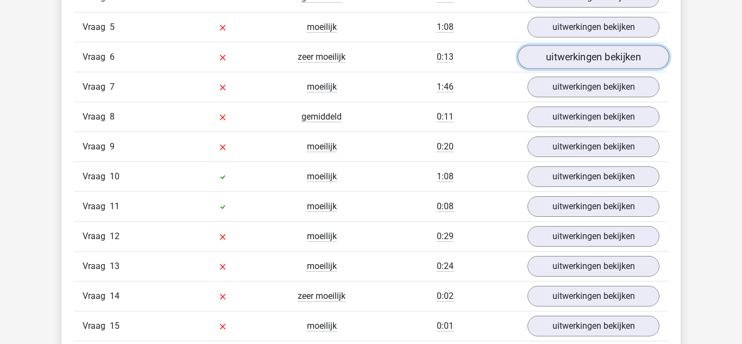
click at [581, 63] on link "uitwerkingen bekijken" at bounding box center [594, 57] width 152 height 24
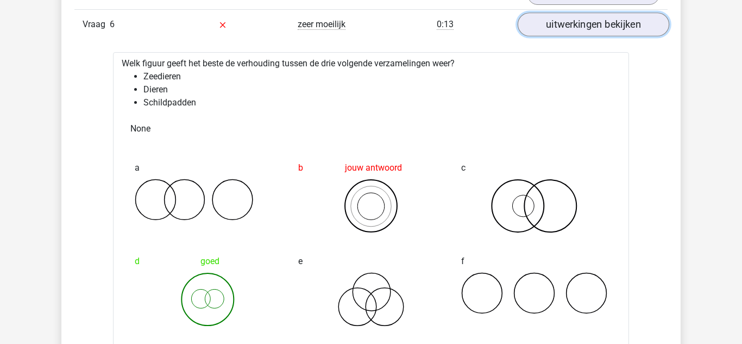
scroll to position [1377, 0]
click at [597, 27] on link "uitwerkingen bekijken" at bounding box center [594, 25] width 152 height 24
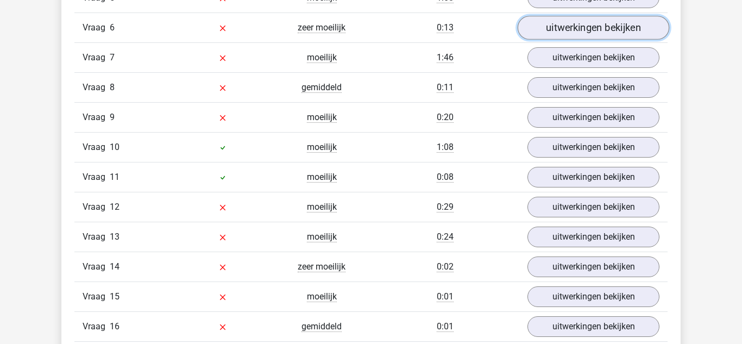
scroll to position [1374, 0]
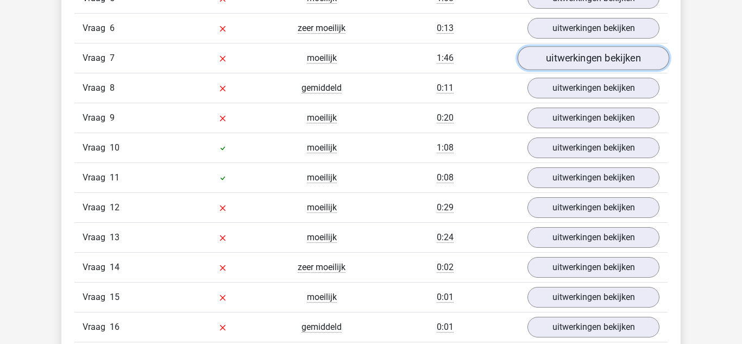
click at [596, 49] on link "uitwerkingen bekijken" at bounding box center [594, 58] width 152 height 24
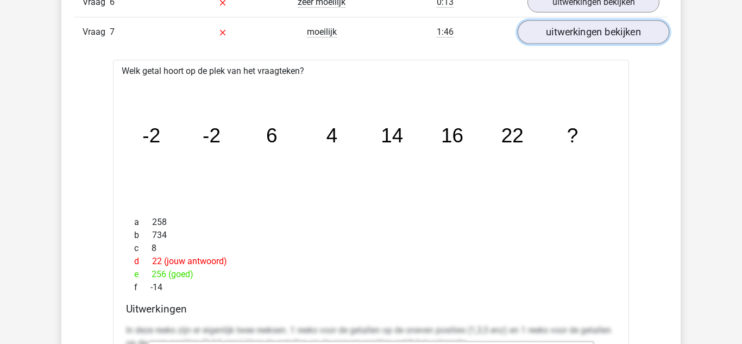
scroll to position [1410, 0]
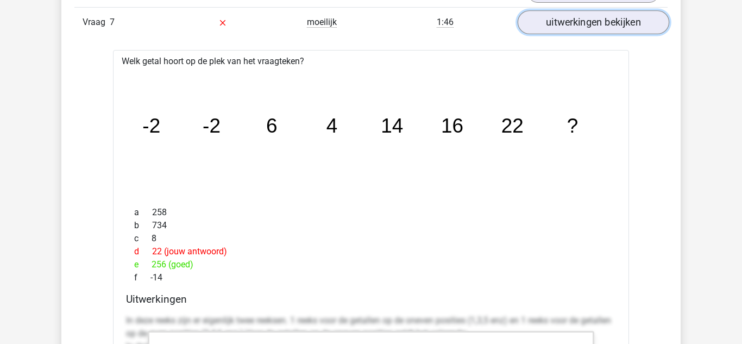
click at [593, 23] on link "uitwerkingen bekijken" at bounding box center [594, 22] width 152 height 24
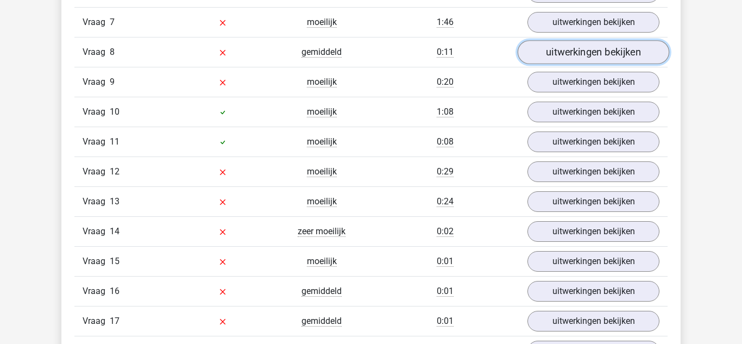
click at [587, 55] on link "uitwerkingen bekijken" at bounding box center [594, 52] width 152 height 24
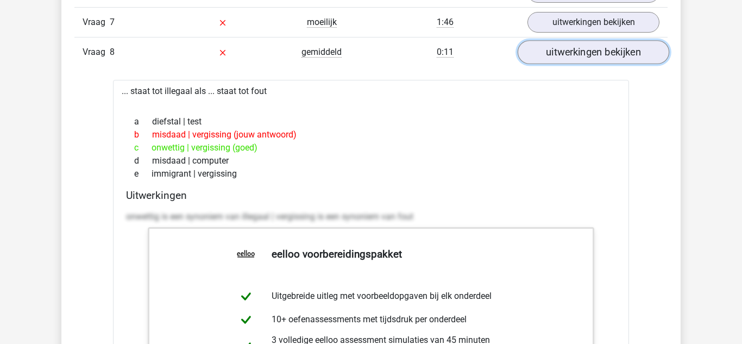
click at [589, 59] on link "uitwerkingen bekijken" at bounding box center [594, 52] width 152 height 24
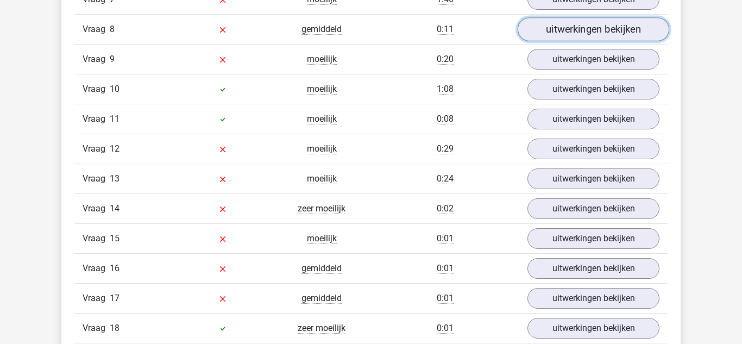
scroll to position [1438, 0]
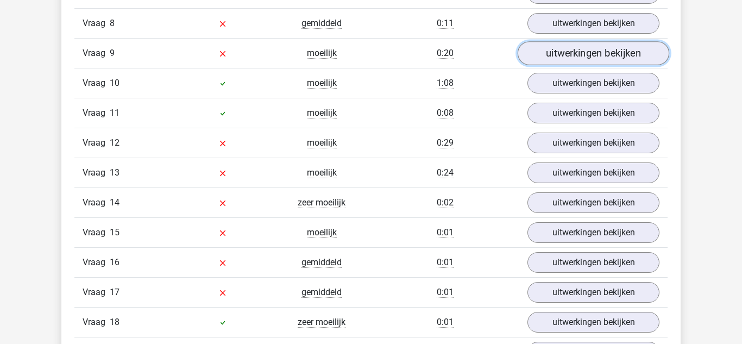
click at [586, 62] on link "uitwerkingen bekijken" at bounding box center [594, 53] width 152 height 24
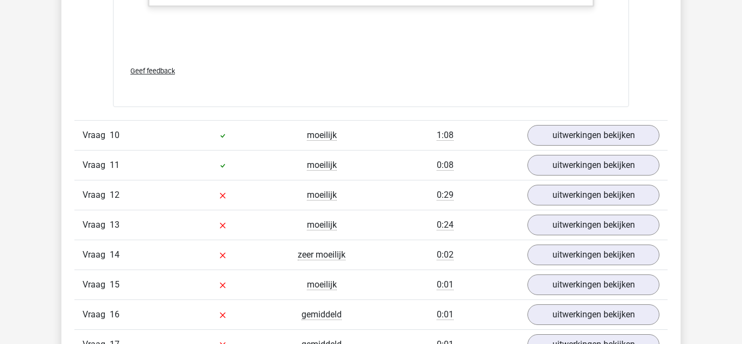
scroll to position [2099, 0]
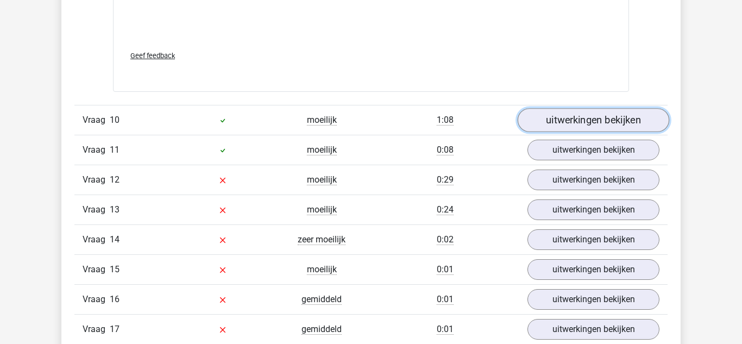
click at [554, 119] on link "uitwerkingen bekijken" at bounding box center [594, 120] width 152 height 24
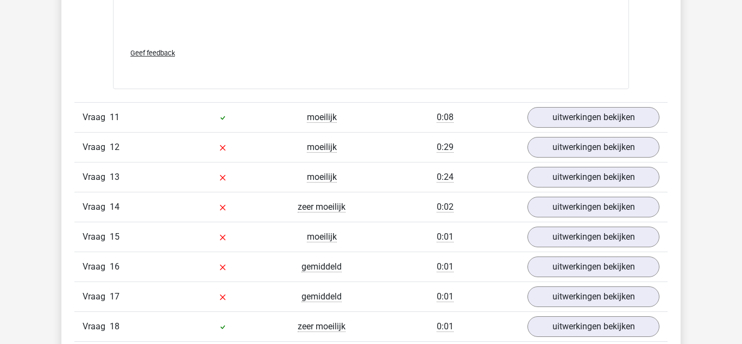
scroll to position [2798, 0]
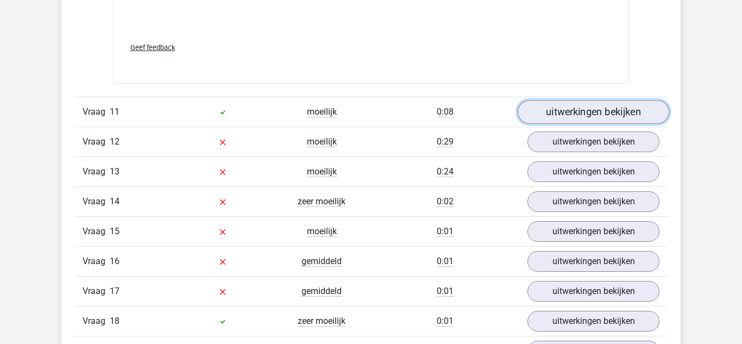
click at [591, 116] on link "uitwerkingen bekijken" at bounding box center [594, 112] width 152 height 24
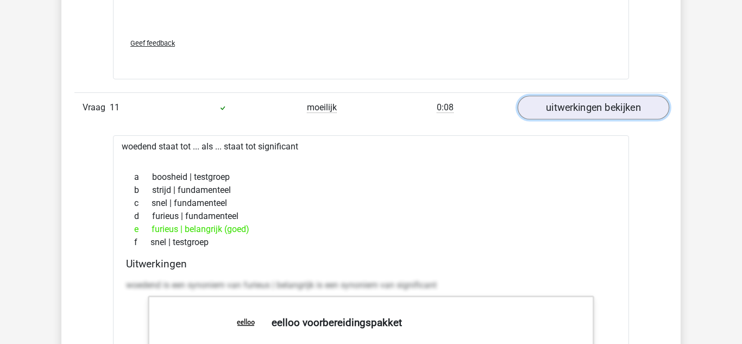
scroll to position [2822, 0]
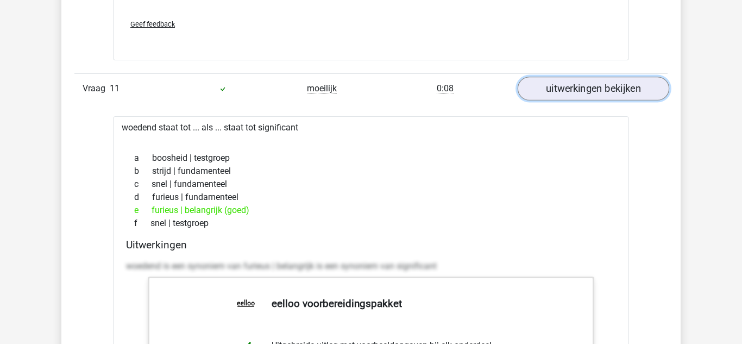
click at [591, 95] on link "uitwerkingen bekijken" at bounding box center [594, 89] width 152 height 24
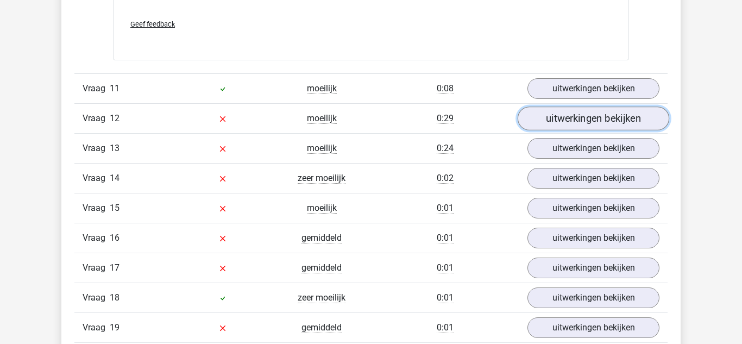
click at [589, 117] on link "uitwerkingen bekijken" at bounding box center [594, 118] width 152 height 24
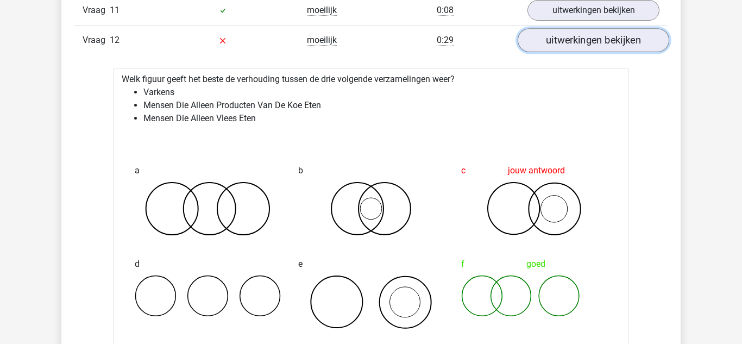
scroll to position [2898, 0]
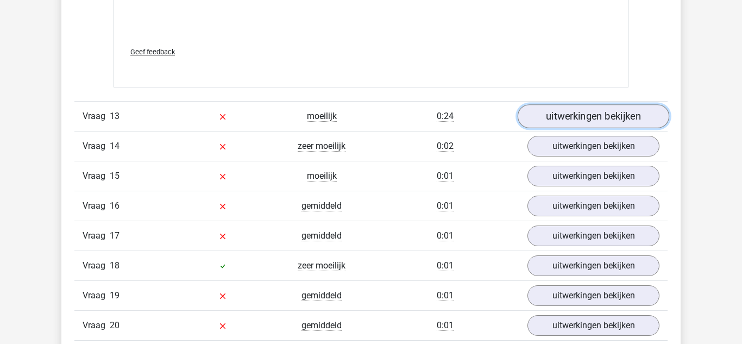
click at [586, 115] on link "uitwerkingen bekijken" at bounding box center [594, 116] width 152 height 24
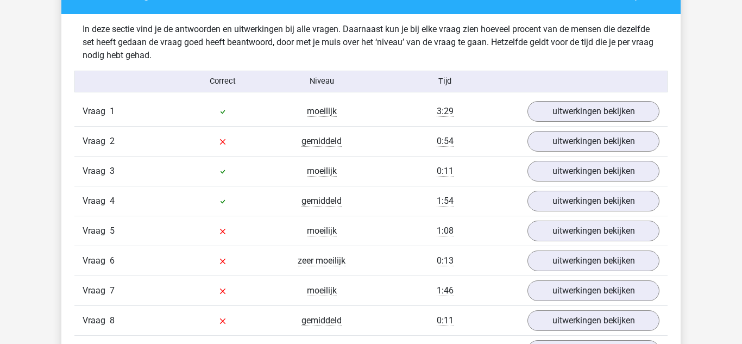
scroll to position [1140, 0]
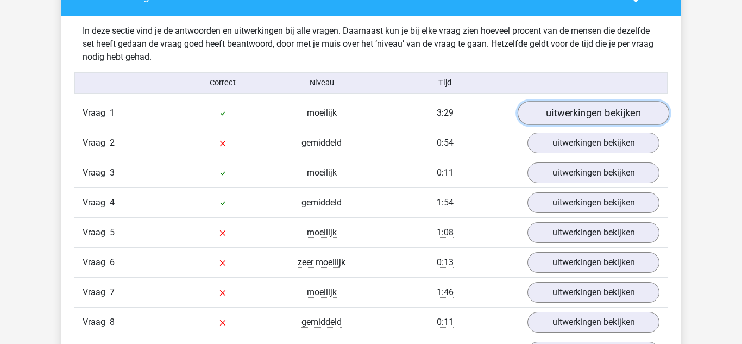
click at [610, 105] on link "uitwerkingen bekijken" at bounding box center [594, 113] width 152 height 24
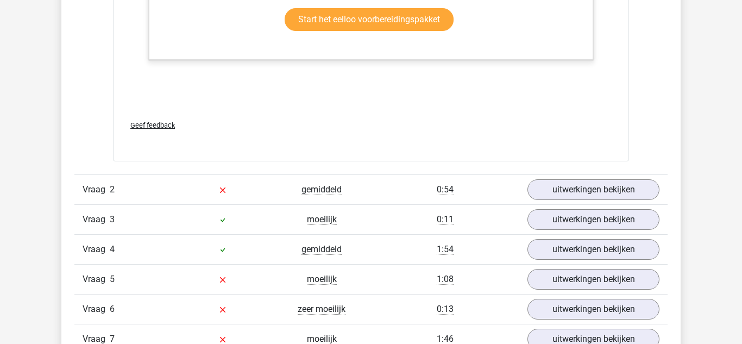
scroll to position [1770, 0]
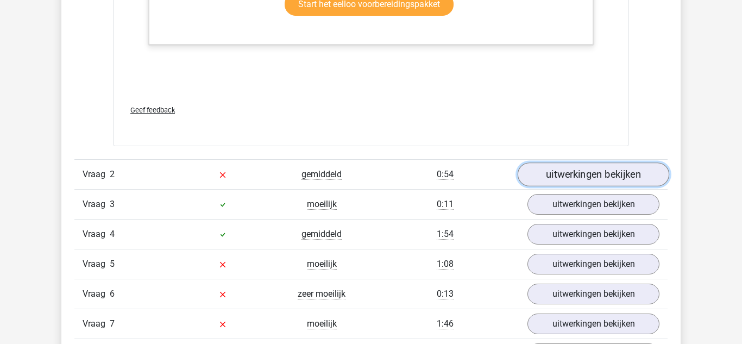
click at [613, 181] on link "uitwerkingen bekijken" at bounding box center [594, 174] width 152 height 24
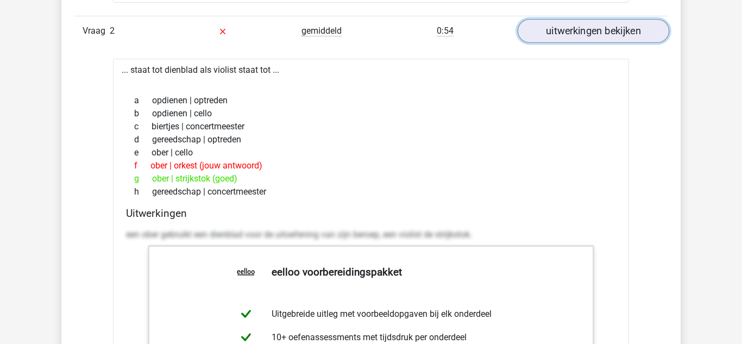
scroll to position [1917, 0]
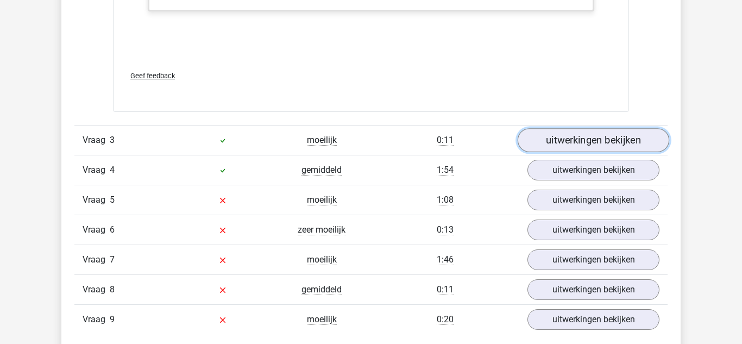
click at [633, 131] on link "uitwerkingen bekijken" at bounding box center [594, 140] width 152 height 24
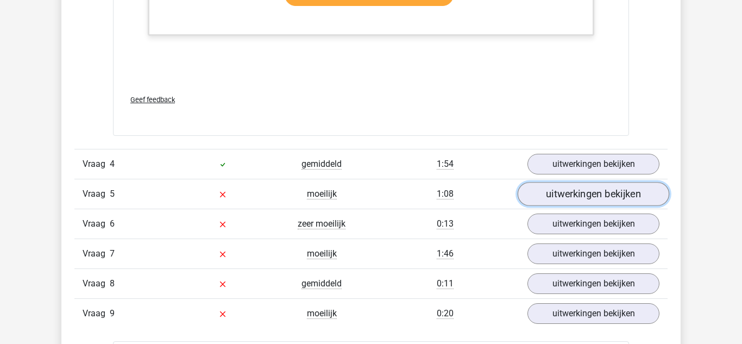
click at [611, 202] on link "uitwerkingen bekijken" at bounding box center [594, 194] width 152 height 24
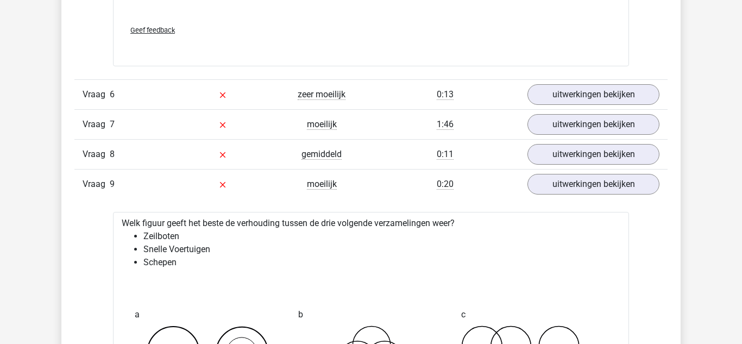
scroll to position [3772, 0]
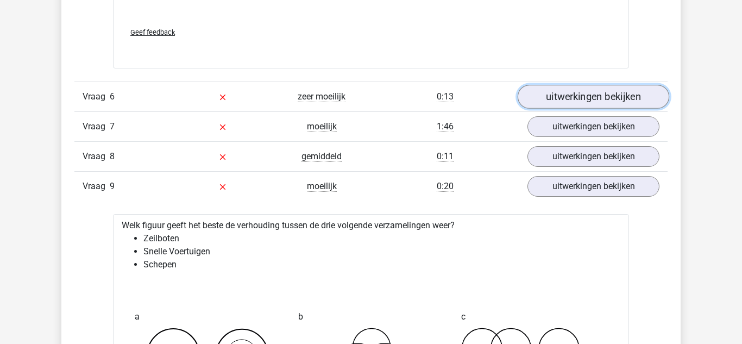
click at [616, 98] on link "uitwerkingen bekijken" at bounding box center [594, 97] width 152 height 24
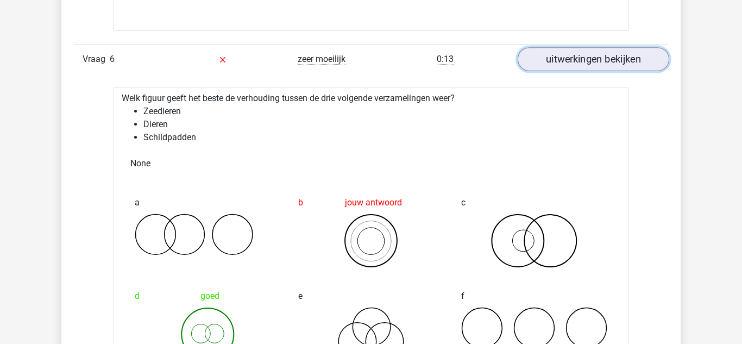
scroll to position [3809, 0]
click at [637, 69] on link "uitwerkingen bekijken" at bounding box center [594, 60] width 152 height 24
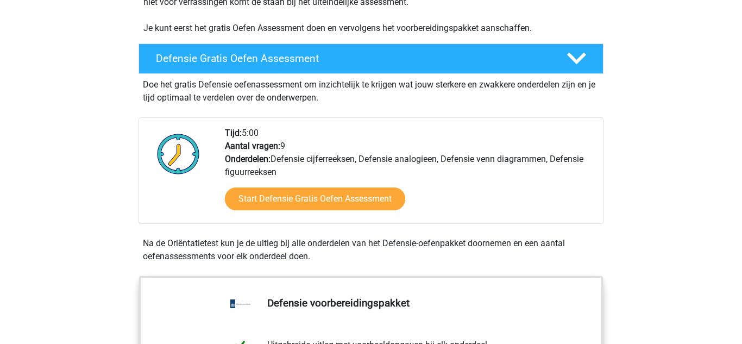
scroll to position [300, 0]
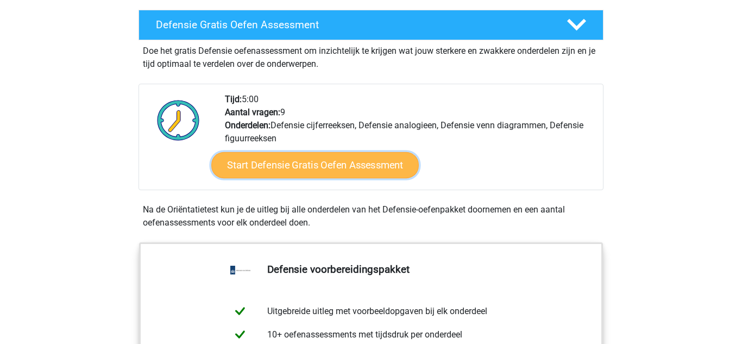
click at [361, 163] on link "Start Defensie Gratis Oefen Assessment" at bounding box center [314, 165] width 207 height 26
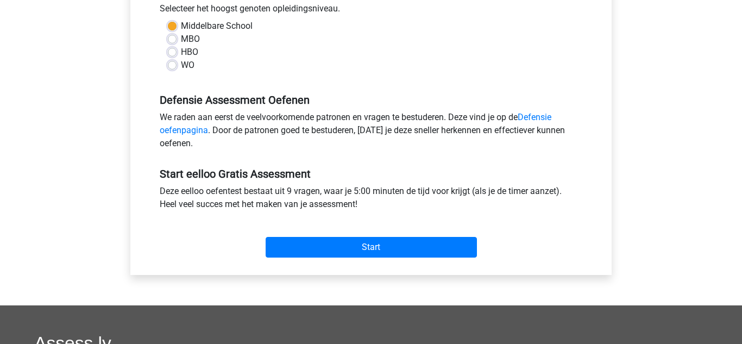
scroll to position [262, 0]
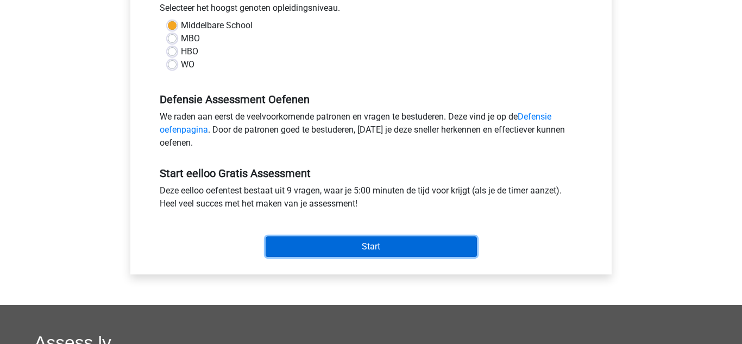
click at [427, 254] on input "Start" at bounding box center [371, 246] width 211 height 21
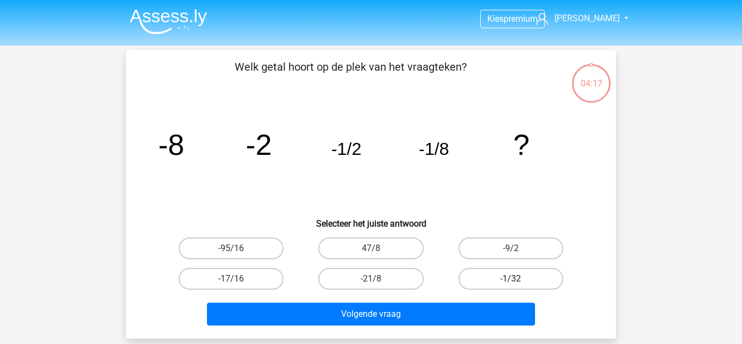
click at [519, 271] on label "-1/32" at bounding box center [510, 279] width 105 height 22
click at [518, 279] on input "-1/32" at bounding box center [514, 282] width 7 height 7
radio input "true"
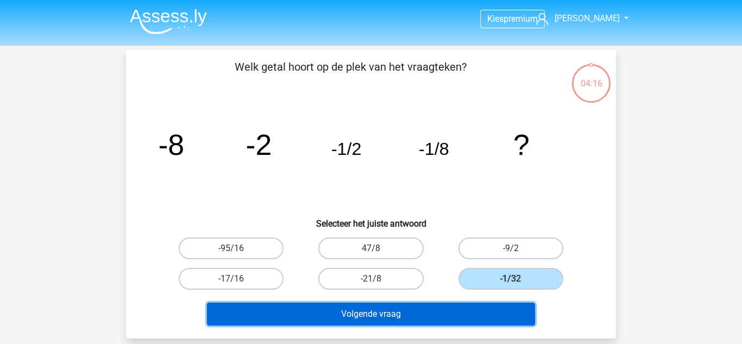
click at [387, 311] on button "Volgende vraag" at bounding box center [371, 314] width 329 height 23
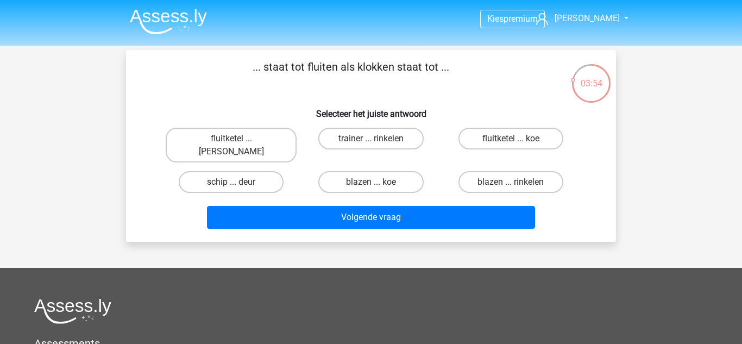
click at [191, 133] on label "fluitketel ... [PERSON_NAME]" at bounding box center [231, 145] width 131 height 35
click at [231, 139] on input "fluitketel ... [PERSON_NAME]" at bounding box center [234, 142] width 7 height 7
radio input "true"
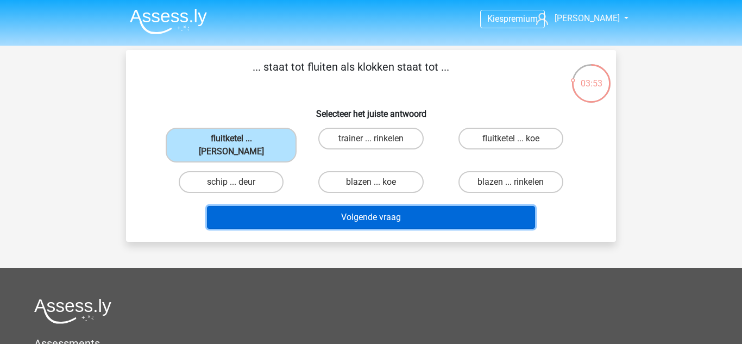
click at [267, 211] on button "Volgende vraag" at bounding box center [371, 217] width 329 height 23
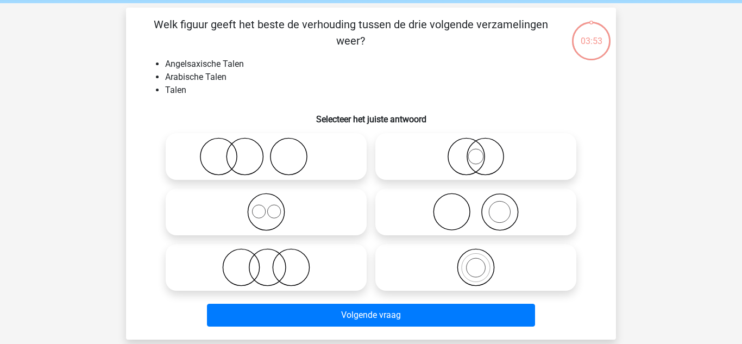
scroll to position [50, 0]
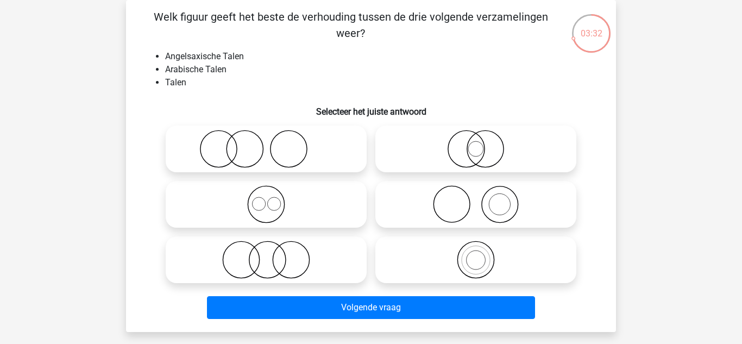
click at [198, 266] on icon at bounding box center [266, 260] width 192 height 38
click at [266, 254] on input "radio" at bounding box center [269, 250] width 7 height 7
radio input "true"
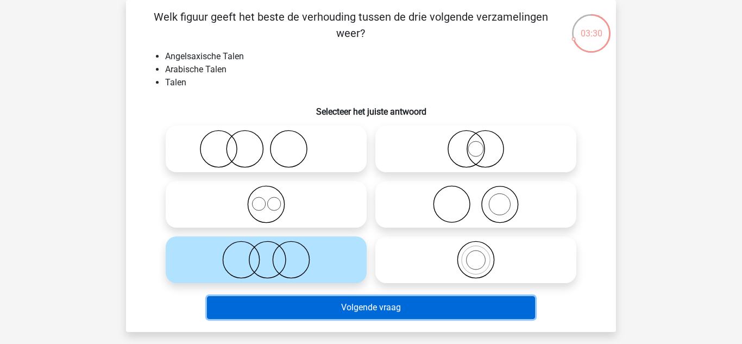
click at [356, 310] on button "Volgende vraag" at bounding box center [371, 307] width 329 height 23
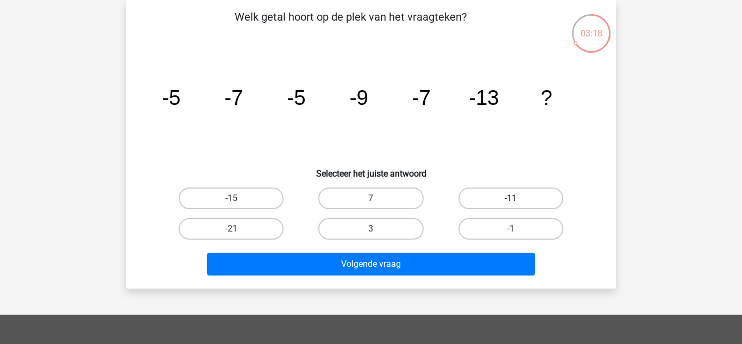
click at [515, 190] on label "-11" at bounding box center [510, 198] width 105 height 22
click at [515, 198] on input "-11" at bounding box center [514, 201] width 7 height 7
radio input "true"
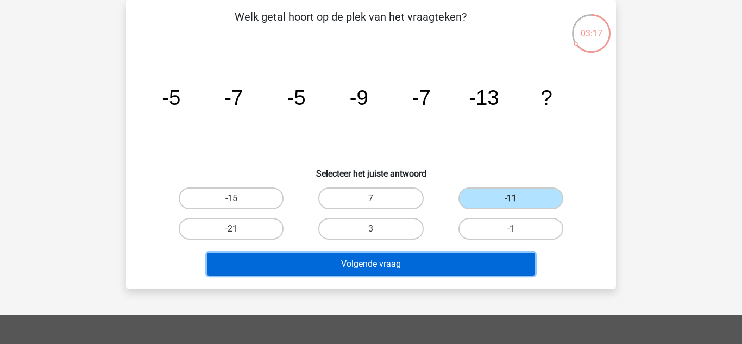
click at [462, 273] on button "Volgende vraag" at bounding box center [371, 264] width 329 height 23
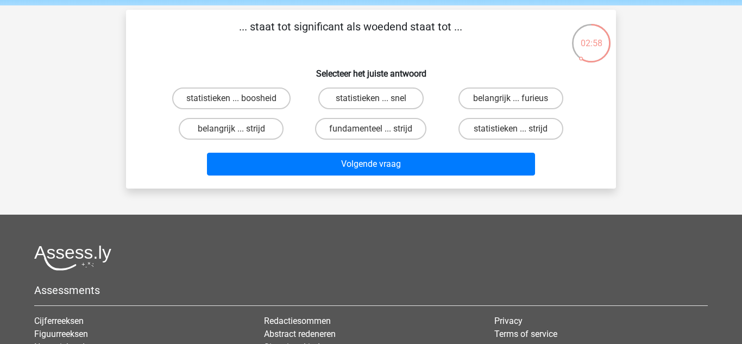
scroll to position [46, 0]
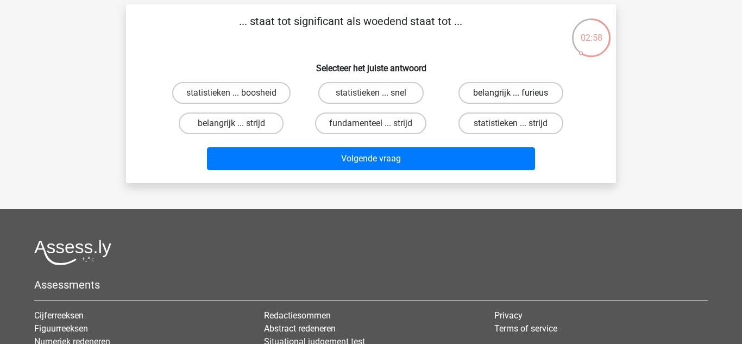
click at [534, 92] on label "belangrijk ... furieus" at bounding box center [510, 93] width 105 height 22
click at [518, 93] on input "belangrijk ... furieus" at bounding box center [514, 96] width 7 height 7
radio input "true"
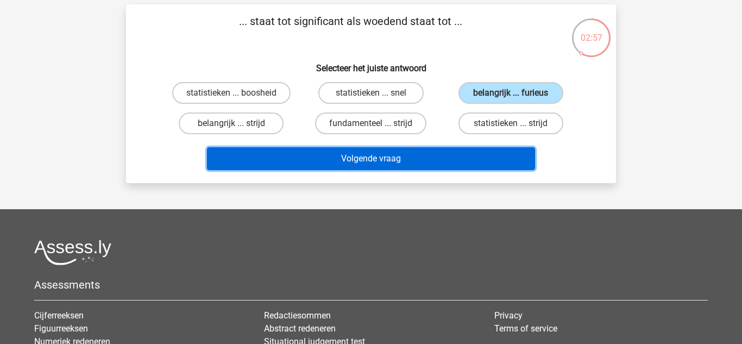
click at [463, 158] on button "Volgende vraag" at bounding box center [371, 158] width 329 height 23
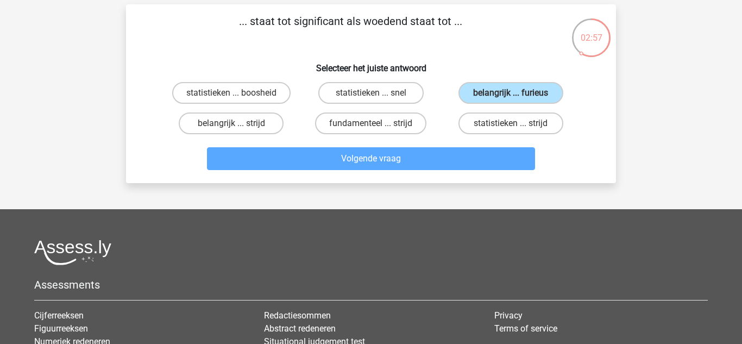
scroll to position [50, 0]
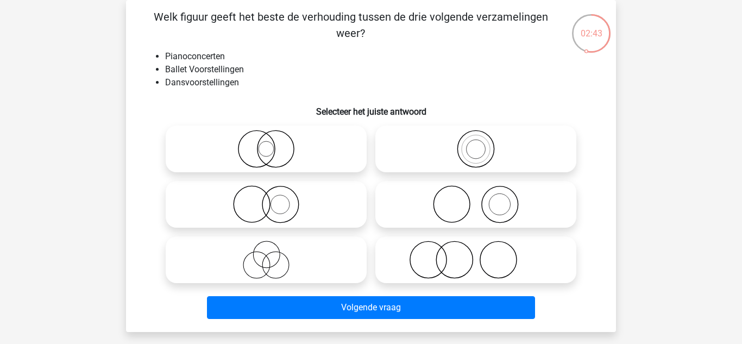
click at [473, 195] on icon at bounding box center [476, 204] width 192 height 38
click at [476, 195] on input "radio" at bounding box center [479, 195] width 7 height 7
radio input "true"
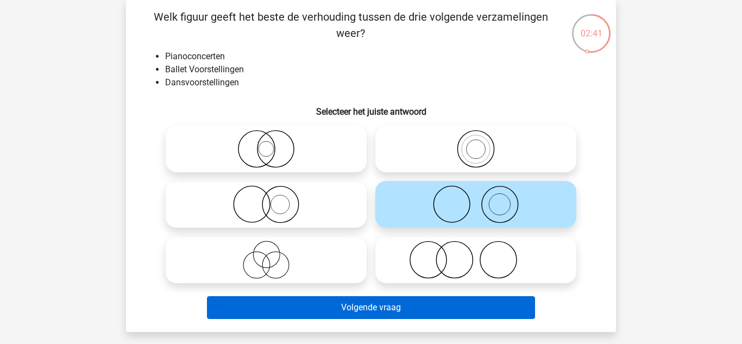
click at [488, 312] on button "Volgende vraag" at bounding box center [371, 307] width 329 height 23
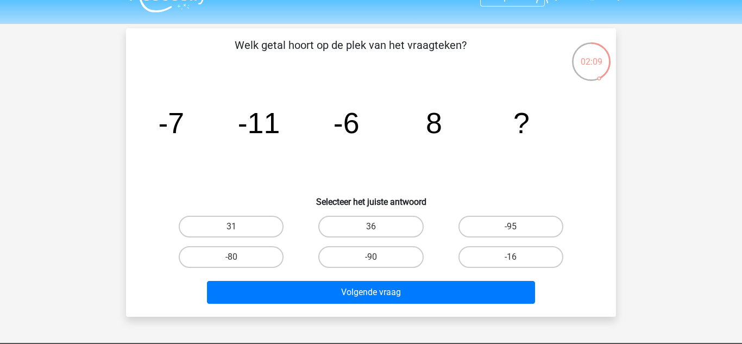
scroll to position [0, 0]
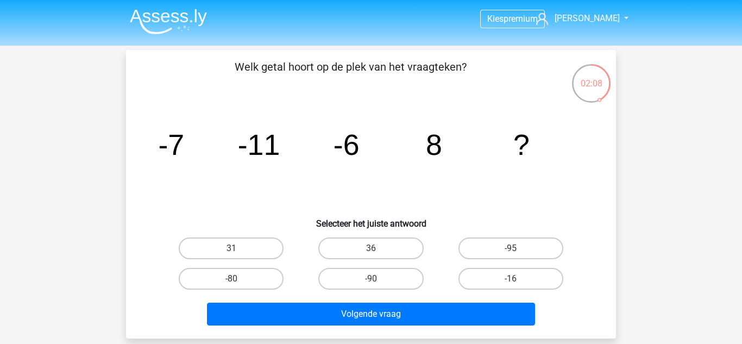
click at [386, 251] on label "36" at bounding box center [370, 248] width 105 height 22
click at [378, 251] on input "36" at bounding box center [374, 251] width 7 height 7
radio input "true"
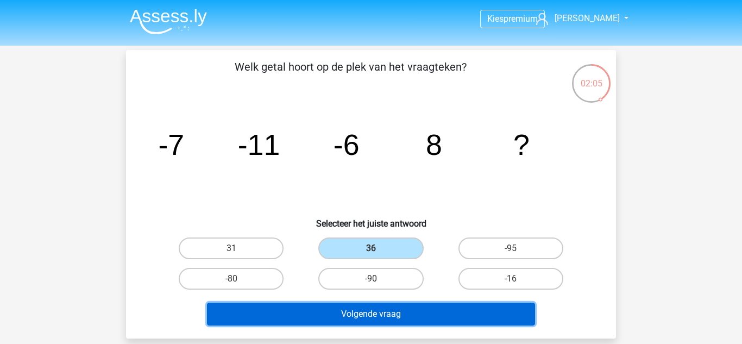
click at [471, 311] on button "Volgende vraag" at bounding box center [371, 314] width 329 height 23
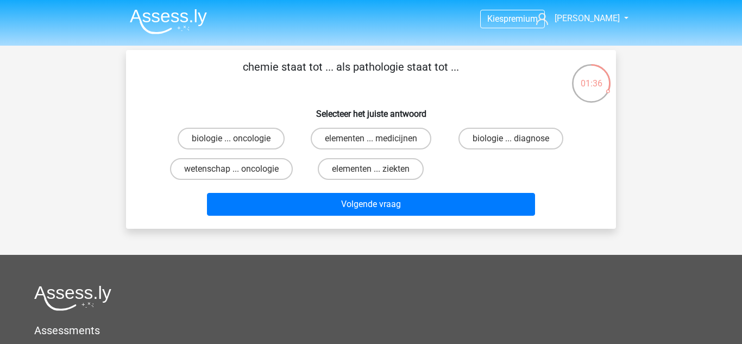
click at [180, 175] on label "wetenschap ... oncologie" at bounding box center [231, 169] width 123 height 22
click at [231, 175] on input "wetenschap ... oncologie" at bounding box center [234, 172] width 7 height 7
radio input "true"
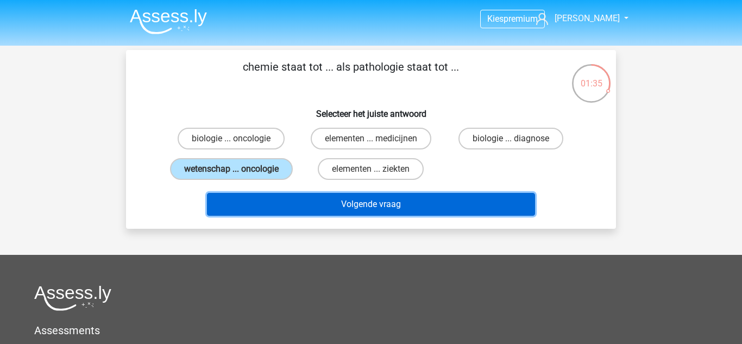
click at [223, 208] on button "Volgende vraag" at bounding box center [371, 204] width 329 height 23
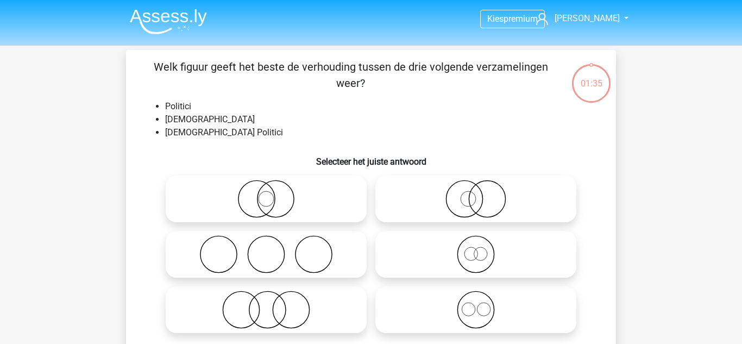
scroll to position [50, 0]
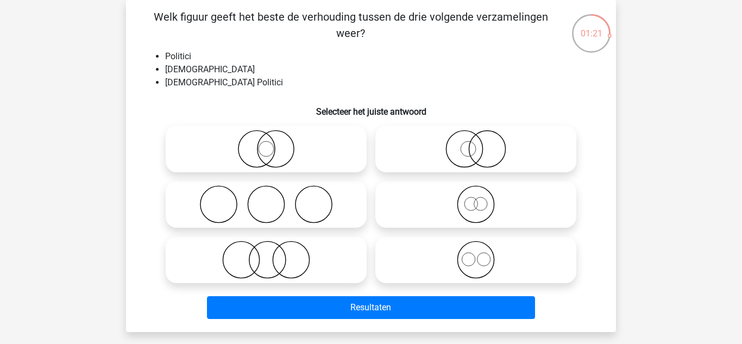
click at [498, 256] on icon at bounding box center [476, 260] width 192 height 38
click at [483, 254] on input "radio" at bounding box center [479, 250] width 7 height 7
radio input "true"
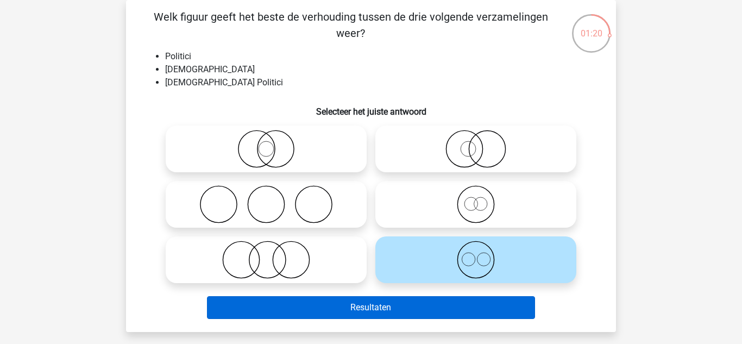
click at [455, 303] on button "Resultaten" at bounding box center [371, 307] width 329 height 23
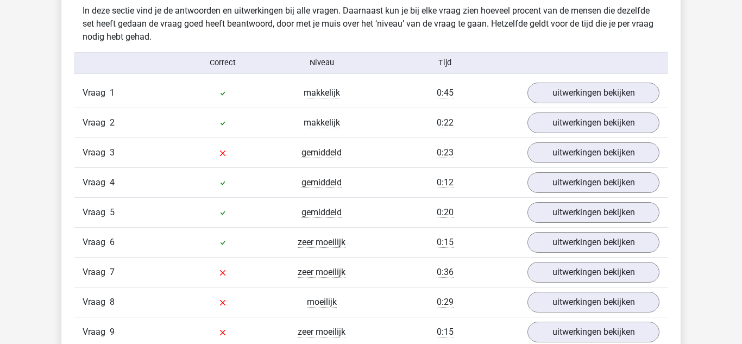
scroll to position [1161, 0]
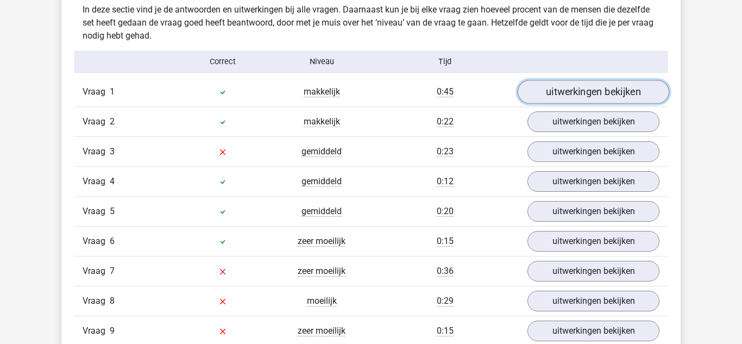
click at [635, 90] on link "uitwerkingen bekijken" at bounding box center [594, 92] width 152 height 24
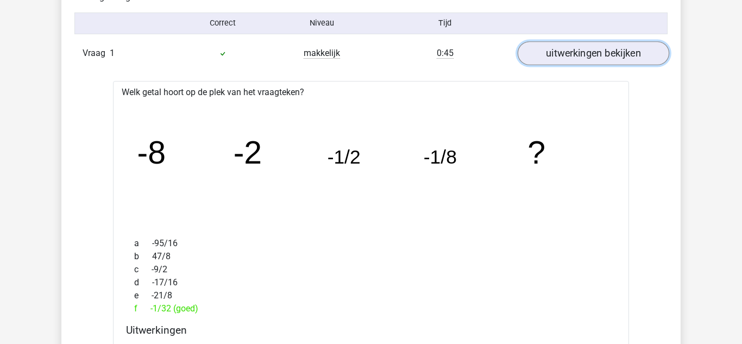
scroll to position [1235, 0]
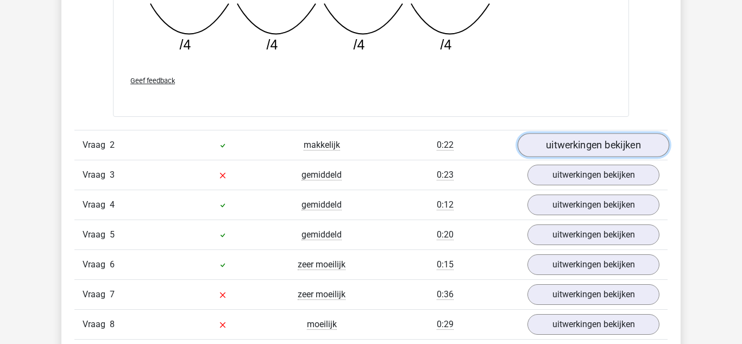
click at [640, 154] on link "uitwerkingen bekijken" at bounding box center [594, 145] width 152 height 24
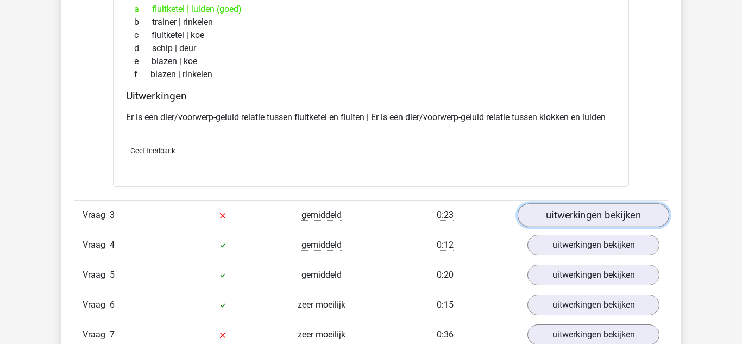
click at [645, 205] on link "uitwerkingen bekijken" at bounding box center [594, 215] width 152 height 24
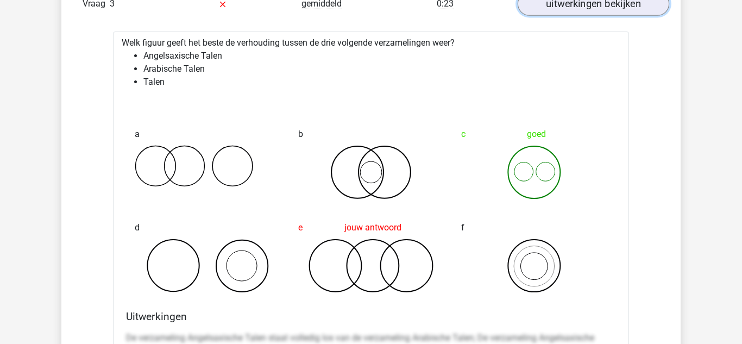
scroll to position [2037, 0]
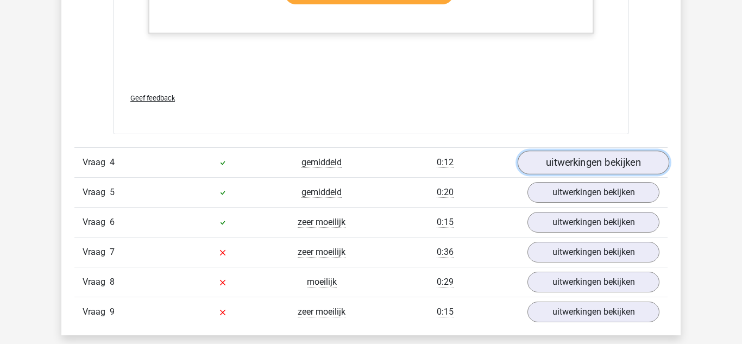
click at [641, 155] on link "uitwerkingen bekijken" at bounding box center [594, 162] width 152 height 24
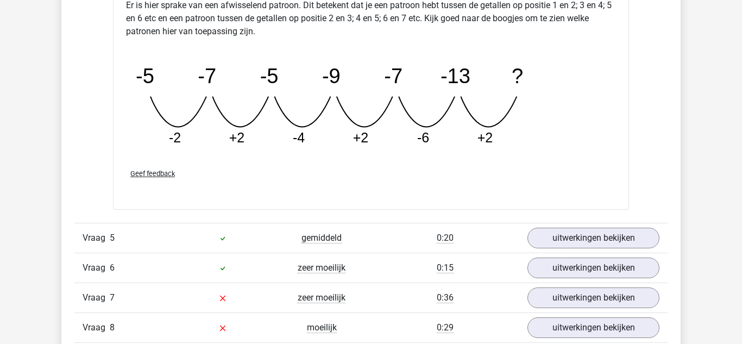
scroll to position [3055, 0]
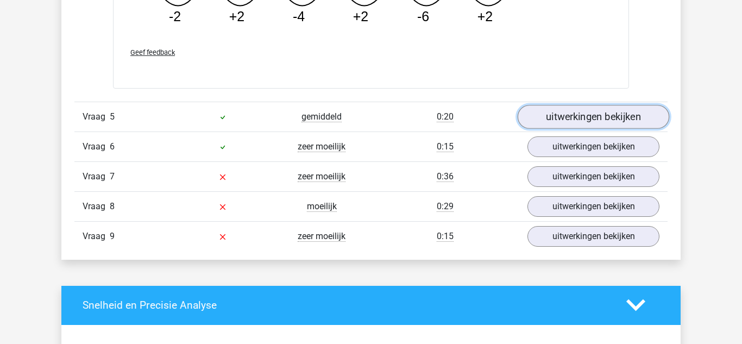
click at [640, 112] on link "uitwerkingen bekijken" at bounding box center [594, 117] width 152 height 24
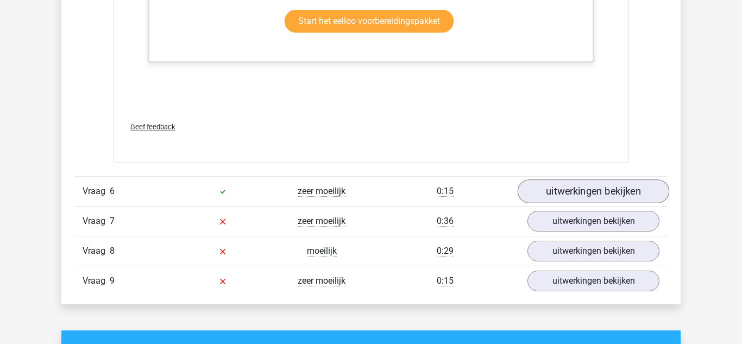
click at [633, 187] on link "uitwerkingen bekijken" at bounding box center [594, 191] width 152 height 24
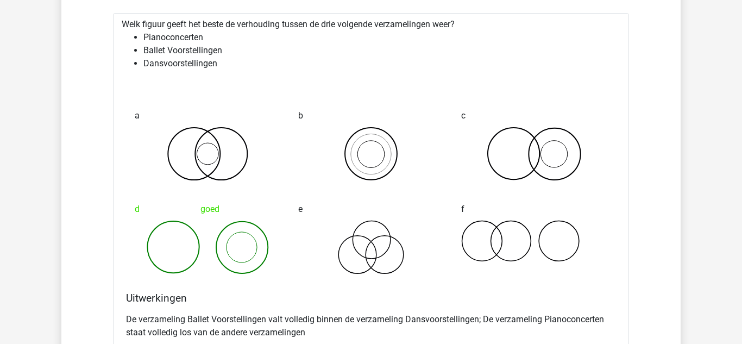
scroll to position [3867, 0]
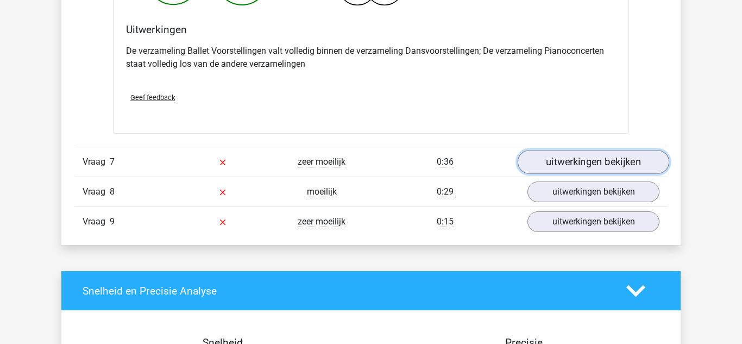
click at [639, 156] on link "uitwerkingen bekijken" at bounding box center [594, 162] width 152 height 24
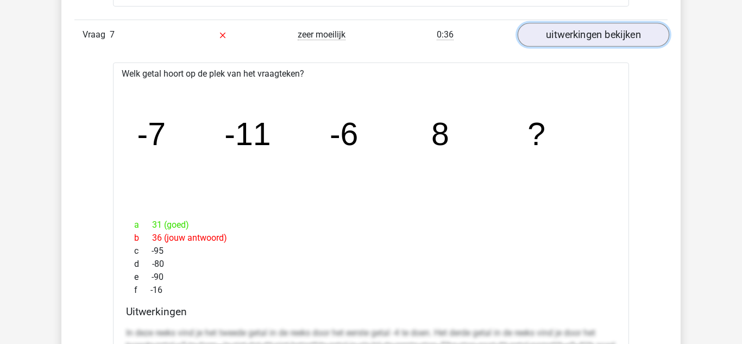
scroll to position [4268, 0]
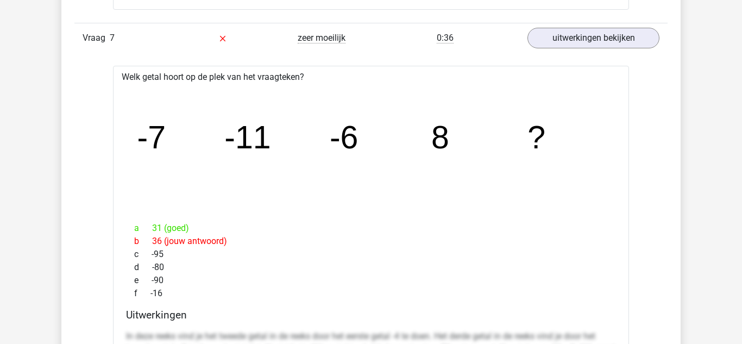
click at [350, 158] on icon "image/svg+xml -7 -11 -6 8 ?" at bounding box center [370, 148] width 481 height 121
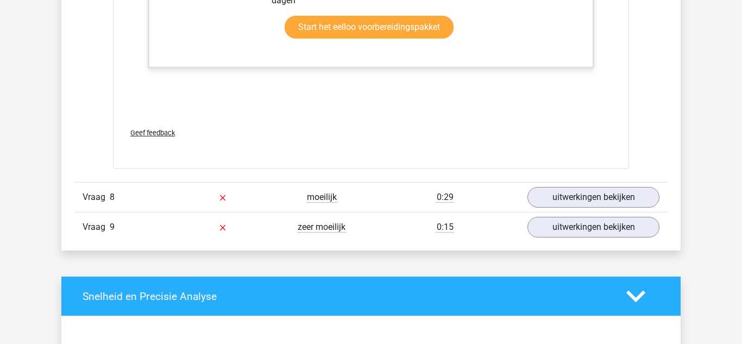
scroll to position [4799, 0]
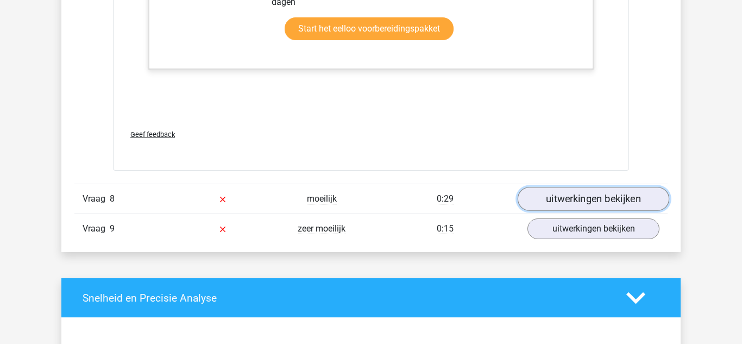
click at [612, 200] on link "uitwerkingen bekijken" at bounding box center [594, 199] width 152 height 24
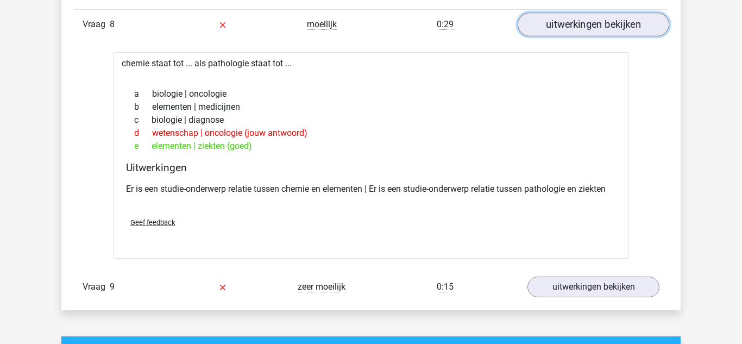
scroll to position [4974, 0]
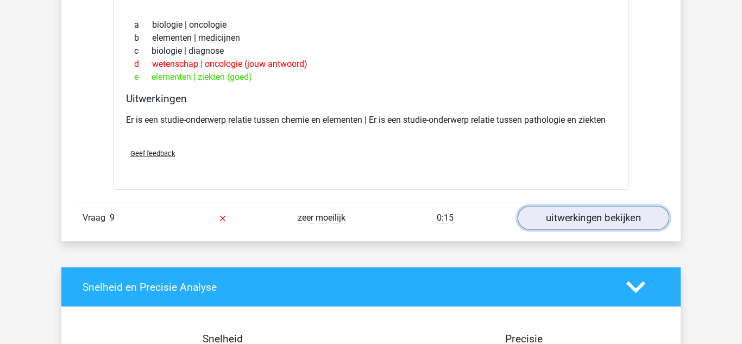
click at [630, 220] on link "uitwerkingen bekijken" at bounding box center [594, 218] width 152 height 24
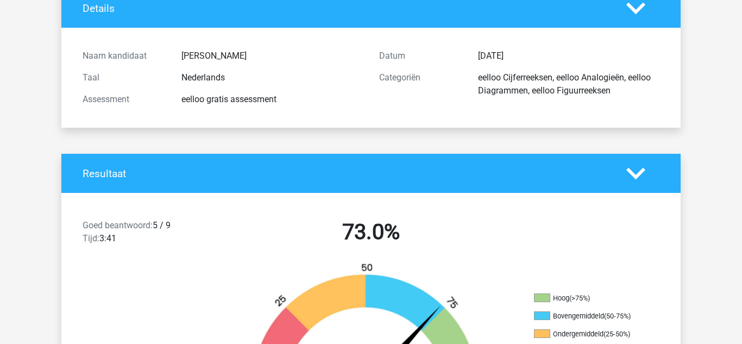
scroll to position [0, 0]
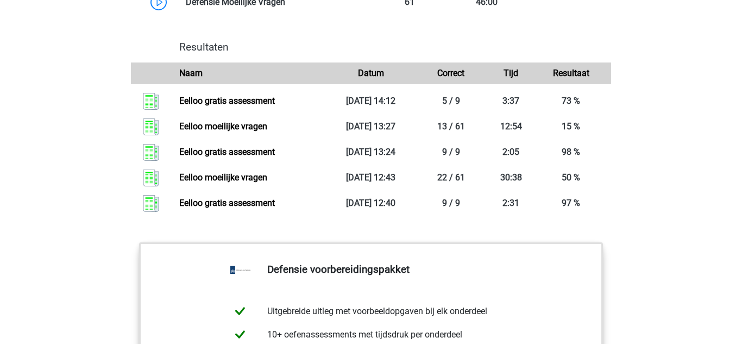
scroll to position [1209, 0]
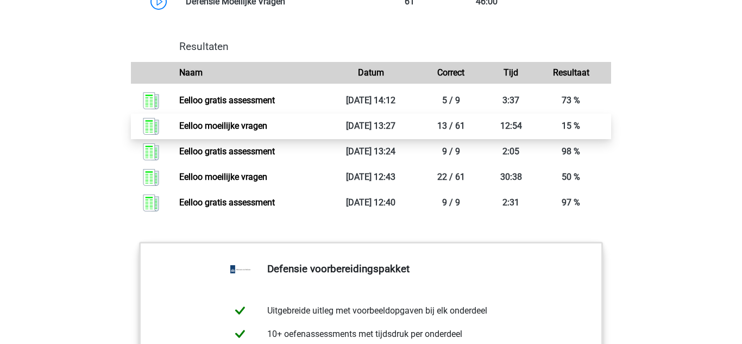
click at [246, 131] on link "Eelloo moeilijke vragen" at bounding box center [223, 126] width 88 height 10
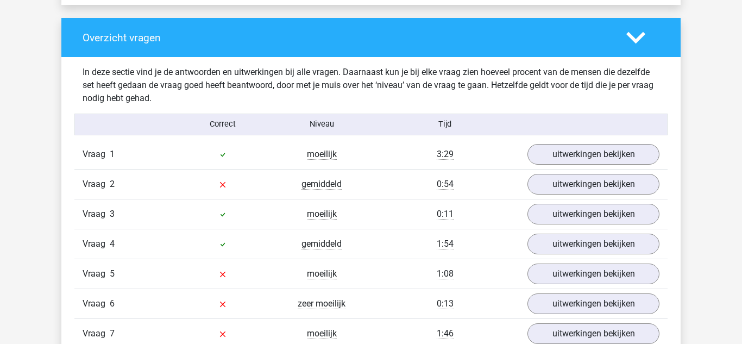
scroll to position [1098, 0]
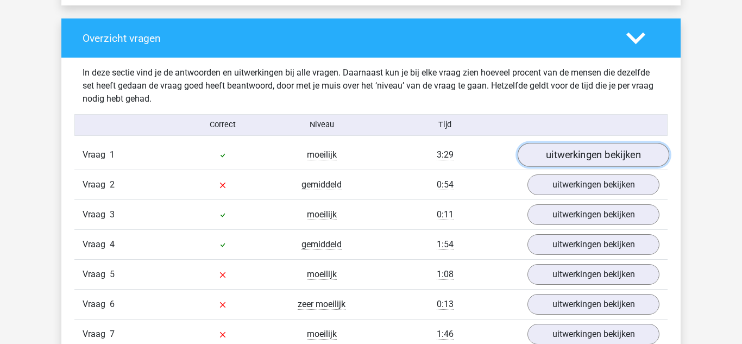
click at [562, 151] on link "uitwerkingen bekijken" at bounding box center [594, 155] width 152 height 24
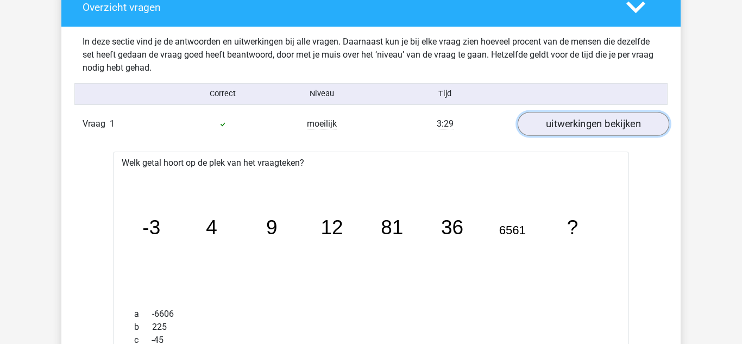
scroll to position [1126, 0]
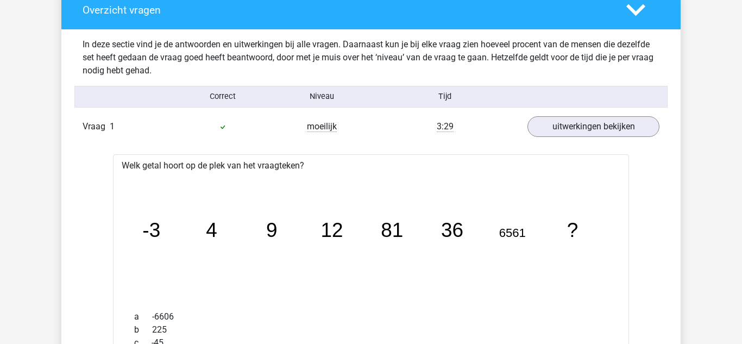
click at [228, 241] on icon "image/svg+xml -3 4 9 12 81 36 6561 ?" at bounding box center [370, 237] width 481 height 121
click at [228, 242] on icon "image/svg+xml -3 4 9 12 81 36 6561 ?" at bounding box center [370, 237] width 481 height 121
click at [214, 248] on icon "image/svg+xml -3 4 9 12 81 36 6561 ?" at bounding box center [370, 237] width 481 height 121
click at [280, 251] on icon "image/svg+xml -3 4 9 12 81 36 6561 ?" at bounding box center [370, 237] width 481 height 121
click at [460, 250] on icon "image/svg+xml -3 4 9 12 81 36 6561 ?" at bounding box center [370, 237] width 481 height 121
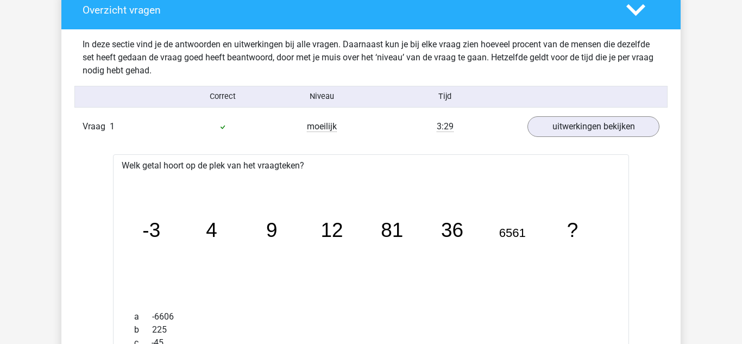
click at [279, 253] on icon "image/svg+xml -3 4 9 12 81 36 6561 ?" at bounding box center [370, 237] width 481 height 121
click at [326, 250] on icon "image/svg+xml -3 4 9 12 81 36 6561 ?" at bounding box center [370, 237] width 481 height 121
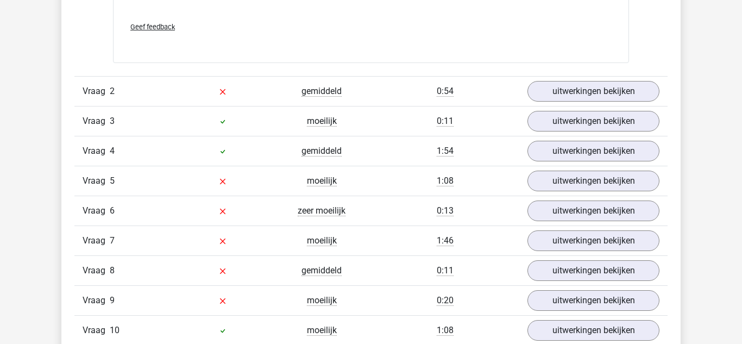
scroll to position [1866, 0]
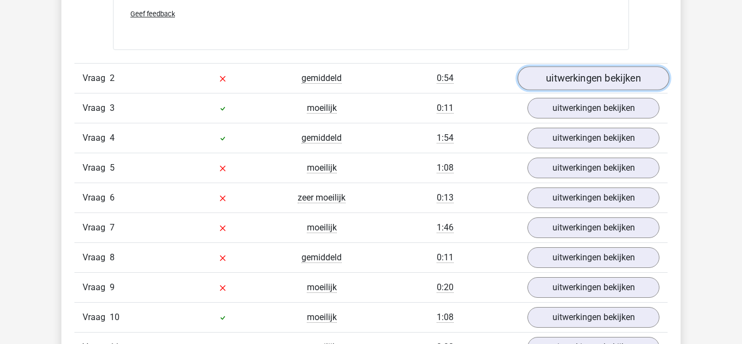
click at [636, 77] on link "uitwerkingen bekijken" at bounding box center [594, 78] width 152 height 24
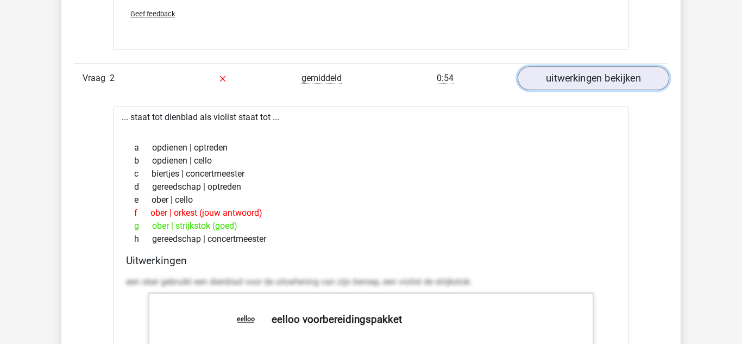
click at [627, 84] on link "uitwerkingen bekijken" at bounding box center [594, 78] width 152 height 24
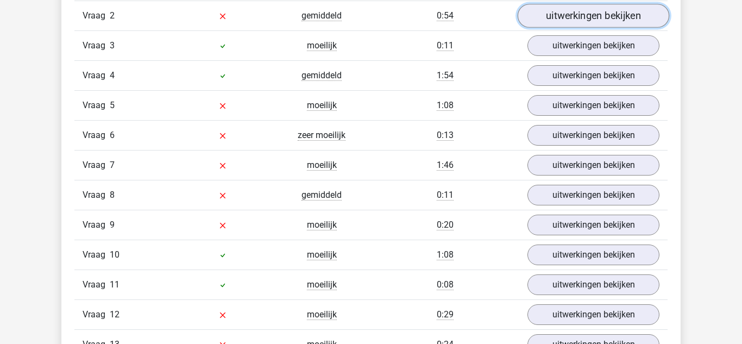
scroll to position [1926, 0]
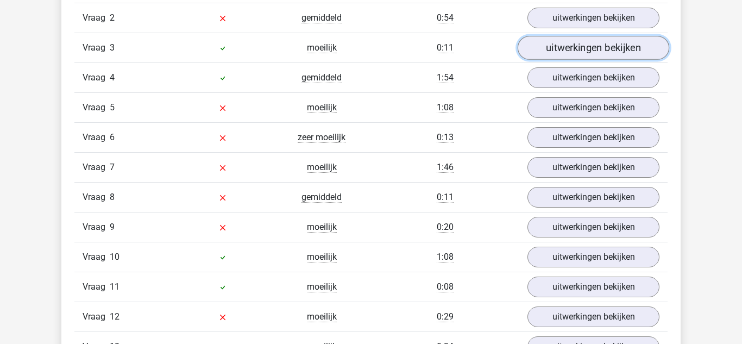
click at [641, 48] on link "uitwerkingen bekijken" at bounding box center [594, 48] width 152 height 24
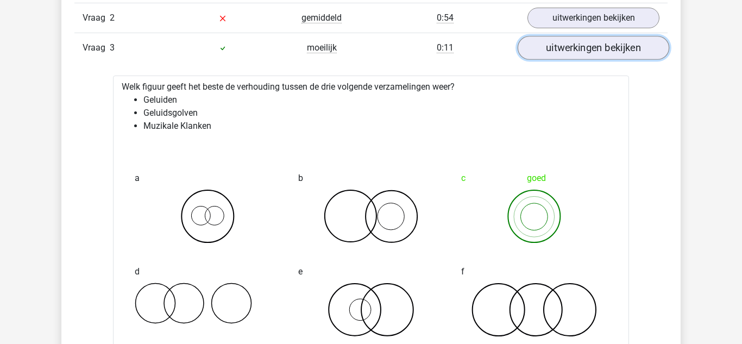
click at [630, 57] on link "uitwerkingen bekijken" at bounding box center [594, 48] width 152 height 24
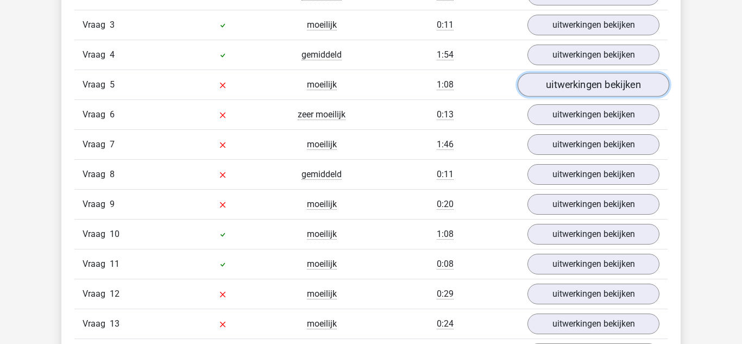
click at [614, 94] on link "uitwerkingen bekijken" at bounding box center [594, 85] width 152 height 24
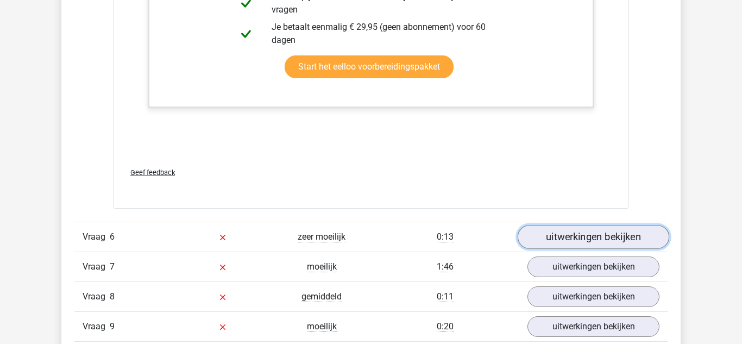
click at [569, 235] on link "uitwerkingen bekijken" at bounding box center [594, 237] width 152 height 24
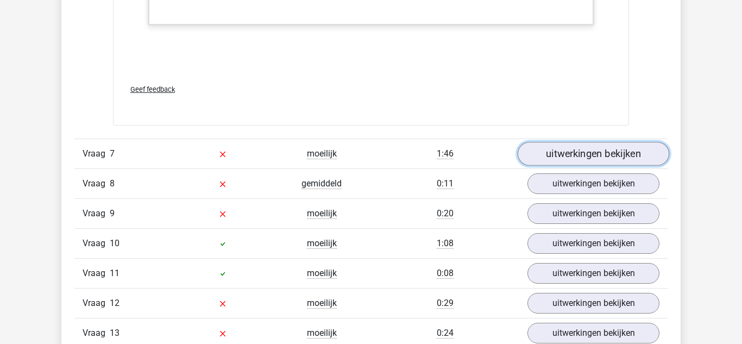
click at [589, 161] on link "uitwerkingen bekijken" at bounding box center [594, 154] width 152 height 24
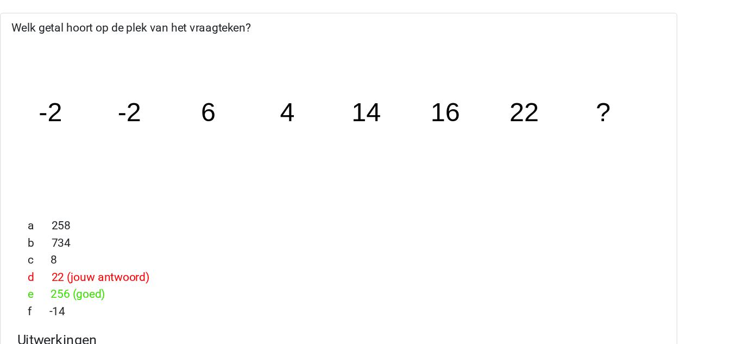
scroll to position [3282, 0]
click at [295, 248] on div "a 258" at bounding box center [371, 253] width 490 height 13
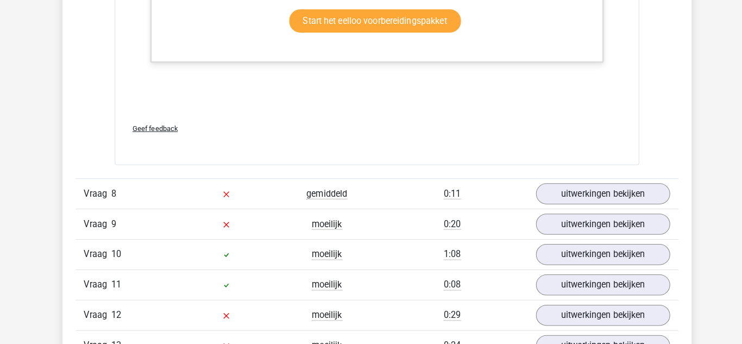
scroll to position [3839, 0]
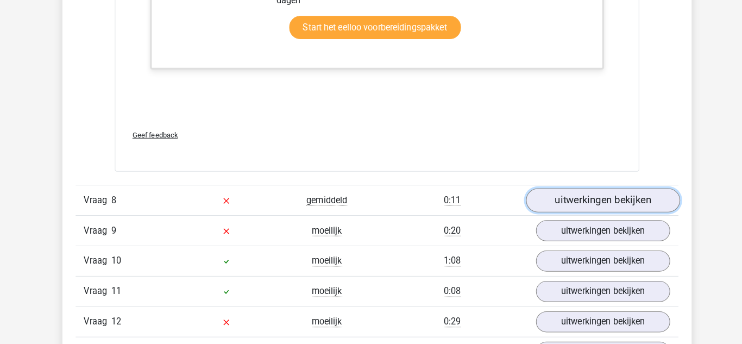
click at [646, 201] on link "uitwerkingen bekijken" at bounding box center [594, 197] width 152 height 24
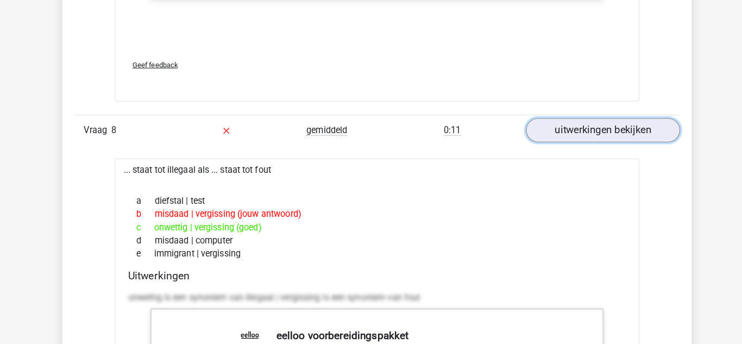
click at [633, 134] on link "uitwerkingen bekijken" at bounding box center [594, 134] width 152 height 24
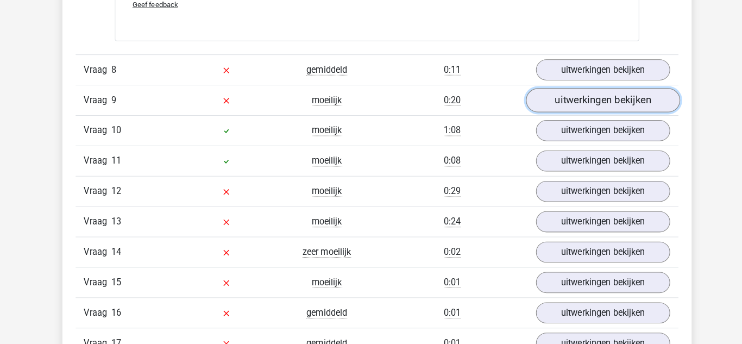
click at [626, 112] on link "uitwerkingen bekijken" at bounding box center [594, 104] width 152 height 24
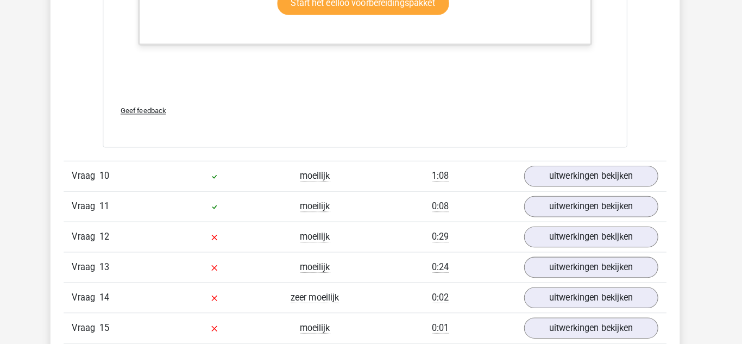
scroll to position [4615, 0]
